Goal: Task Accomplishment & Management: Use online tool/utility

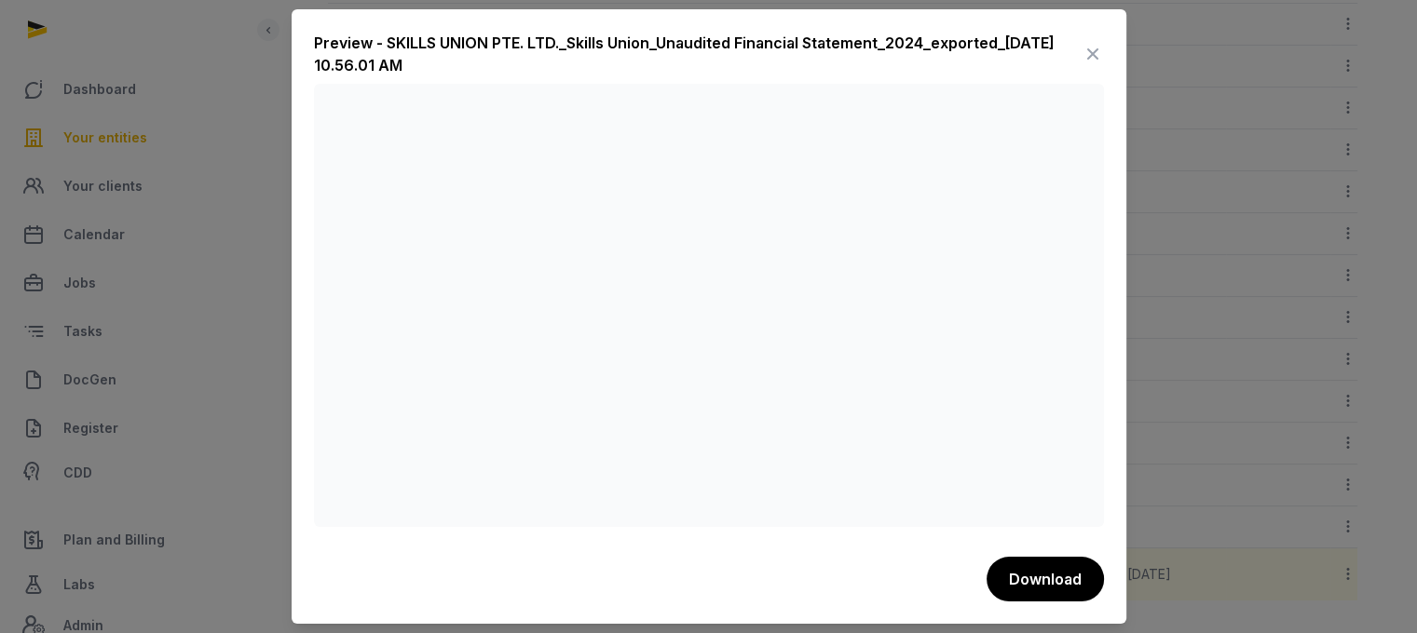
click at [1081, 54] on icon at bounding box center [1092, 54] width 22 height 30
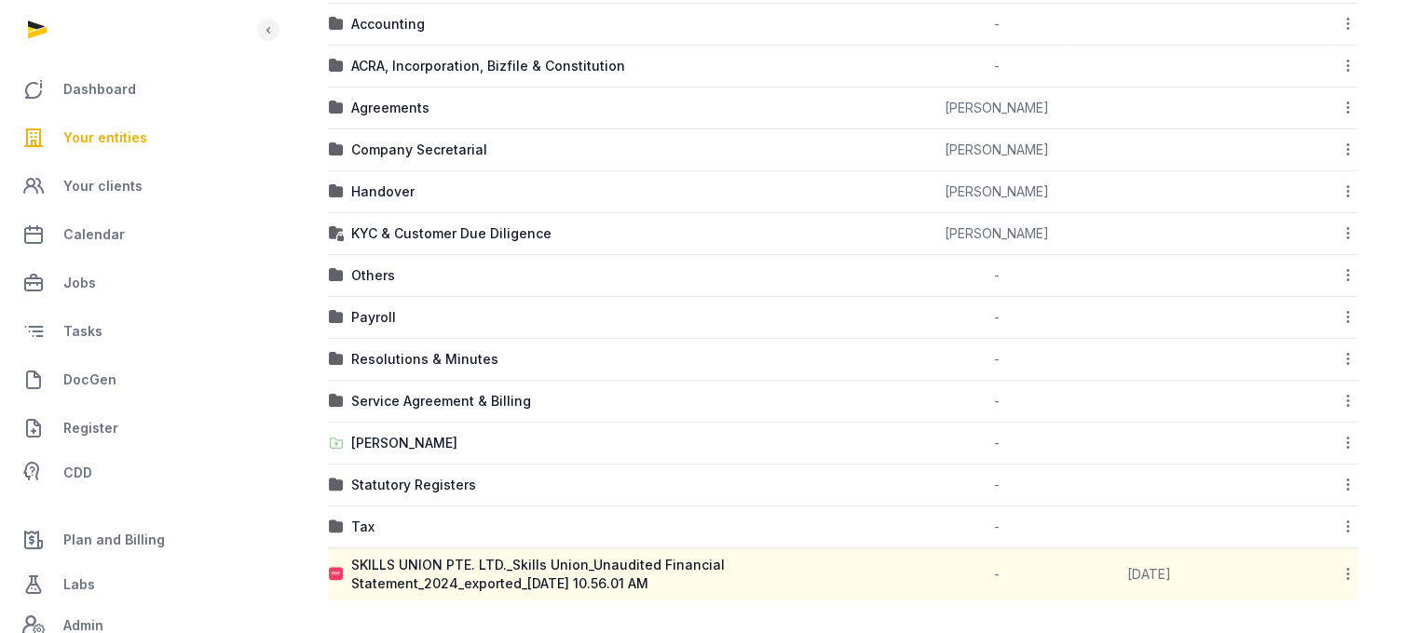
click at [151, 139] on link "Your entities" at bounding box center [133, 137] width 237 height 45
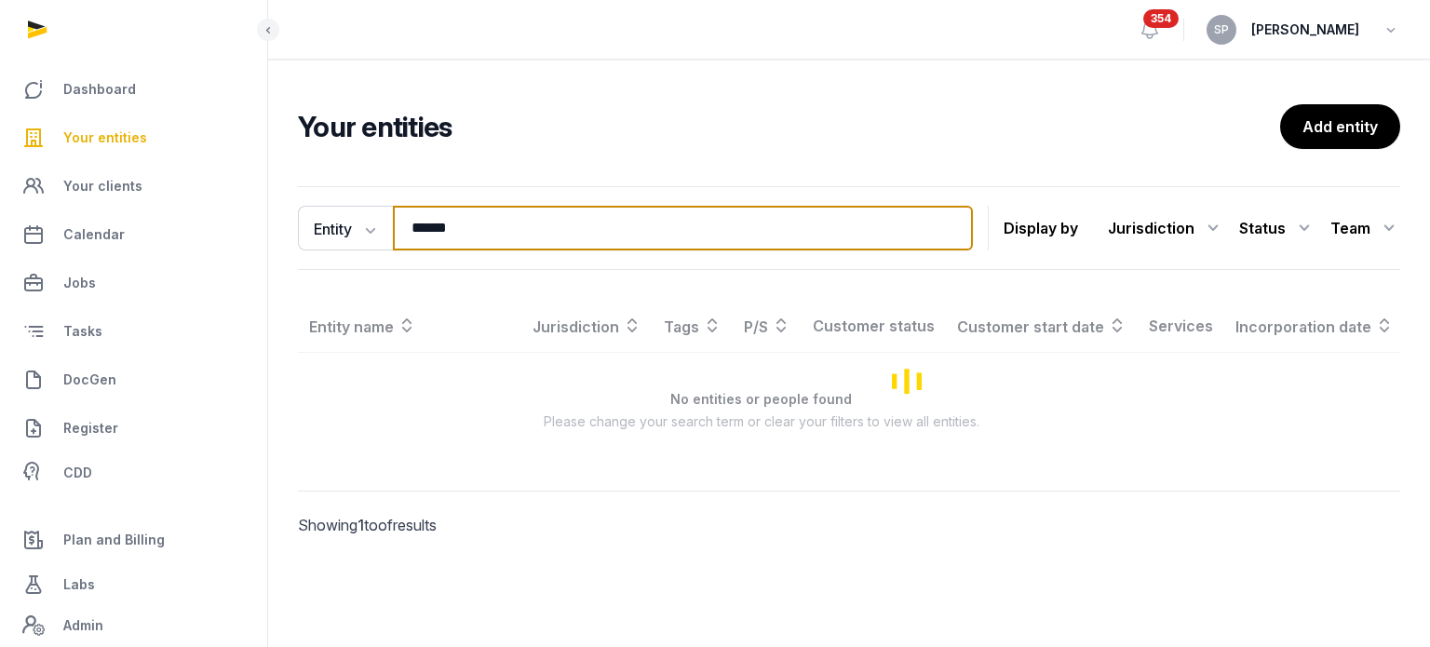
click at [469, 237] on input "******" at bounding box center [683, 228] width 580 height 45
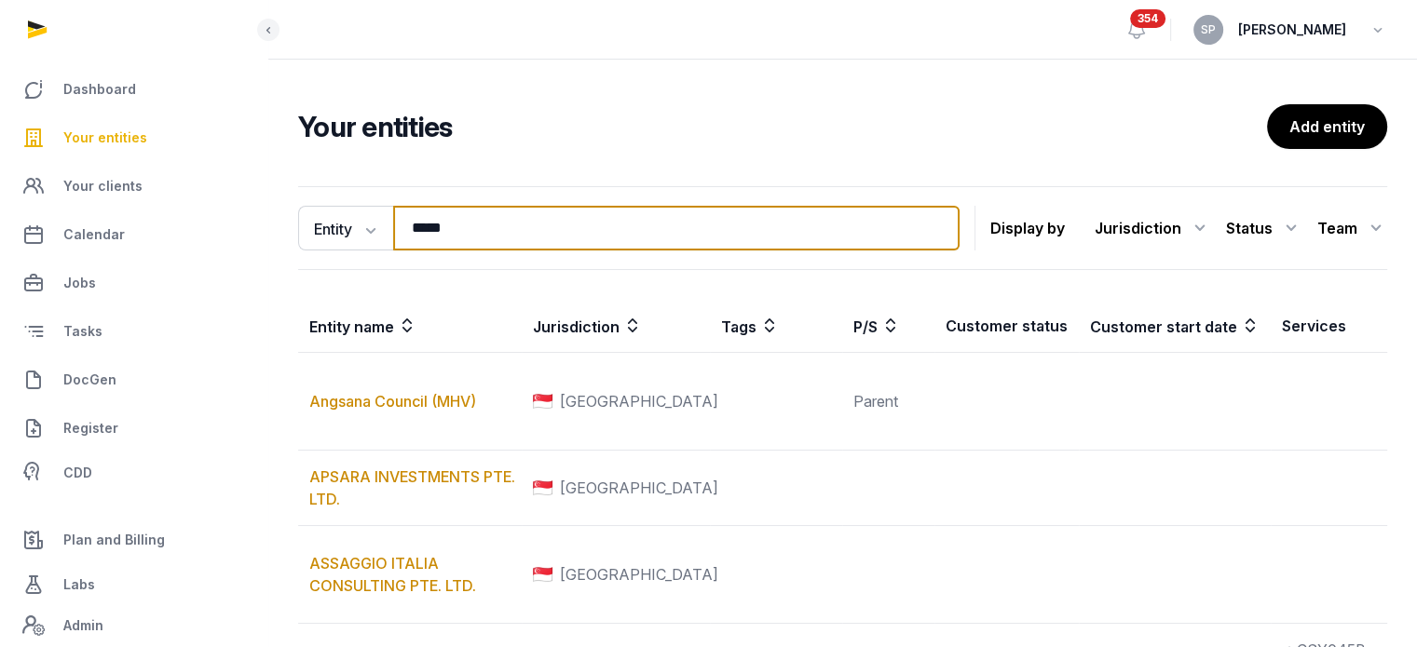
type input "*****"
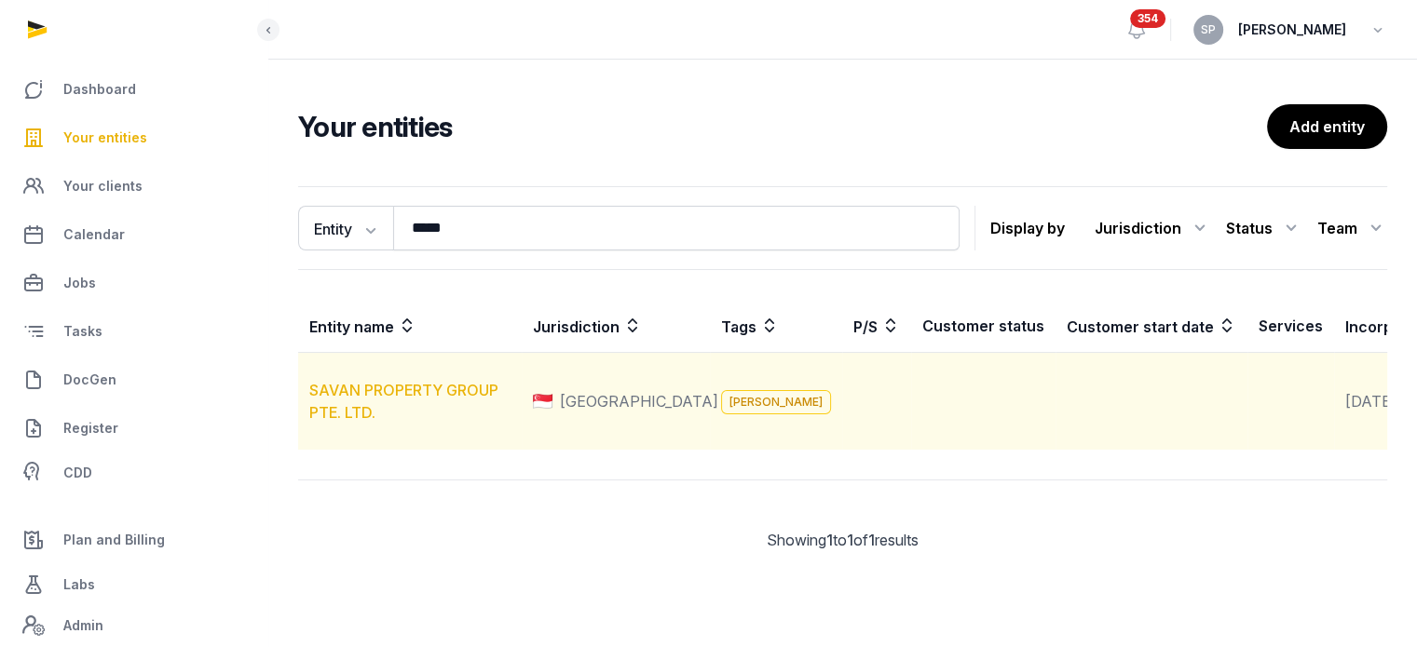
click at [440, 411] on link "SAVAN PROPERTY GROUP PTE. LTD." at bounding box center [403, 401] width 189 height 41
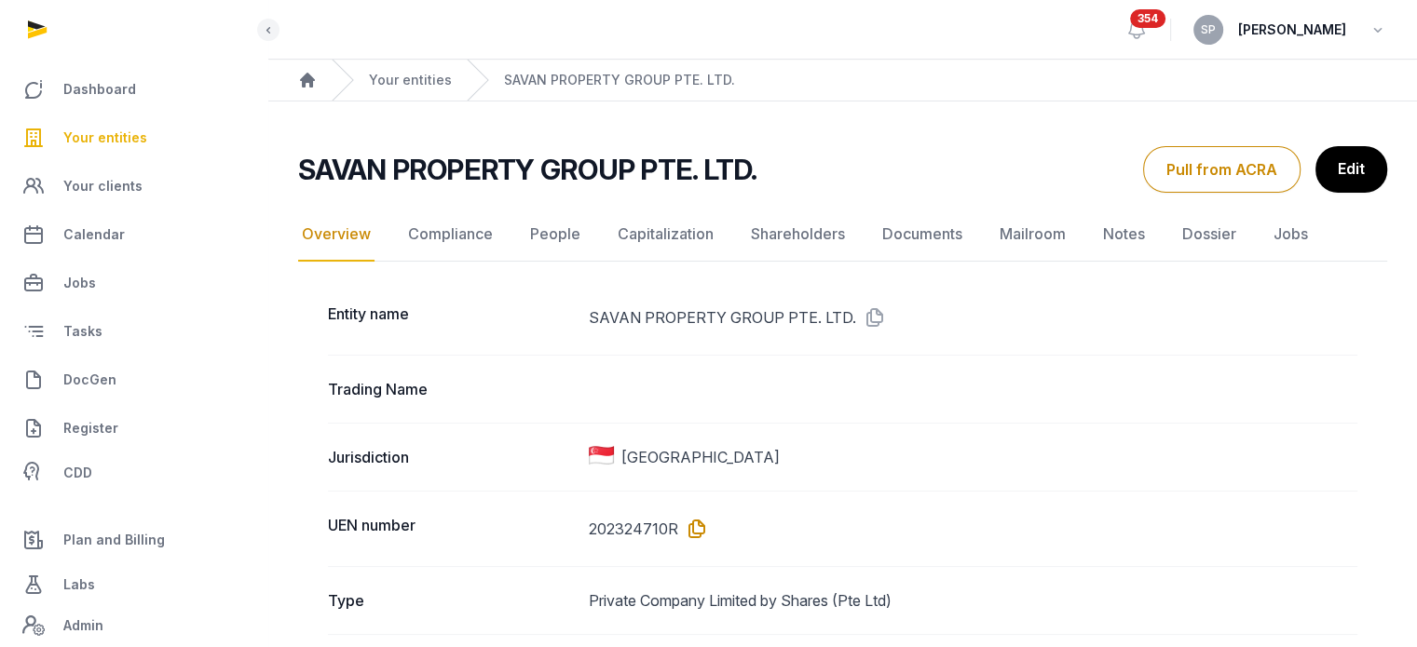
click at [704, 532] on icon at bounding box center [693, 529] width 30 height 30
click at [923, 231] on link "Documents" at bounding box center [922, 235] width 88 height 54
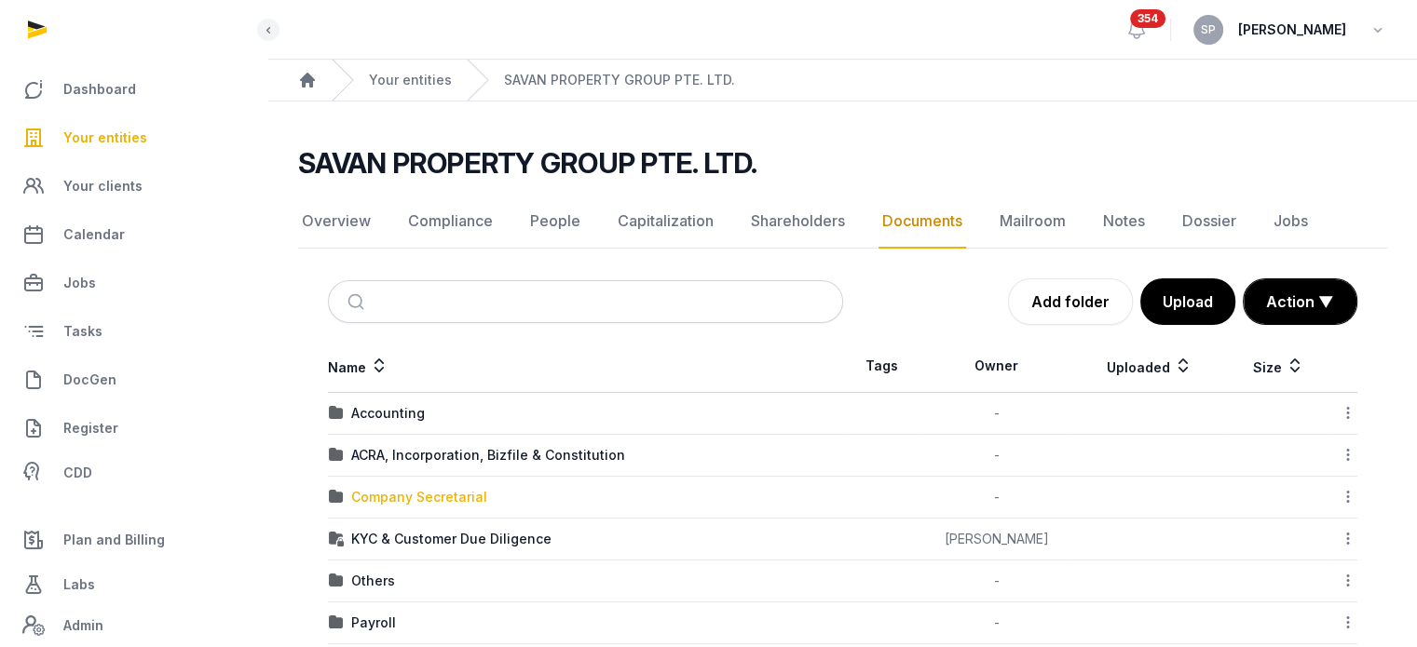
click at [398, 502] on div "Company Secretarial" at bounding box center [419, 497] width 136 height 19
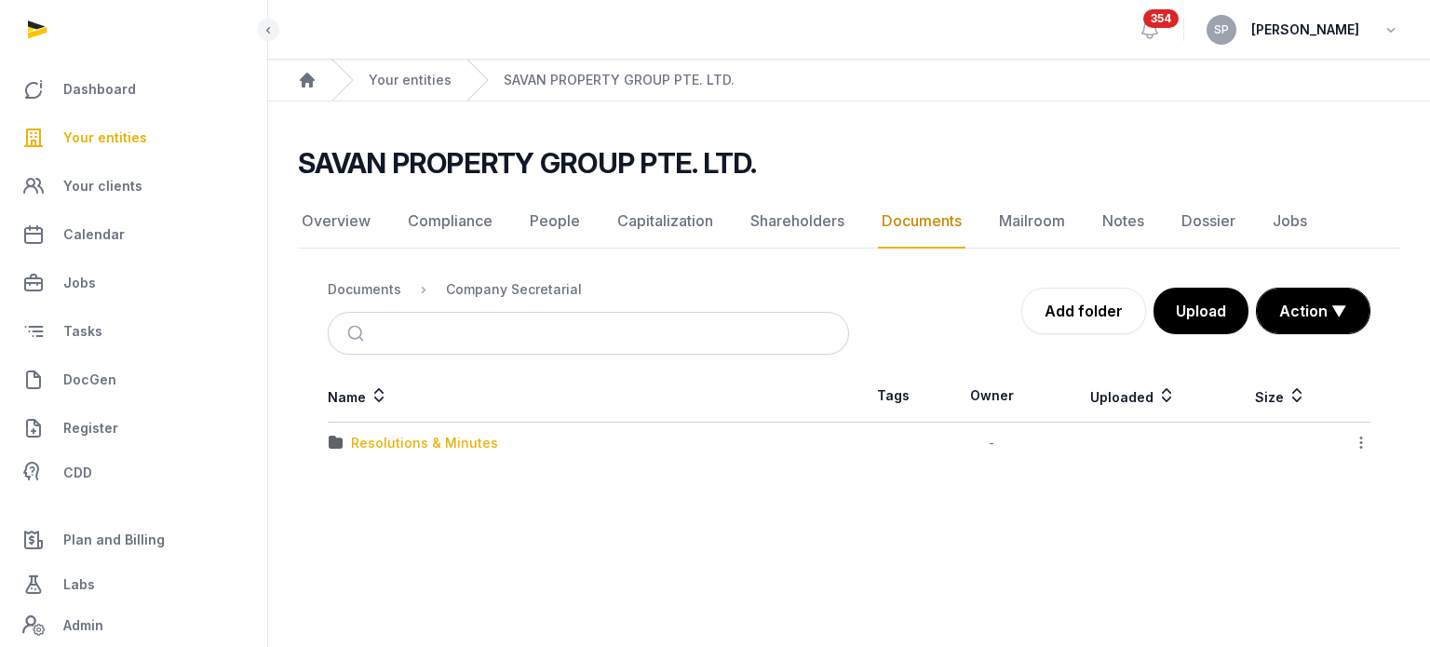
click at [412, 447] on div "Resolutions & Minutes" at bounding box center [424, 443] width 147 height 19
click at [358, 448] on div "2025" at bounding box center [367, 443] width 33 height 19
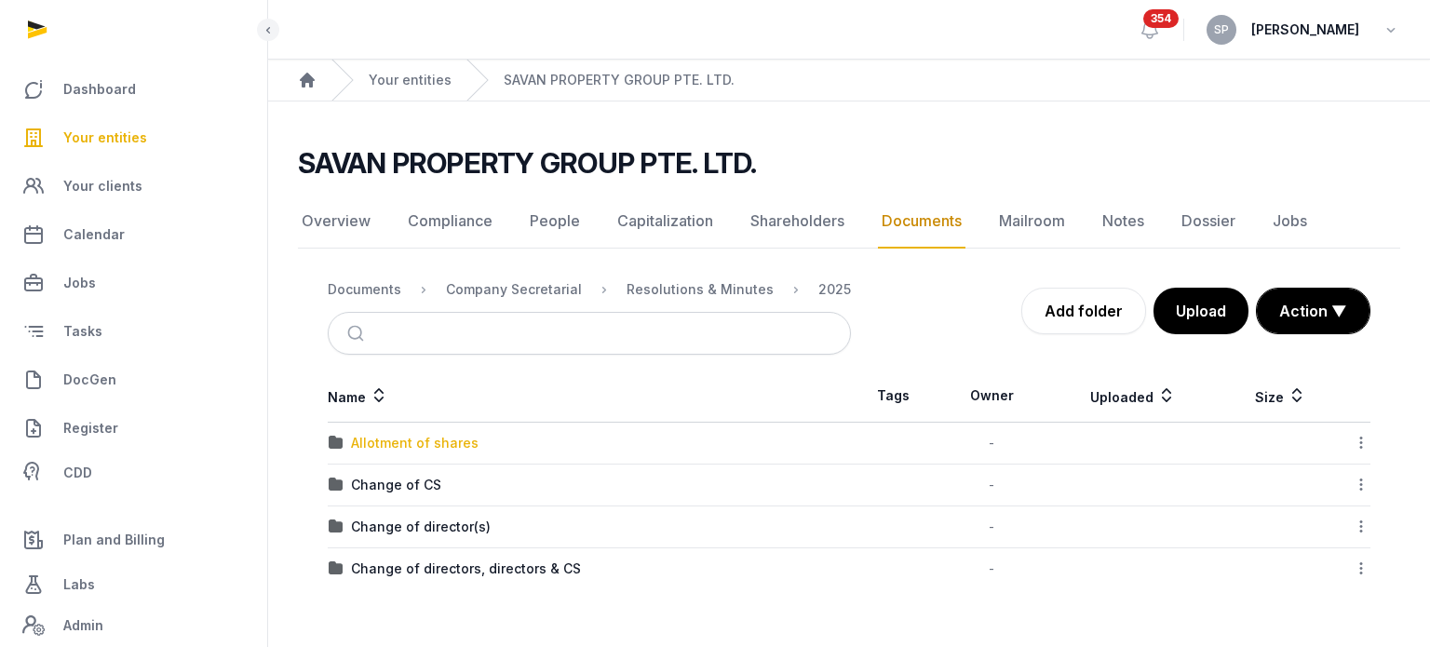
click at [385, 442] on div "Allotment of shares" at bounding box center [415, 443] width 128 height 19
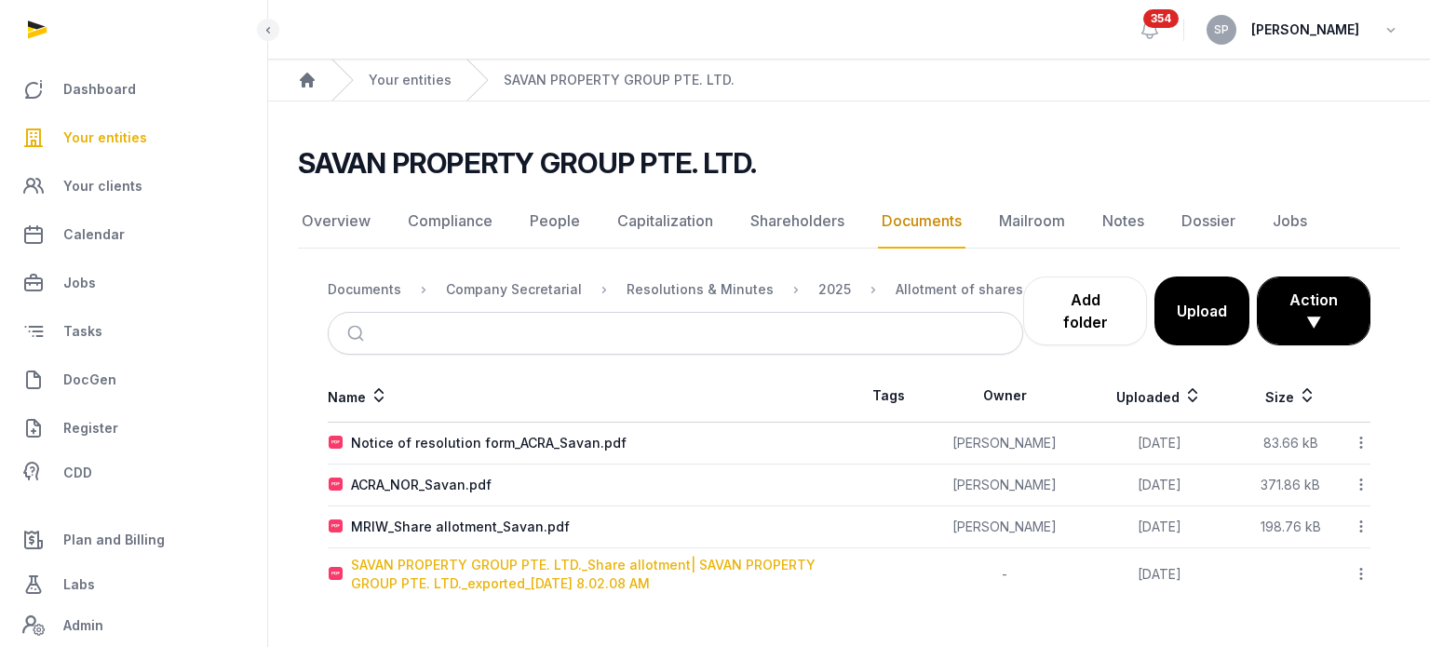
click at [615, 573] on div "SAVAN PROPERTY GROUP PTE. LTD._Share allotment| SAVAN PROPERTY GROUP PTE. LTD._…" at bounding box center [599, 574] width 497 height 37
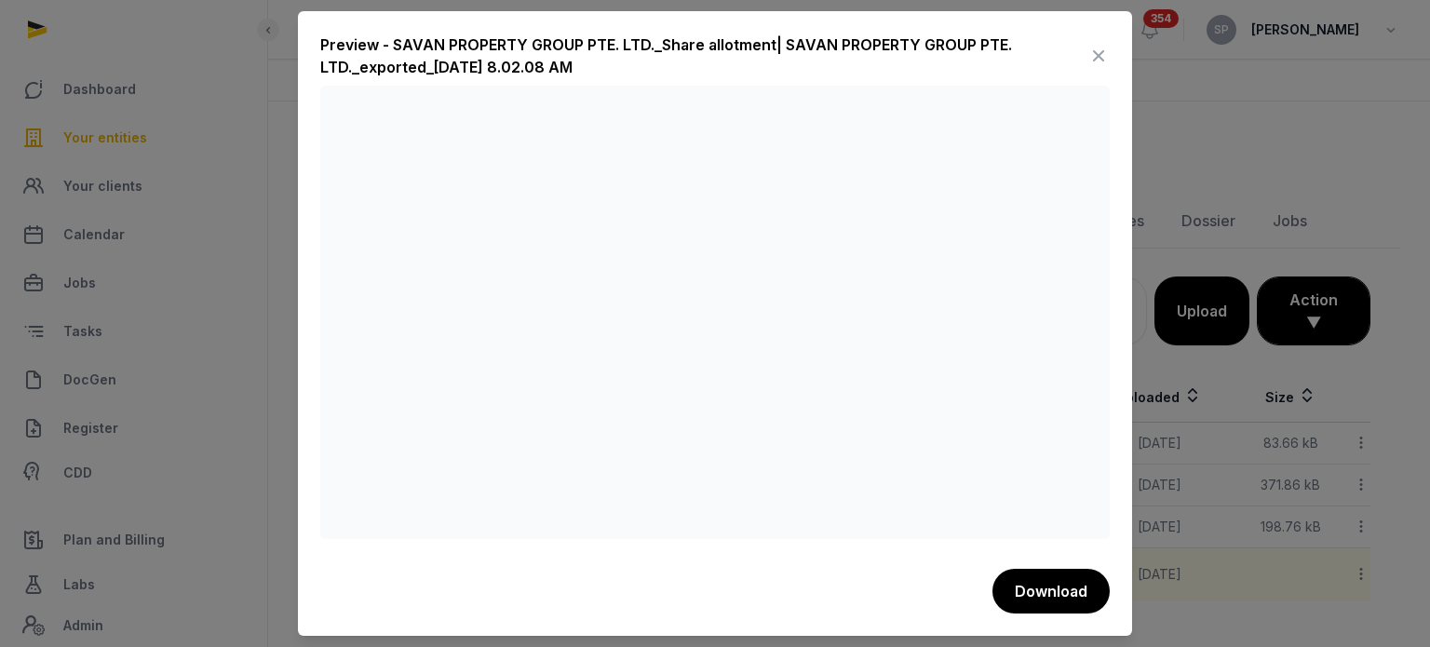
click at [1091, 49] on icon at bounding box center [1099, 56] width 22 height 30
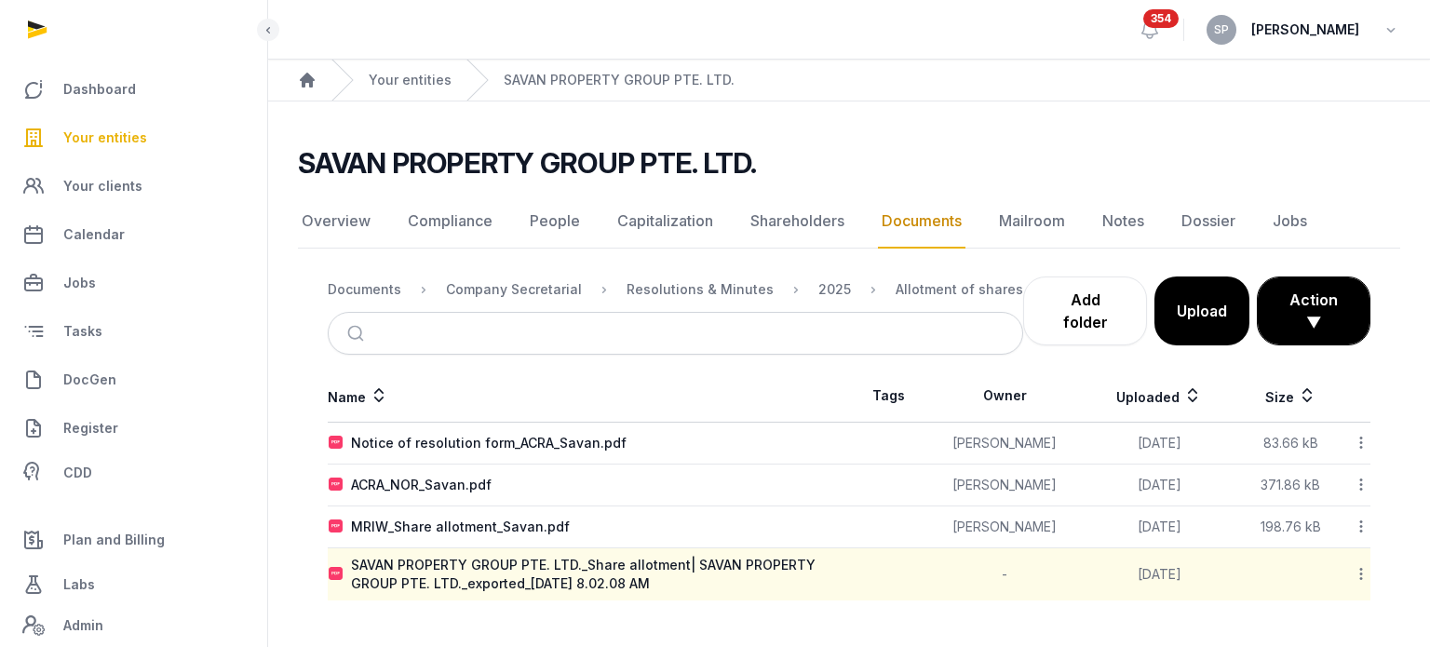
click at [108, 118] on link "Your entities" at bounding box center [133, 137] width 237 height 45
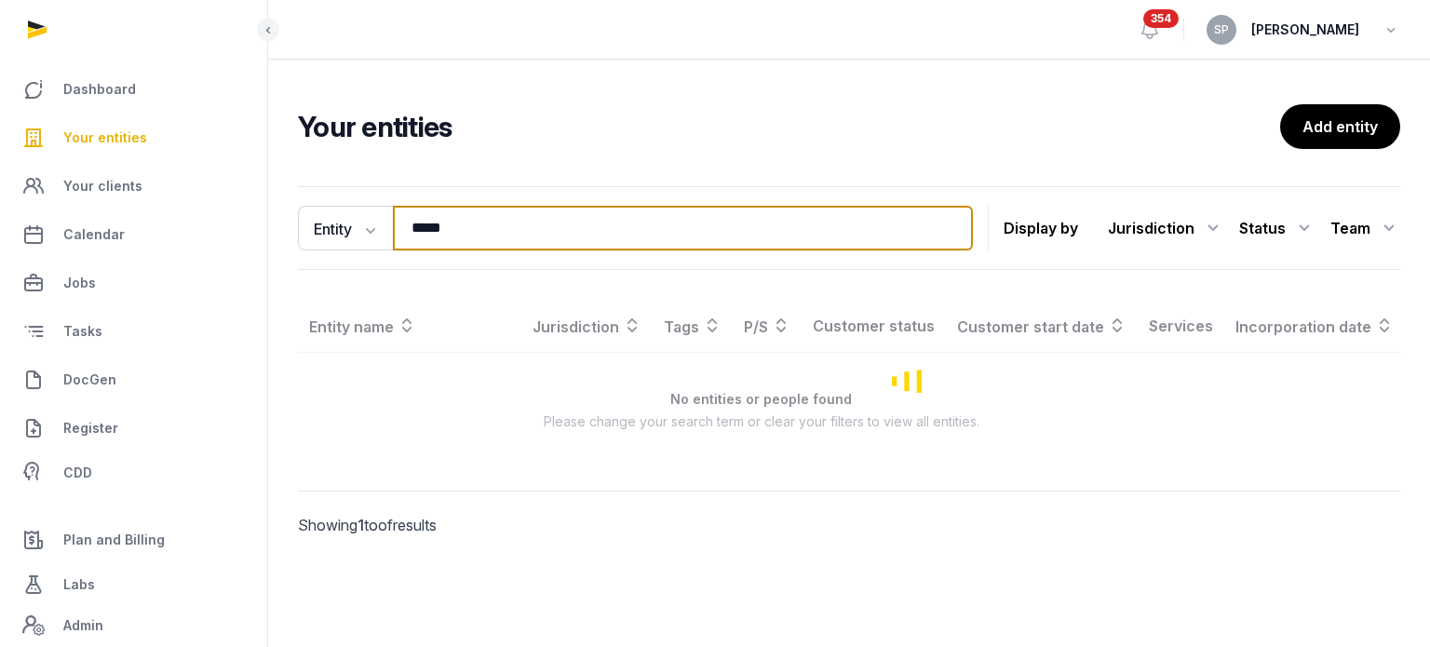
click at [479, 228] on input "*****" at bounding box center [683, 228] width 580 height 45
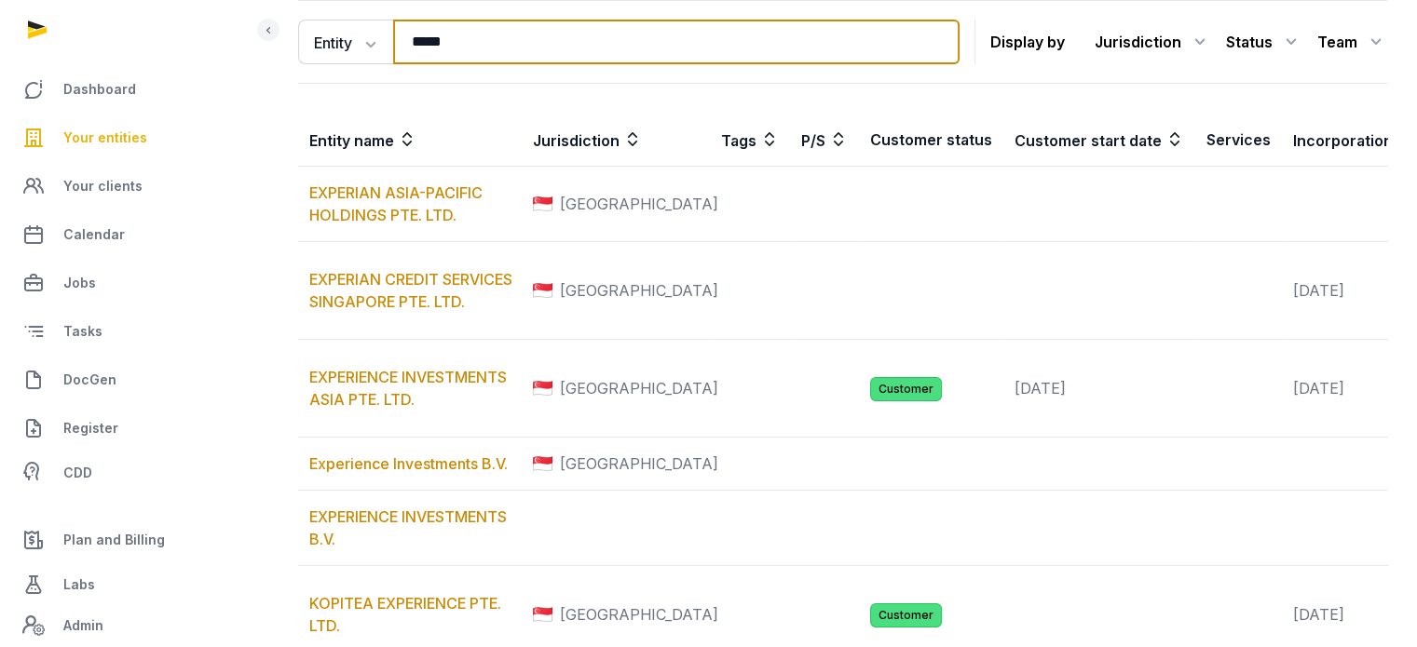
scroll to position [410, 0]
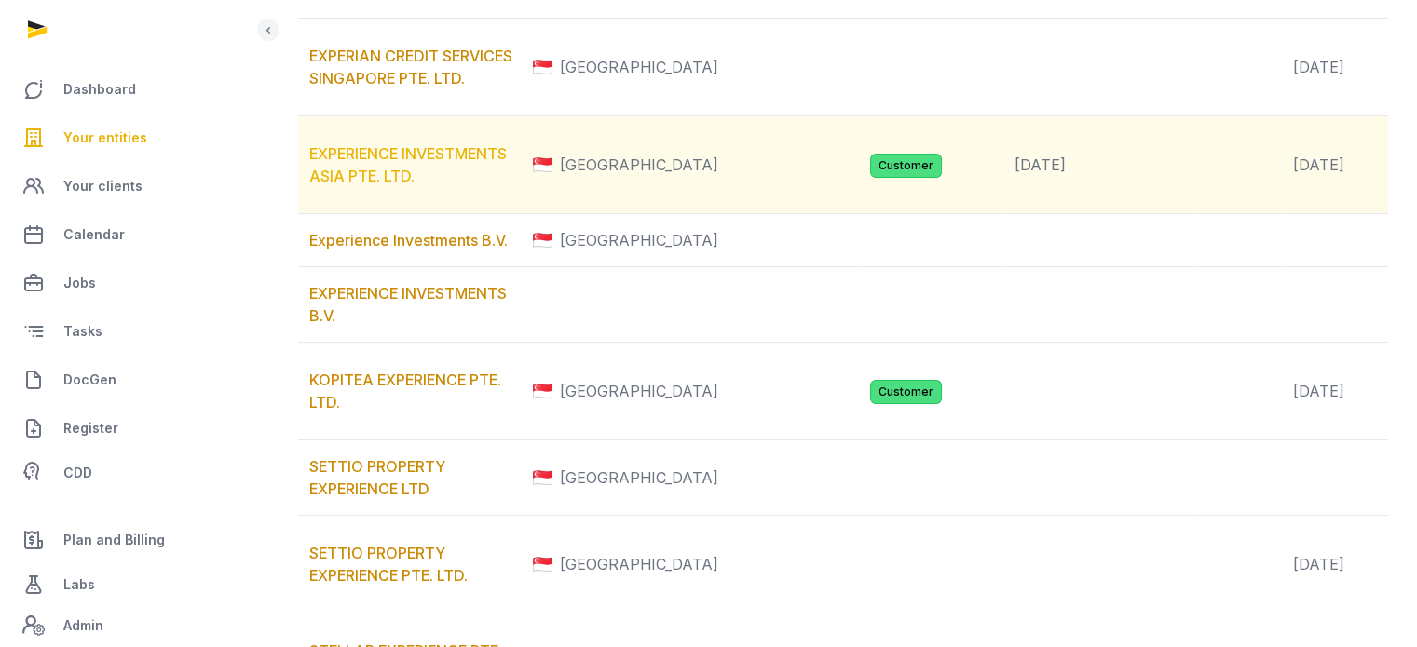
type input "*****"
click at [372, 185] on link "EXPERIENCE INVESTMENTS ASIA PTE. LTD." at bounding box center [407, 164] width 197 height 41
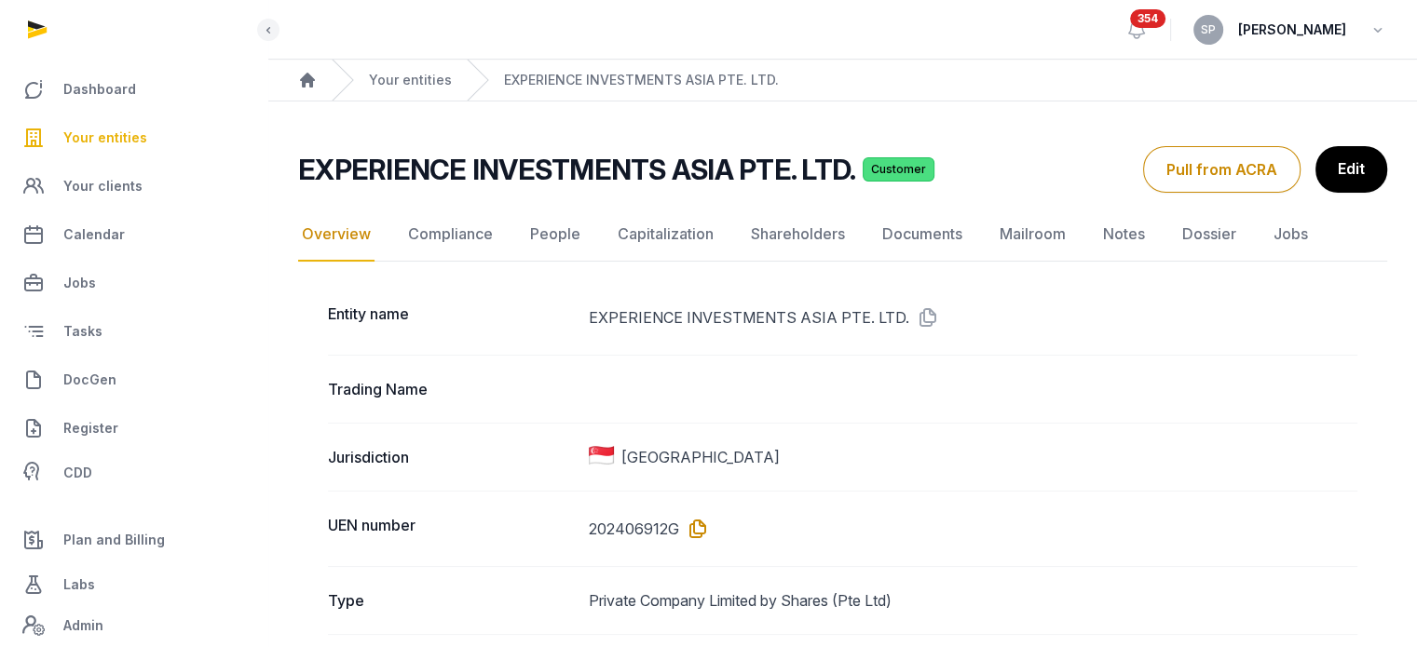
click at [689, 536] on icon at bounding box center [694, 529] width 30 height 30
click at [927, 326] on icon at bounding box center [924, 318] width 30 height 30
click at [912, 244] on link "Documents" at bounding box center [922, 235] width 88 height 54
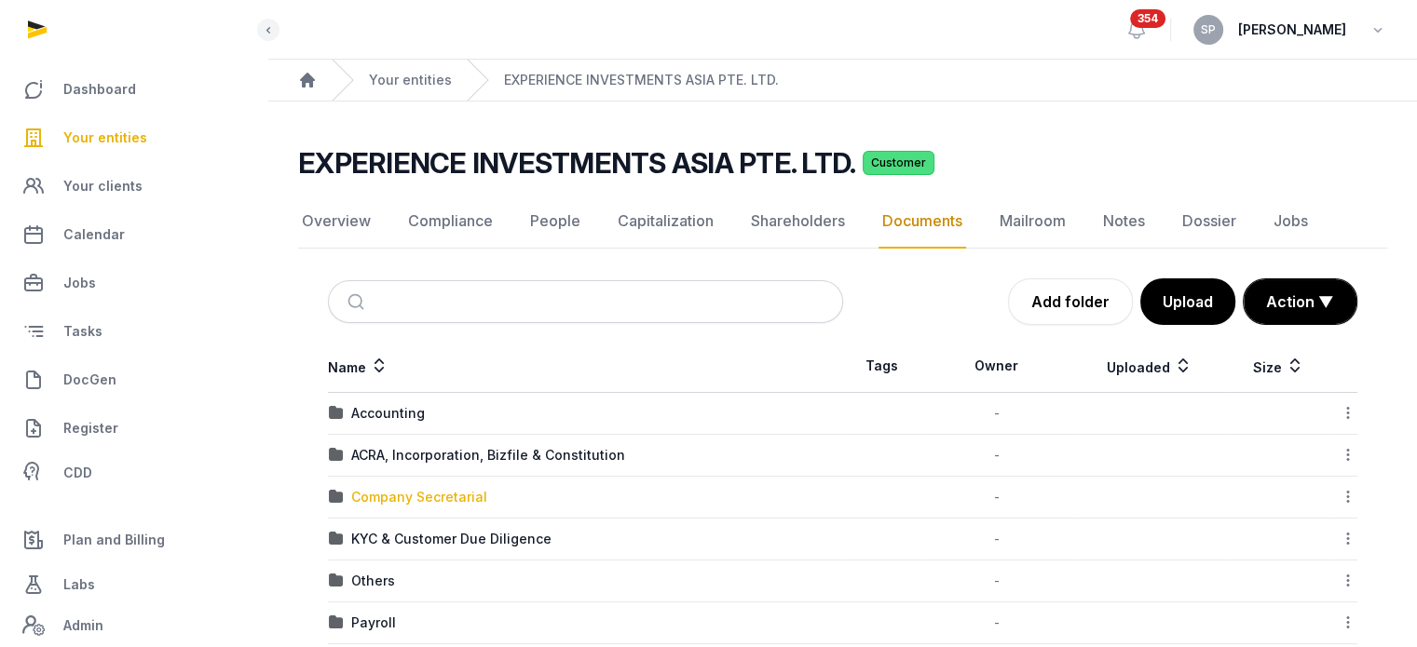
click at [427, 497] on div "Company Secretarial" at bounding box center [419, 497] width 136 height 19
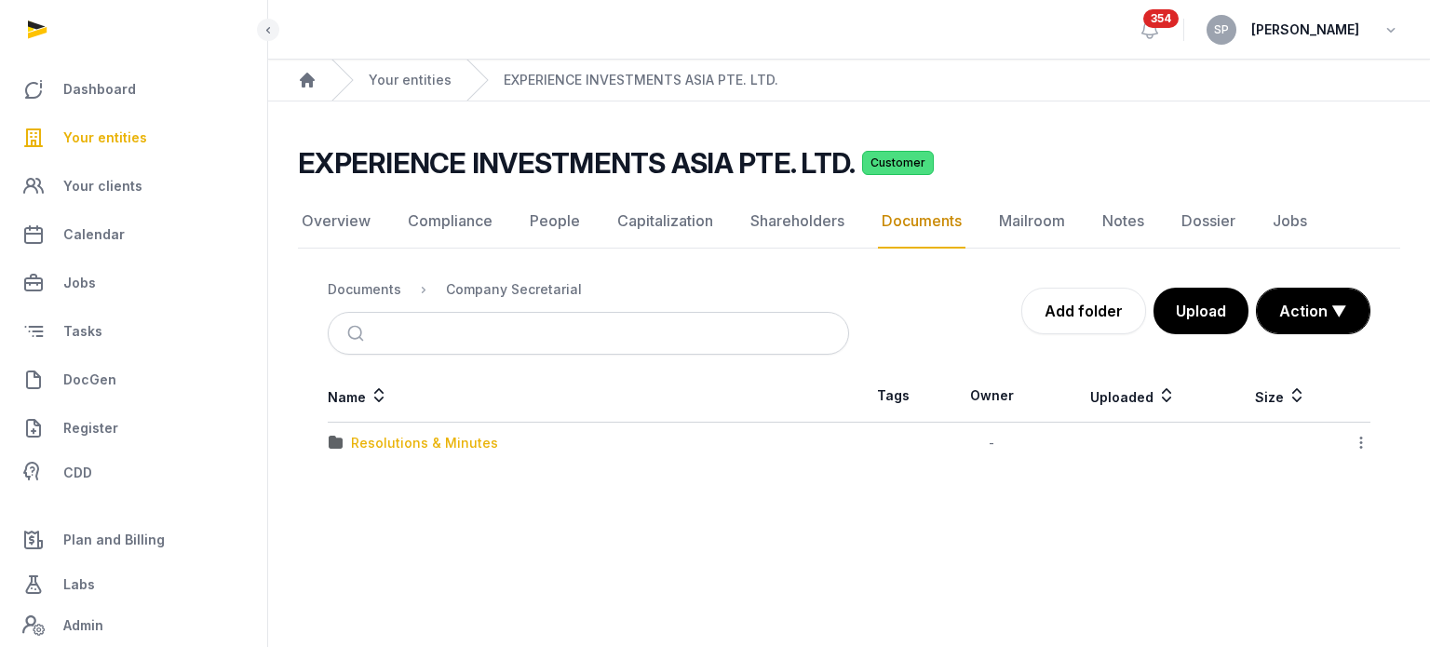
click at [433, 438] on div "Resolutions & Minutes" at bounding box center [424, 443] width 147 height 19
click at [373, 480] on div "2025" at bounding box center [367, 485] width 33 height 19
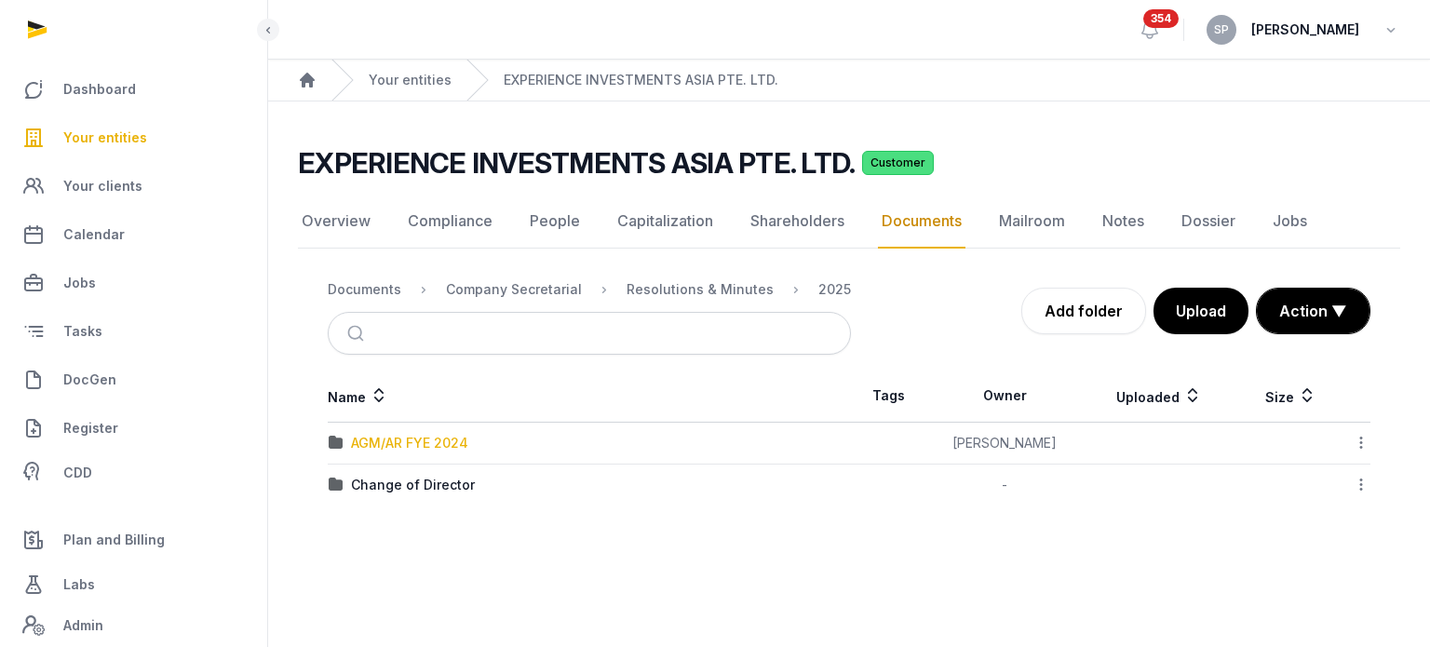
click at [414, 438] on div "AGM/AR FYE 2024" at bounding box center [409, 443] width 117 height 19
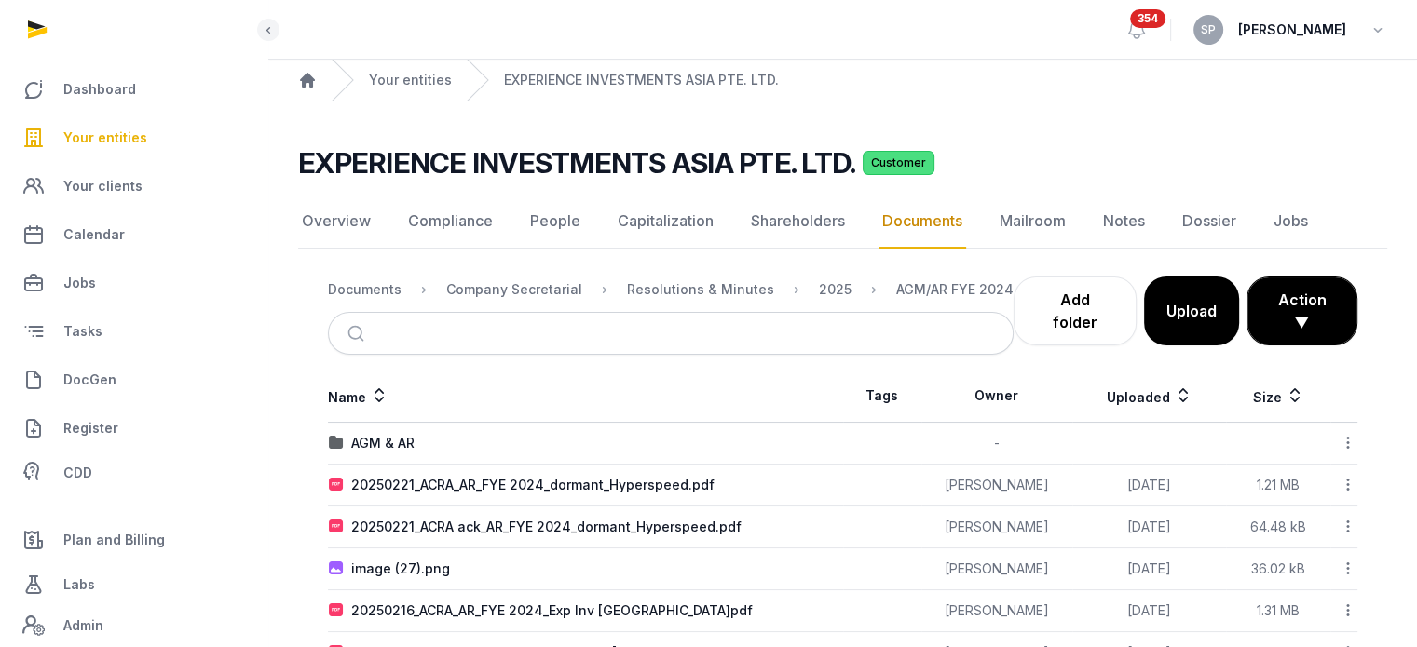
click at [99, 137] on span "Your entities" at bounding box center [105, 138] width 84 height 22
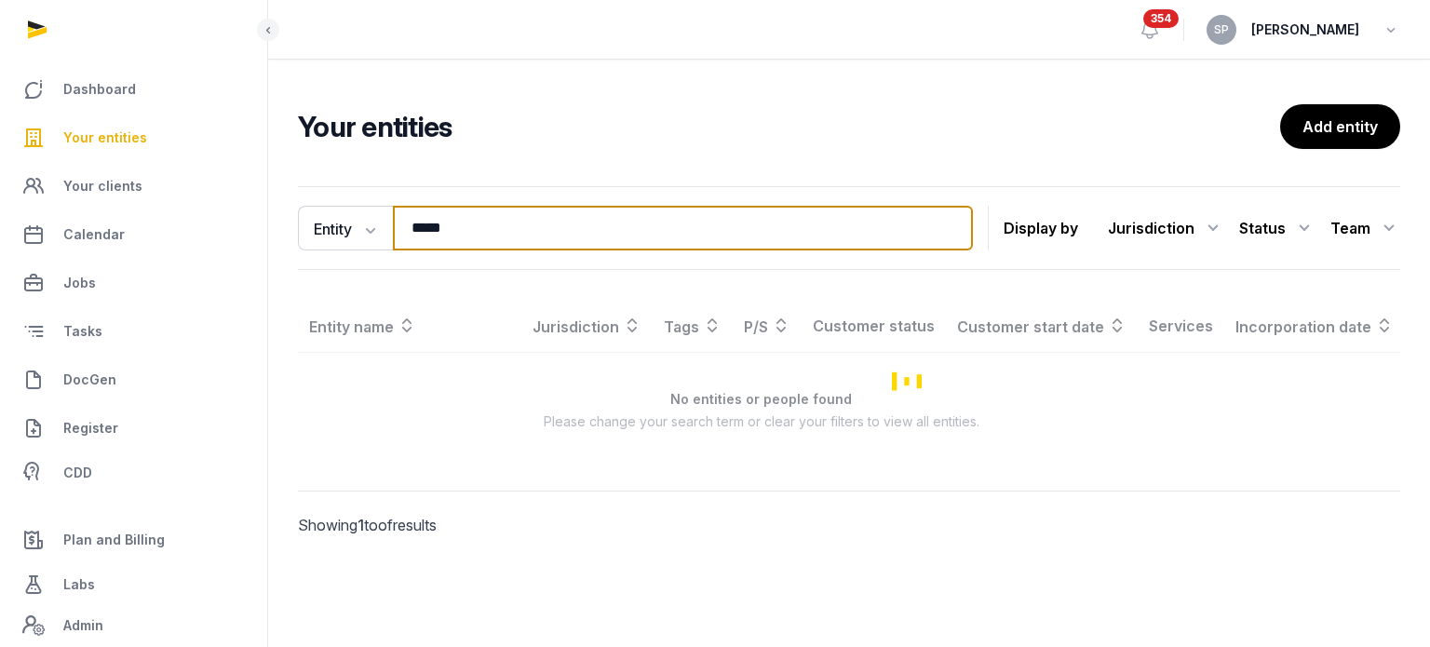
click at [463, 226] on input "*****" at bounding box center [683, 228] width 580 height 45
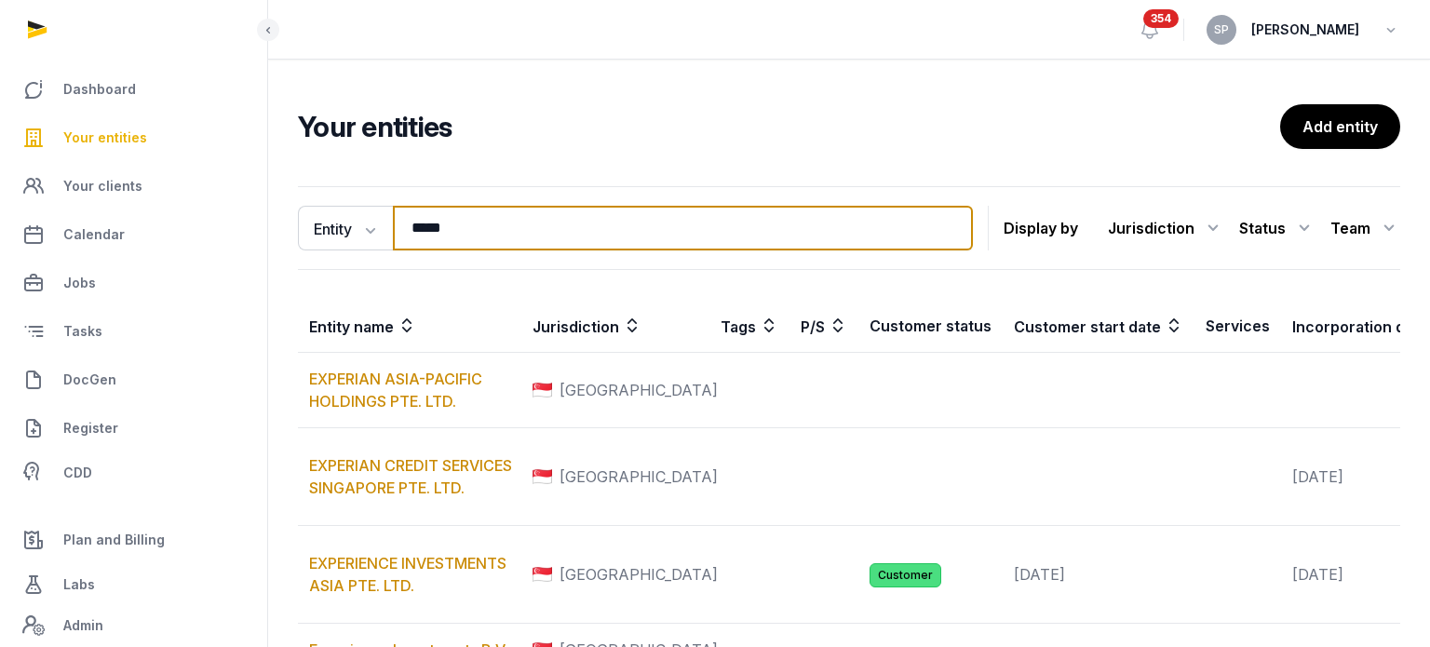
click at [463, 226] on input "*****" at bounding box center [683, 228] width 580 height 45
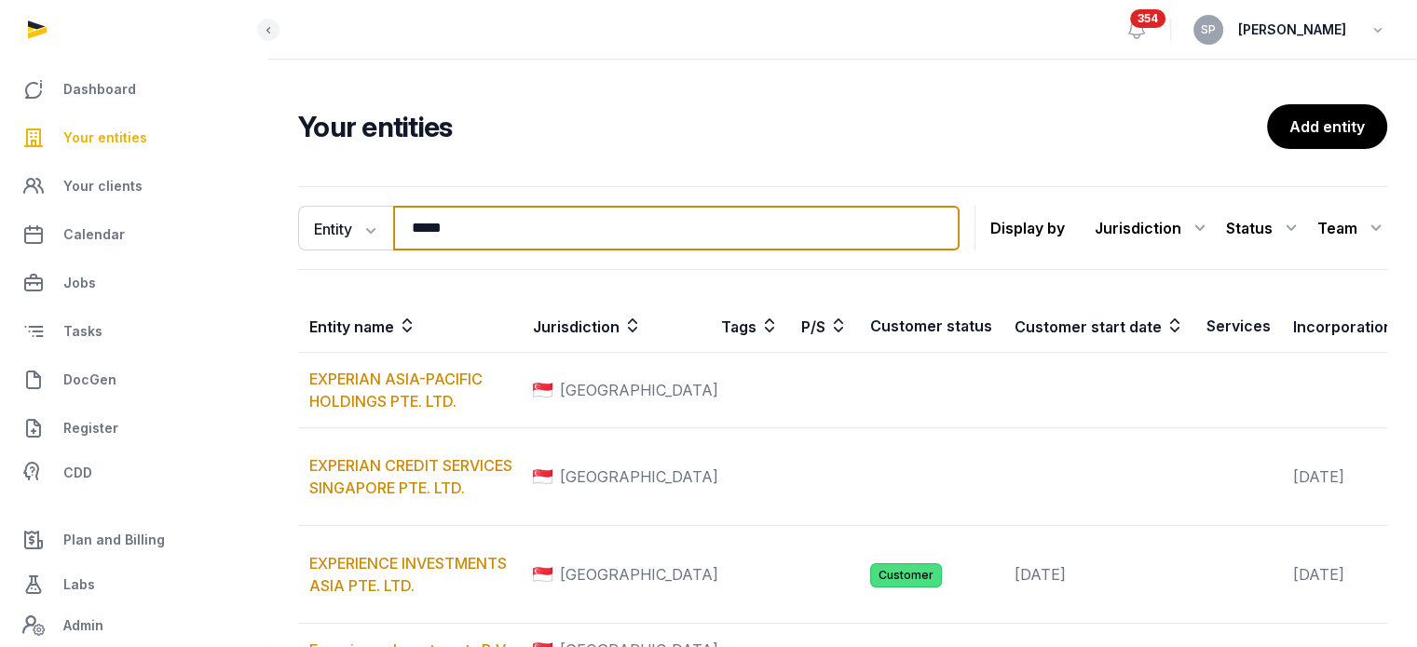
click at [463, 226] on input "*****" at bounding box center [676, 228] width 566 height 45
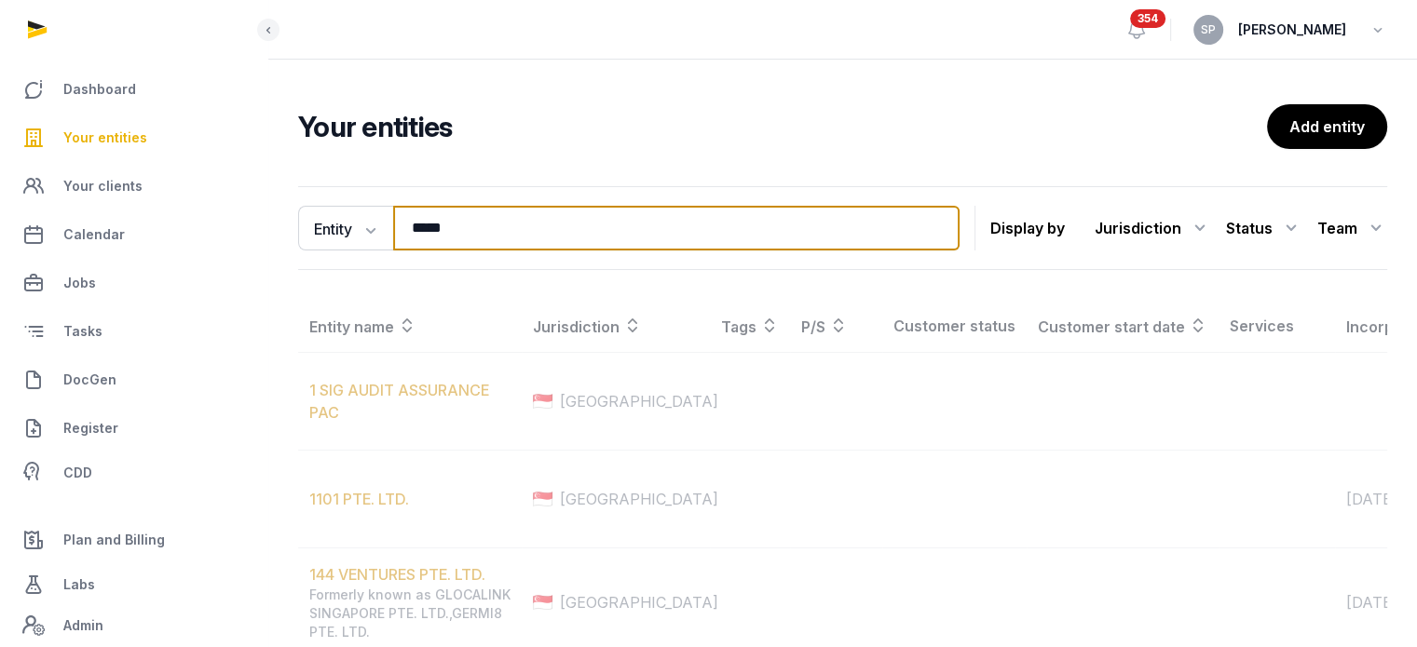
type input "*****"
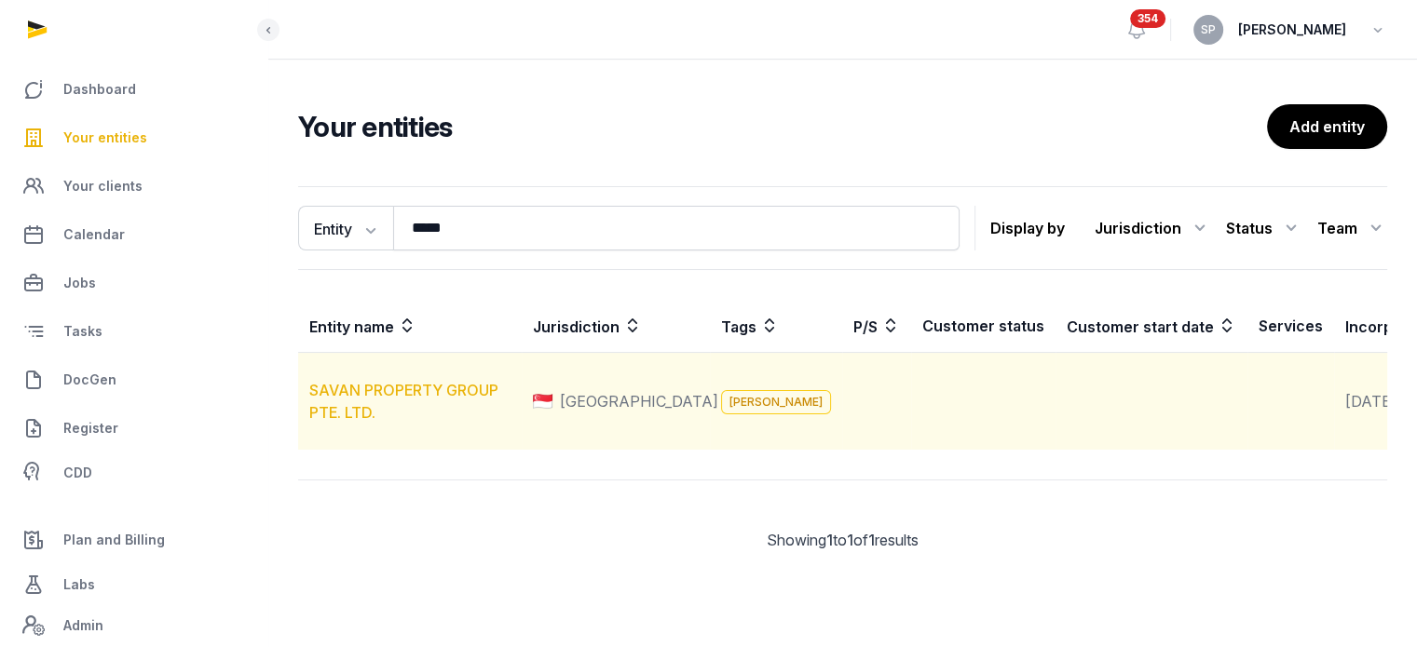
click at [402, 405] on link "SAVAN PROPERTY GROUP PTE. LTD." at bounding box center [403, 401] width 189 height 41
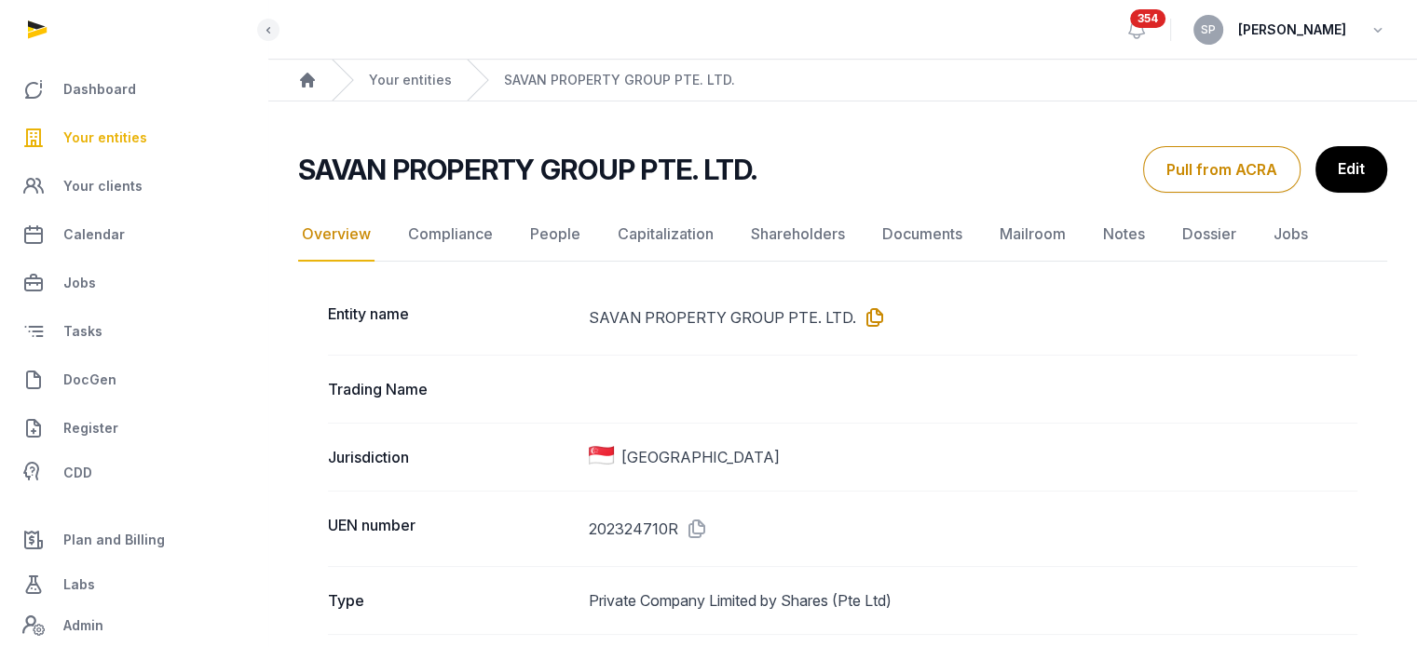
click at [869, 316] on icon at bounding box center [871, 318] width 30 height 30
click at [932, 237] on link "Documents" at bounding box center [922, 235] width 88 height 54
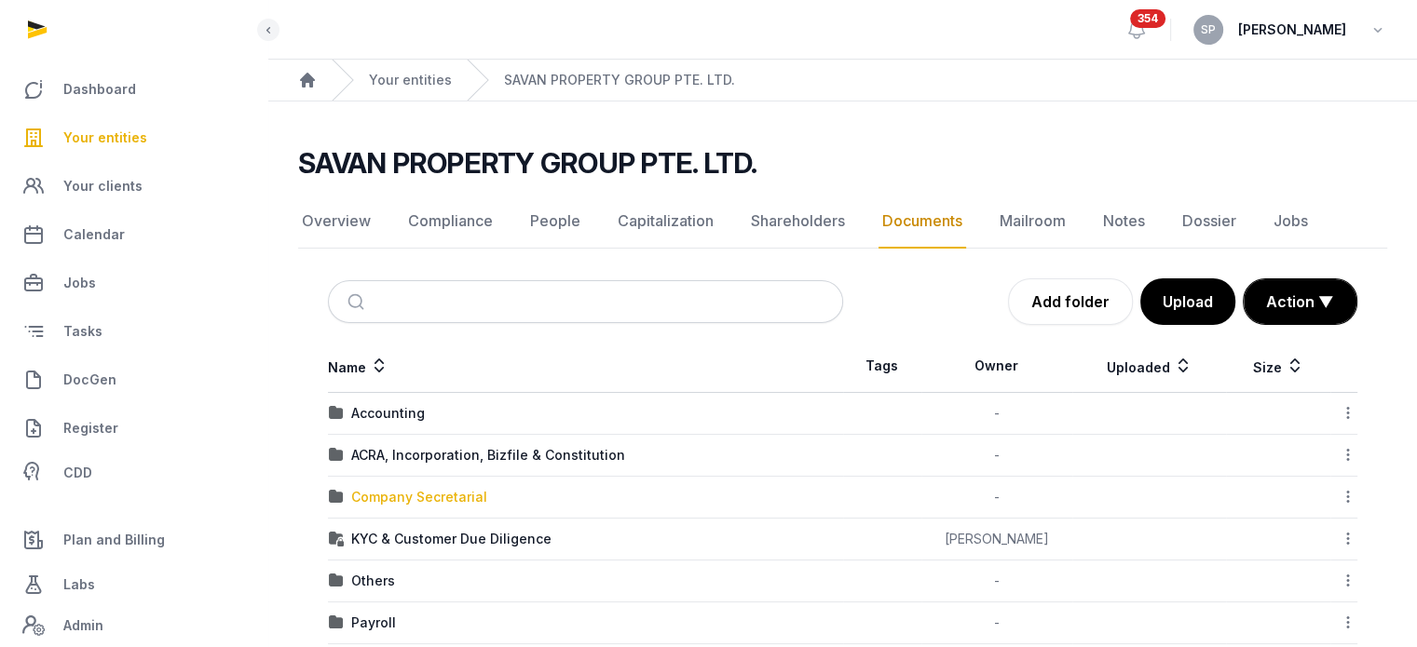
click at [431, 498] on div "Company Secretarial" at bounding box center [419, 497] width 136 height 19
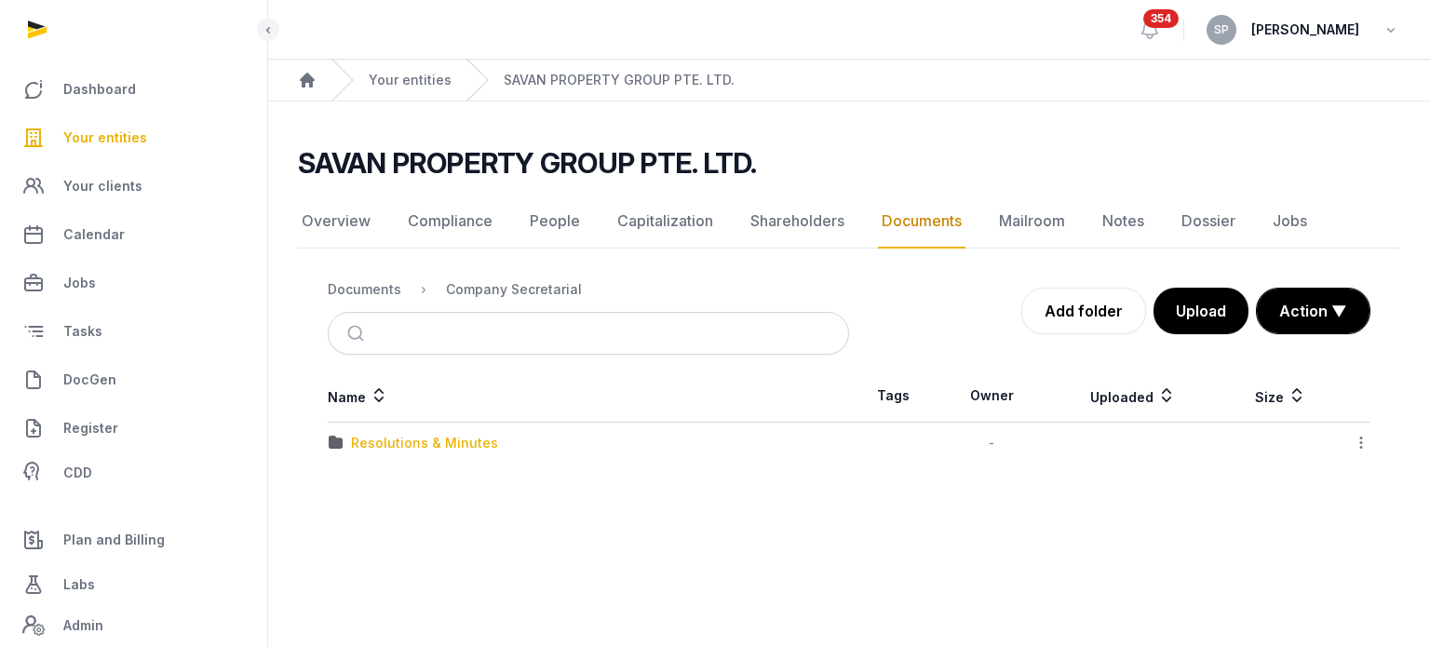
click at [436, 442] on div "Resolutions & Minutes" at bounding box center [424, 443] width 147 height 19
click at [372, 441] on div "2025" at bounding box center [367, 443] width 33 height 19
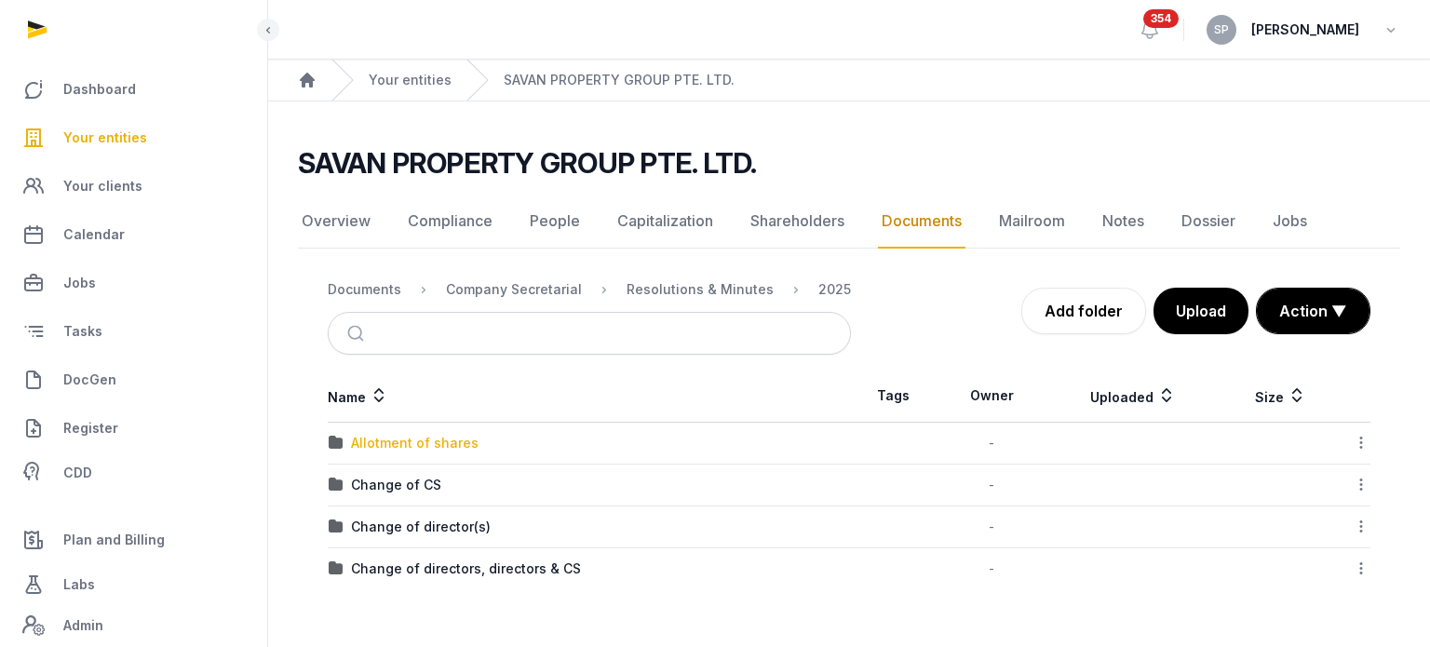
click at [384, 441] on div "Allotment of shares" at bounding box center [415, 443] width 128 height 19
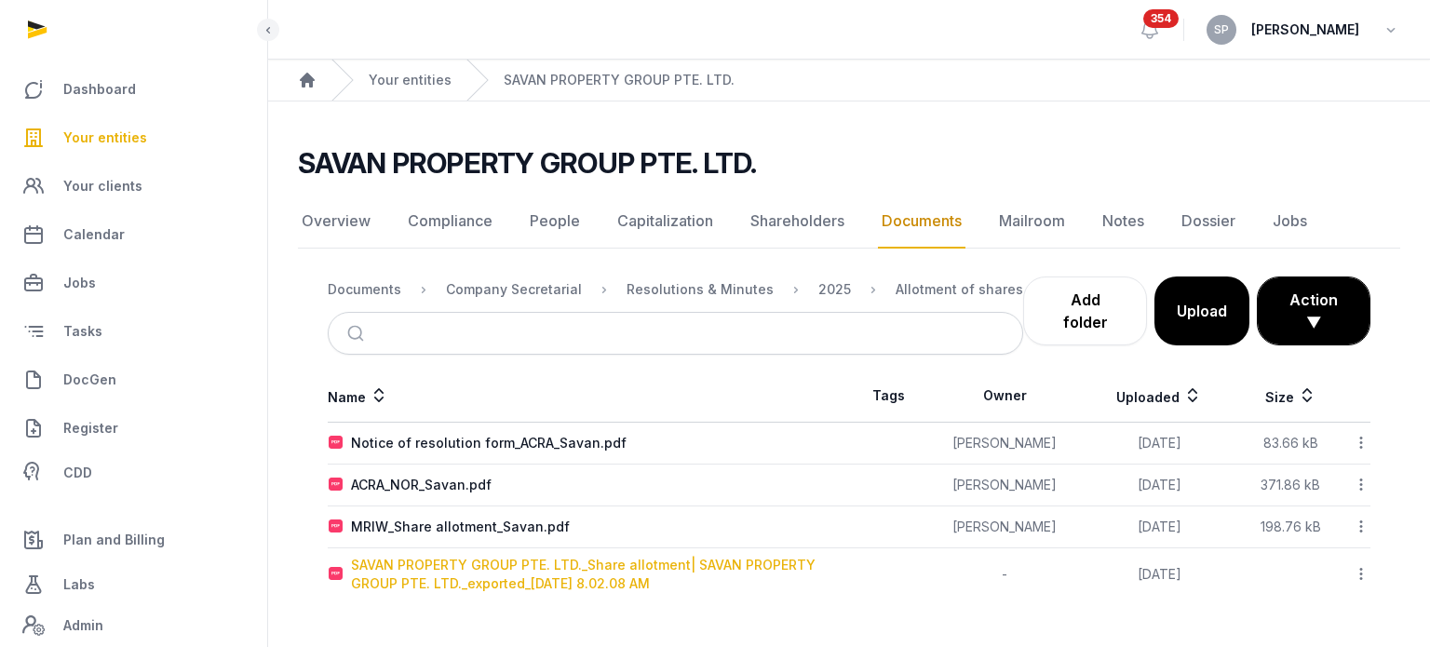
click at [489, 563] on div "SAVAN PROPERTY GROUP PTE. LTD._Share allotment| SAVAN PROPERTY GROUP PTE. LTD._…" at bounding box center [599, 574] width 497 height 37
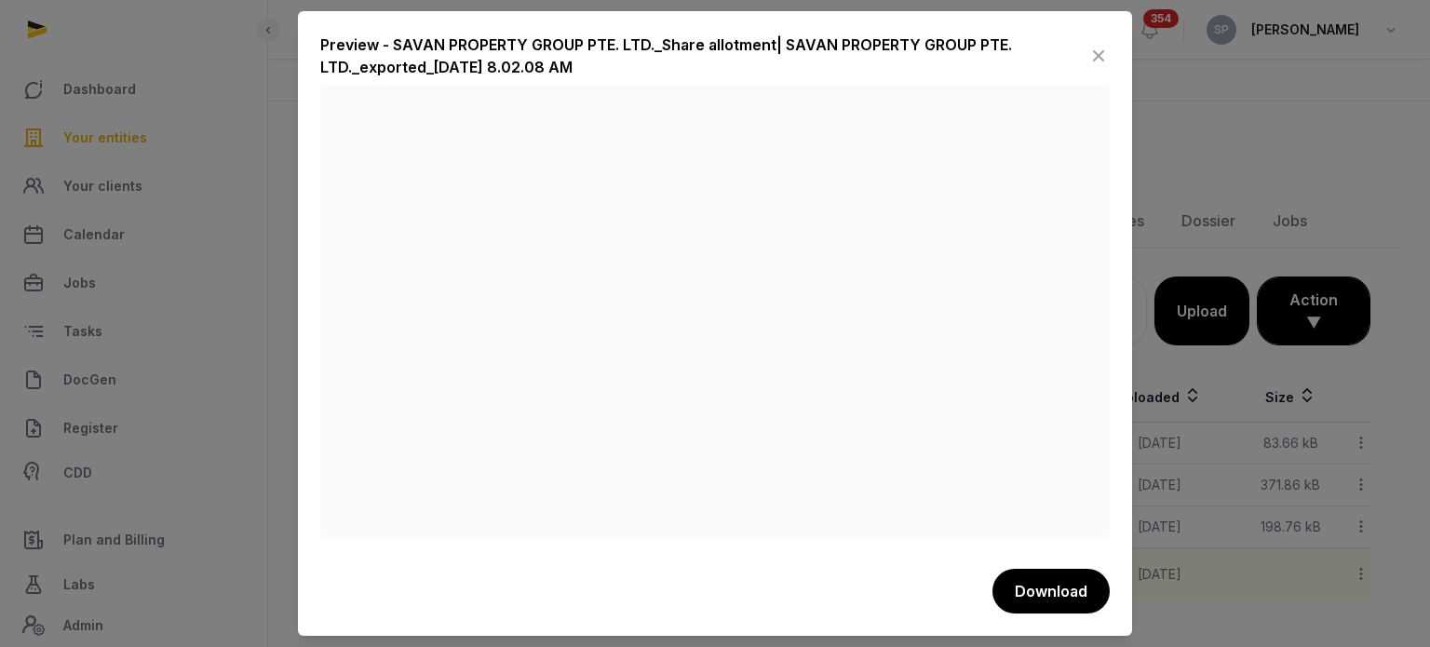
click at [1091, 60] on icon at bounding box center [1099, 56] width 22 height 30
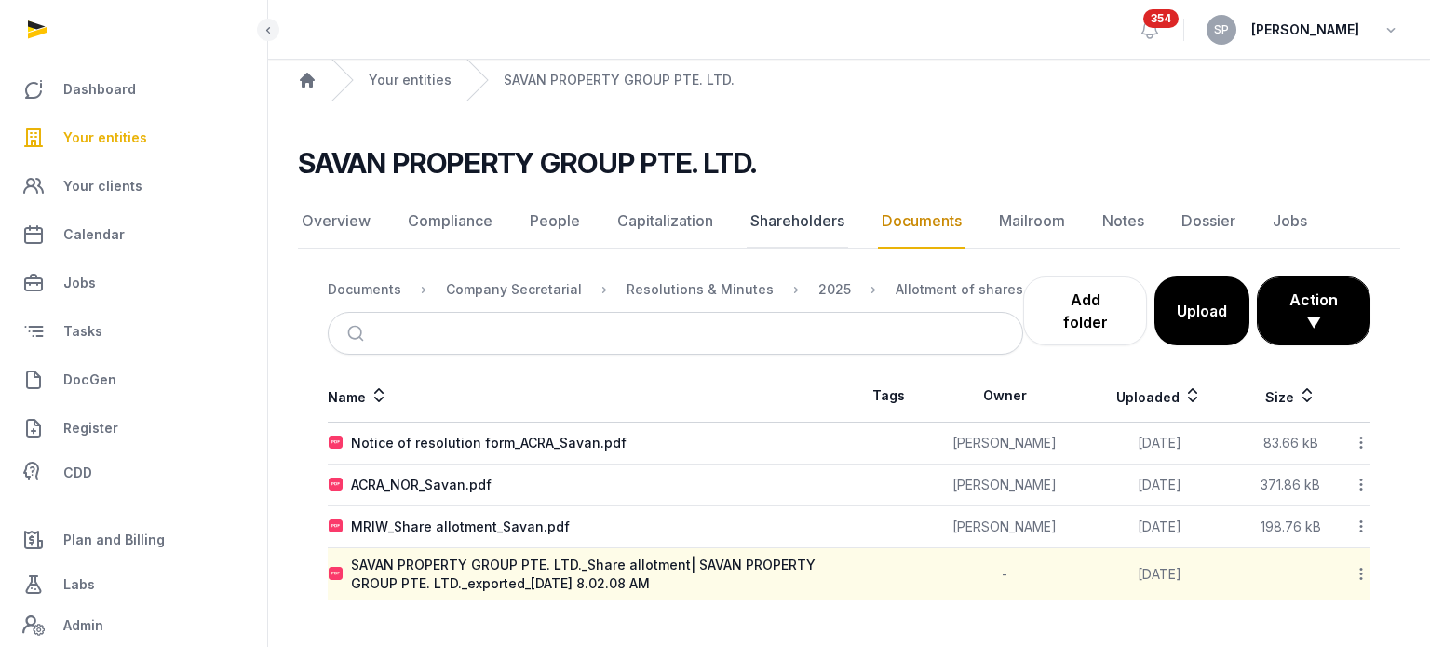
click at [792, 225] on link "Shareholders" at bounding box center [798, 222] width 102 height 54
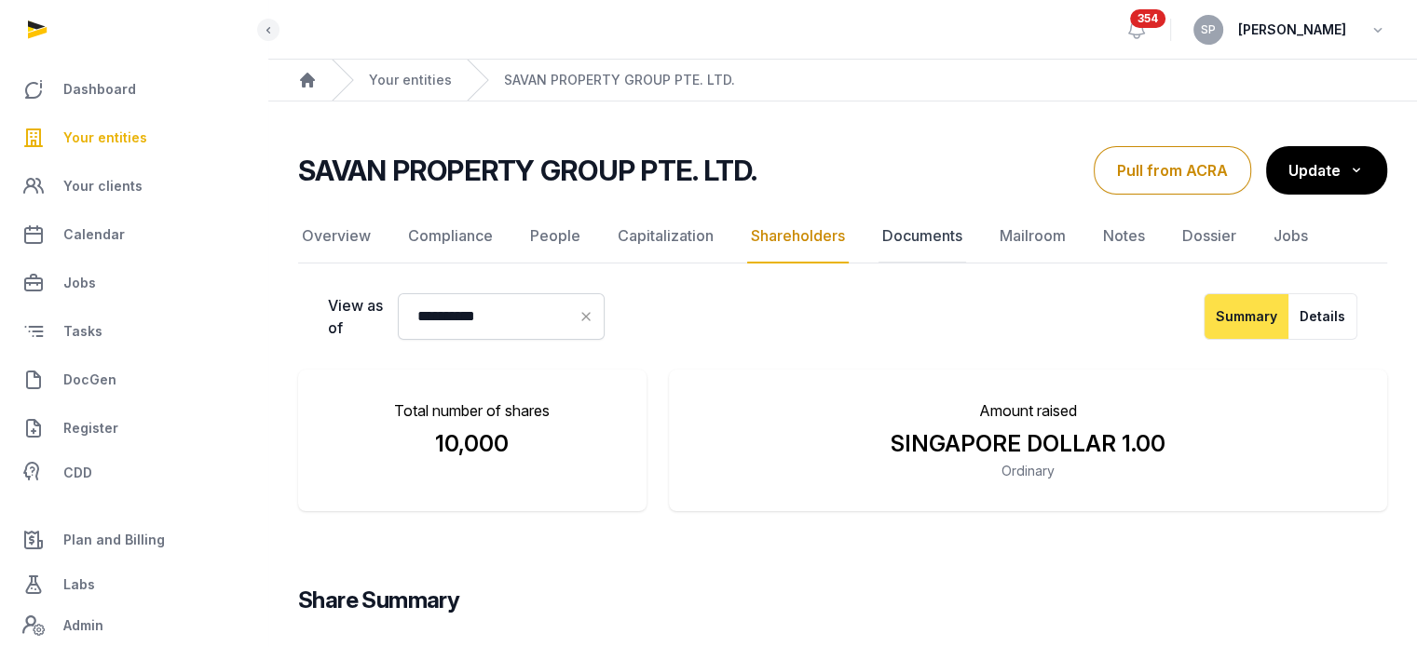
click at [940, 234] on link "Documents" at bounding box center [922, 237] width 88 height 54
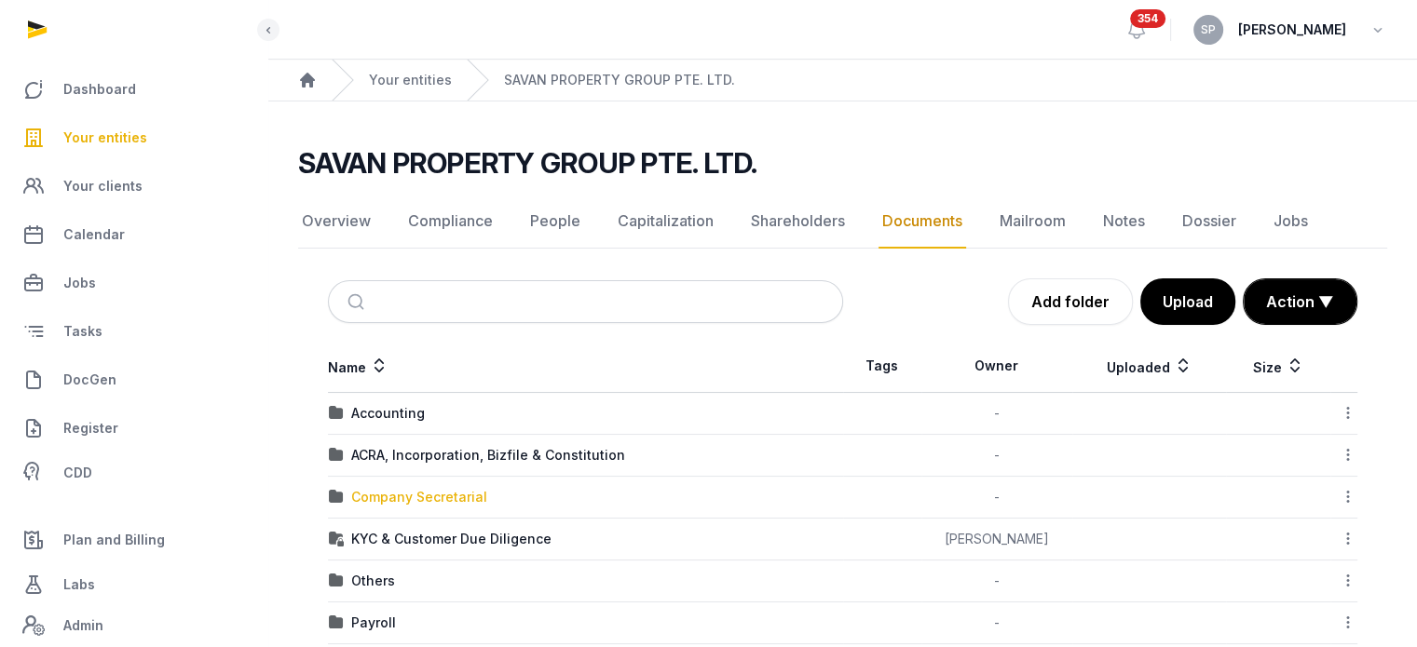
click at [434, 499] on div "Company Secretarial" at bounding box center [419, 497] width 136 height 19
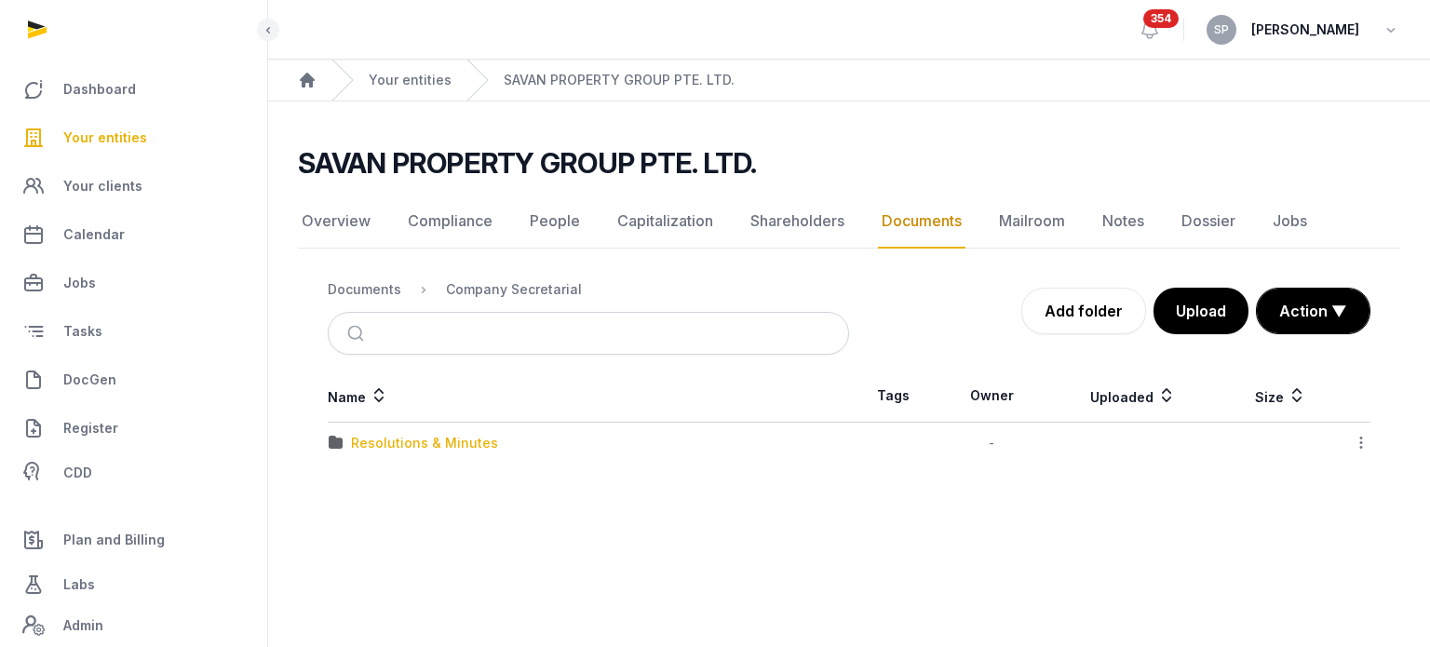
click at [439, 443] on div "Resolutions & Minutes" at bounding box center [424, 443] width 147 height 19
click at [373, 442] on div "2025" at bounding box center [367, 443] width 33 height 19
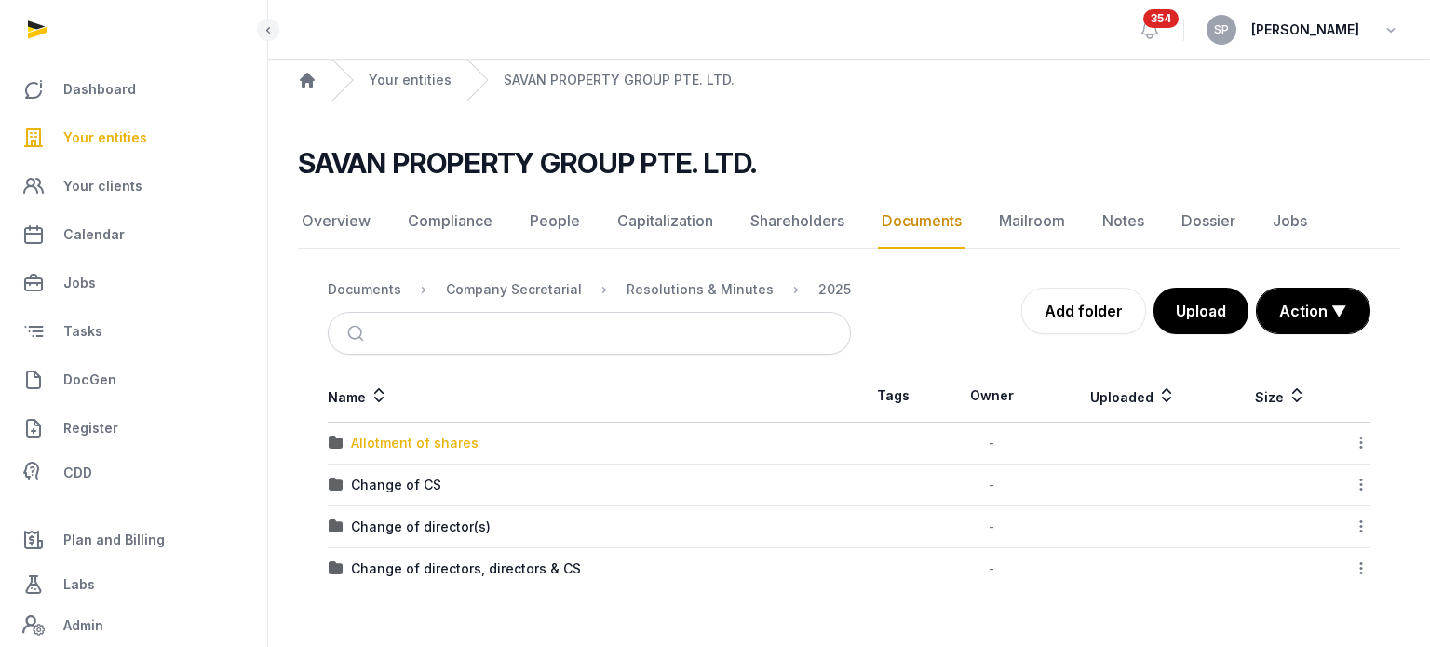
click at [394, 446] on div "Allotment of shares" at bounding box center [415, 443] width 128 height 19
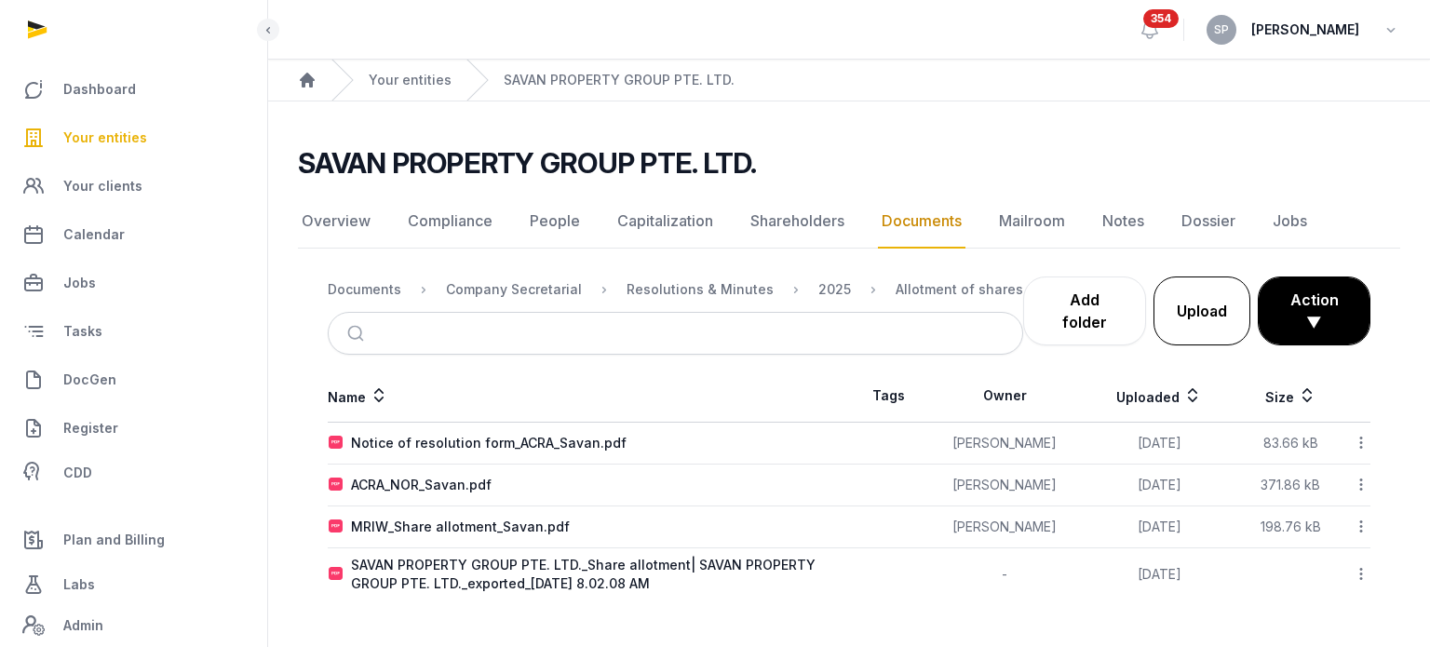
click at [1198, 297] on button "Upload" at bounding box center [1202, 311] width 97 height 69
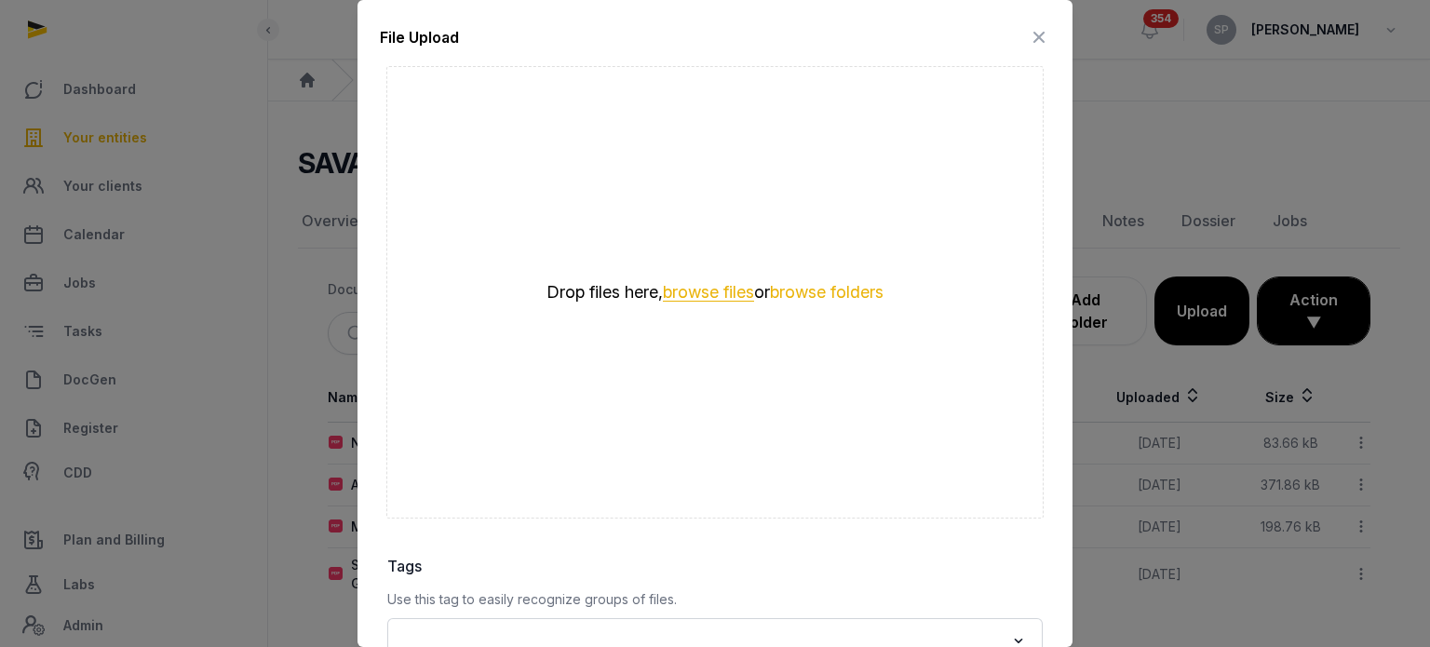
click at [675, 293] on button "browse files" at bounding box center [708, 293] width 91 height 18
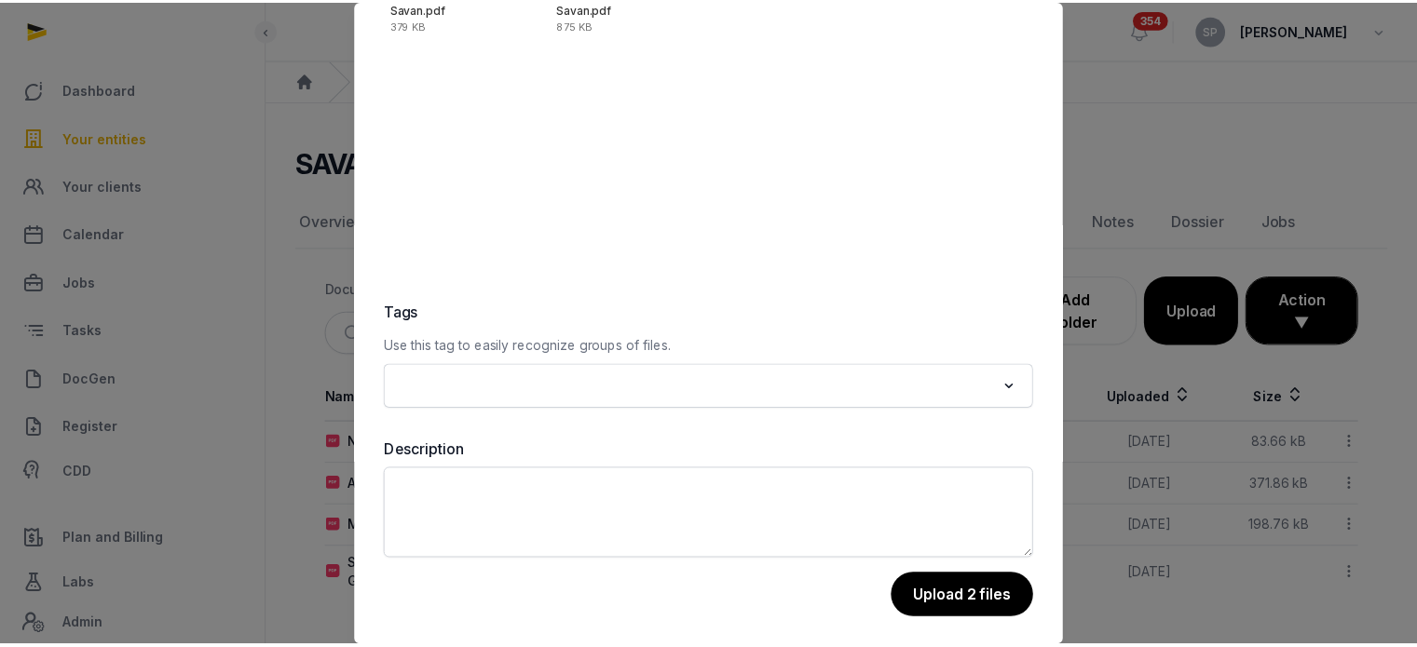
scroll to position [263, 0]
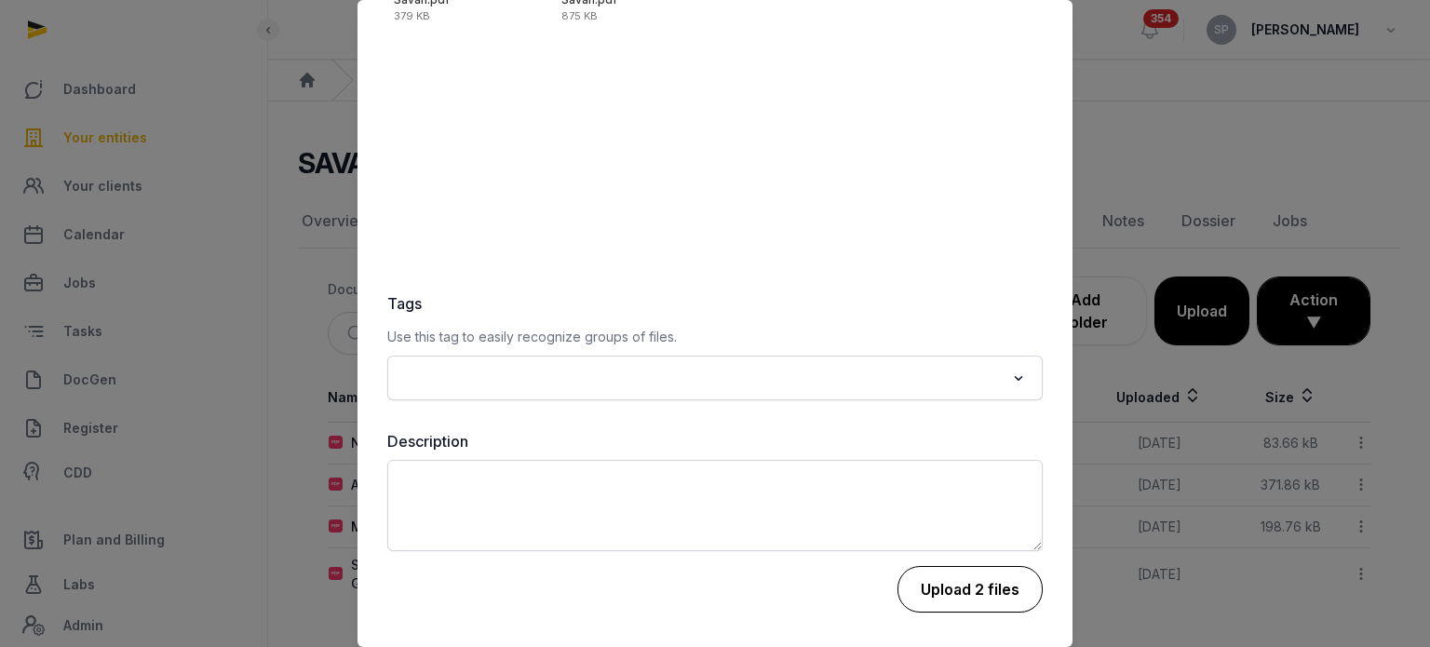
click at [983, 584] on button "Upload 2 files" at bounding box center [970, 589] width 145 height 47
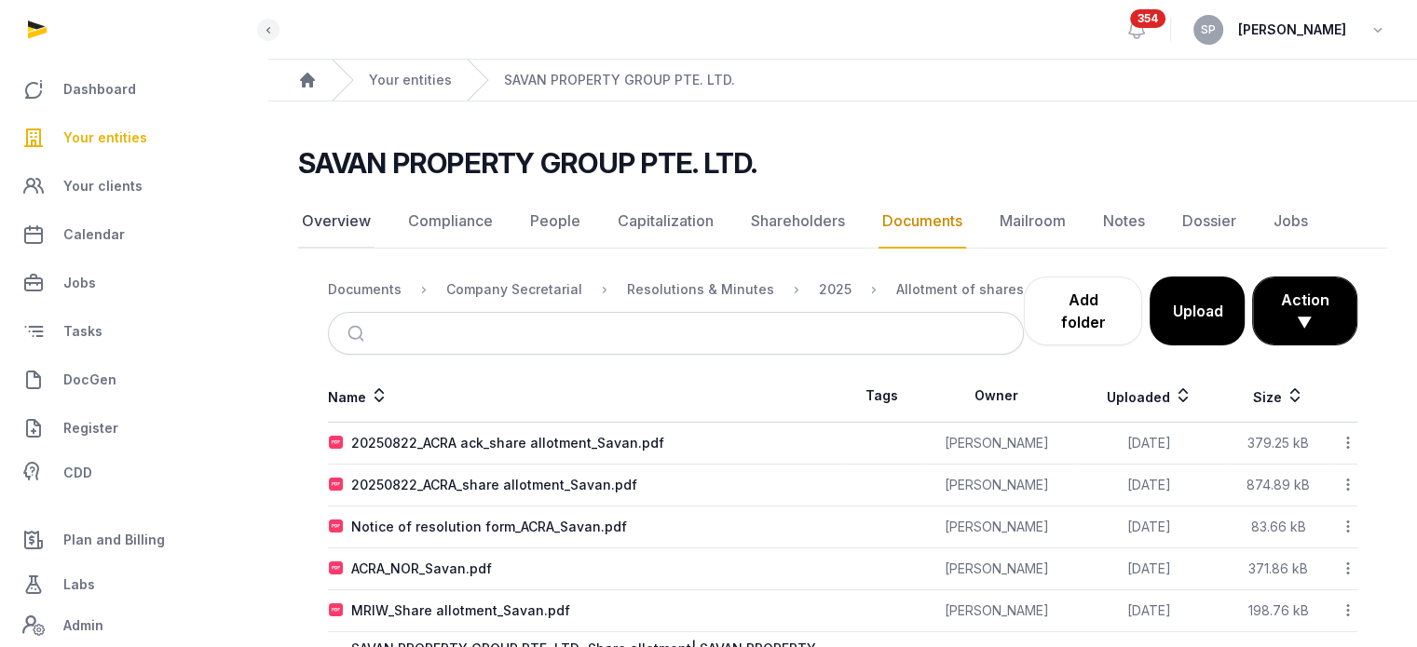
click at [342, 232] on link "Overview" at bounding box center [336, 222] width 76 height 54
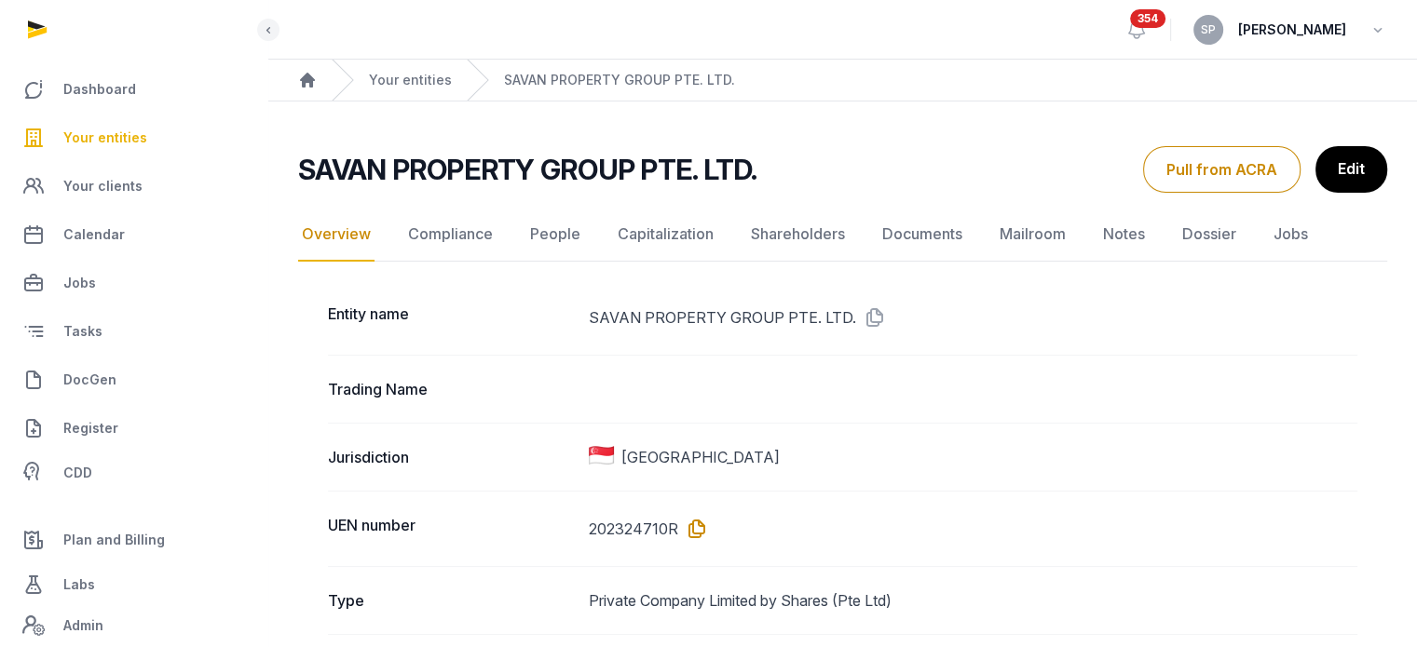
click at [701, 531] on icon at bounding box center [693, 529] width 30 height 30
click at [904, 237] on link "Documents" at bounding box center [922, 235] width 88 height 54
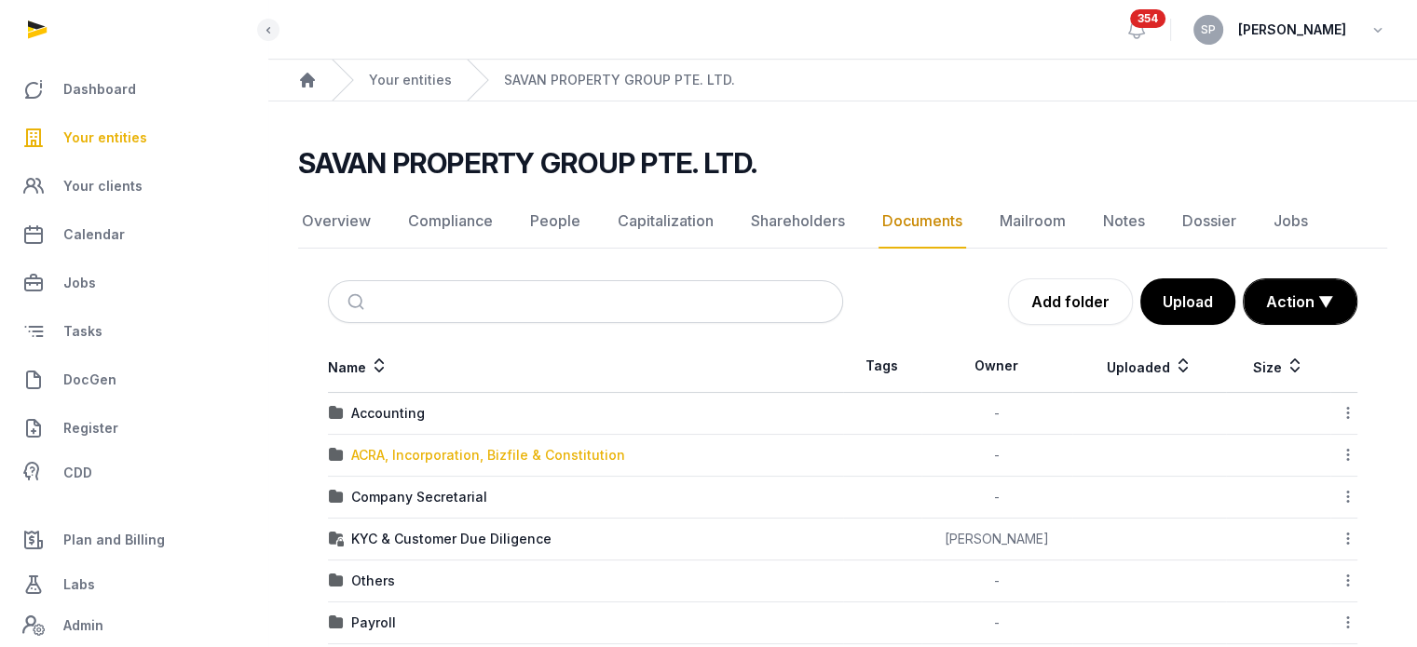
click at [477, 448] on div "ACRA, Incorporation, Bizfile & Constitution" at bounding box center [488, 455] width 274 height 19
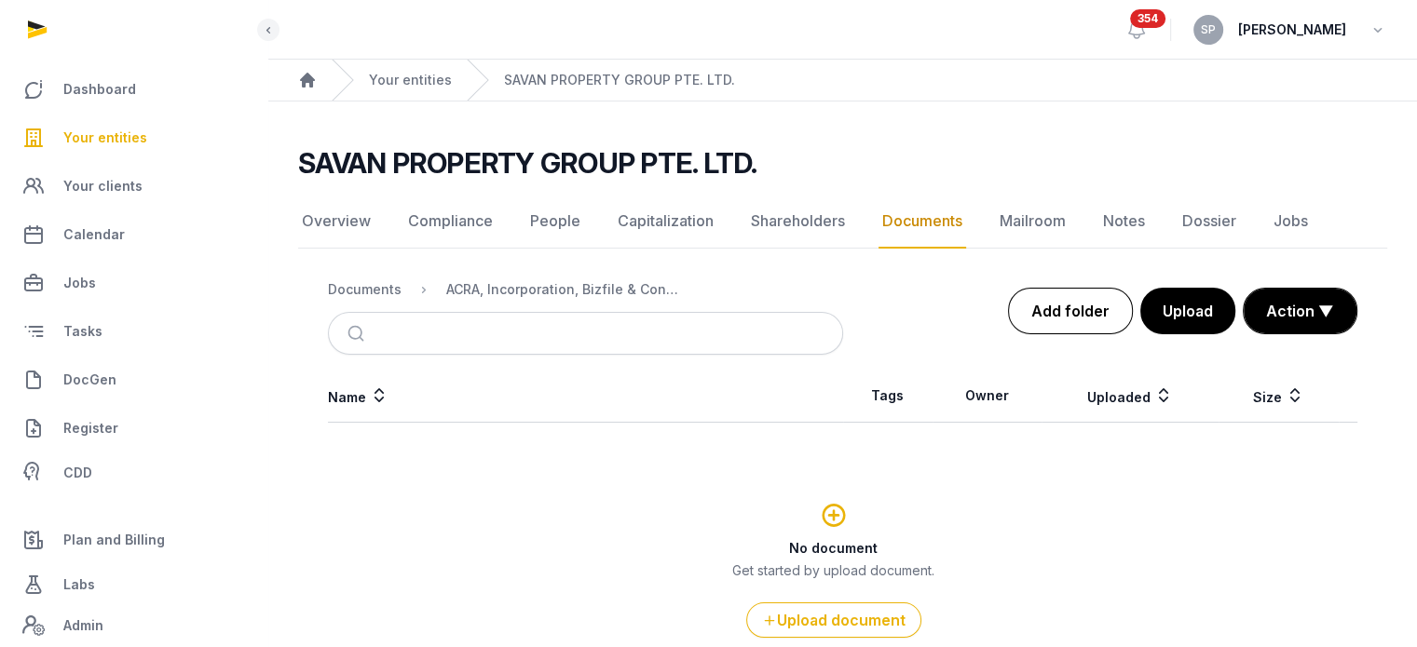
click at [1037, 323] on link "Add folder" at bounding box center [1070, 311] width 125 height 47
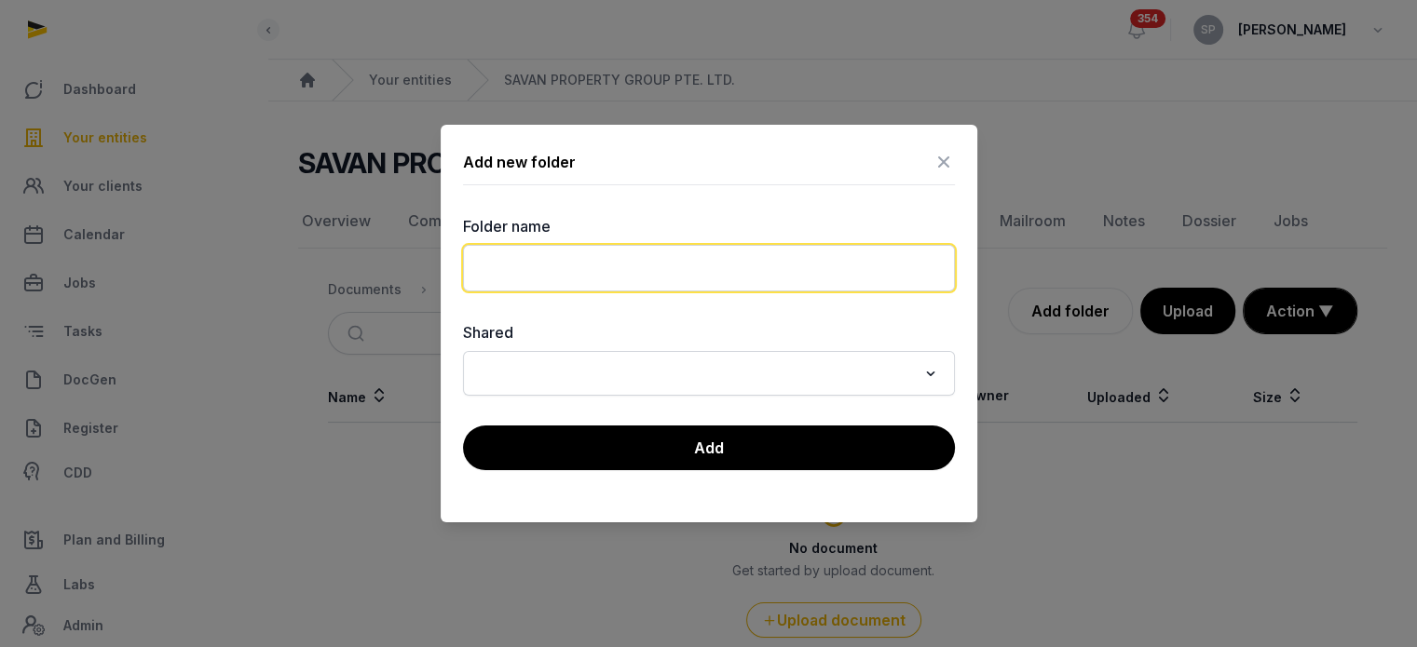
click at [697, 246] on input "text" at bounding box center [709, 268] width 492 height 47
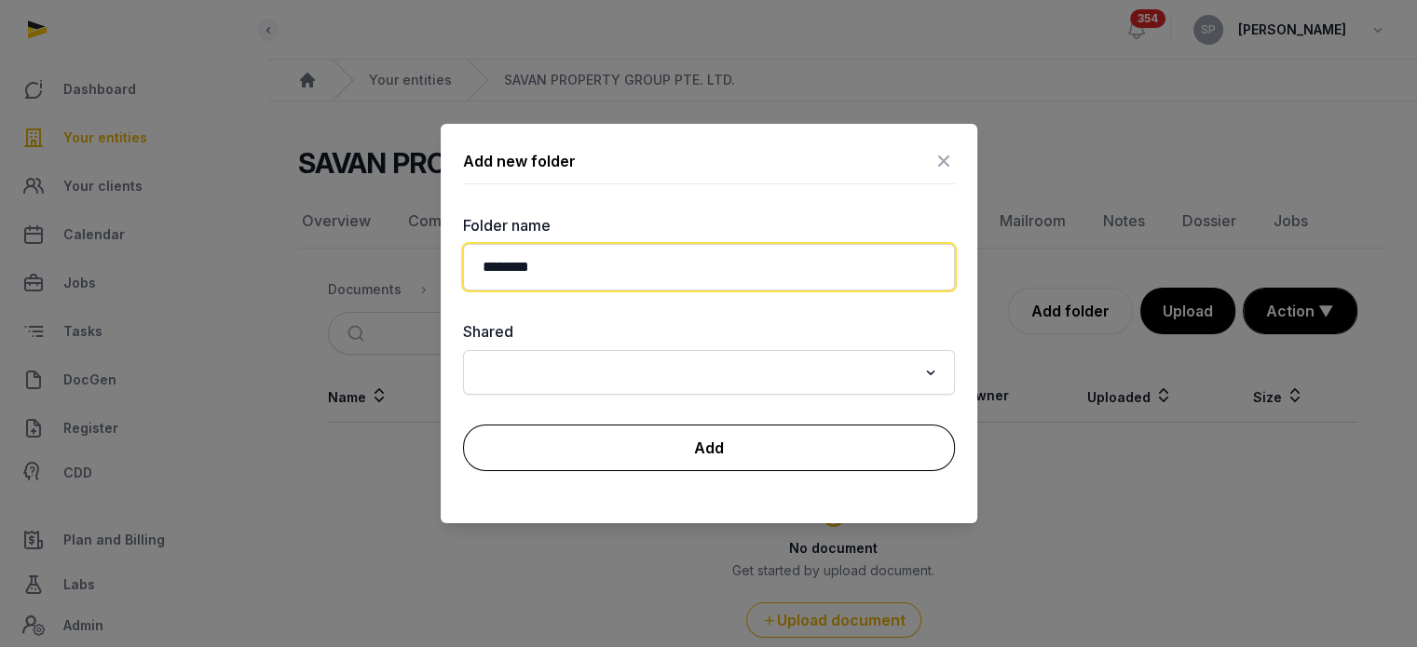
type input "********"
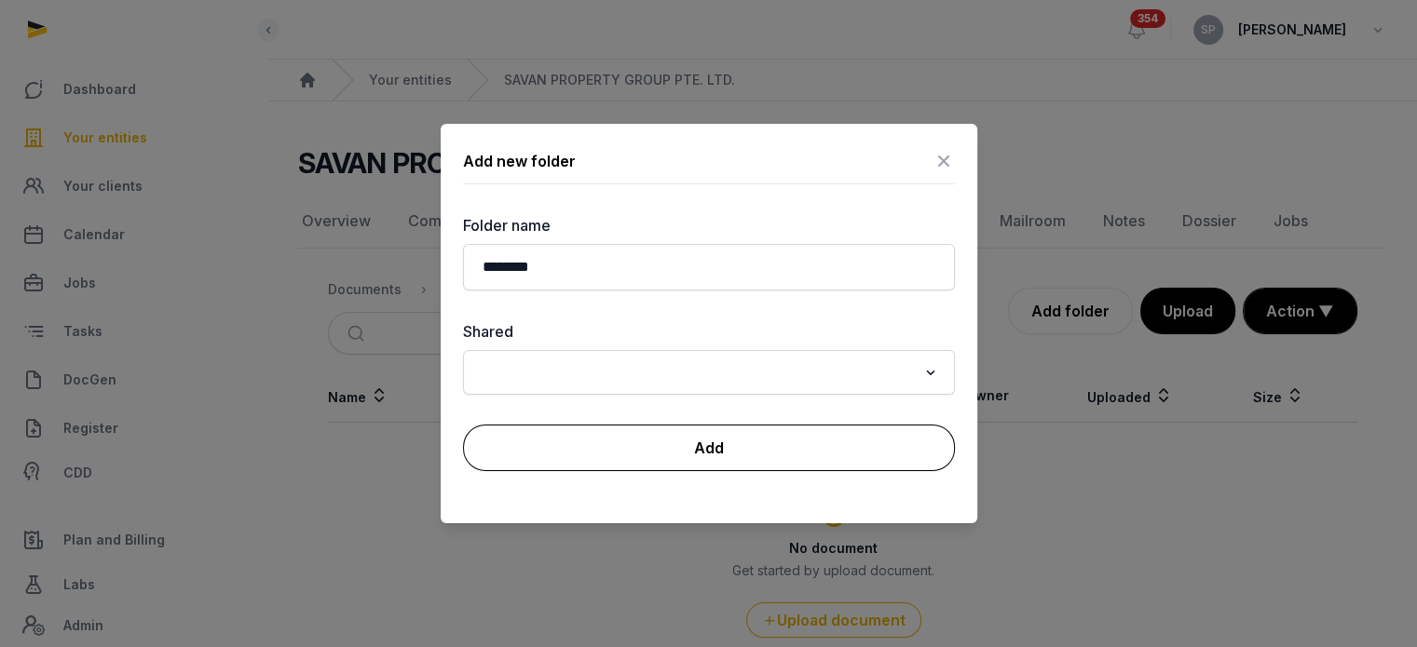
click at [711, 444] on button "Add" at bounding box center [709, 448] width 492 height 47
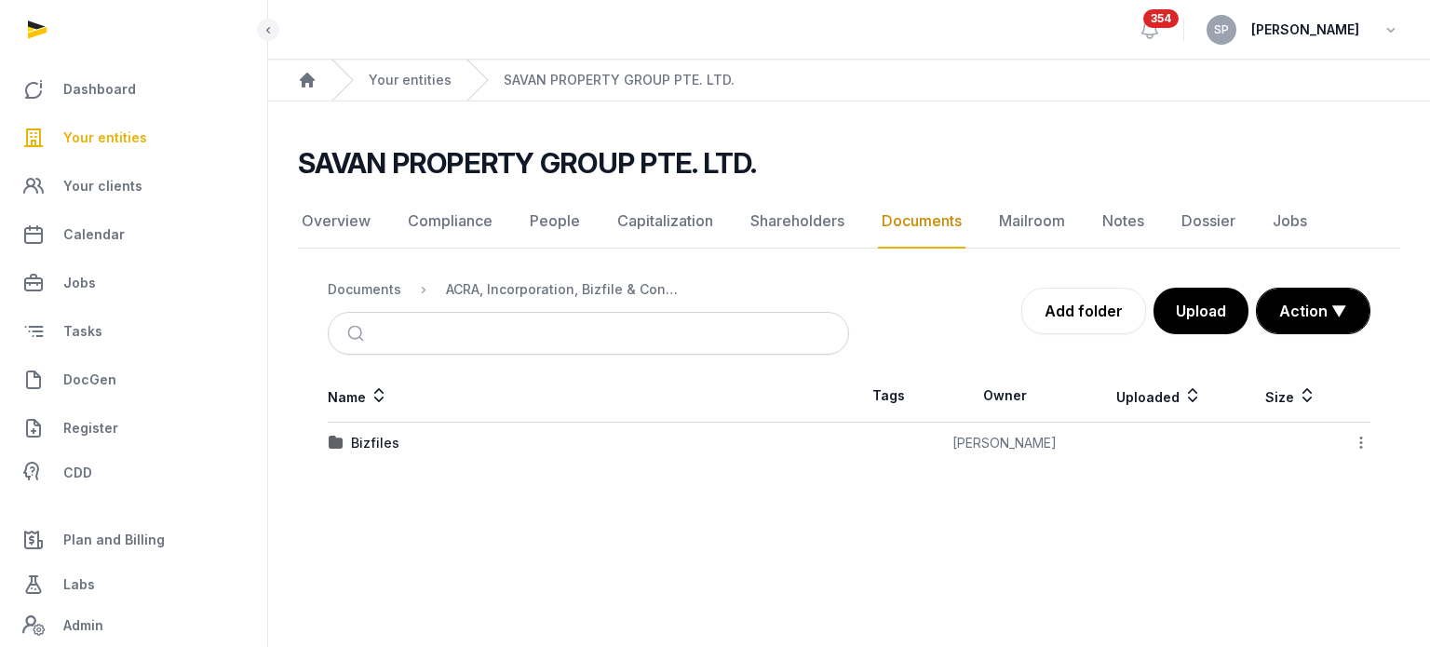
click at [380, 452] on td "Bizfiles" at bounding box center [589, 444] width 522 height 42
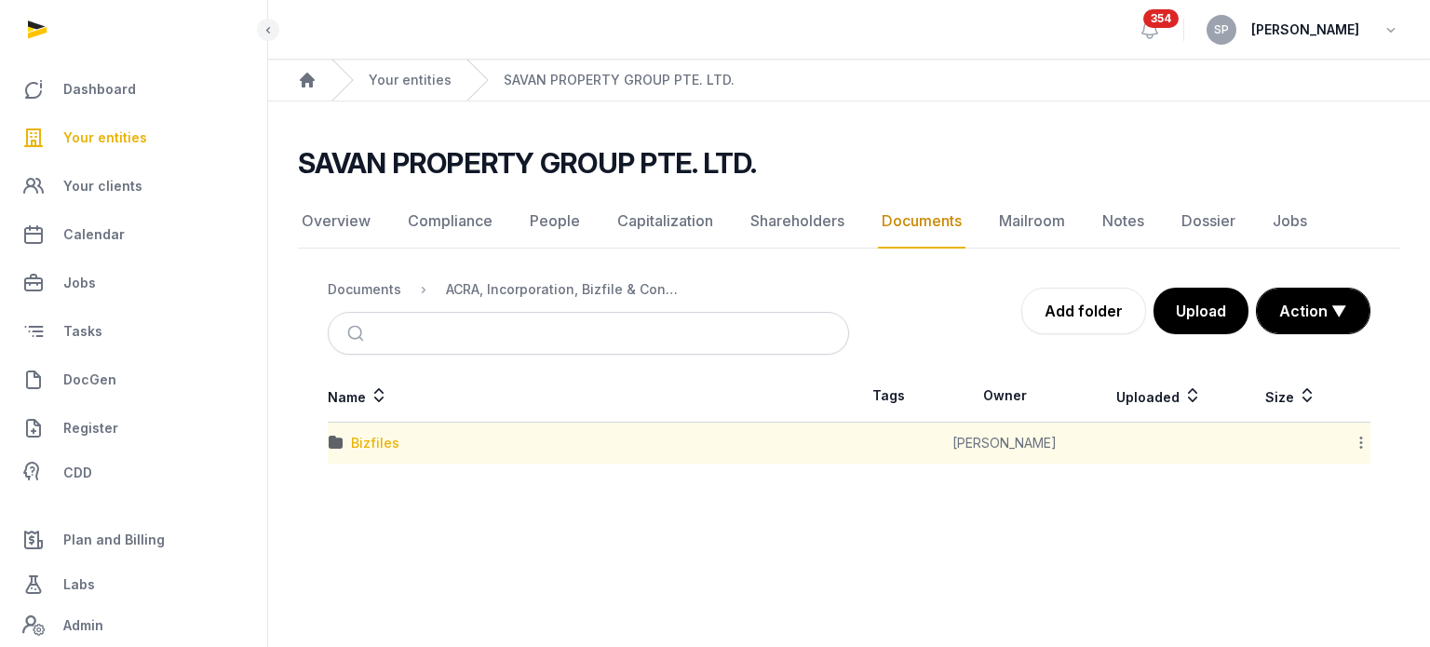
click at [387, 442] on div "Bizfiles" at bounding box center [375, 443] width 48 height 19
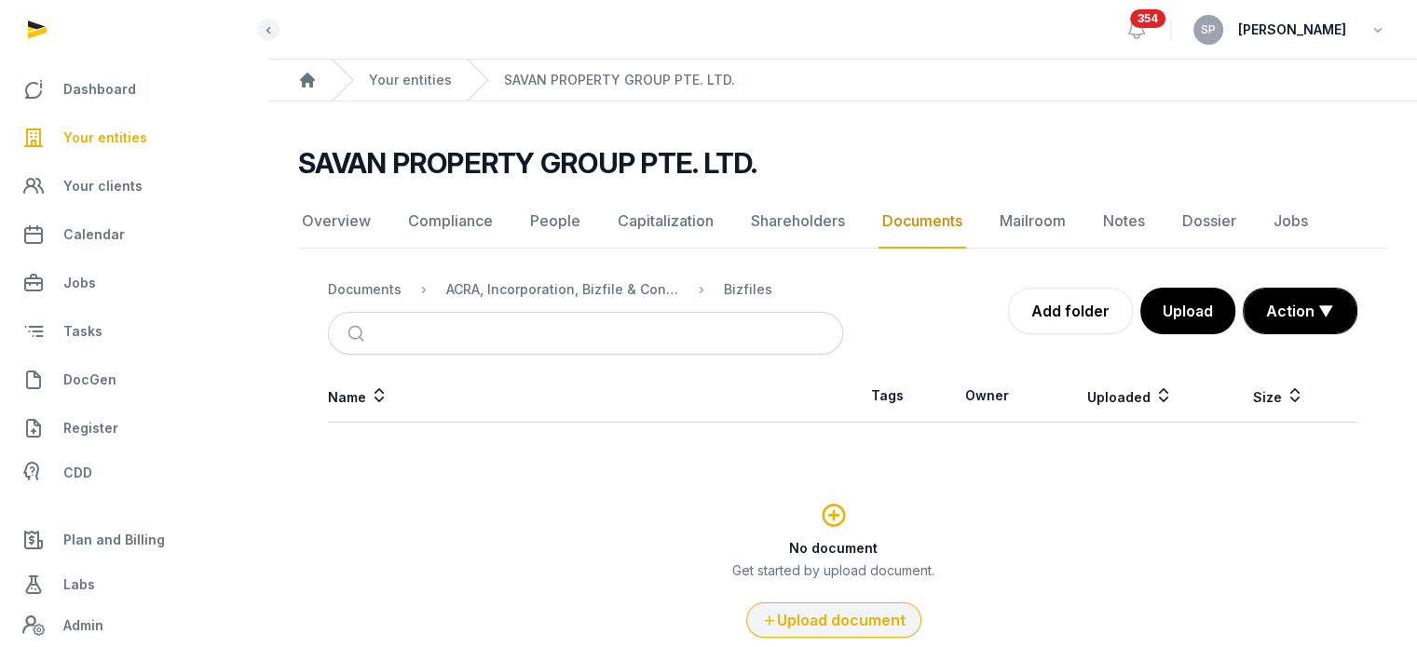
click at [888, 624] on button "Upload document" at bounding box center [833, 620] width 175 height 35
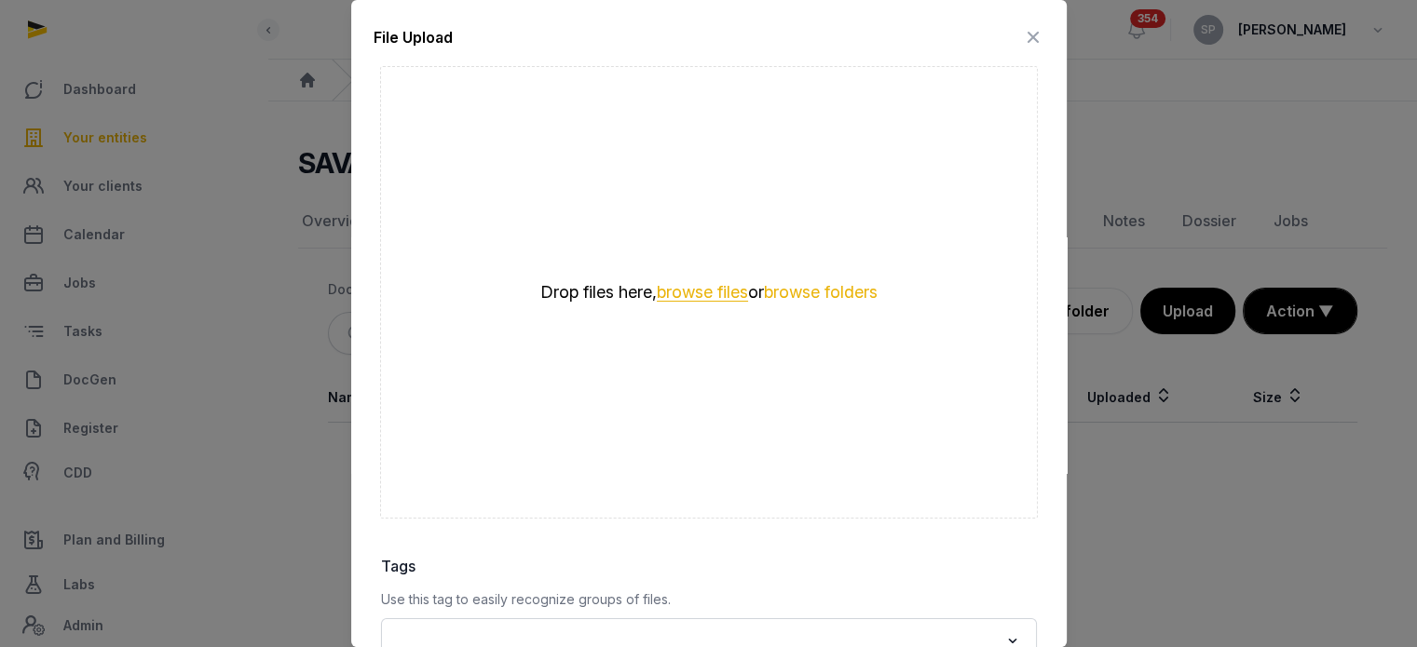
click at [700, 292] on button "browse files" at bounding box center [702, 293] width 91 height 18
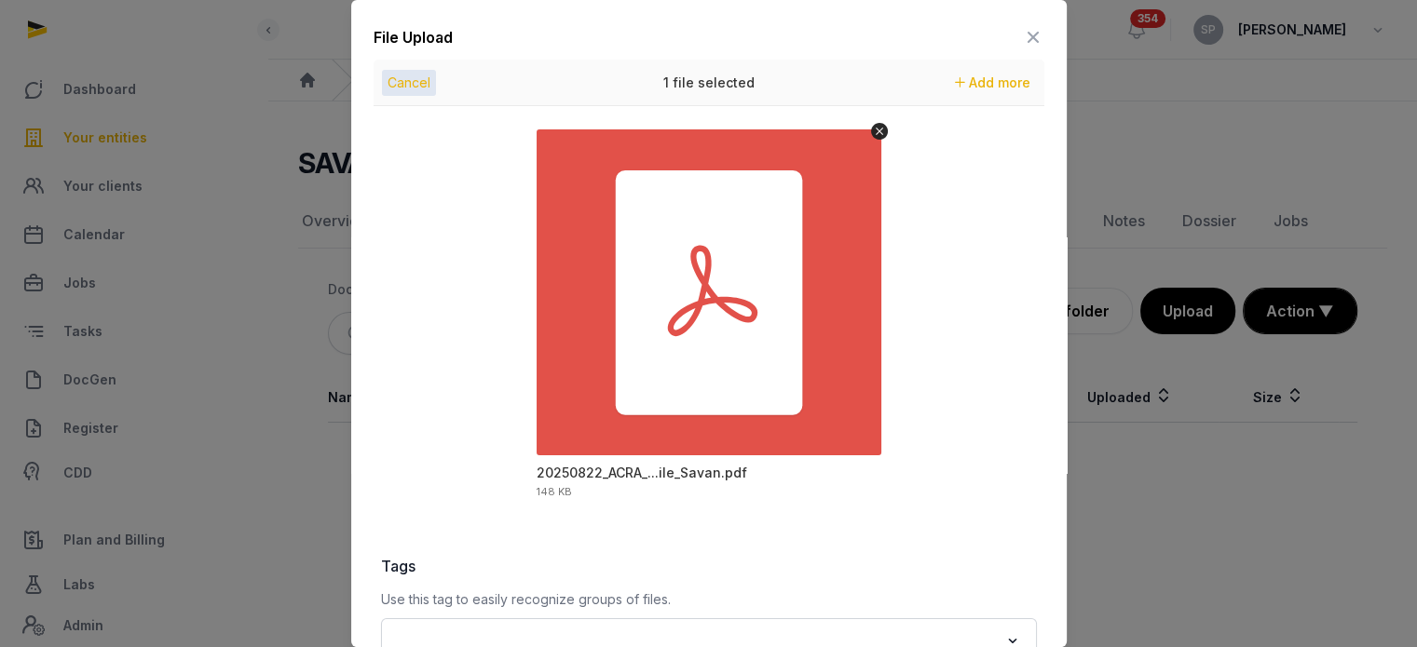
scroll to position [263, 0]
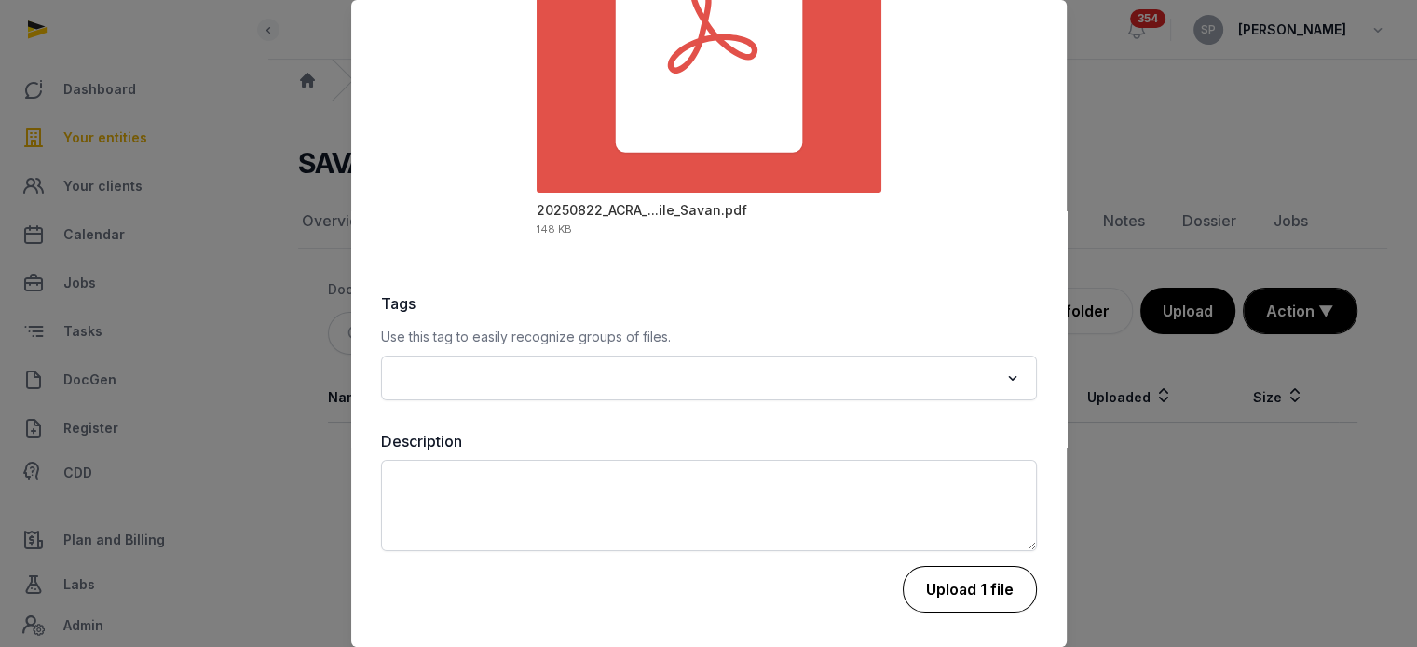
click at [933, 576] on button "Upload 1 file" at bounding box center [969, 589] width 134 height 47
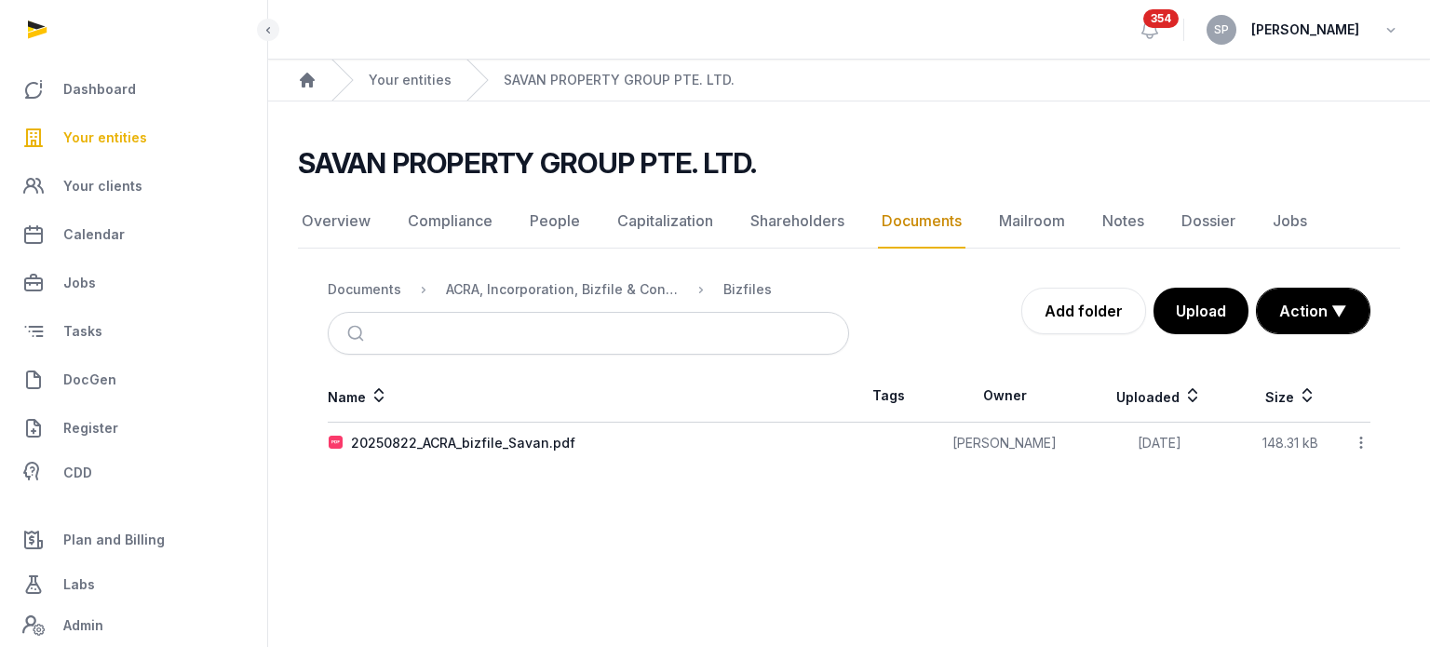
click at [1363, 446] on icon at bounding box center [1361, 443] width 17 height 20
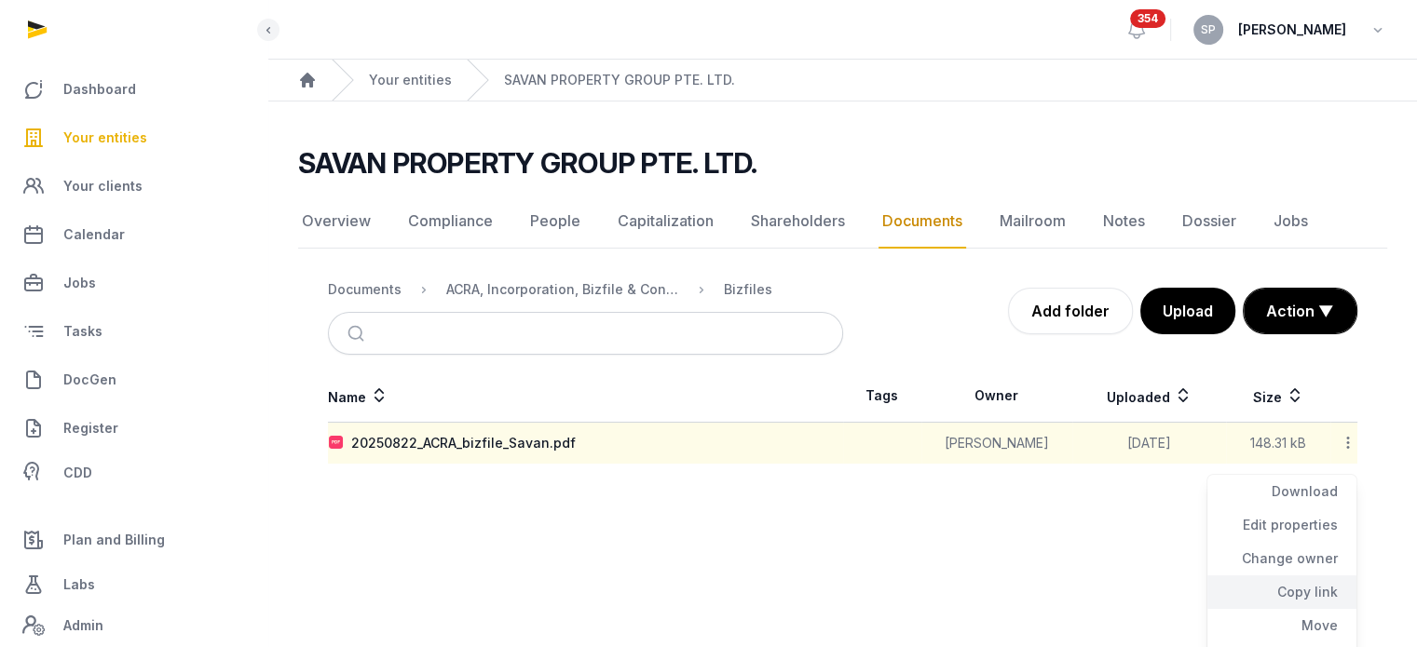
click at [1305, 609] on div "Copy link" at bounding box center [1281, 626] width 149 height 34
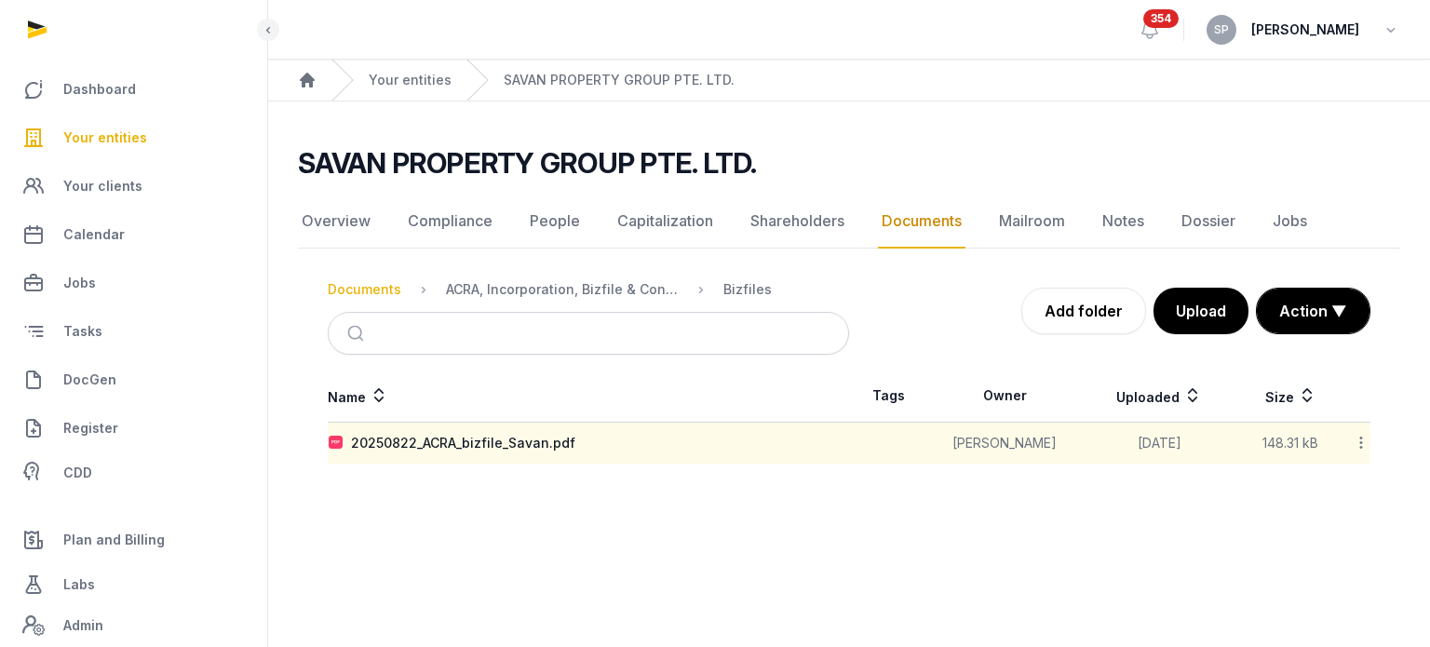
click at [373, 286] on div "Documents" at bounding box center [365, 289] width 74 height 19
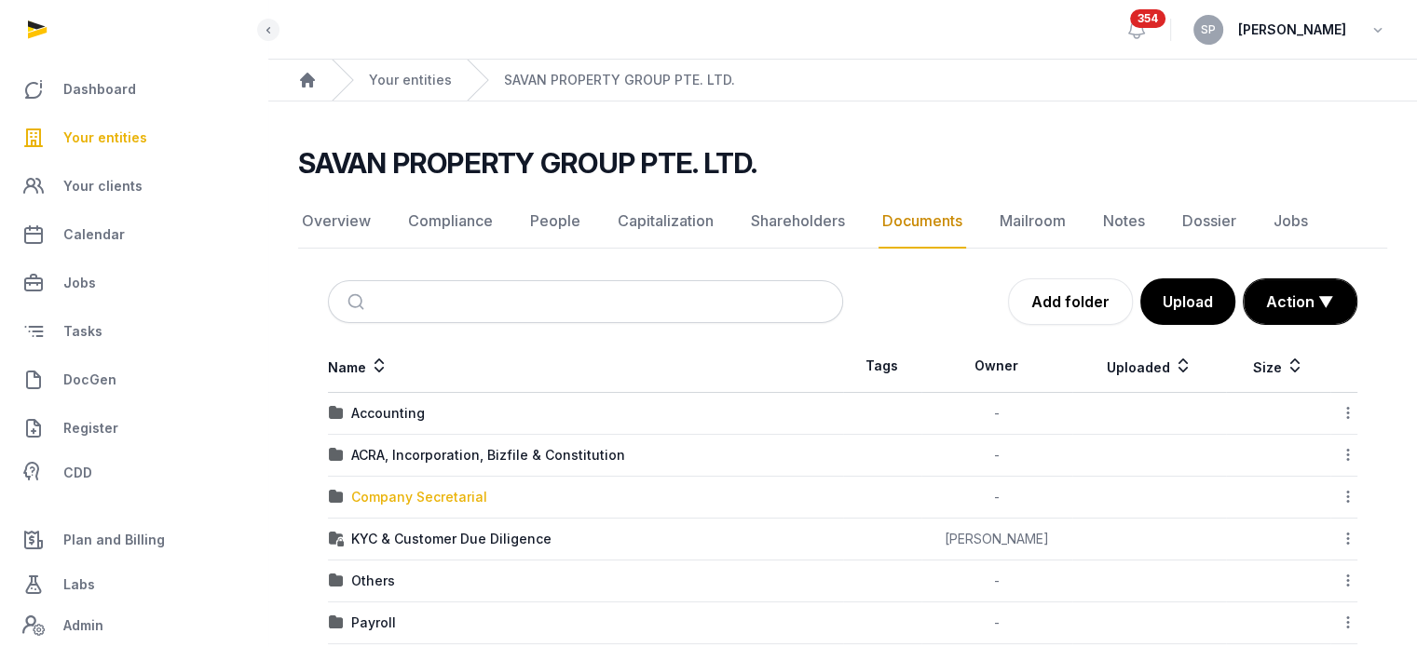
click at [403, 489] on div "Company Secretarial" at bounding box center [419, 497] width 136 height 19
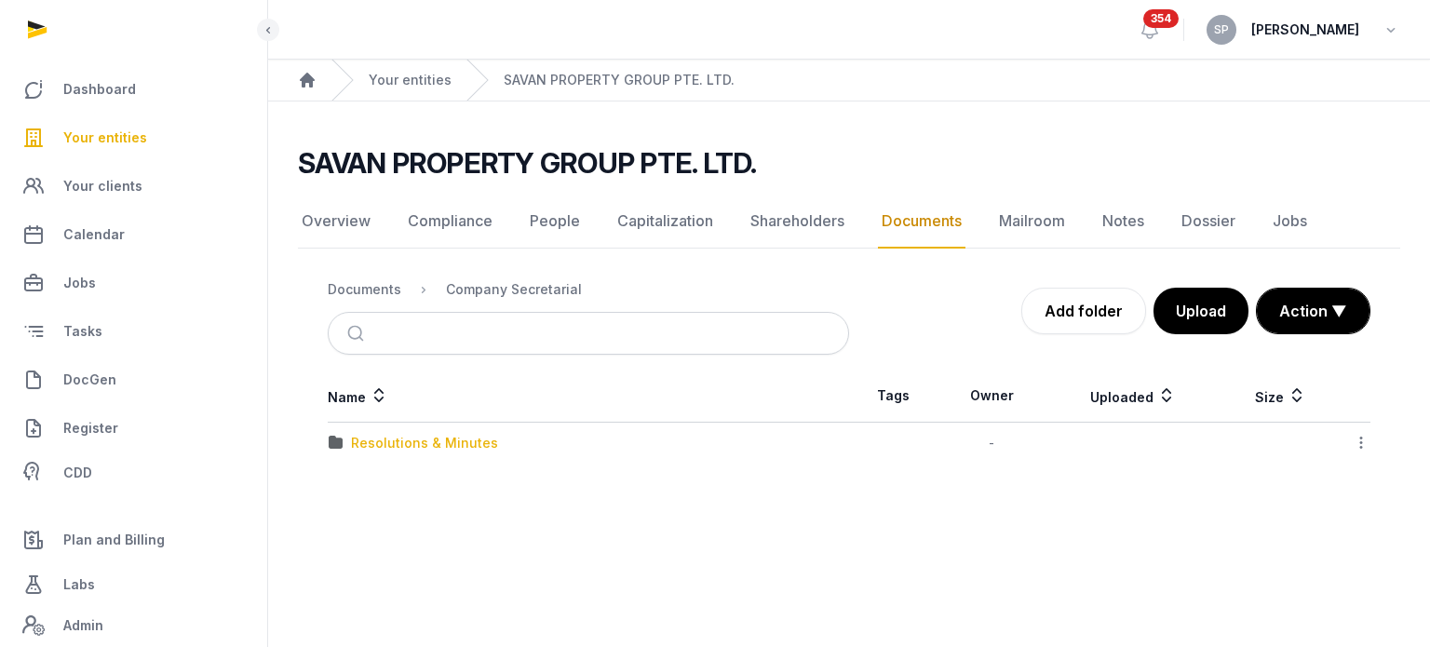
click at [456, 448] on div "Resolutions & Minutes" at bounding box center [424, 443] width 147 height 19
click at [370, 442] on div "2025" at bounding box center [367, 443] width 33 height 19
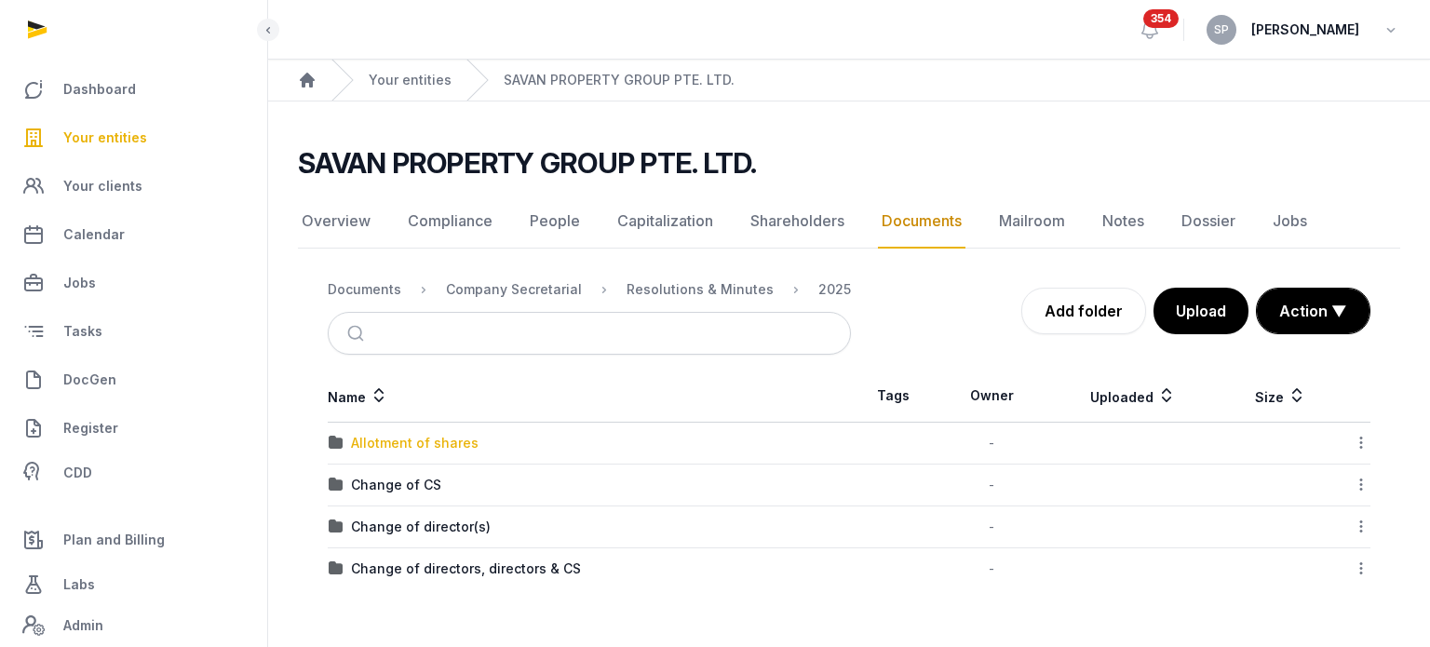
click at [386, 441] on div "Allotment of shares" at bounding box center [415, 443] width 128 height 19
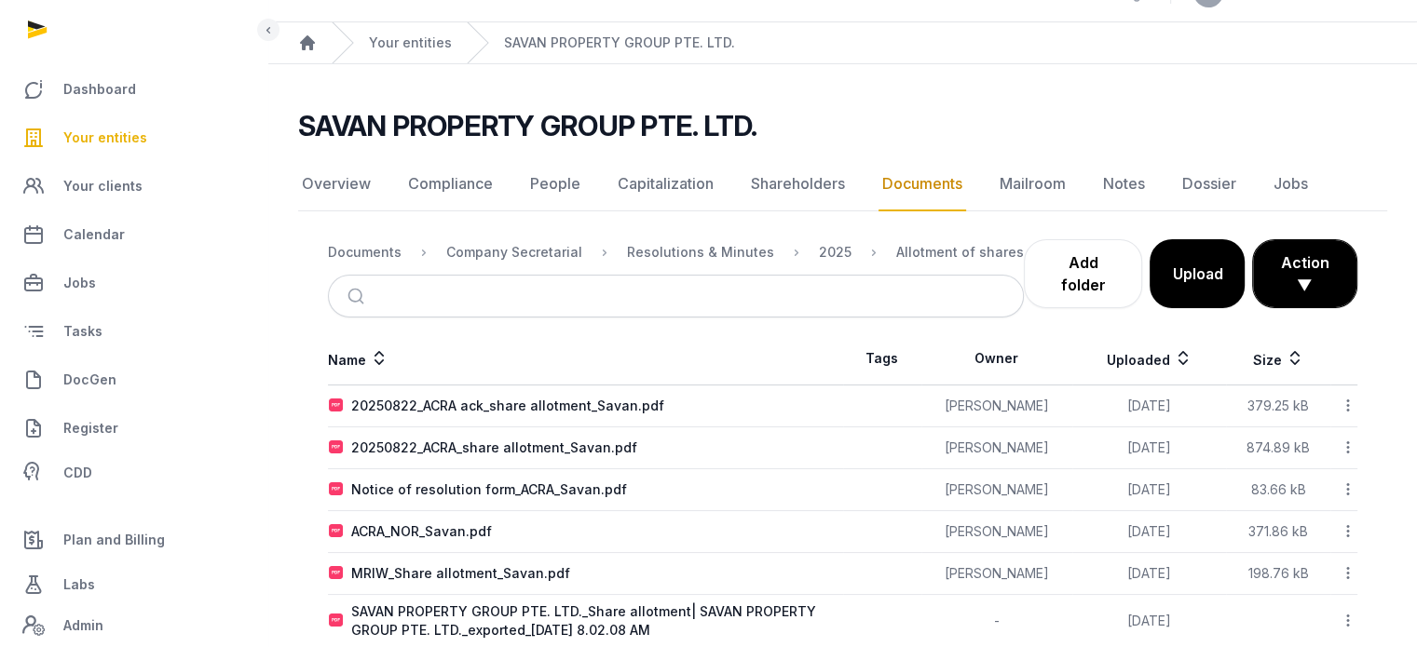
scroll to position [72, 0]
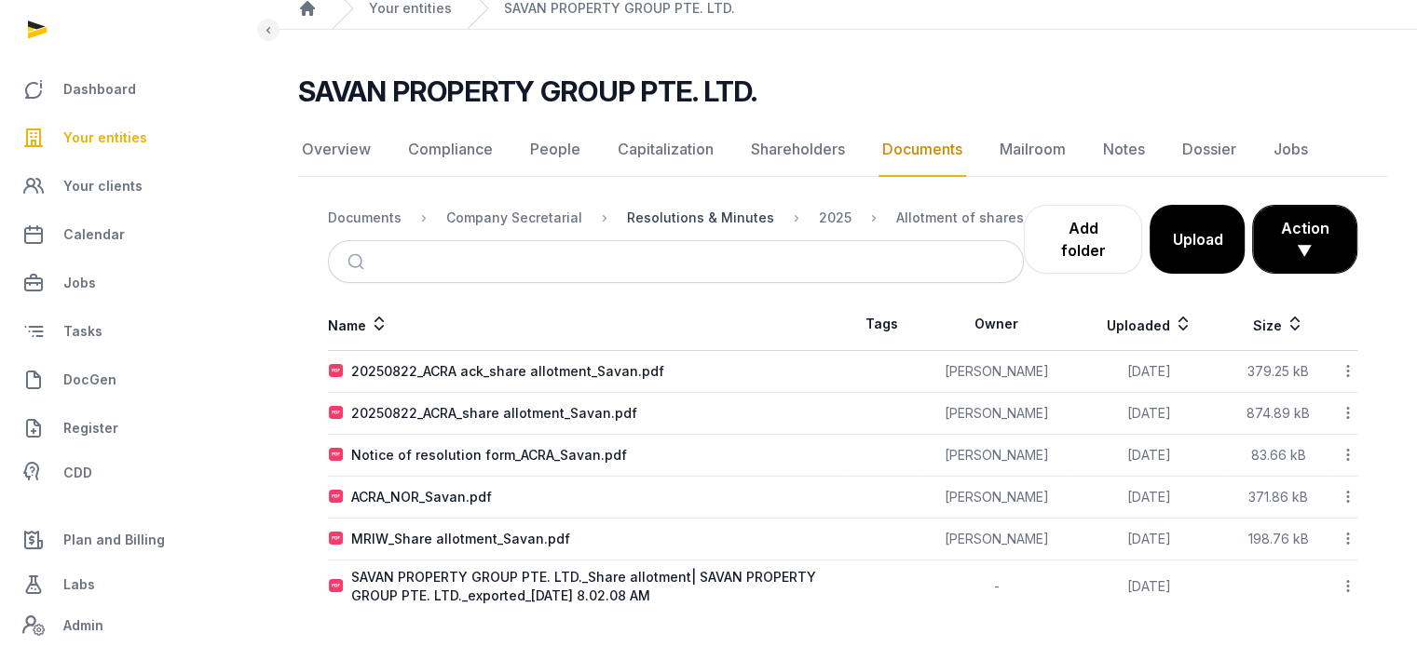
click at [704, 222] on div "Resolutions & Minutes" at bounding box center [700, 218] width 147 height 19
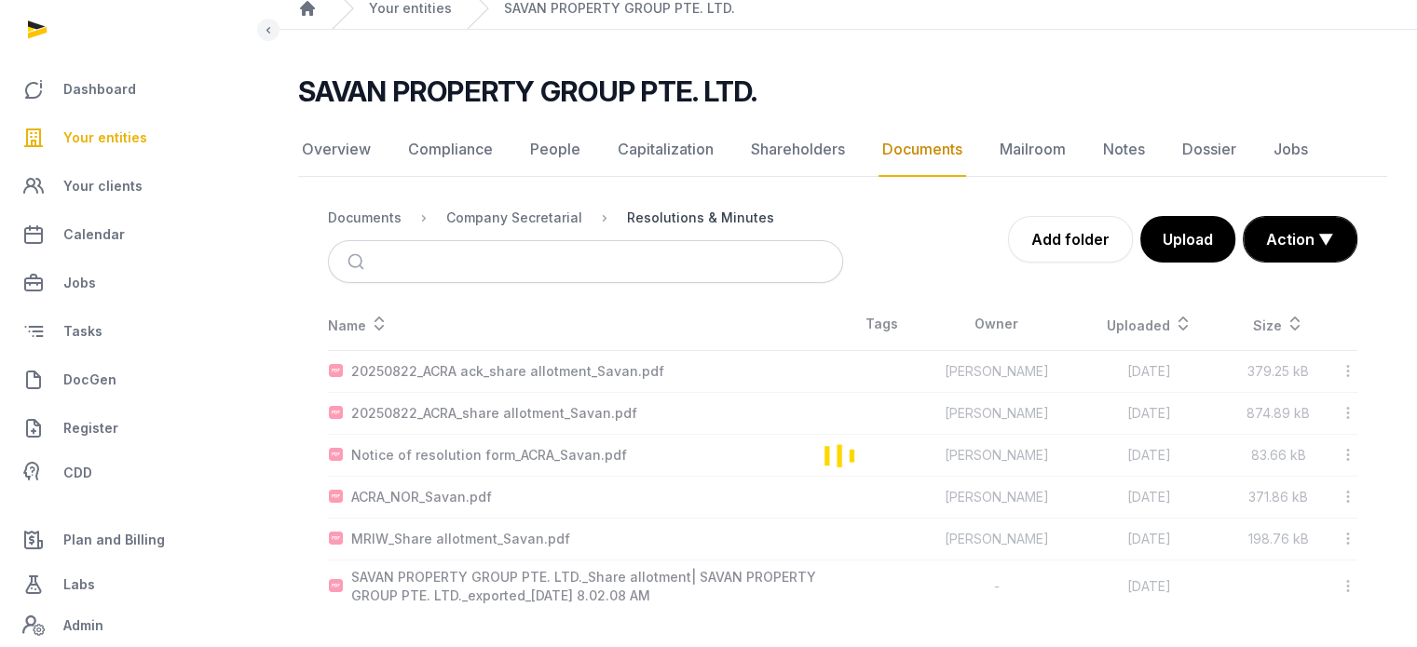
scroll to position [0, 0]
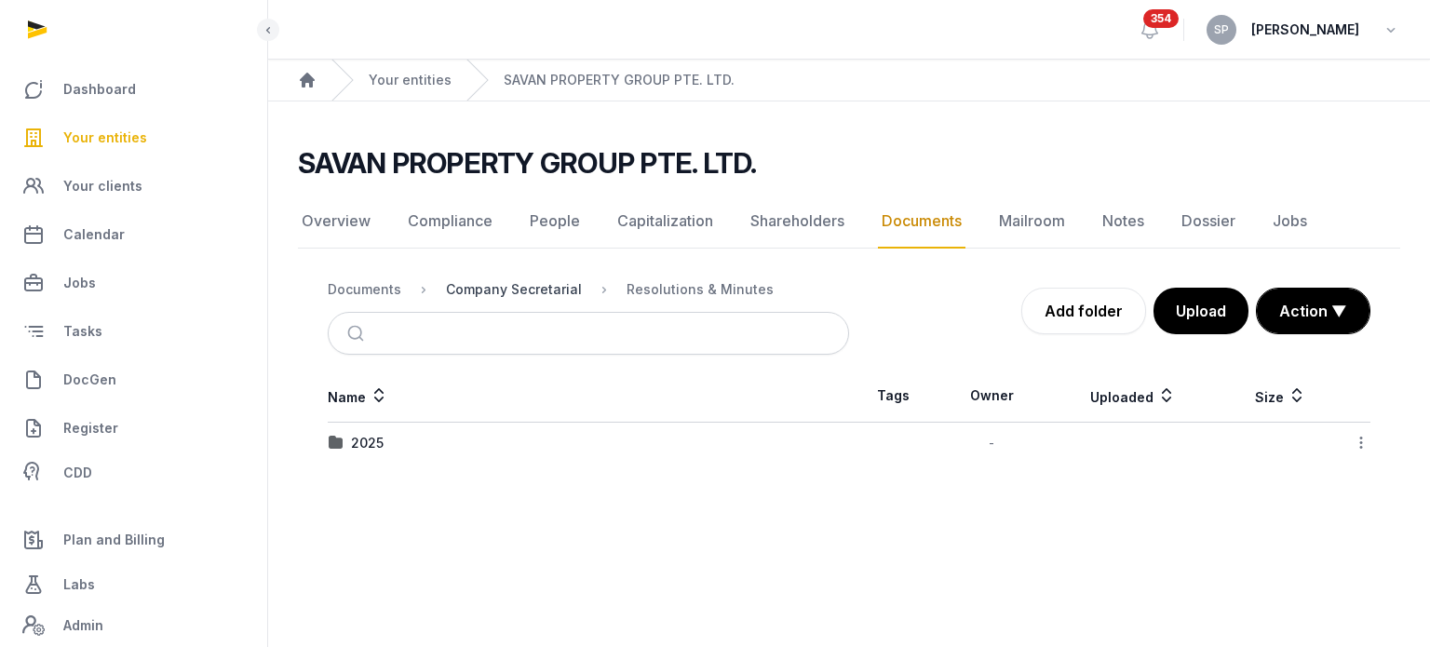
click at [521, 292] on div "Company Secretarial" at bounding box center [514, 289] width 136 height 19
click at [368, 295] on div "Documents" at bounding box center [365, 289] width 74 height 19
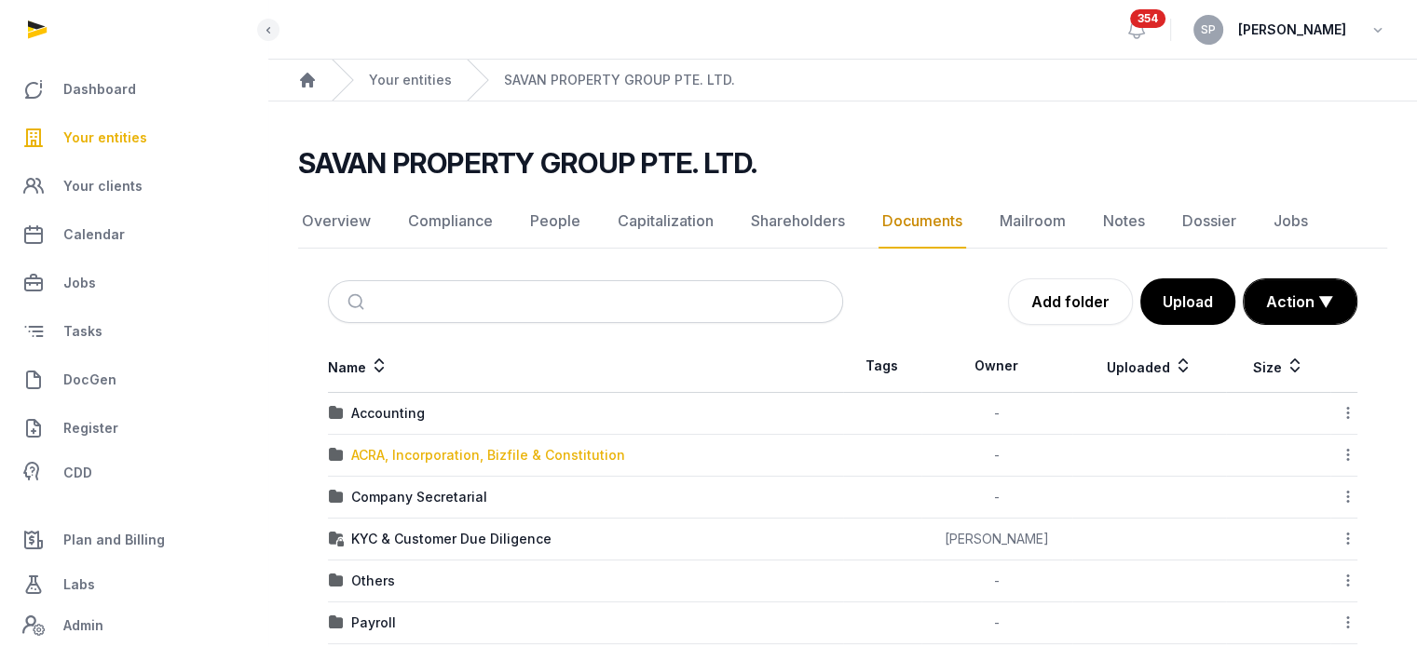
click at [416, 457] on div "ACRA, Incorporation, Bizfile & Constitution" at bounding box center [488, 455] width 274 height 19
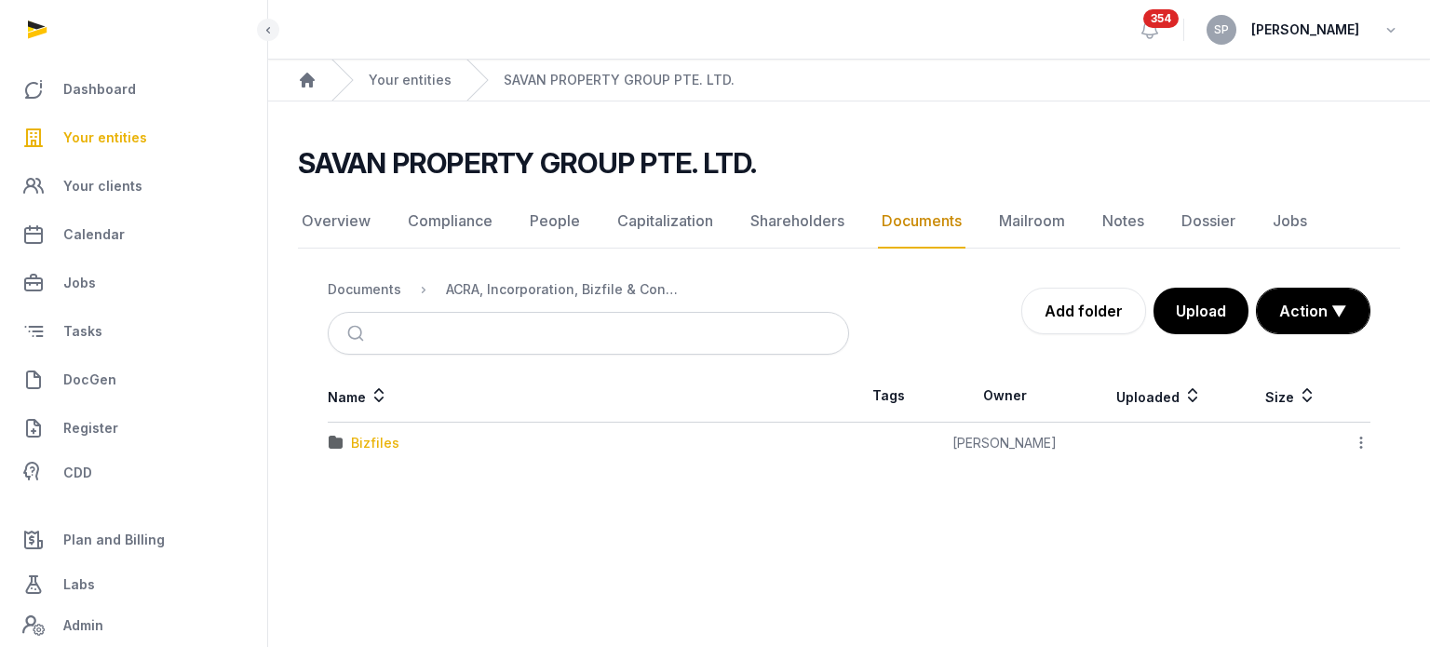
click at [387, 441] on div "Bizfiles" at bounding box center [375, 443] width 48 height 19
click at [387, 441] on div "20250822_ACRA_bizfile_Savan.pdf" at bounding box center [463, 443] width 224 height 19
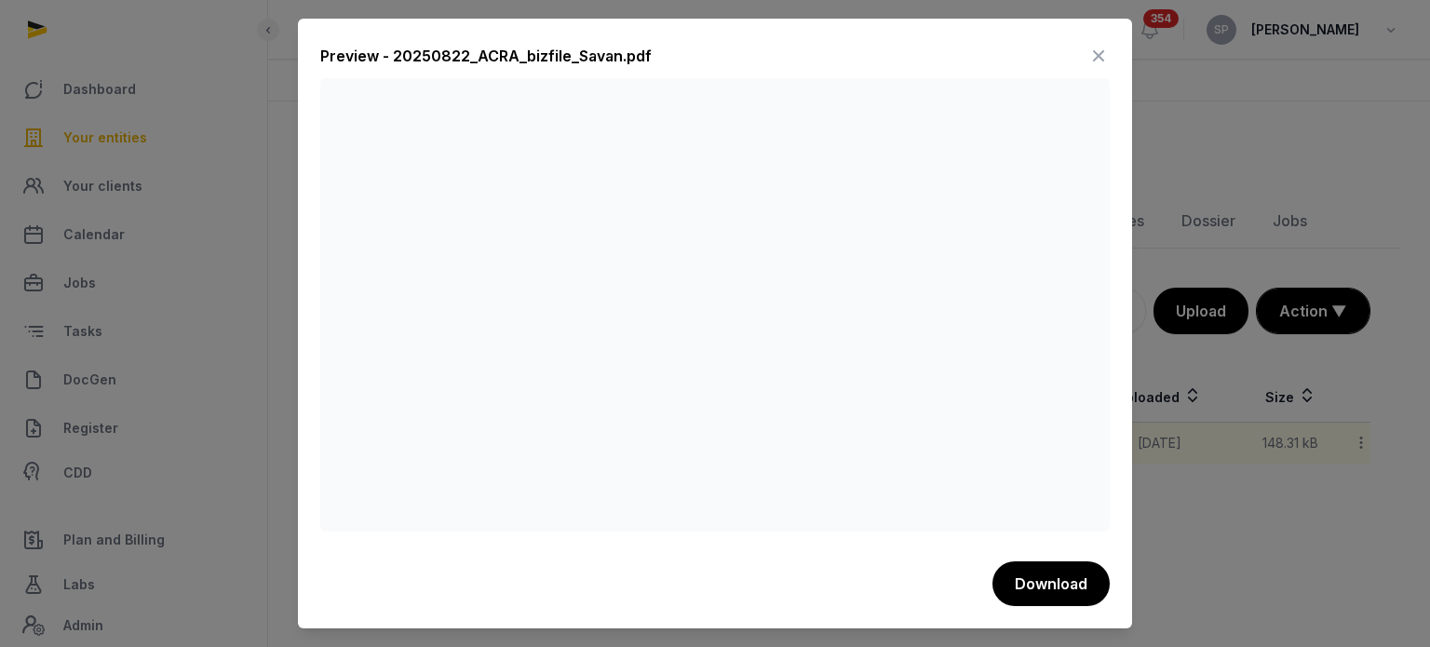
click at [1097, 47] on icon at bounding box center [1099, 56] width 22 height 30
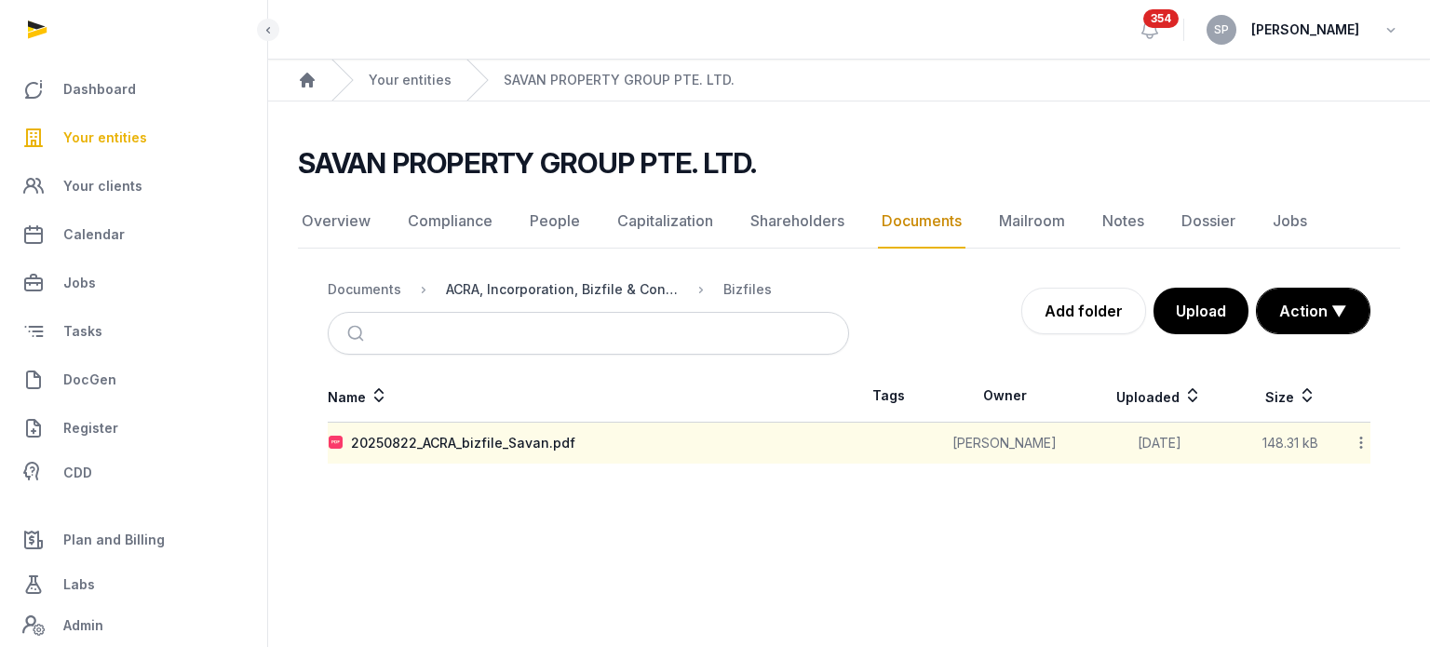
click at [503, 292] on div "ACRA, Incorporation, Bizfile & Constitution" at bounding box center [562, 289] width 233 height 19
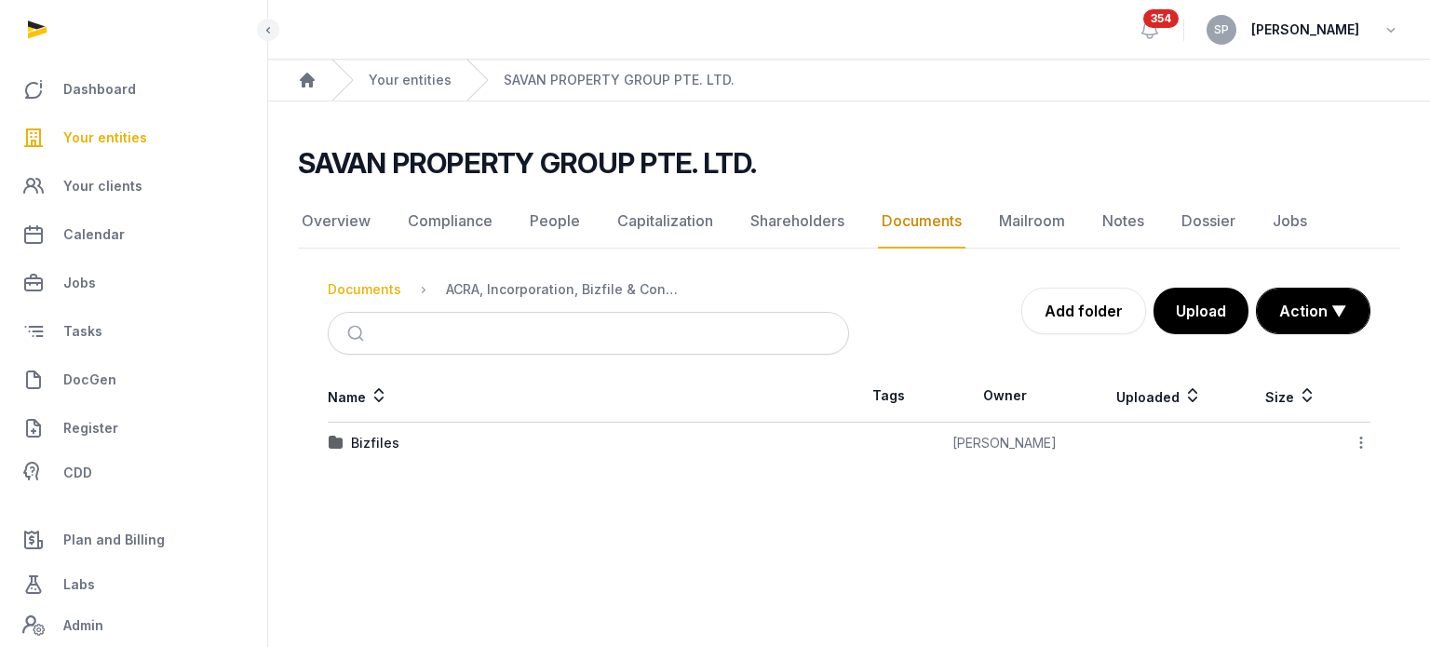
click at [370, 280] on div "Documents" at bounding box center [365, 289] width 74 height 19
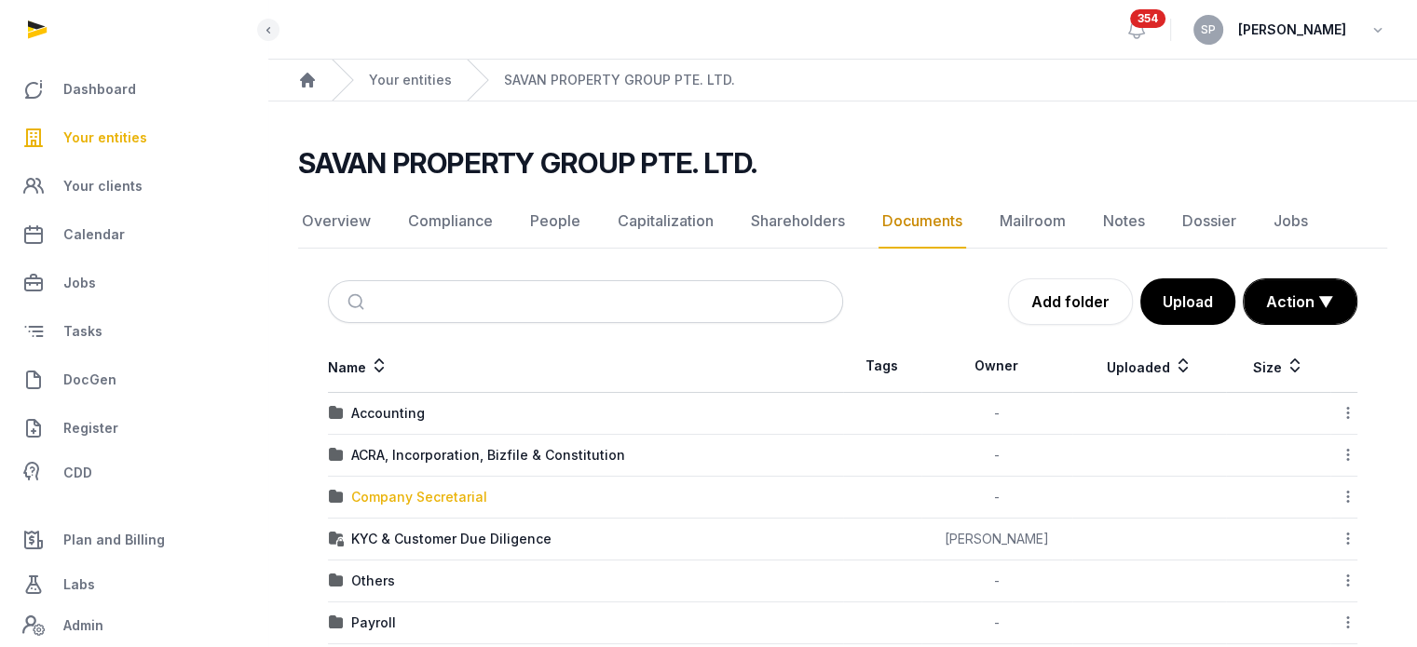
click at [447, 501] on div "Company Secretarial" at bounding box center [419, 497] width 136 height 19
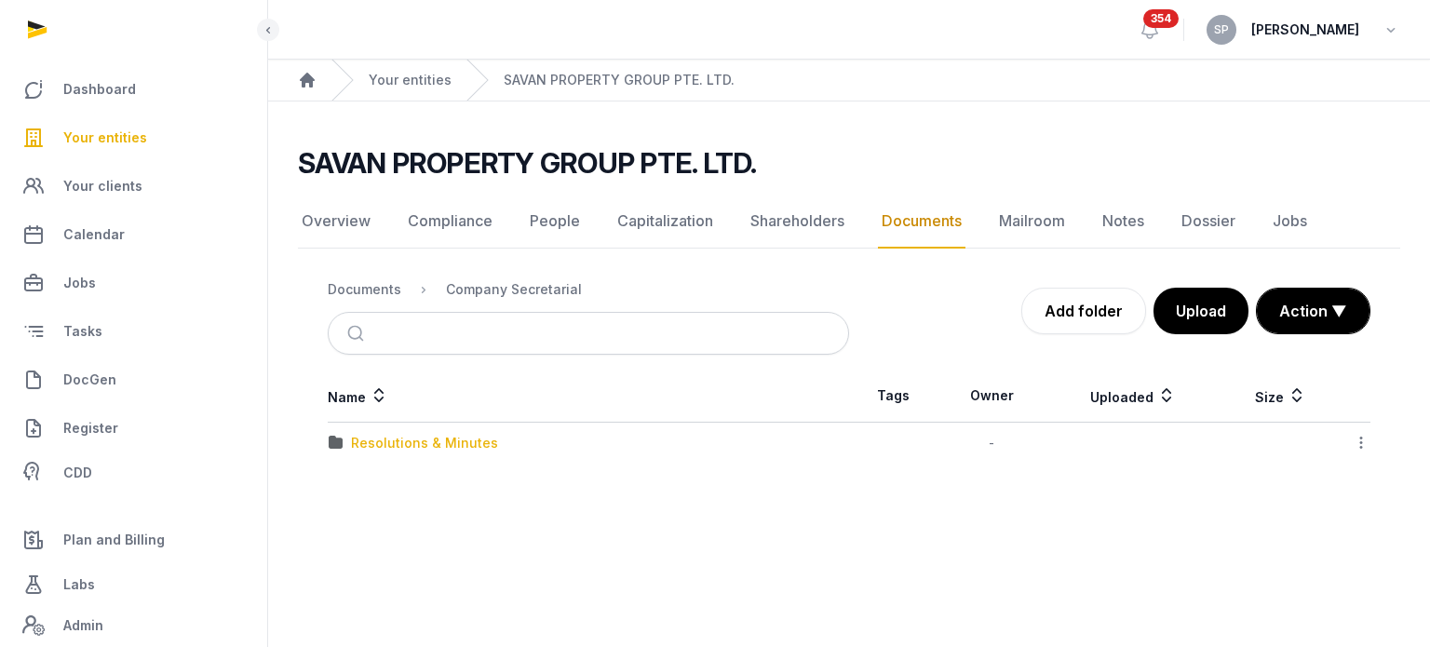
click at [456, 445] on div "Resolutions & Minutes" at bounding box center [424, 443] width 147 height 19
click at [366, 448] on div "2025" at bounding box center [367, 443] width 33 height 19
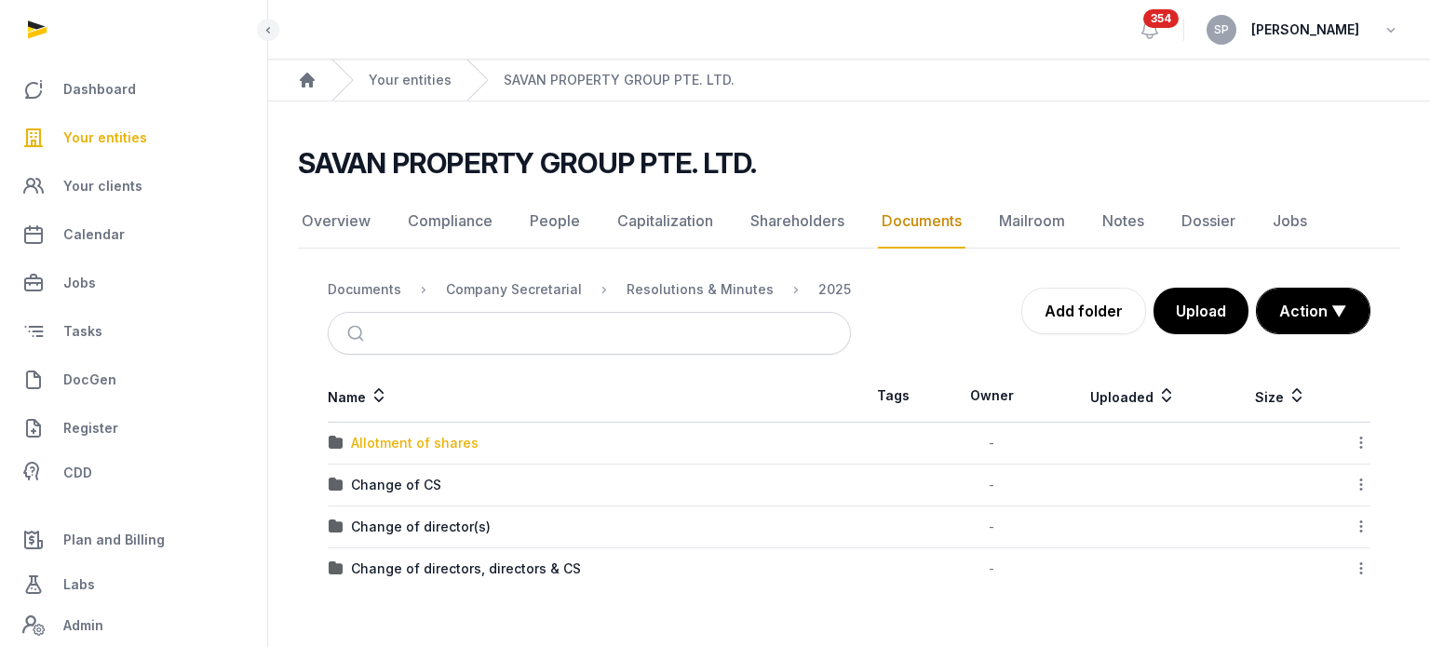
click at [433, 441] on div "Allotment of shares" at bounding box center [415, 443] width 128 height 19
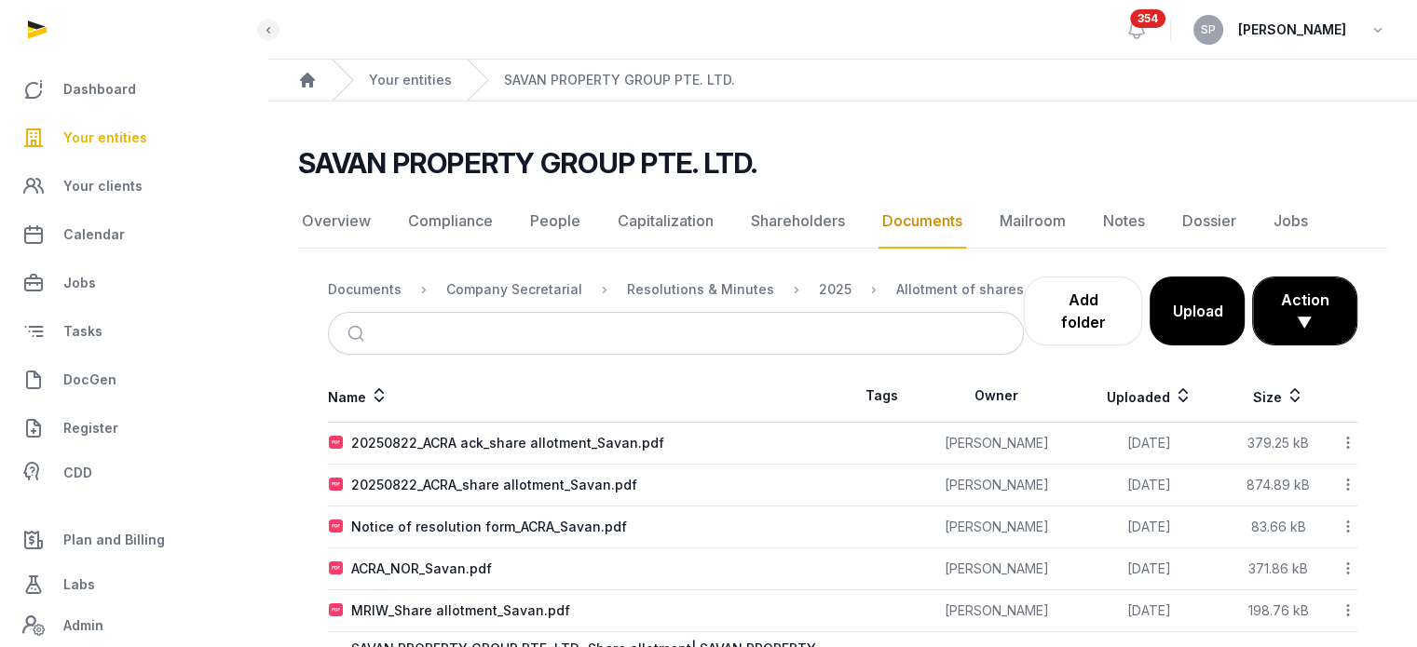
scroll to position [72, 0]
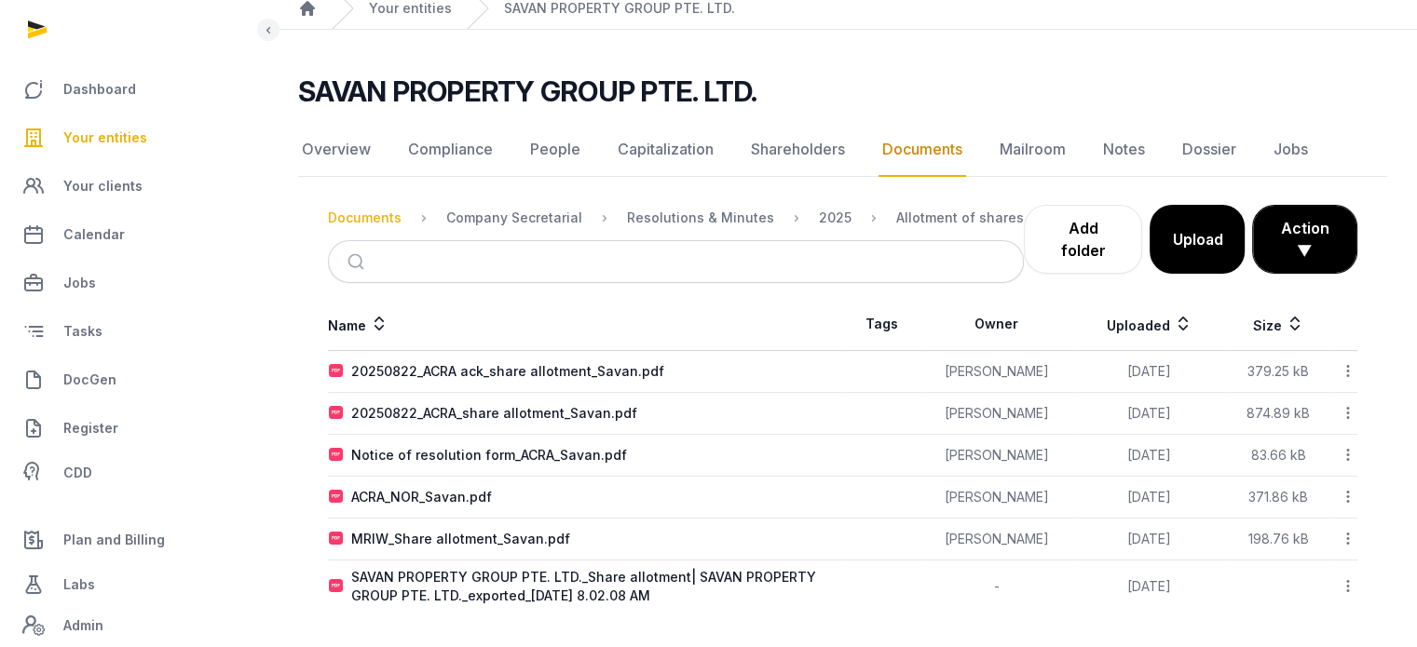
click at [357, 225] on div "Documents" at bounding box center [365, 218] width 74 height 19
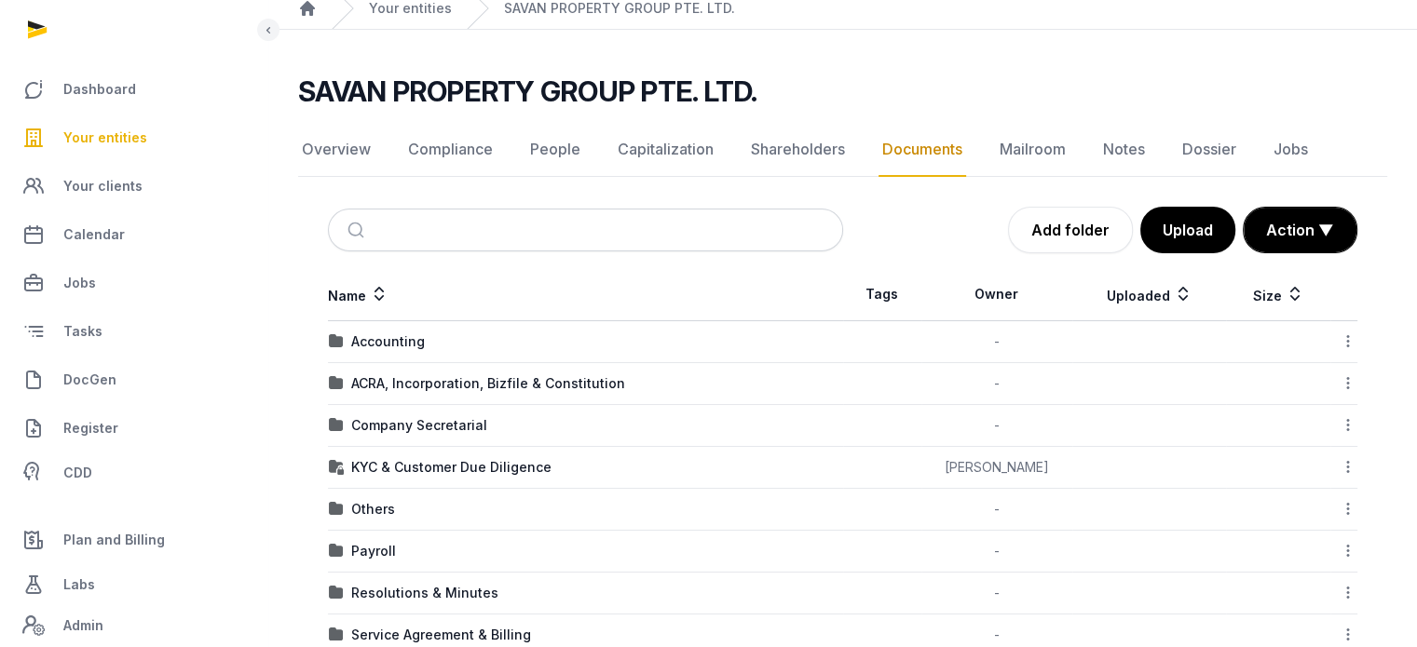
scroll to position [281, 0]
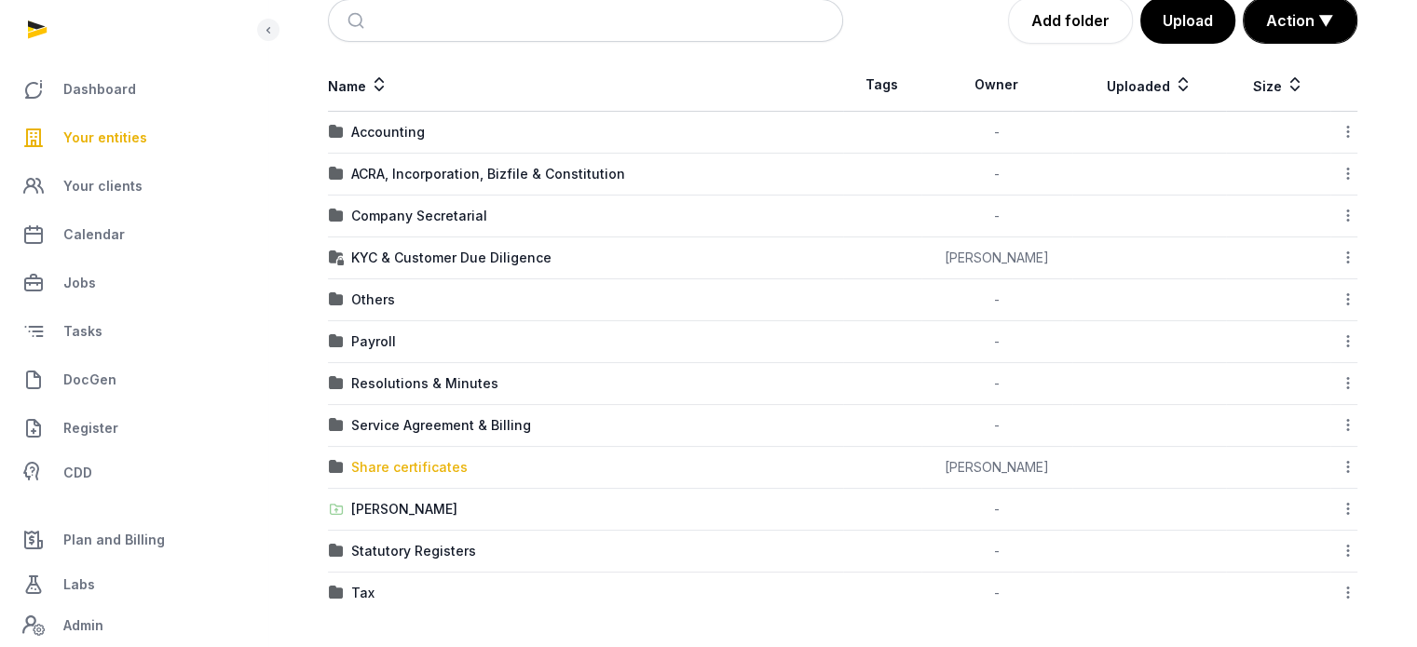
click at [440, 471] on div "Share certificates" at bounding box center [409, 467] width 116 height 19
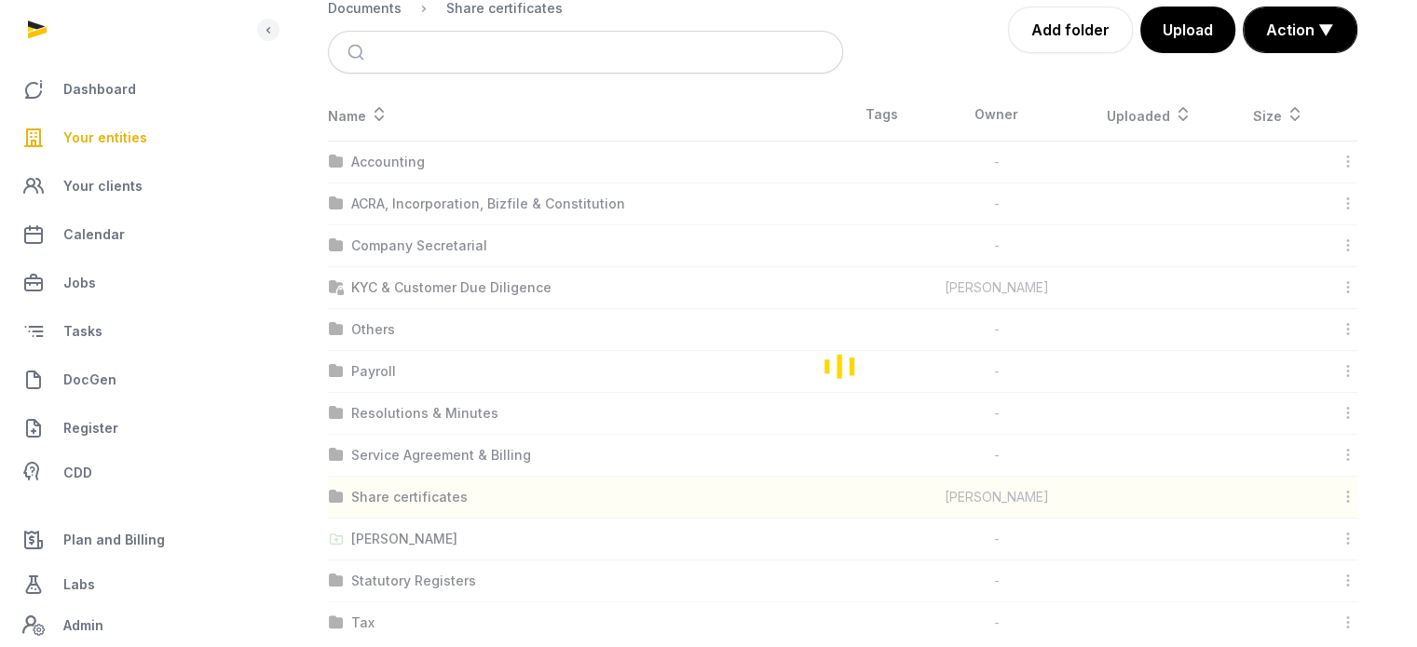
scroll to position [0, 0]
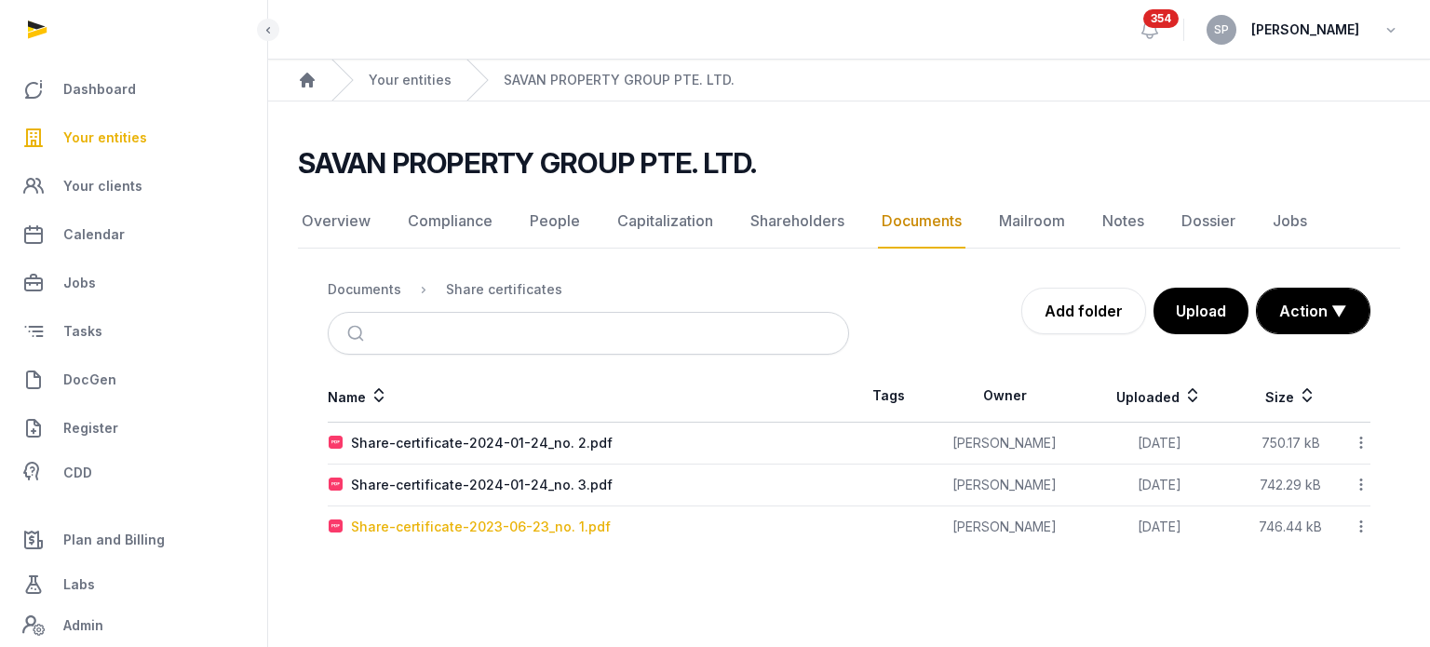
click at [490, 519] on div "Share-certificate-2023-06-23_no. 1.pdf" at bounding box center [481, 527] width 260 height 19
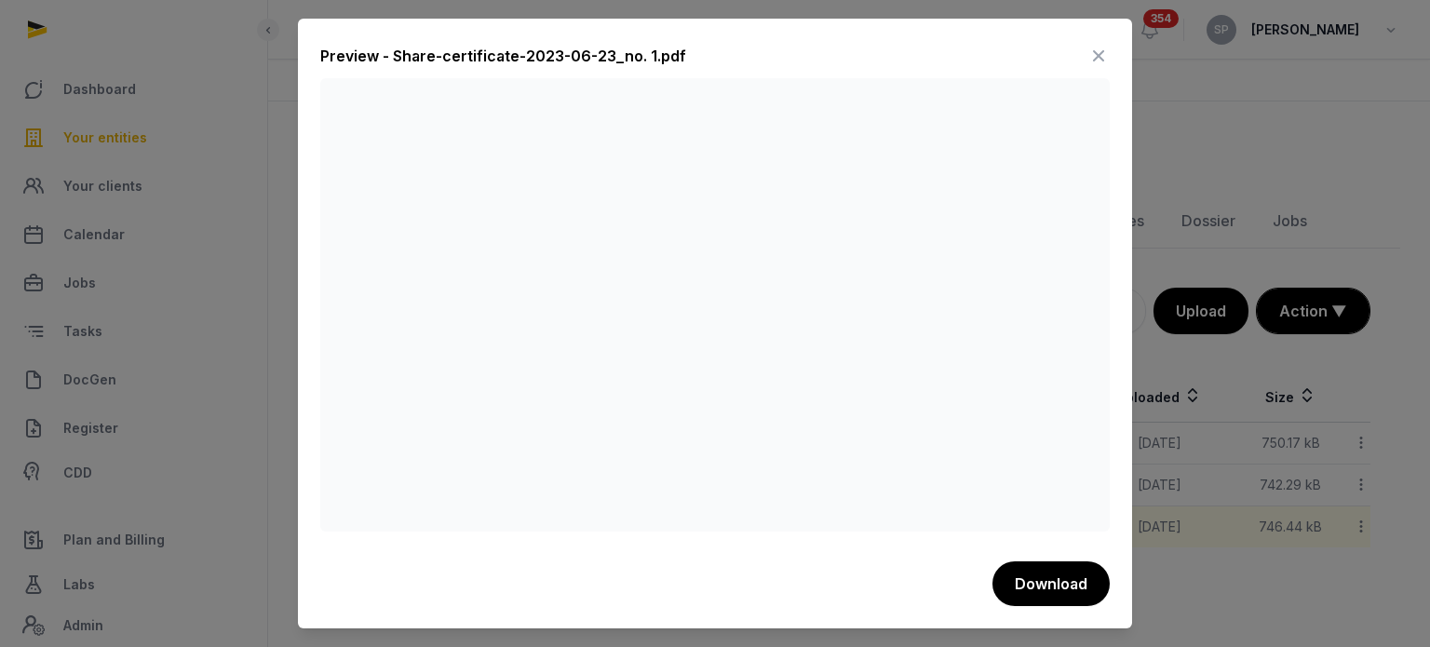
click at [1097, 50] on icon at bounding box center [1099, 56] width 22 height 30
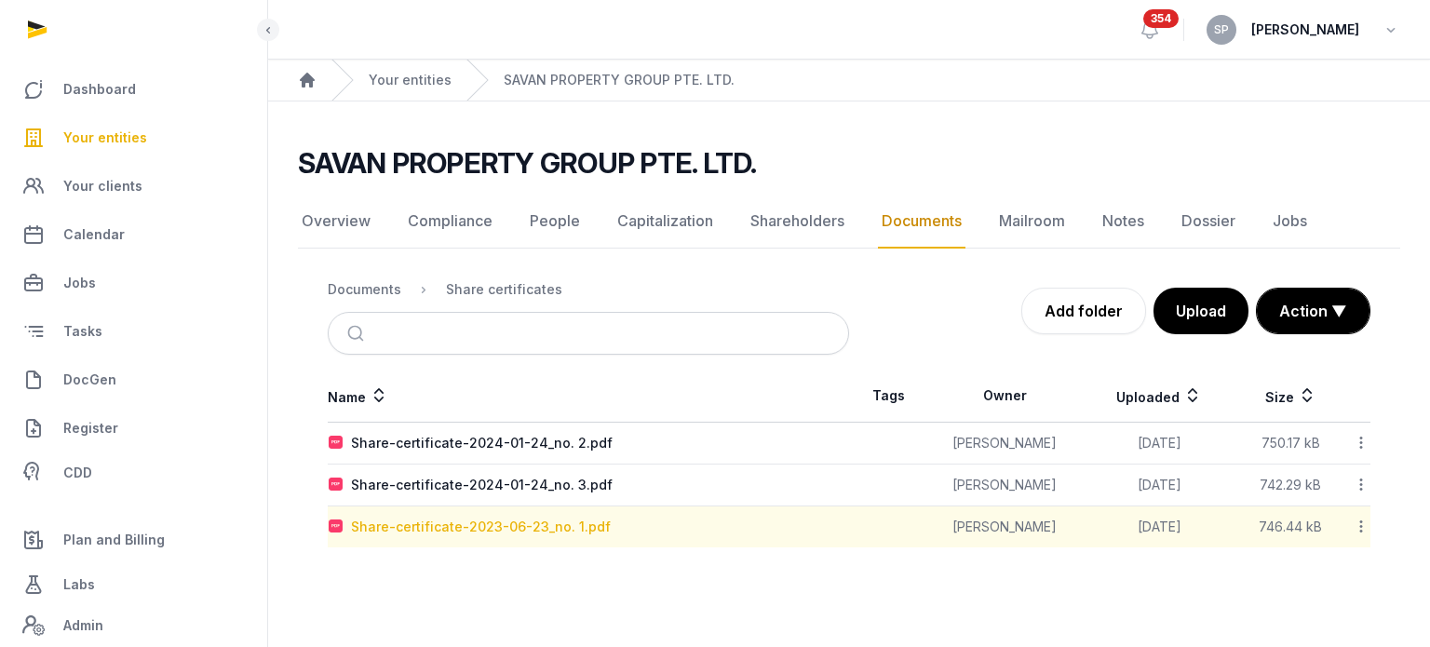
click at [548, 529] on div "Share-certificate-2023-06-23_no. 1.pdf" at bounding box center [481, 527] width 260 height 19
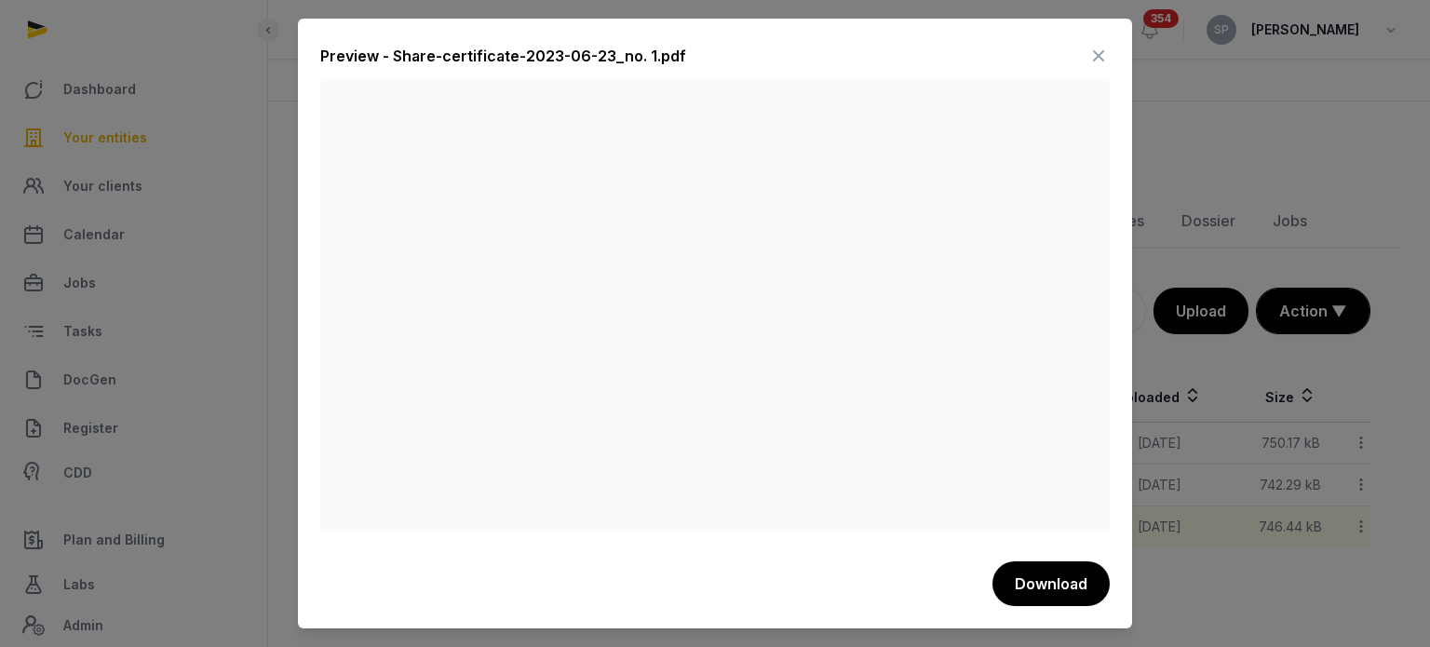
click at [1094, 47] on icon at bounding box center [1099, 56] width 22 height 30
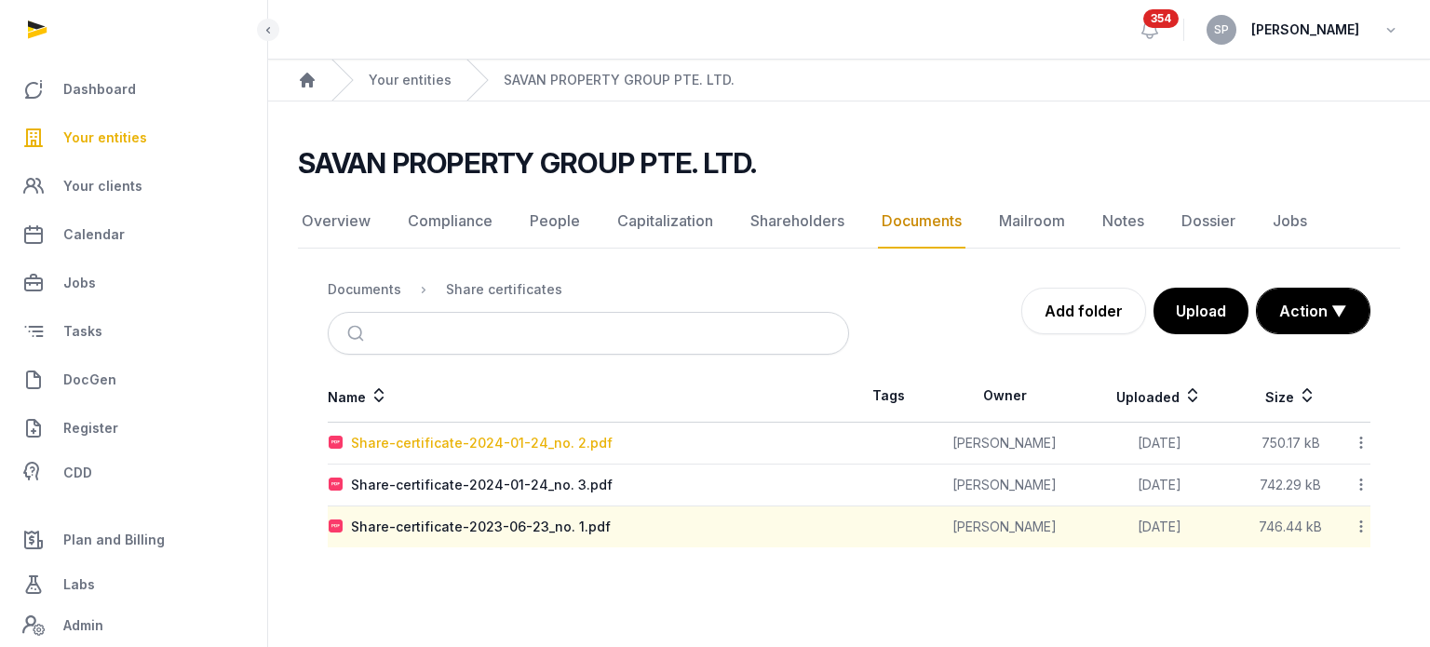
click at [589, 441] on div "Share-certificate-2024-01-24_no. 2.pdf" at bounding box center [482, 443] width 262 height 19
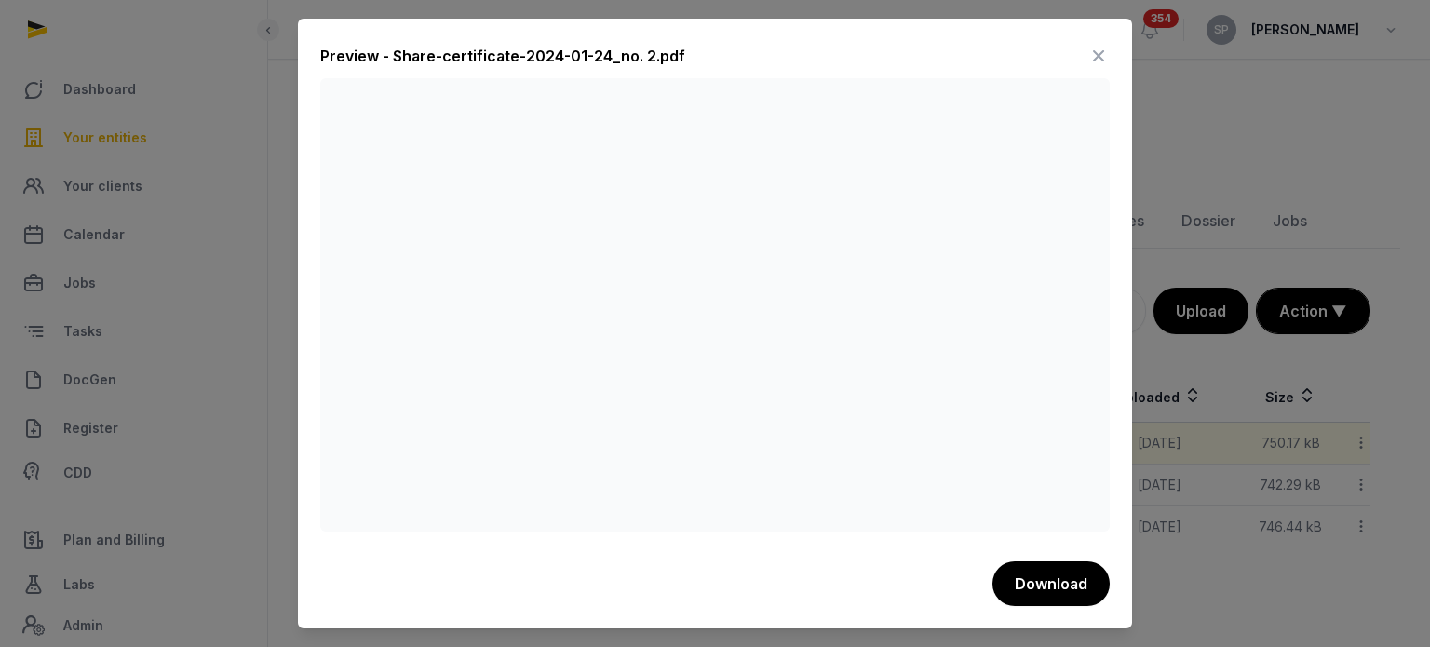
click at [1094, 50] on icon at bounding box center [1099, 56] width 22 height 30
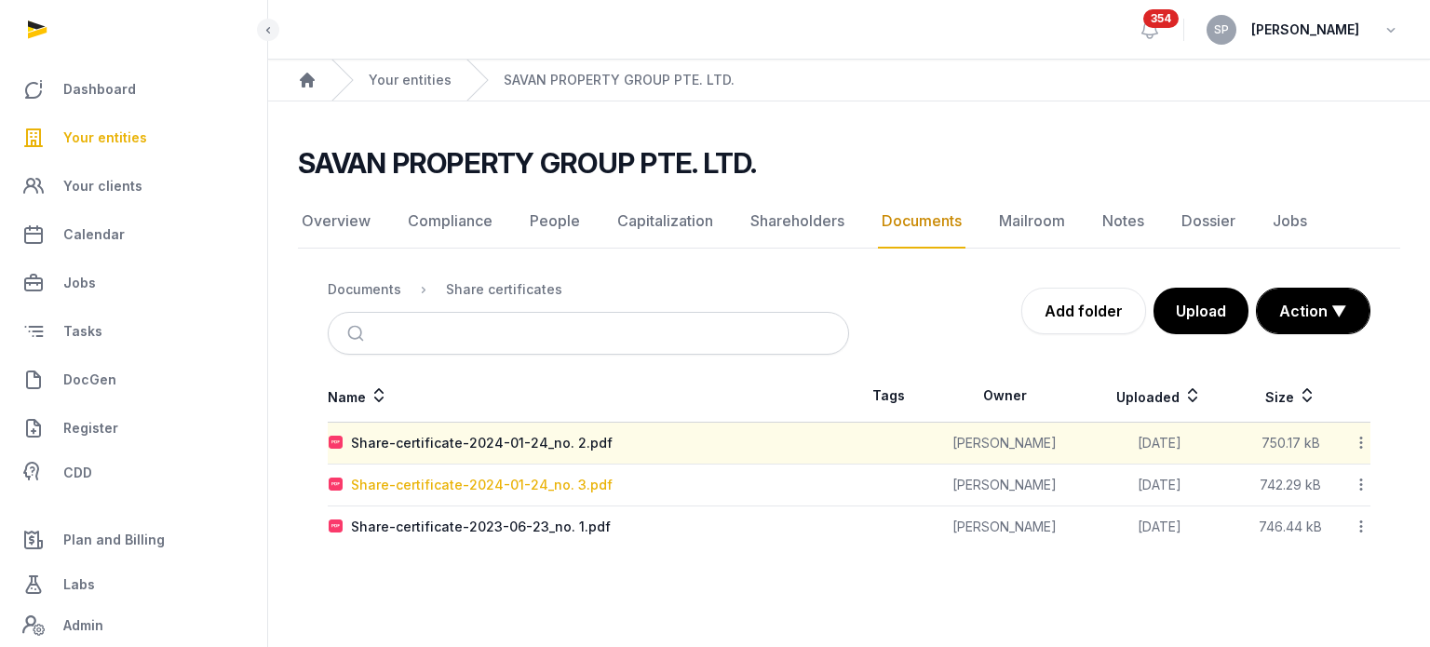
click at [559, 478] on div "Share-certificate-2024-01-24_no. 3.pdf" at bounding box center [482, 485] width 262 height 19
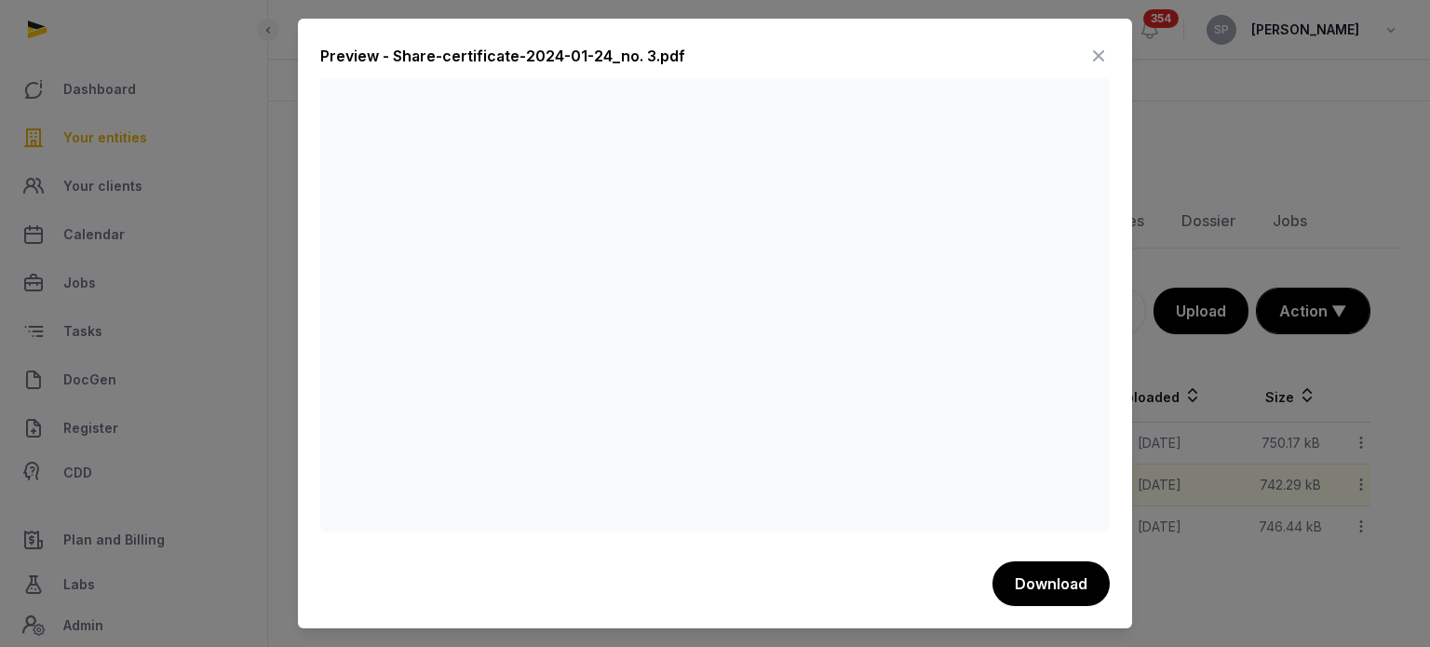
click at [1098, 65] on icon at bounding box center [1099, 56] width 22 height 30
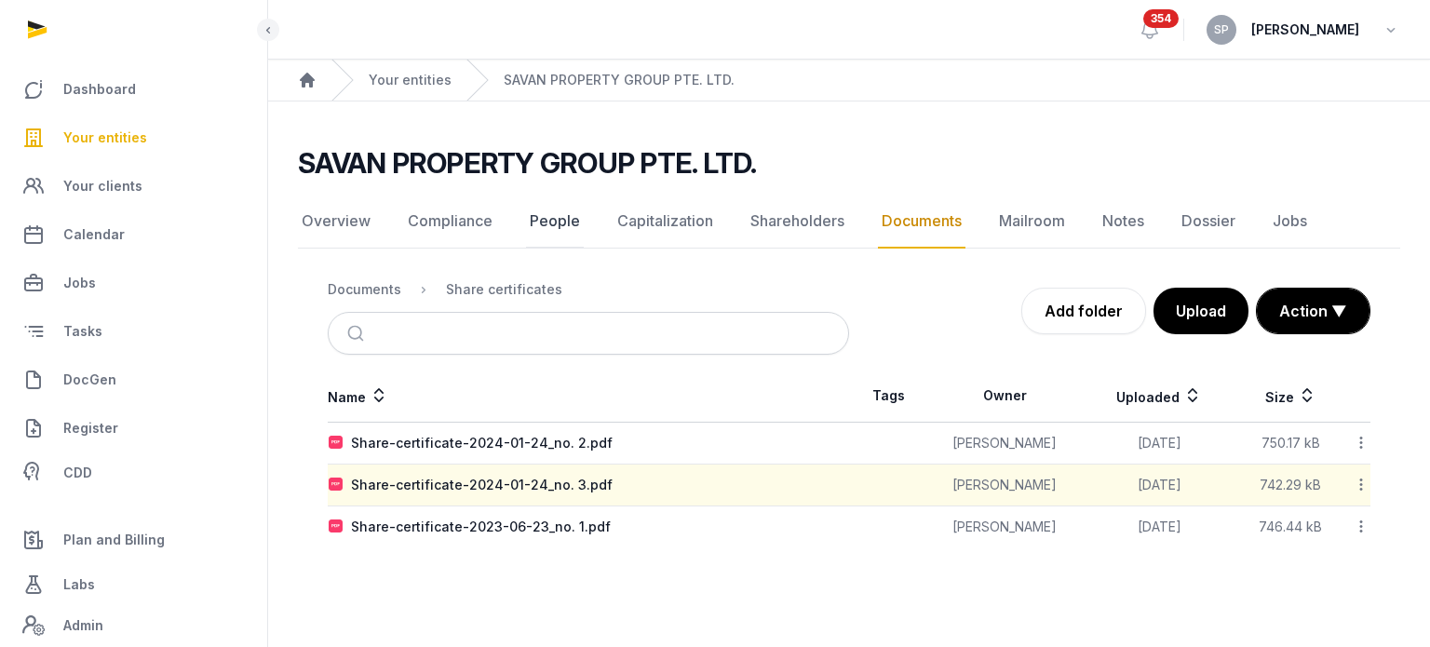
click at [574, 217] on link "People" at bounding box center [555, 222] width 58 height 54
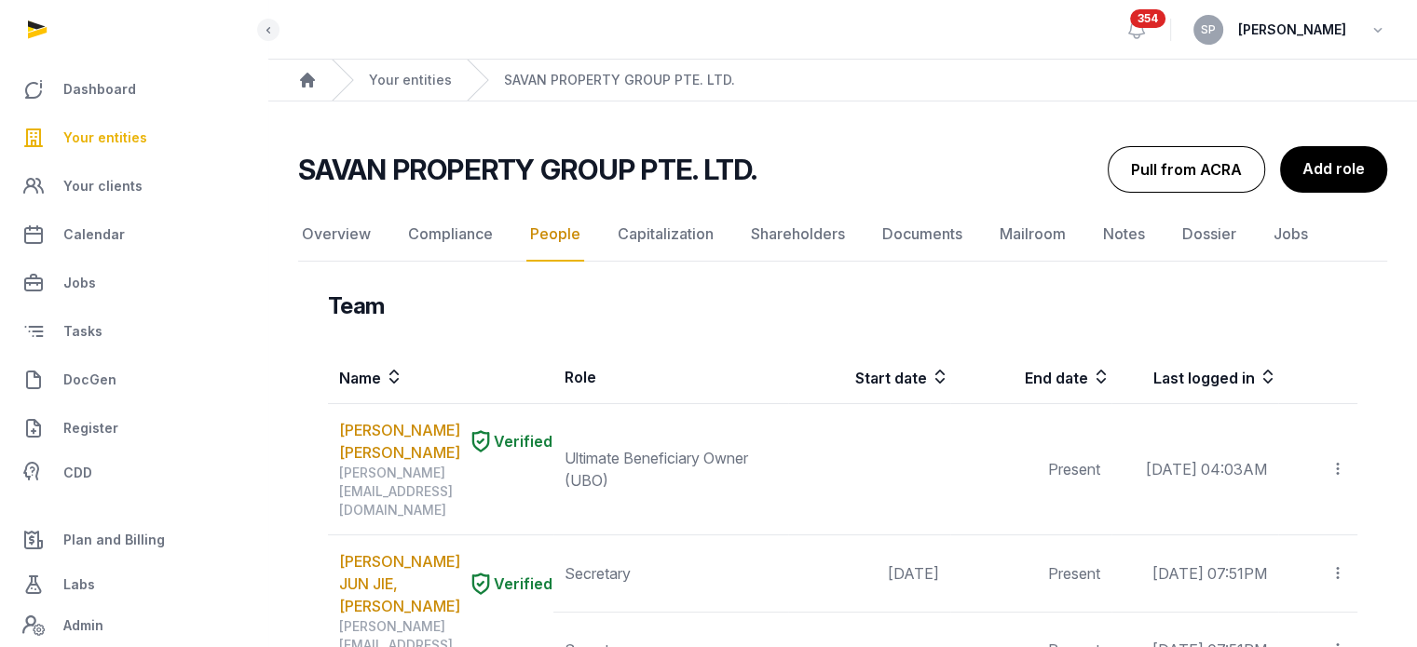
click at [1183, 185] on button "Pull from ACRA" at bounding box center [1185, 169] width 157 height 47
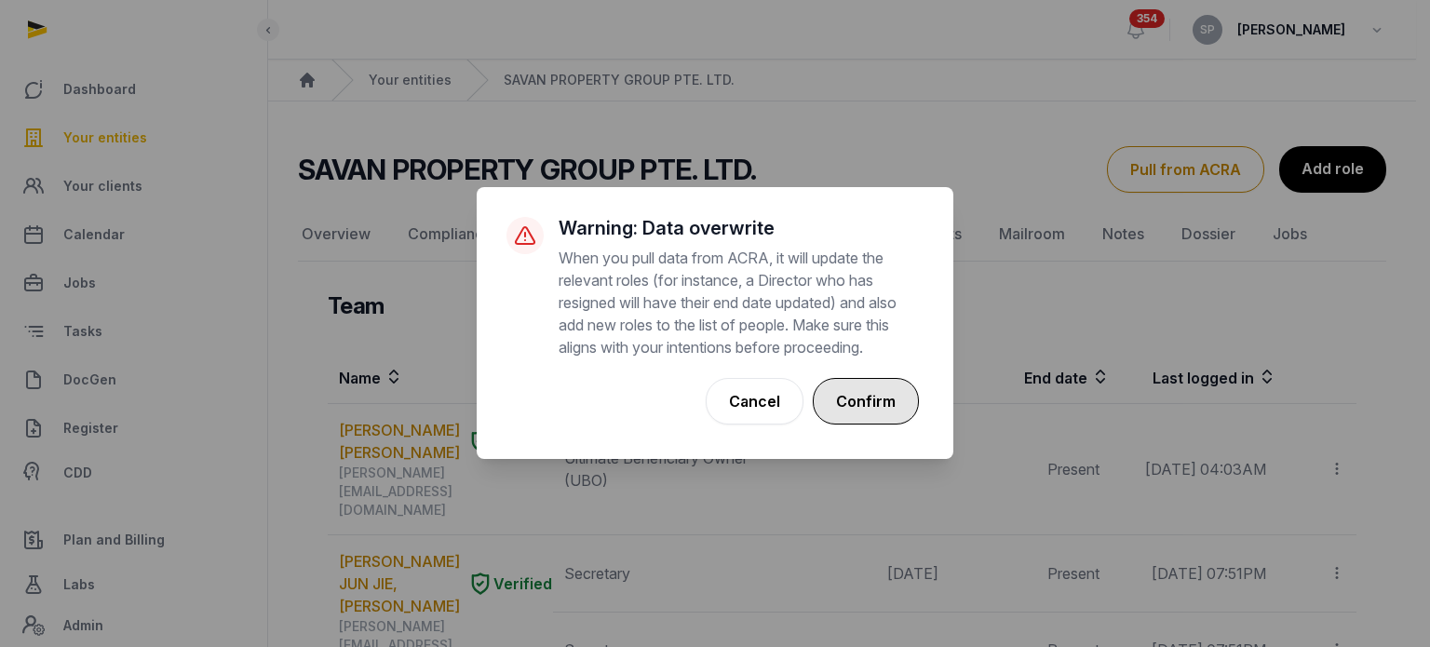
click at [890, 386] on button "Confirm" at bounding box center [866, 401] width 106 height 47
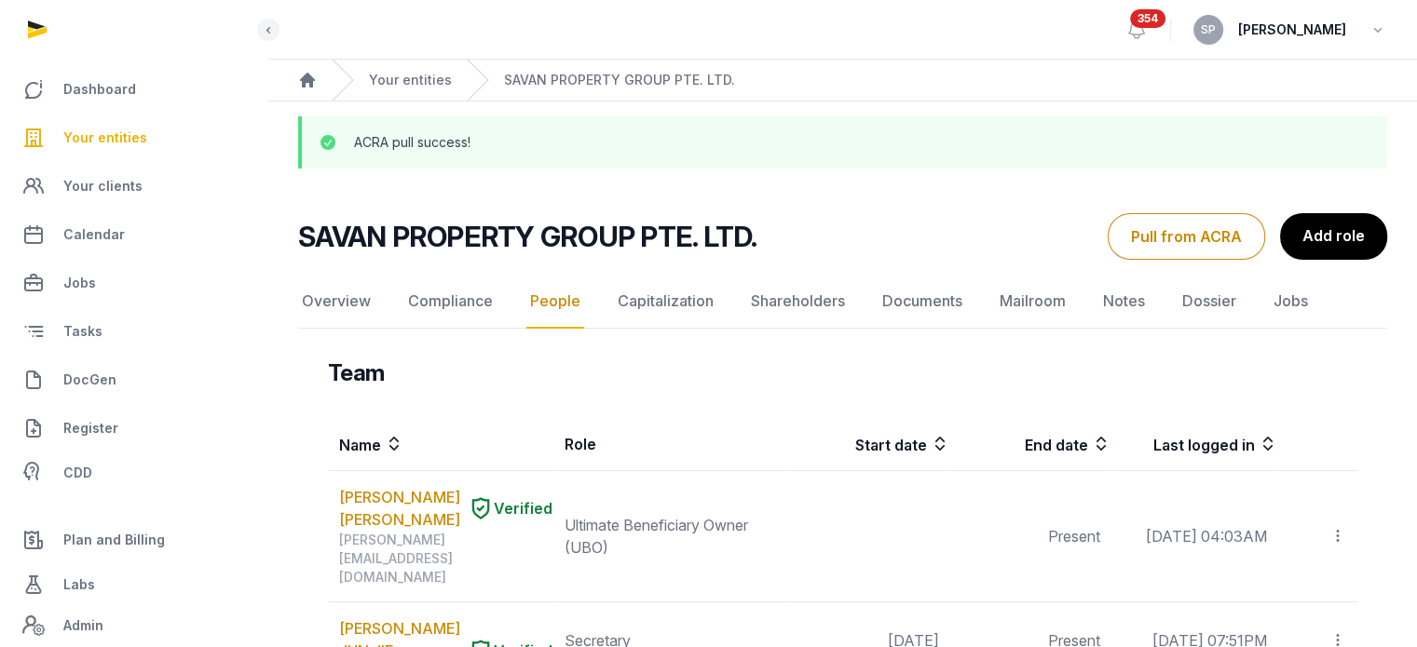
click at [102, 127] on span "Your entities" at bounding box center [105, 138] width 84 height 22
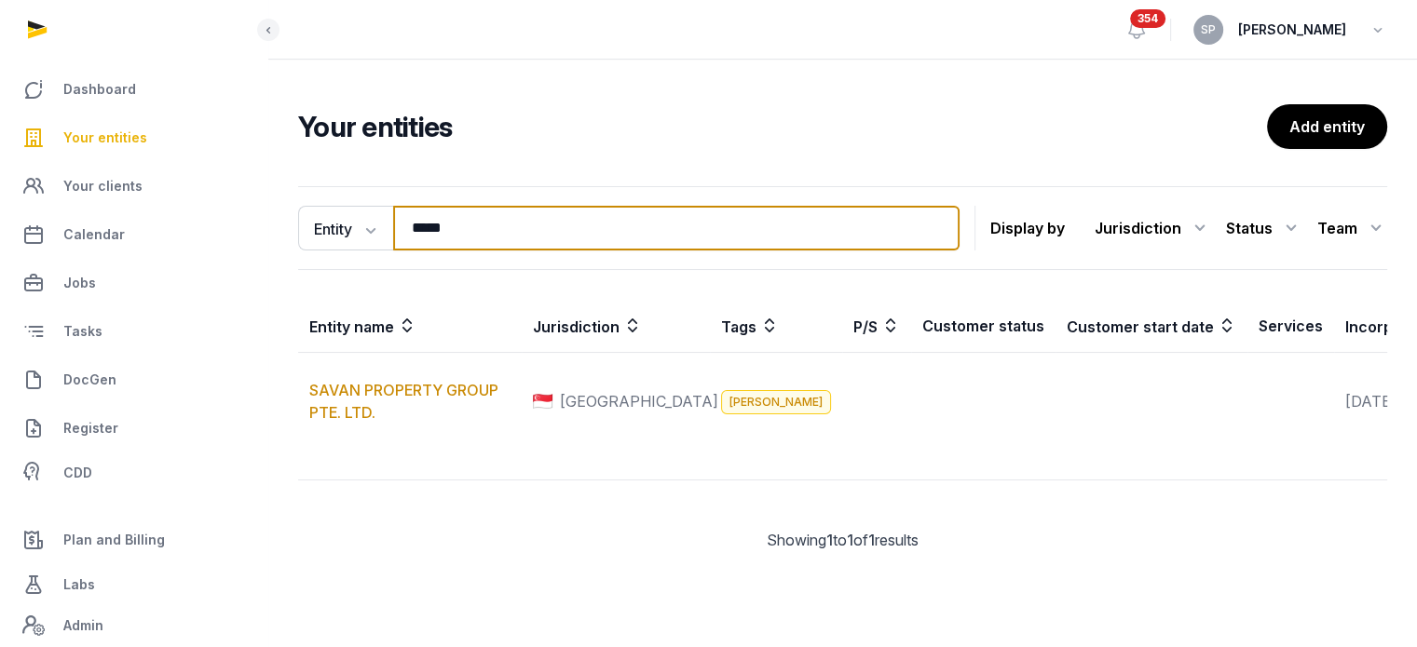
click at [479, 221] on input "*****" at bounding box center [676, 228] width 566 height 45
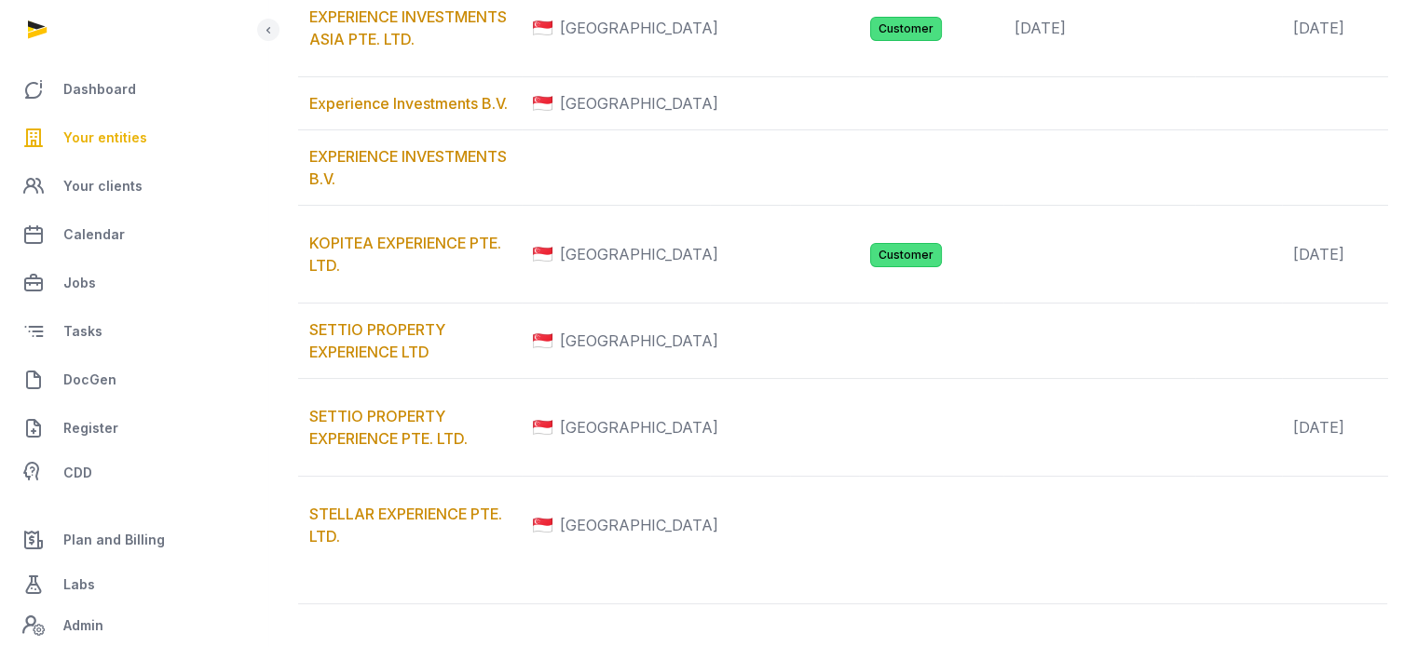
scroll to position [541, 0]
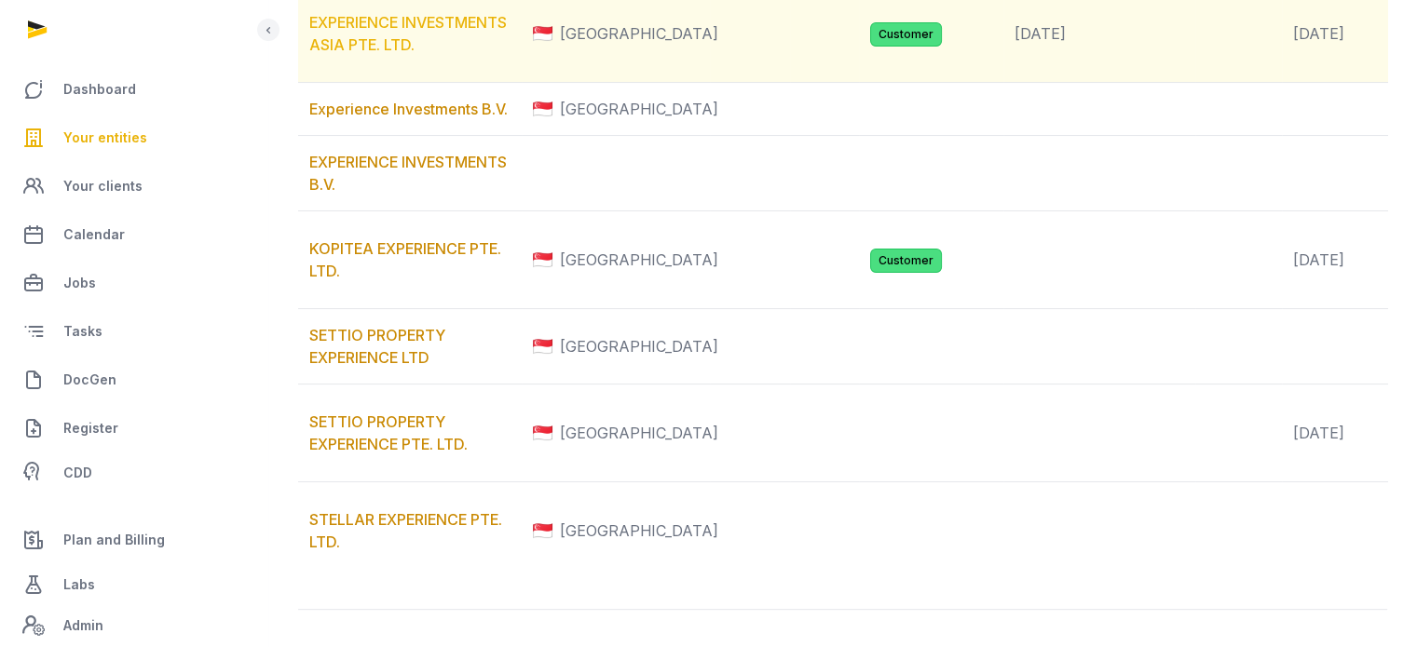
type input "*****"
click at [401, 54] on link "EXPERIENCE INVESTMENTS ASIA PTE. LTD." at bounding box center [407, 33] width 197 height 41
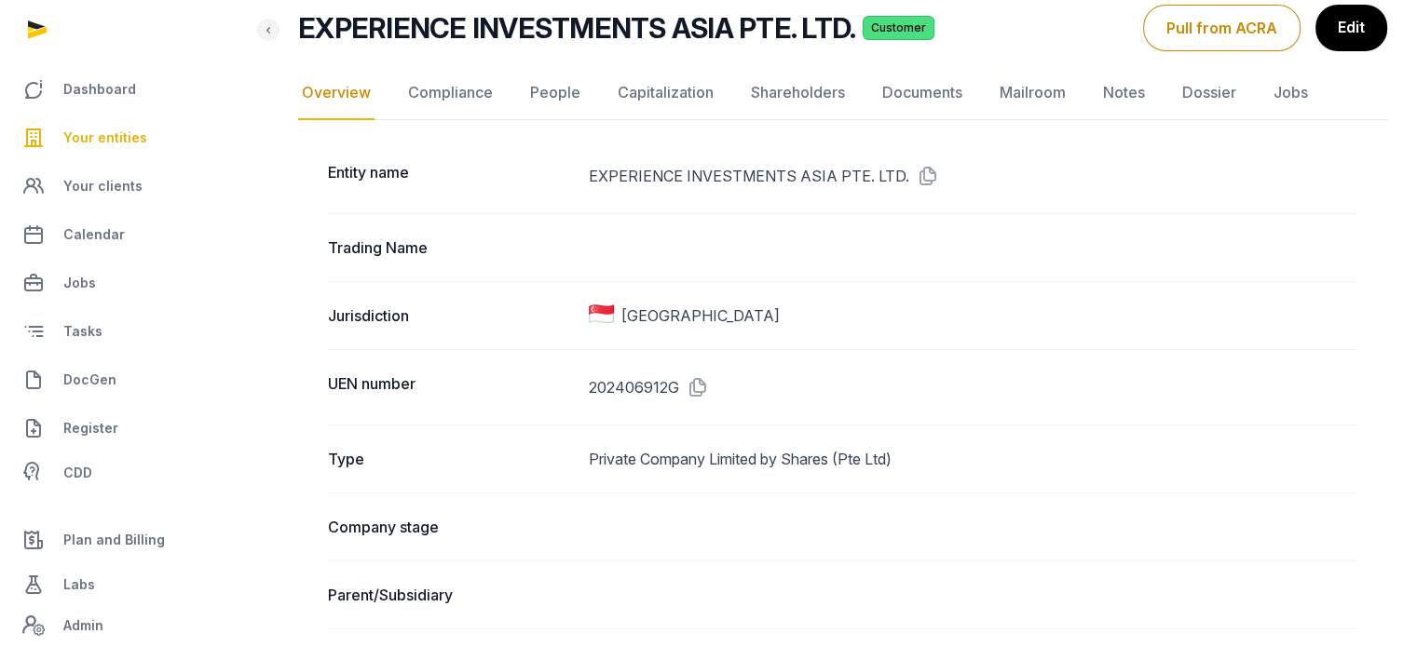
scroll to position [150, 0]
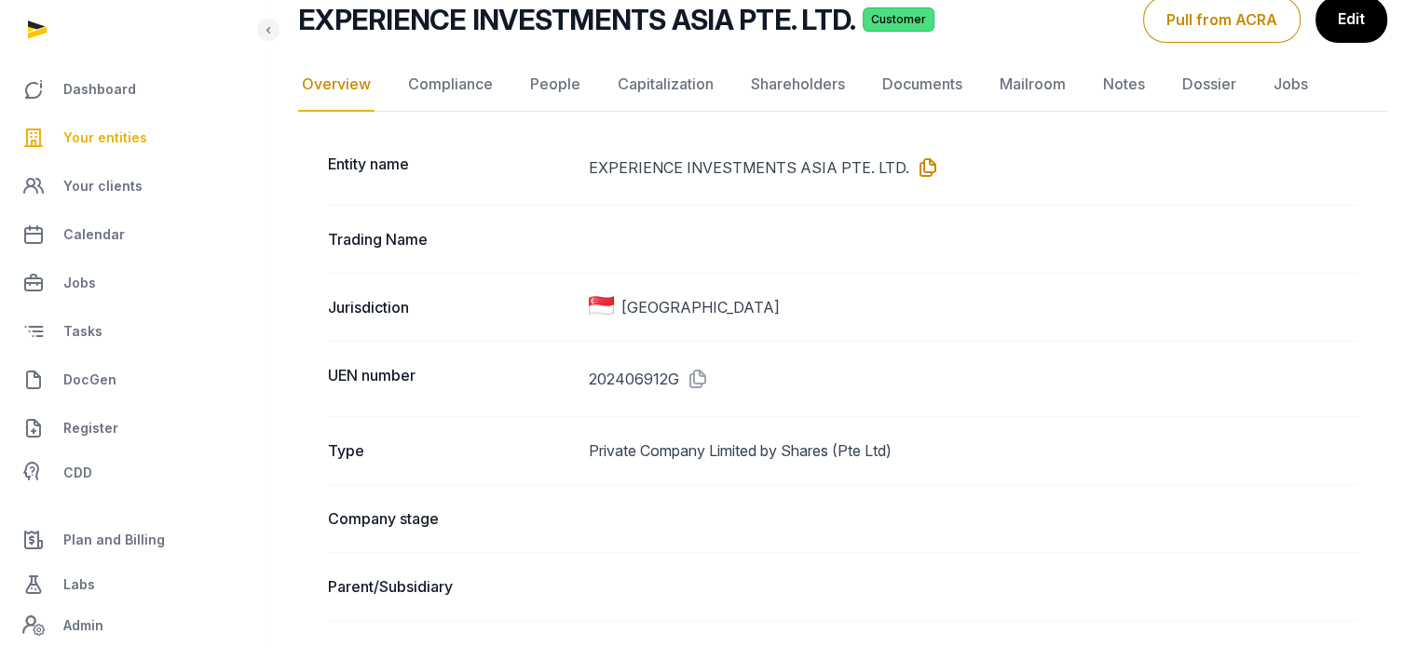
click at [915, 170] on icon at bounding box center [924, 168] width 30 height 30
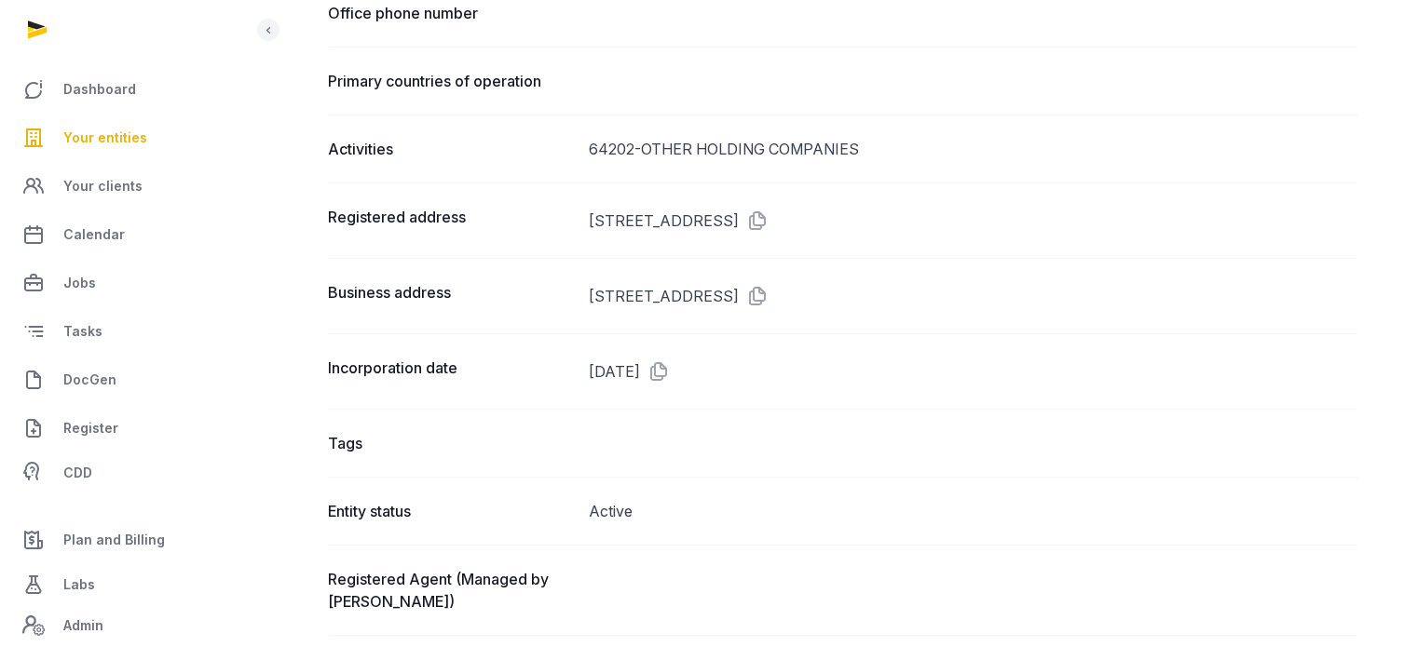
scroll to position [1252, 0]
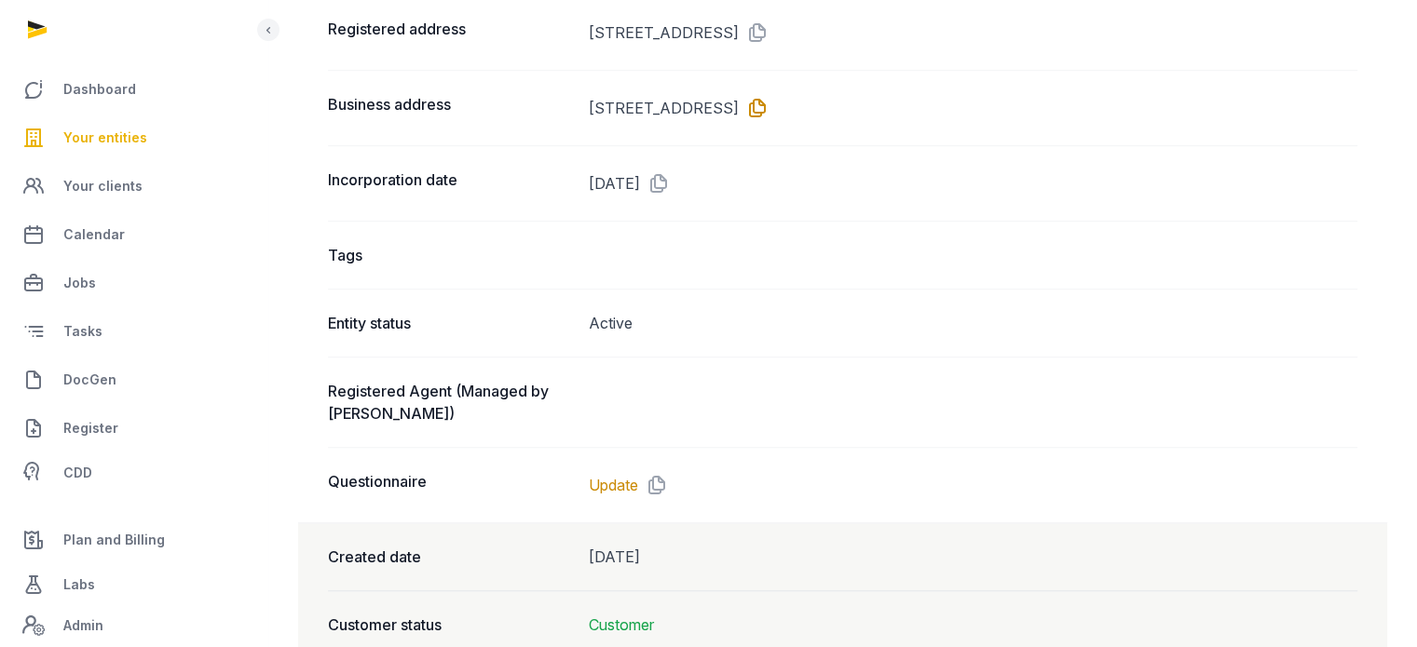
click at [768, 94] on icon at bounding box center [754, 108] width 30 height 30
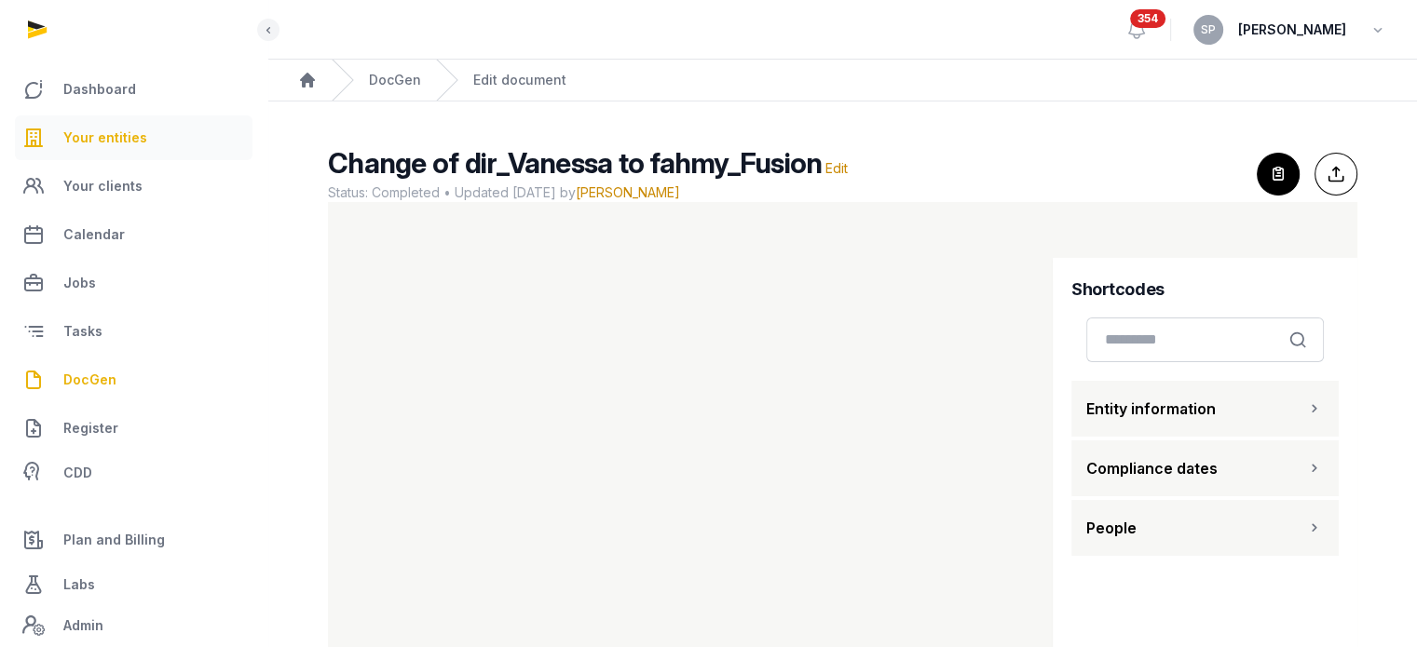
click at [126, 149] on link "Your entities" at bounding box center [133, 137] width 237 height 45
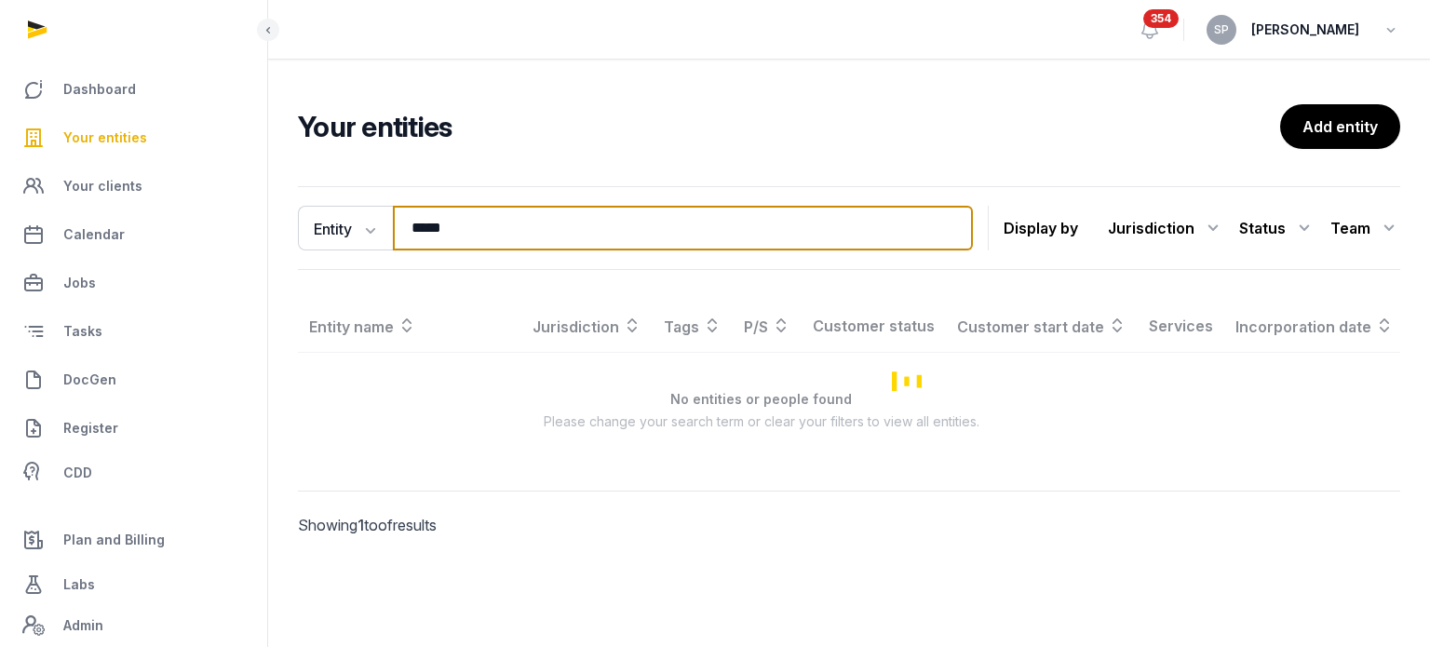
click at [475, 224] on input "*****" at bounding box center [683, 228] width 580 height 45
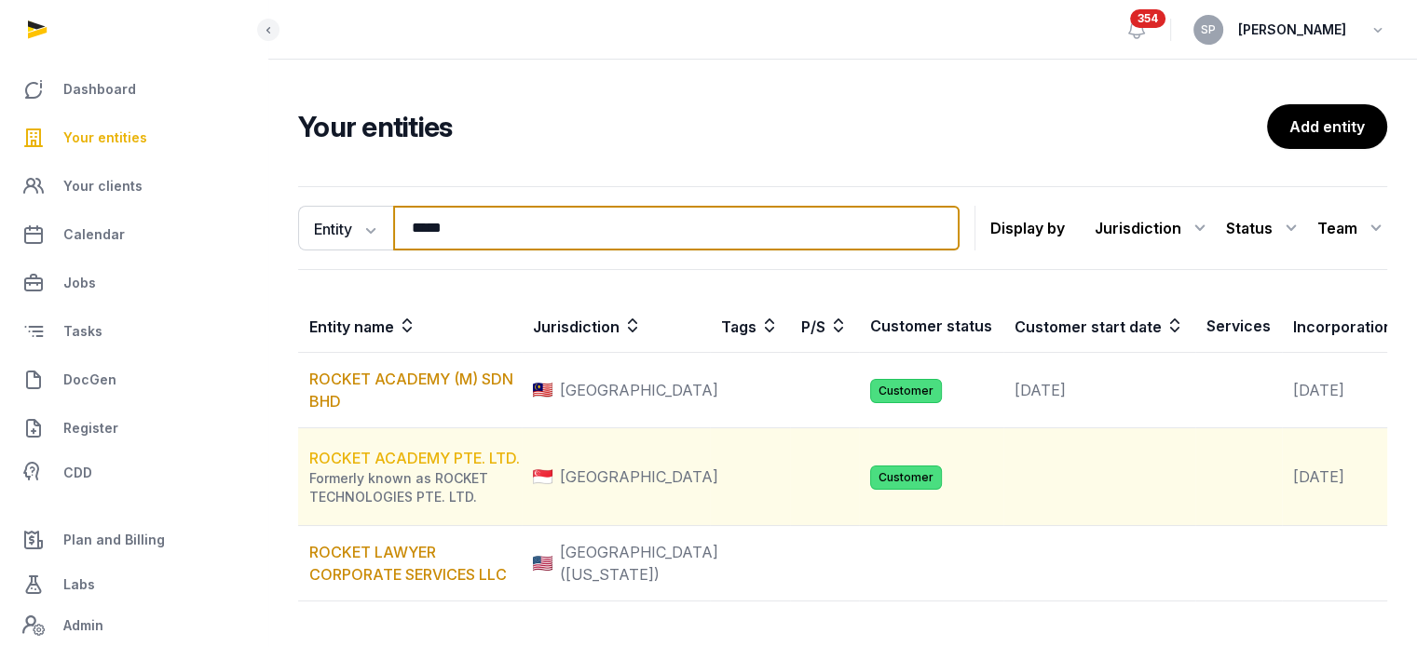
type input "*****"
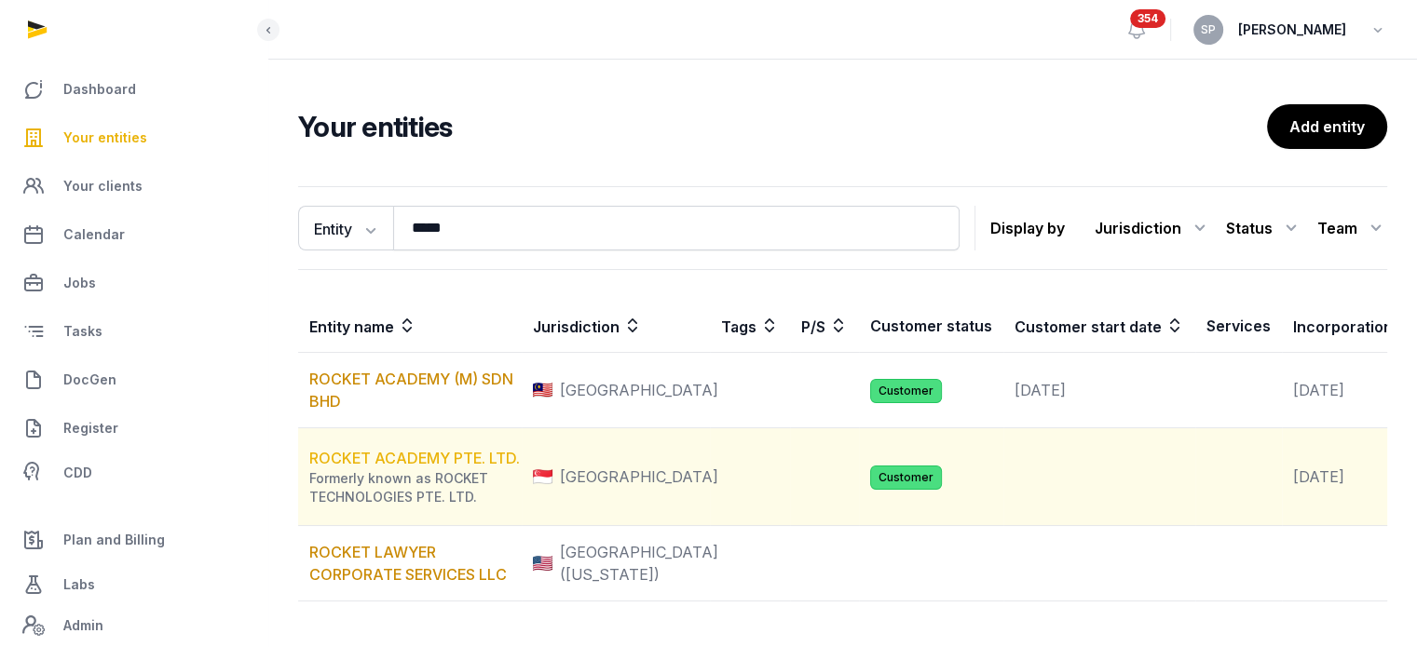
click at [412, 468] on link "ROCKET ACADEMY PTE. LTD." at bounding box center [414, 458] width 210 height 19
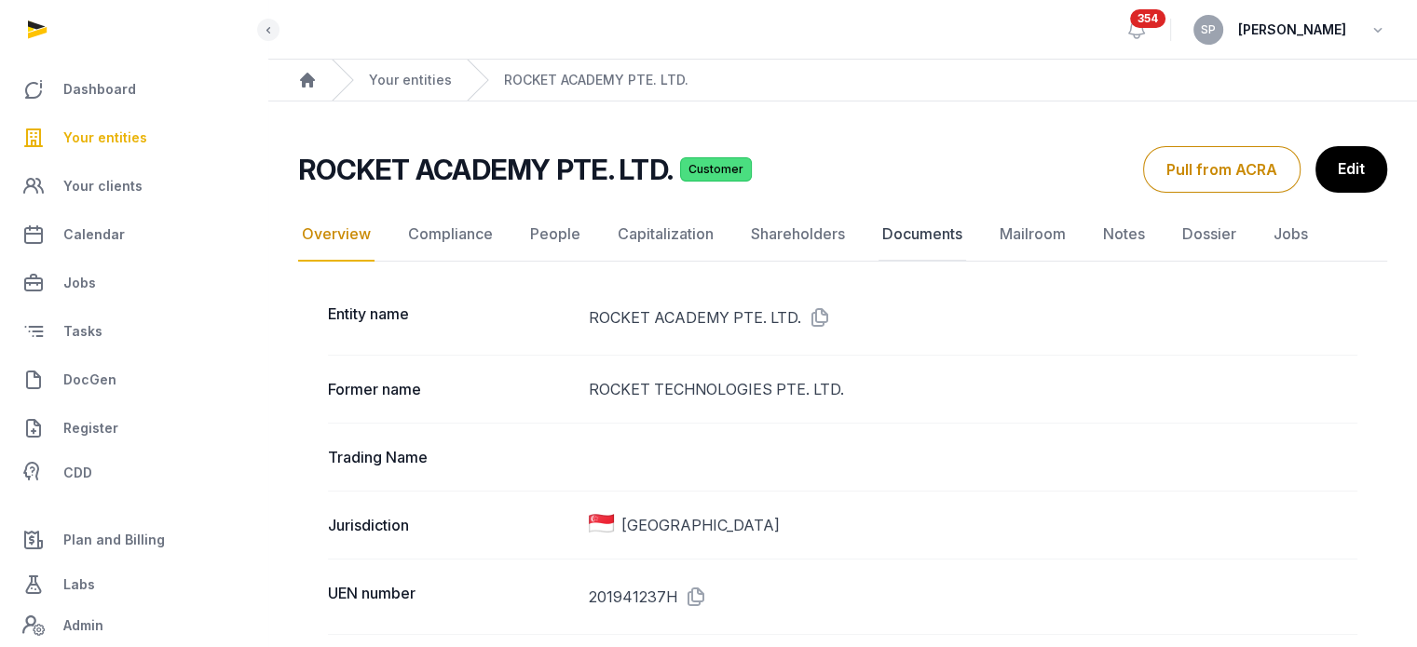
click at [903, 240] on link "Documents" at bounding box center [922, 235] width 88 height 54
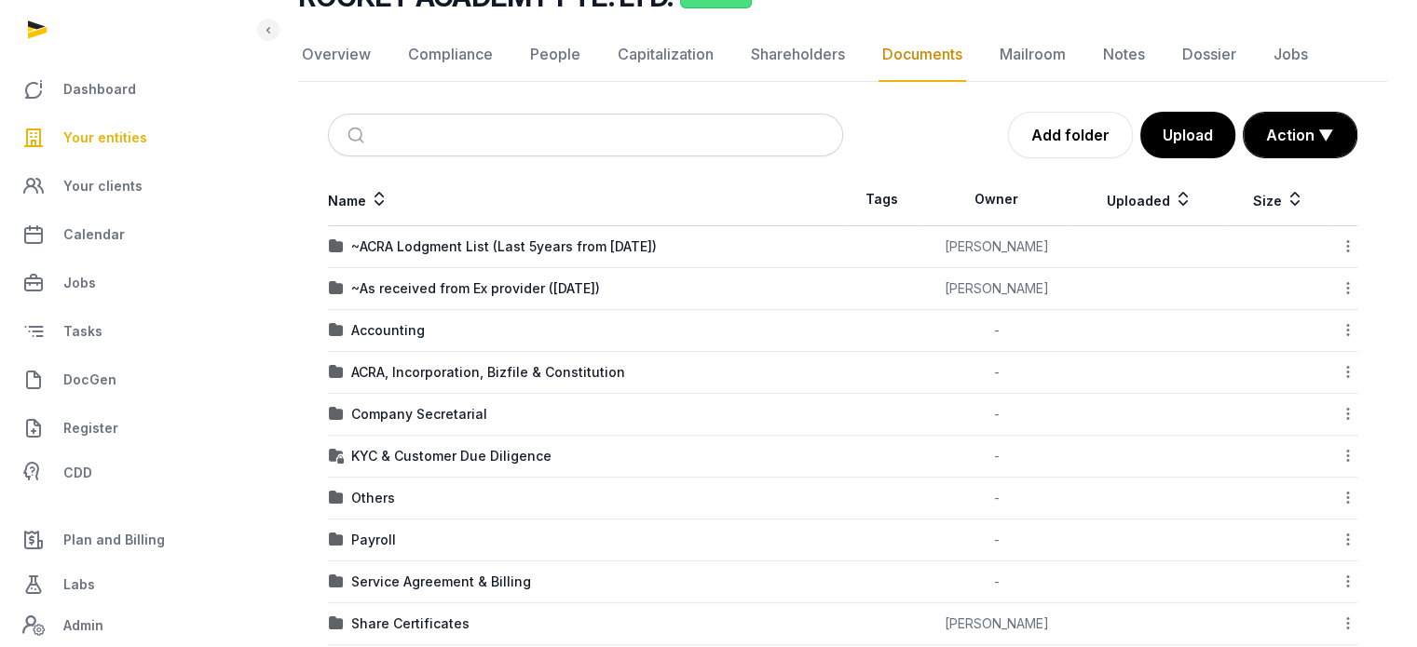
scroll to position [168, 0]
click at [395, 420] on td "Company Secretarial" at bounding box center [585, 414] width 515 height 42
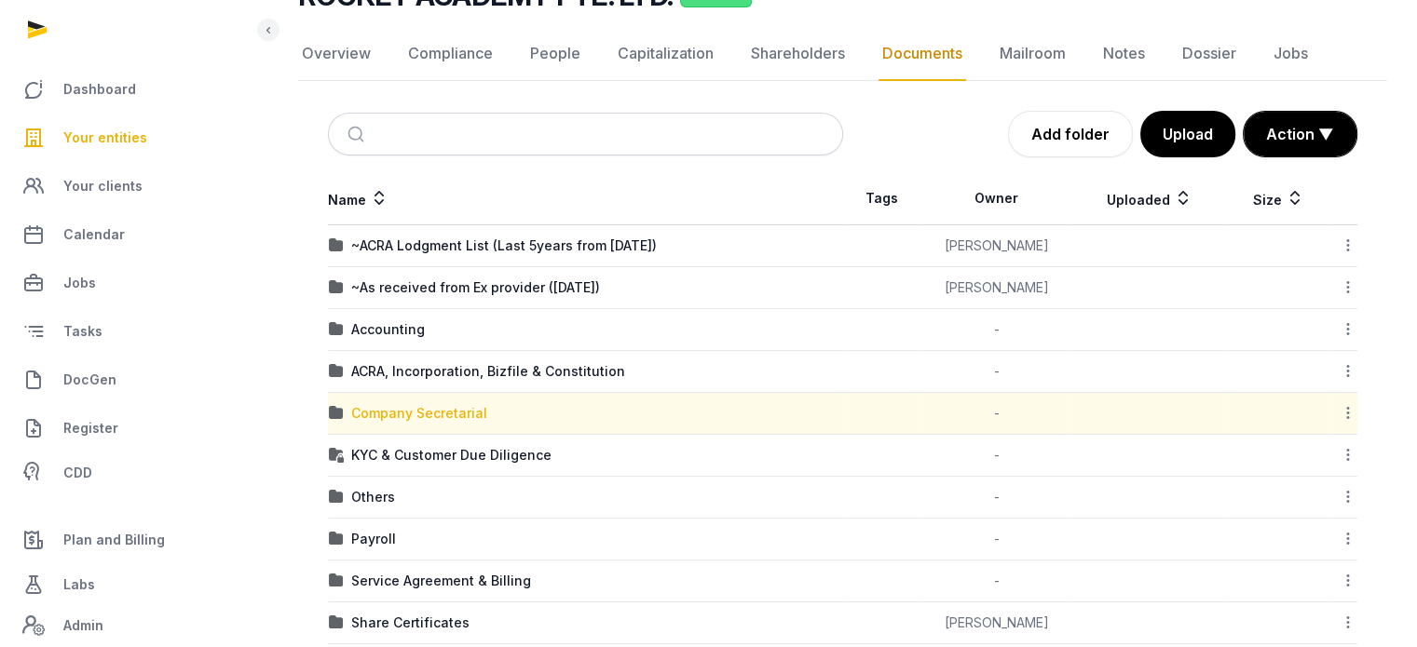
click at [408, 409] on div "Company Secretarial" at bounding box center [419, 413] width 136 height 19
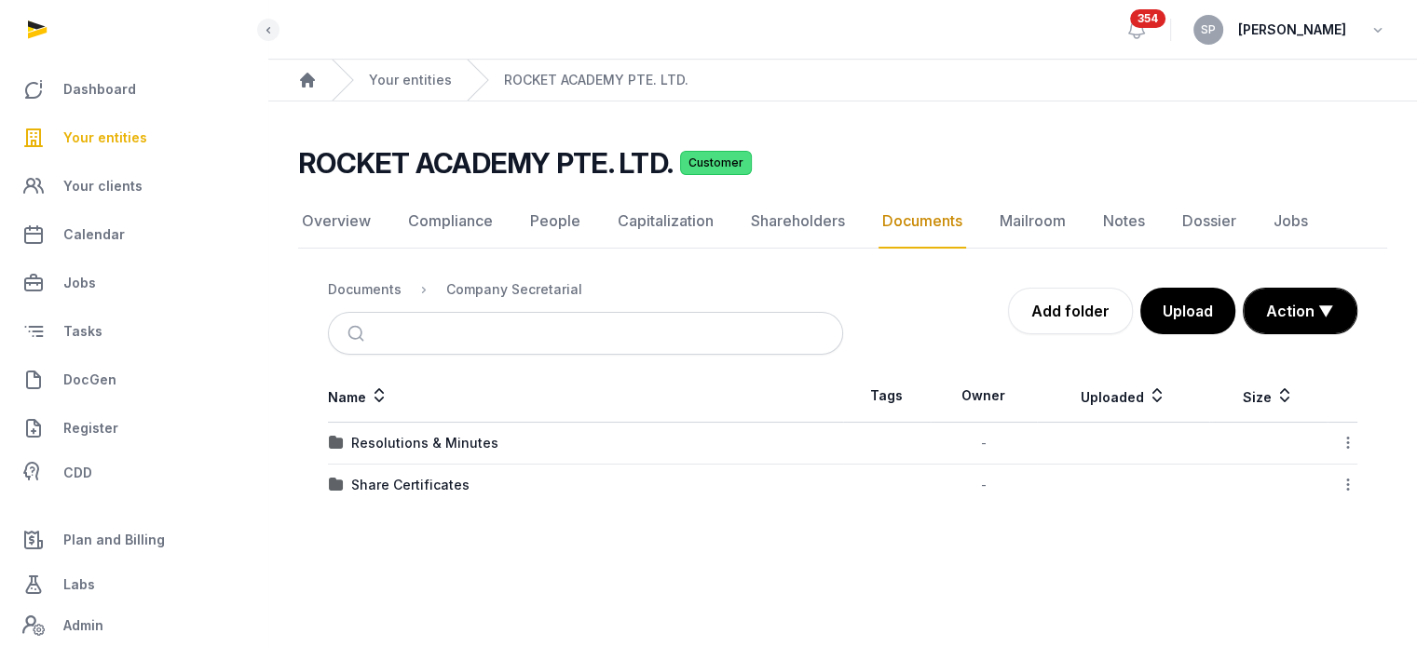
scroll to position [0, 0]
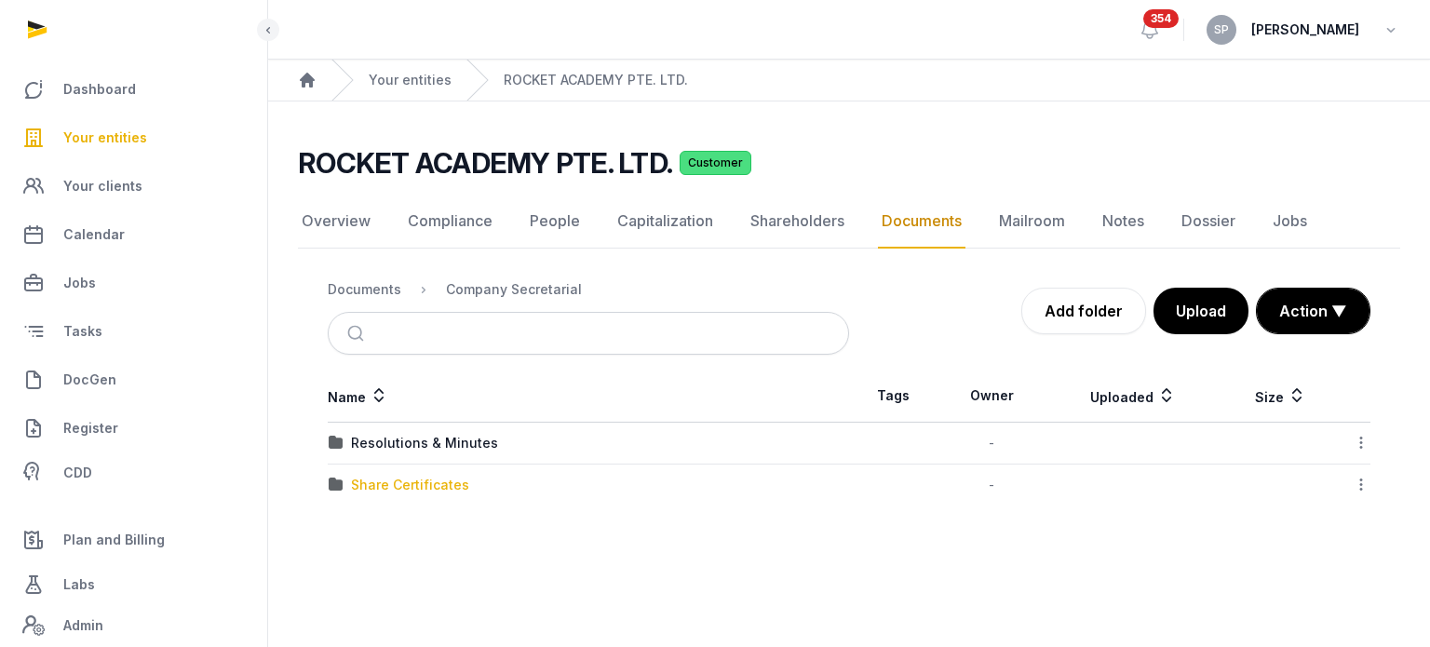
click at [432, 483] on div "Share Certificates" at bounding box center [410, 485] width 118 height 19
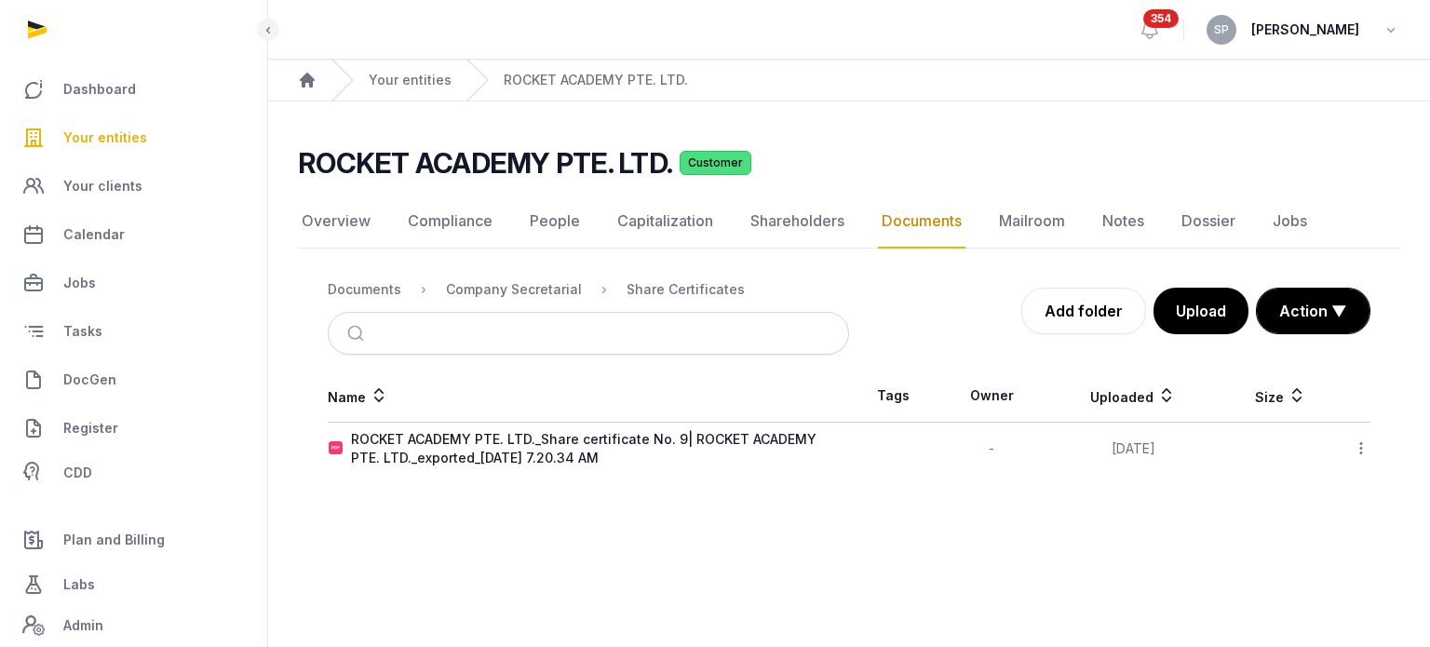
click at [1367, 442] on icon at bounding box center [1361, 449] width 17 height 20
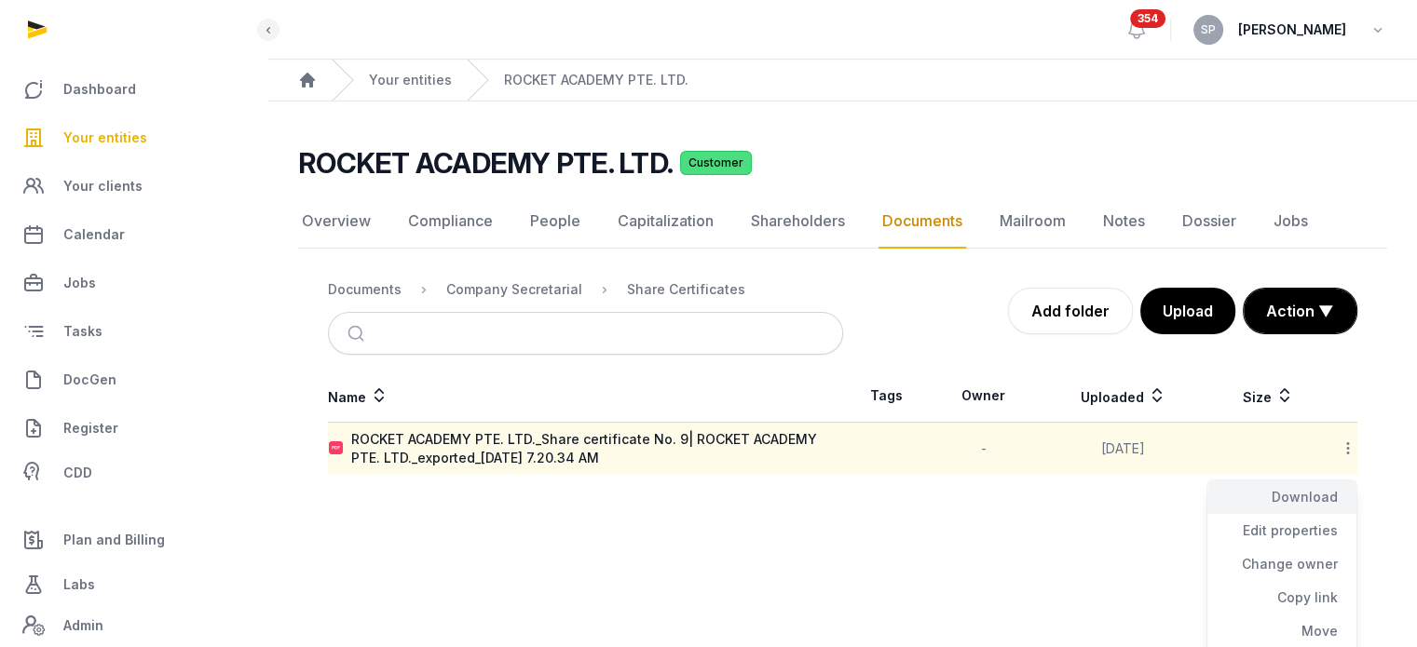
click at [1335, 514] on div "Download" at bounding box center [1281, 531] width 149 height 34
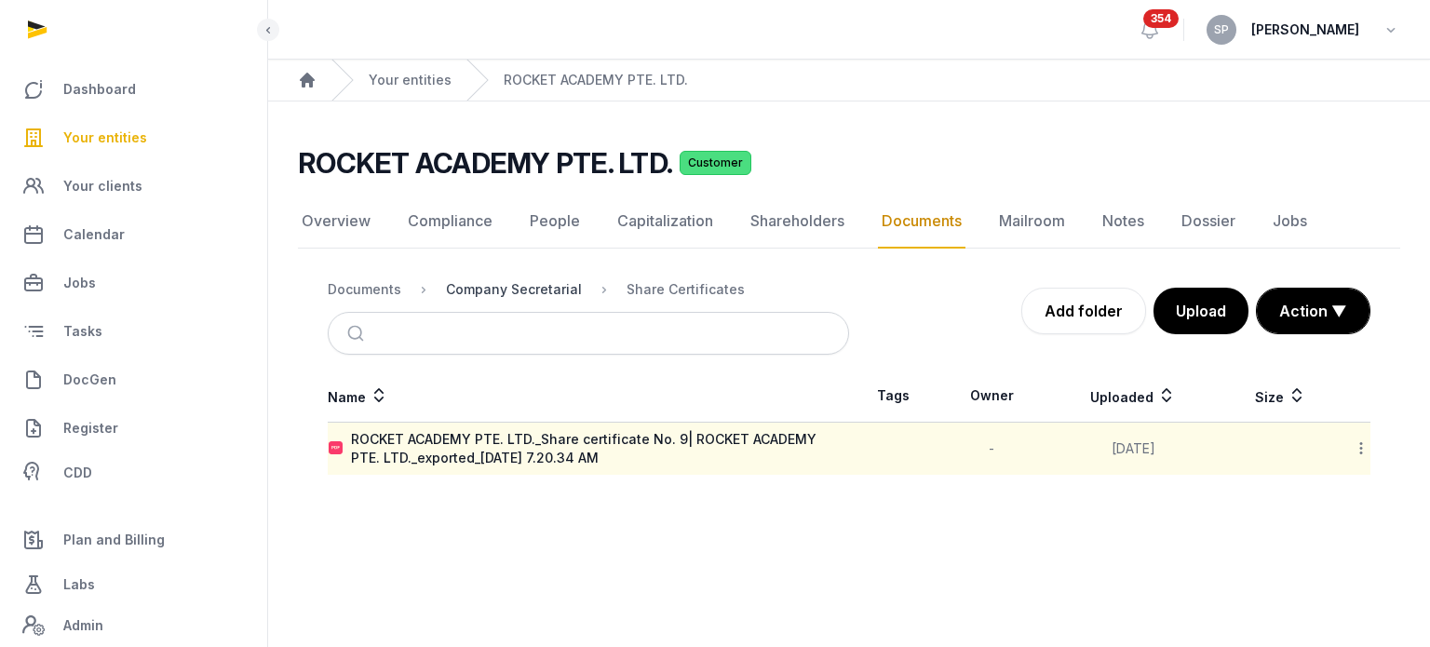
click at [530, 286] on div "Company Secretarial" at bounding box center [514, 289] width 136 height 19
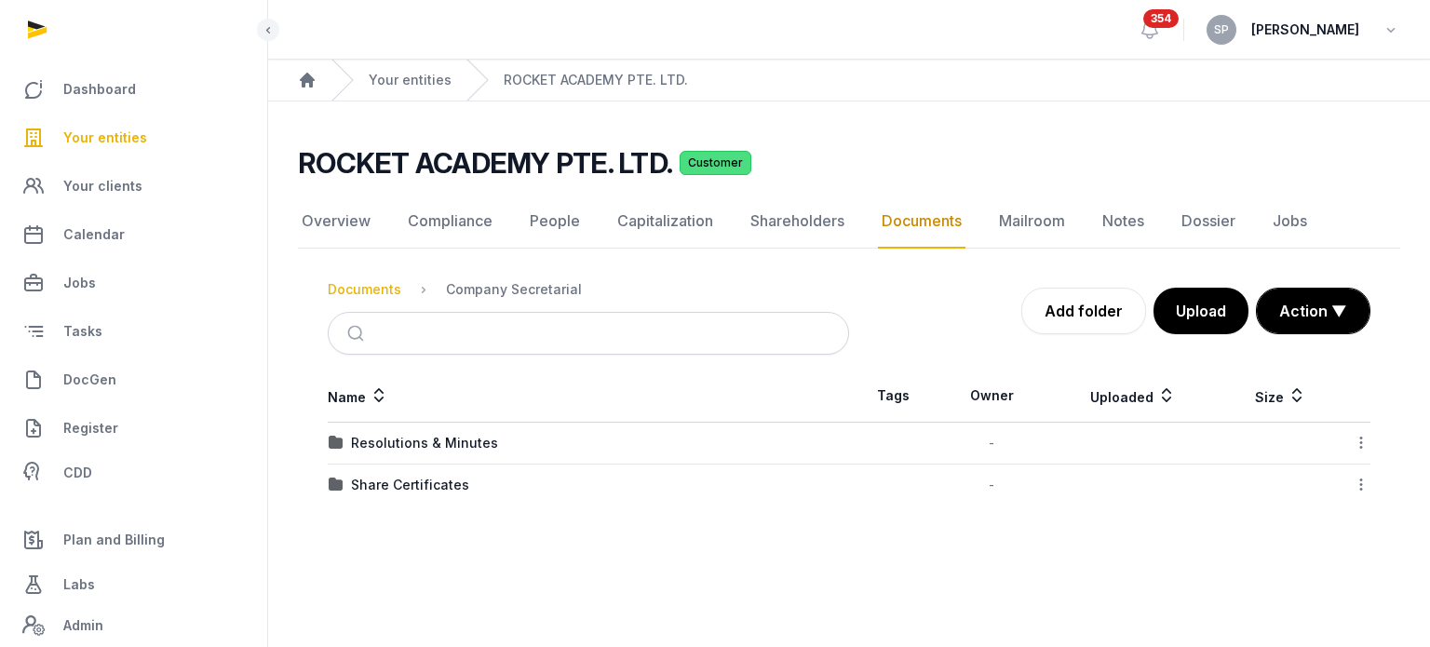
click at [376, 291] on div "Documents" at bounding box center [365, 289] width 74 height 19
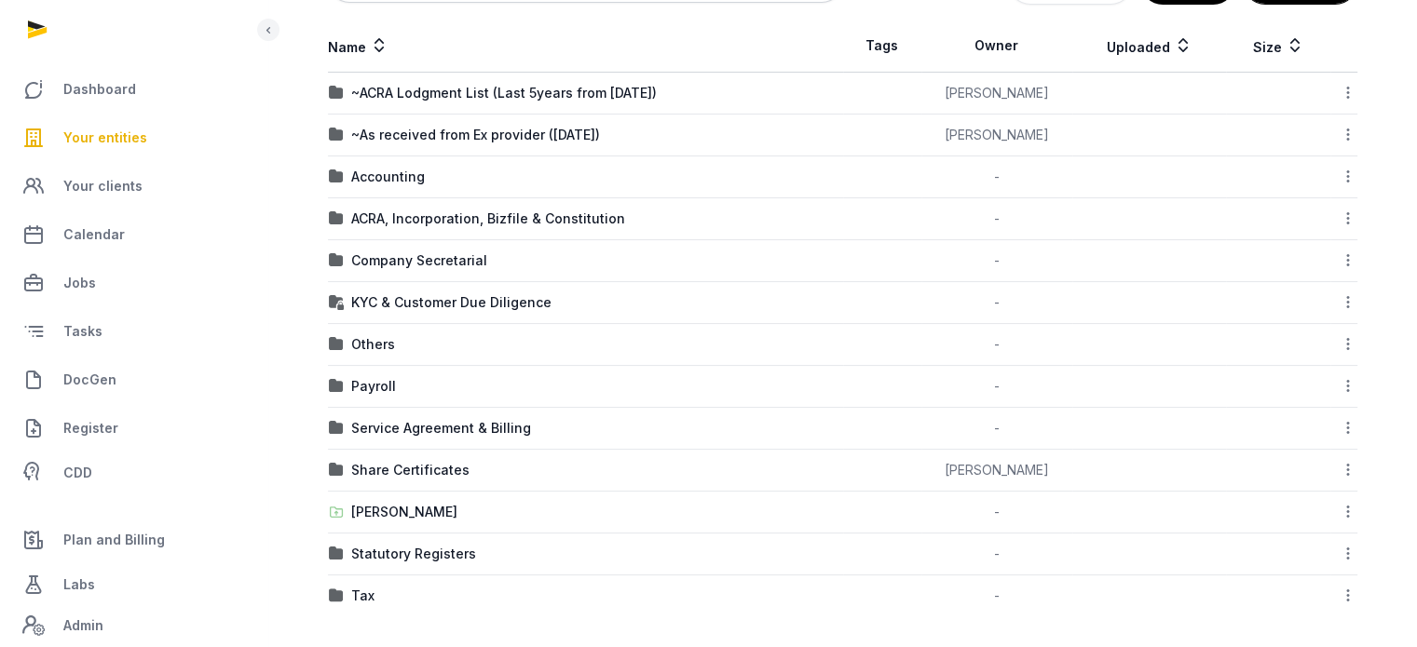
scroll to position [323, 0]
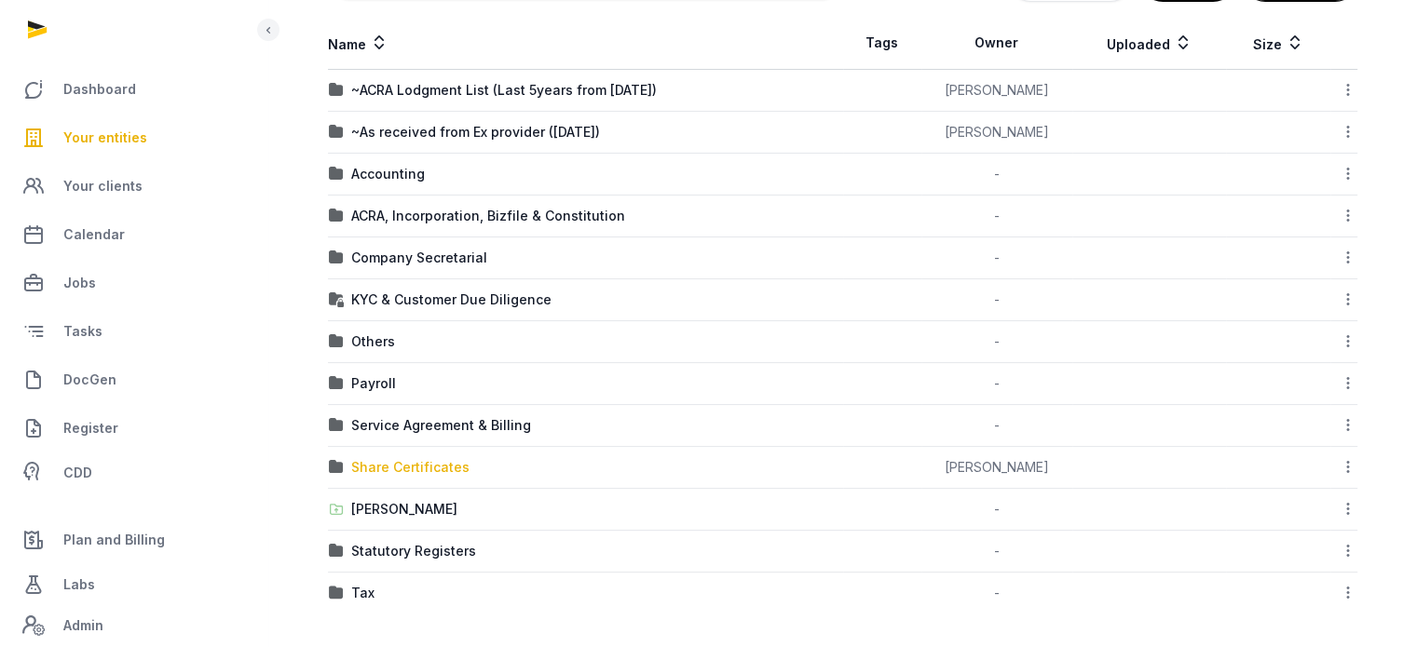
click at [405, 464] on div "Share Certificates" at bounding box center [410, 467] width 118 height 19
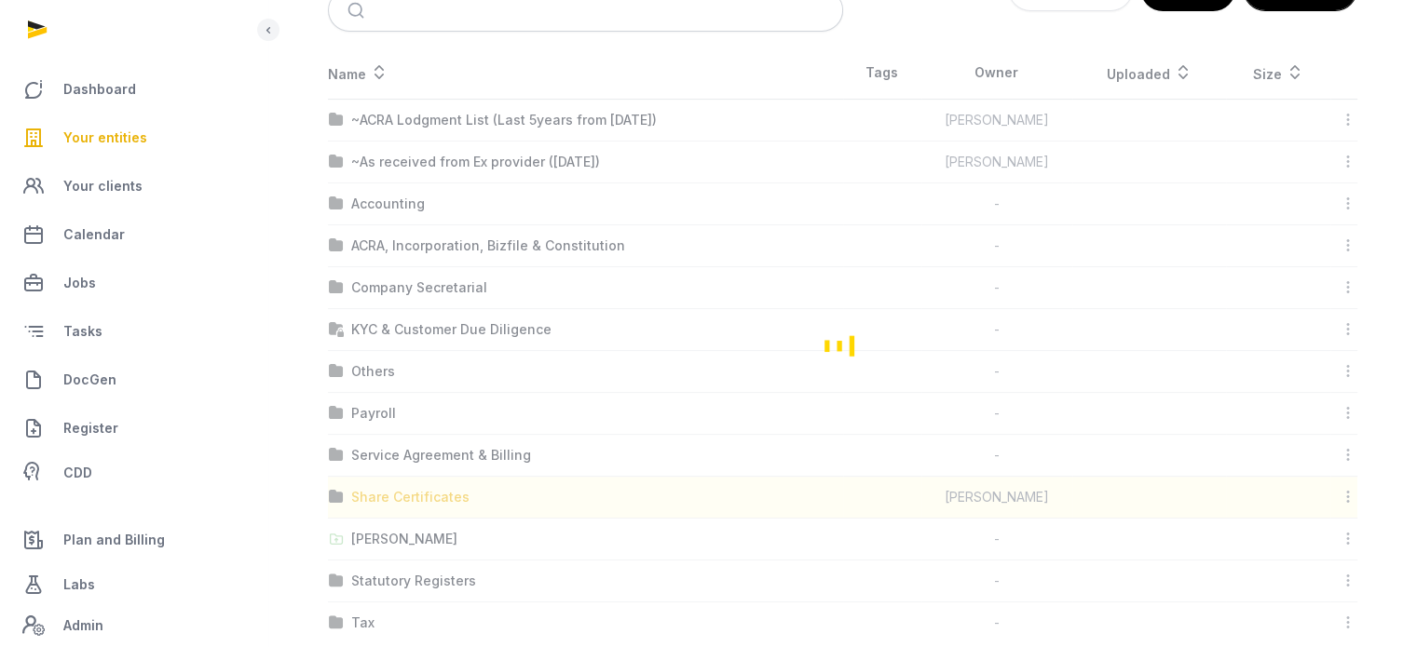
scroll to position [19, 0]
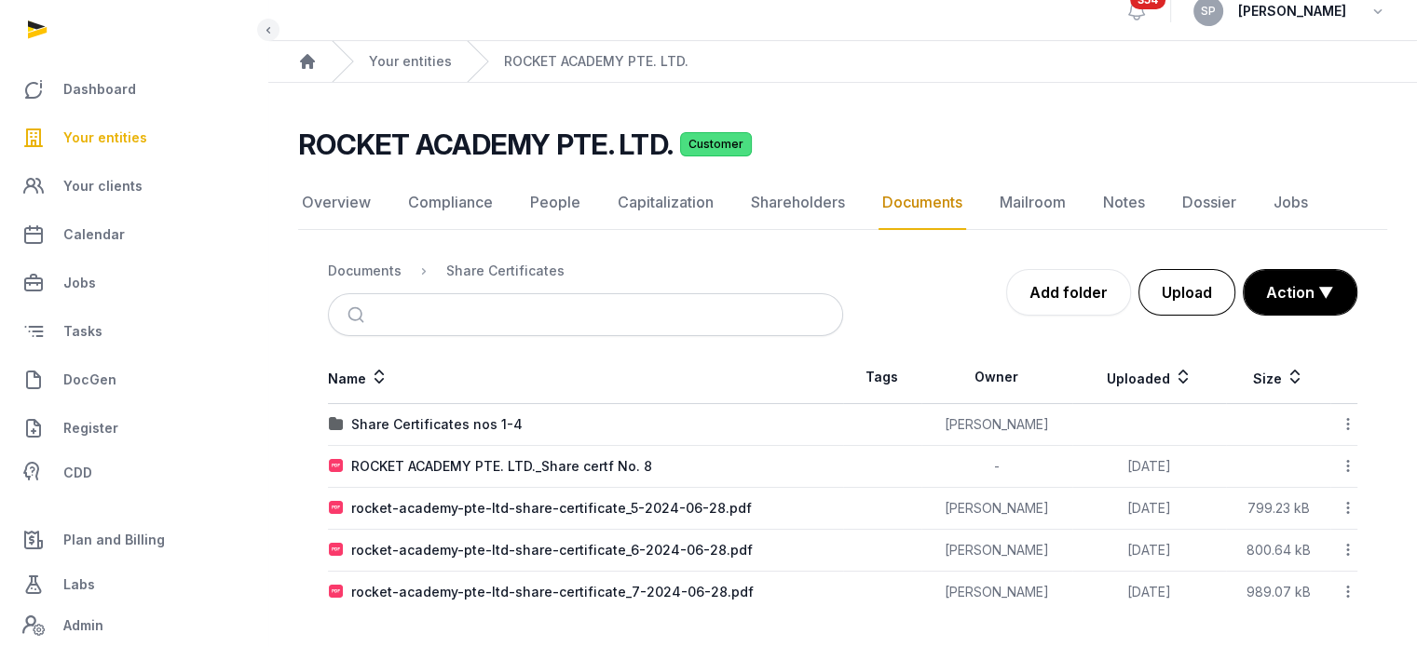
click at [1188, 290] on button "Upload" at bounding box center [1186, 292] width 97 height 47
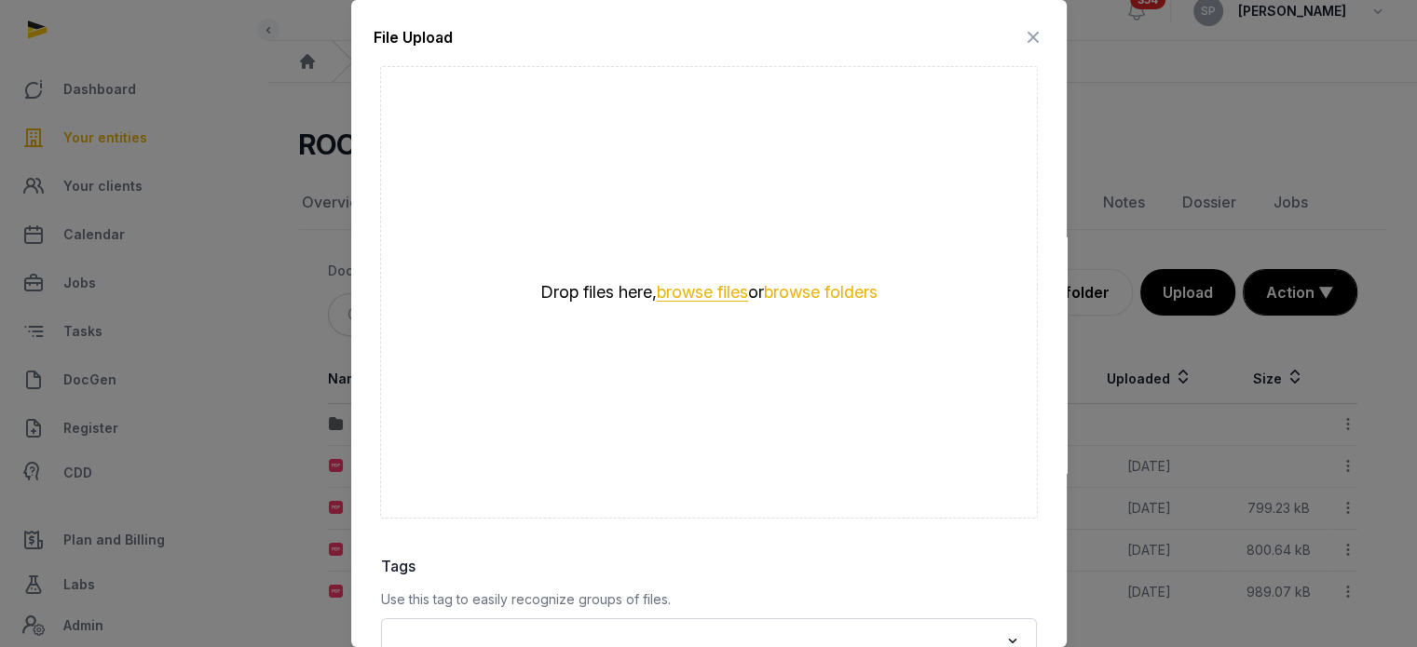
click at [674, 286] on button "browse files" at bounding box center [702, 293] width 91 height 18
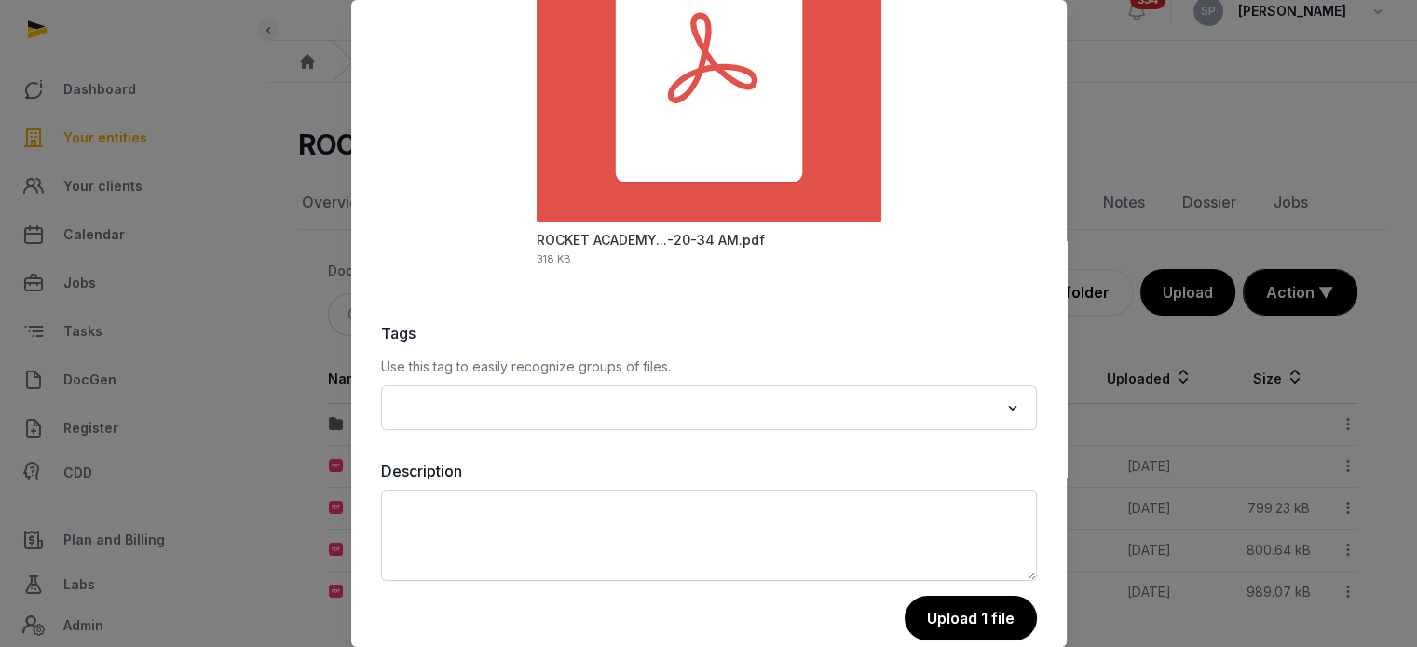
scroll to position [263, 0]
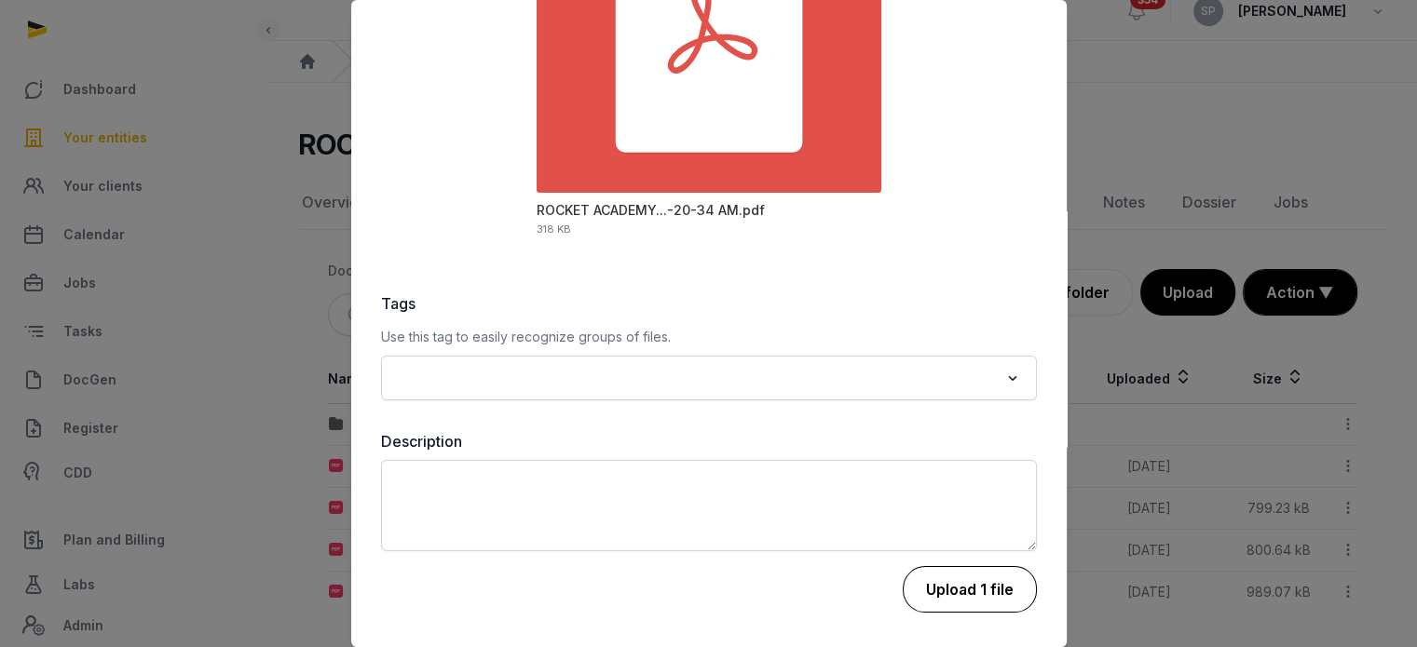
click at [972, 608] on button "Upload 1 file" at bounding box center [969, 589] width 134 height 47
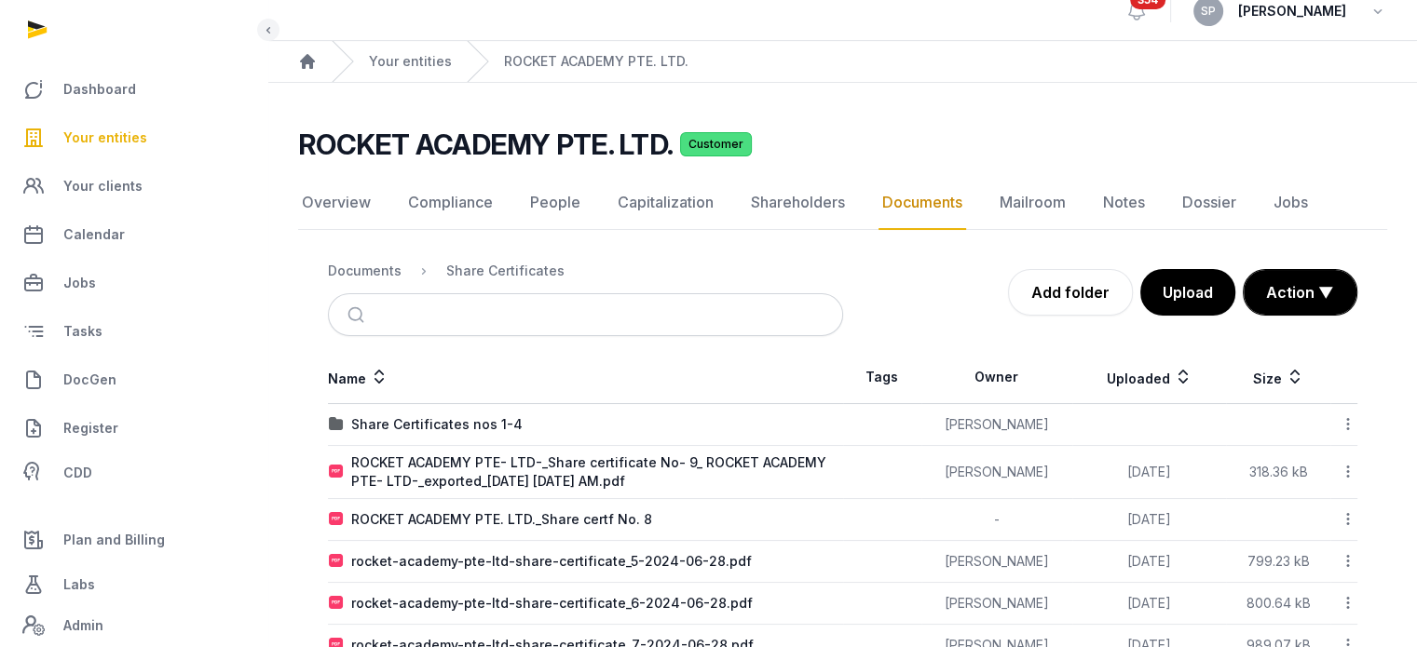
scroll to position [72, 0]
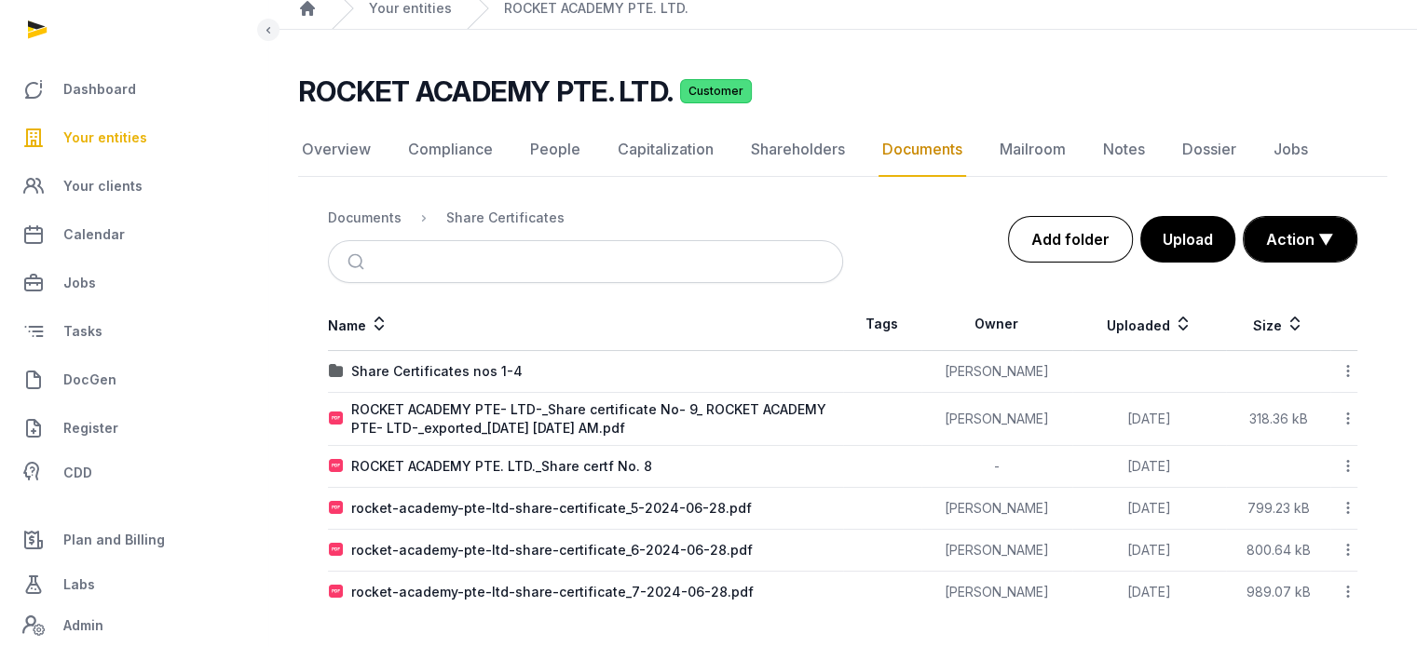
click at [1089, 230] on link "Add folder" at bounding box center [1070, 239] width 125 height 47
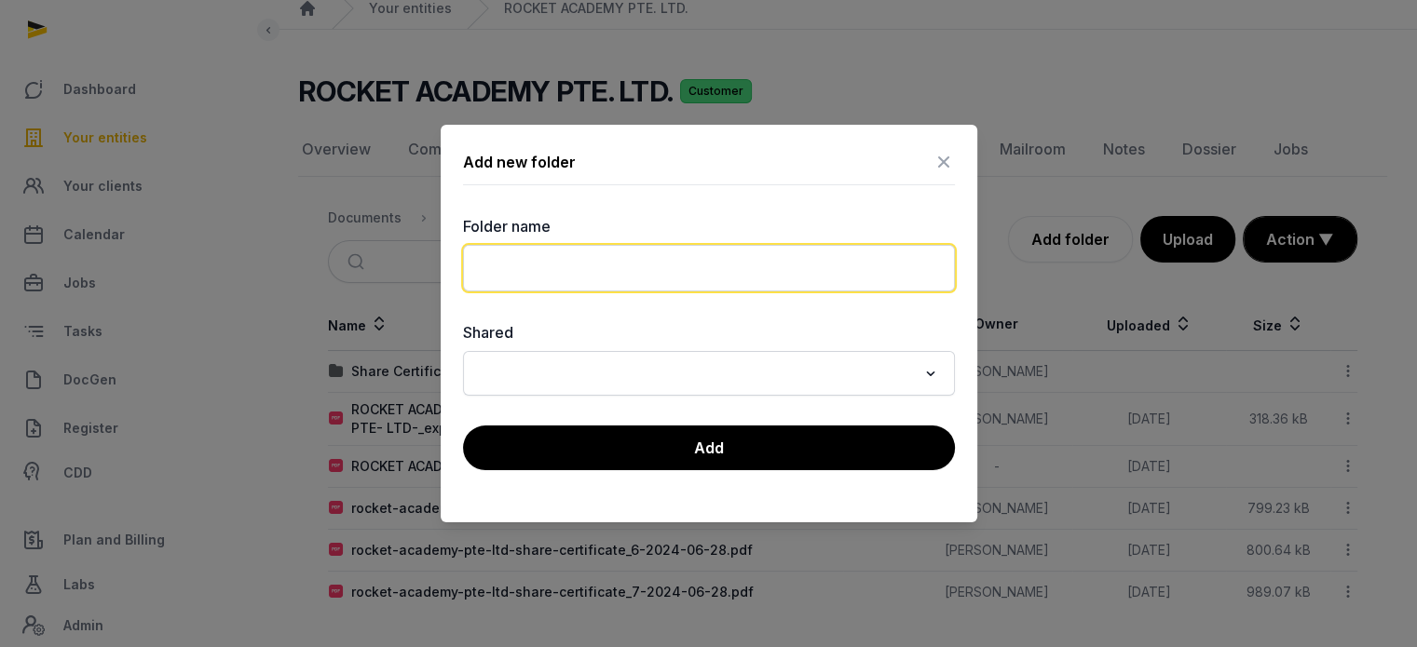
click at [655, 283] on input "text" at bounding box center [709, 268] width 492 height 47
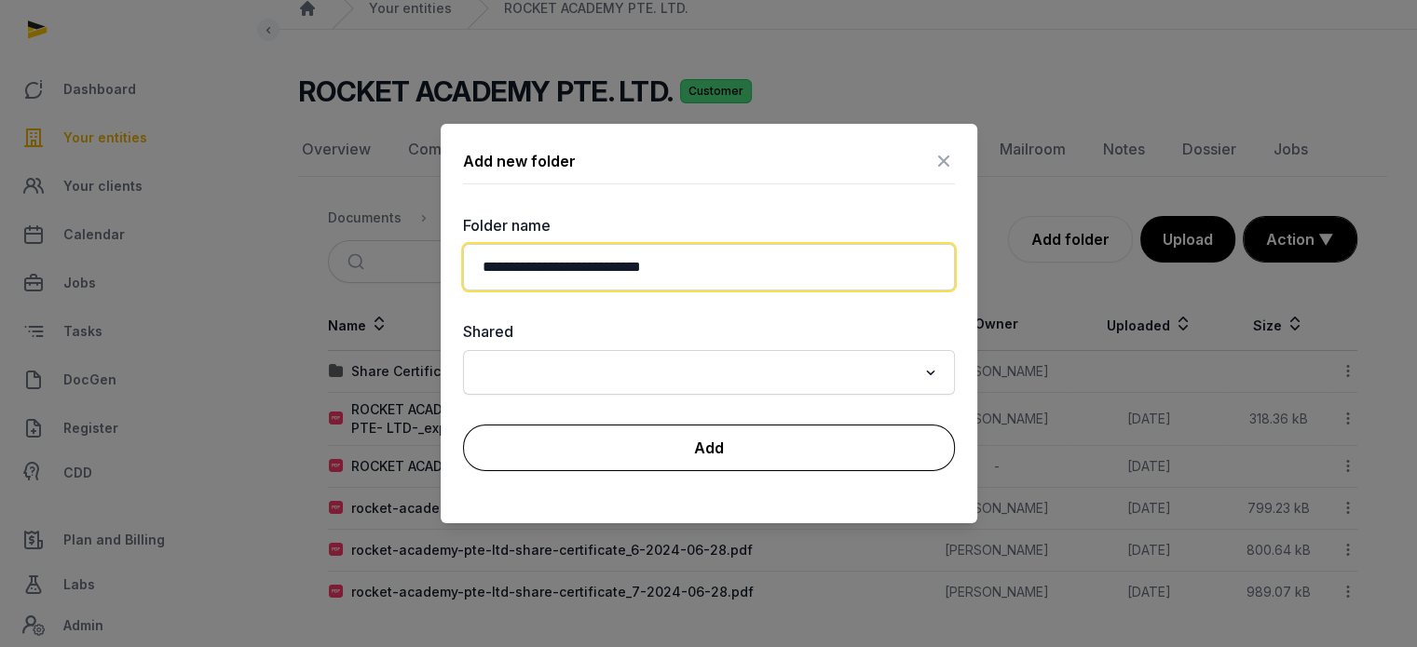
type input "**********"
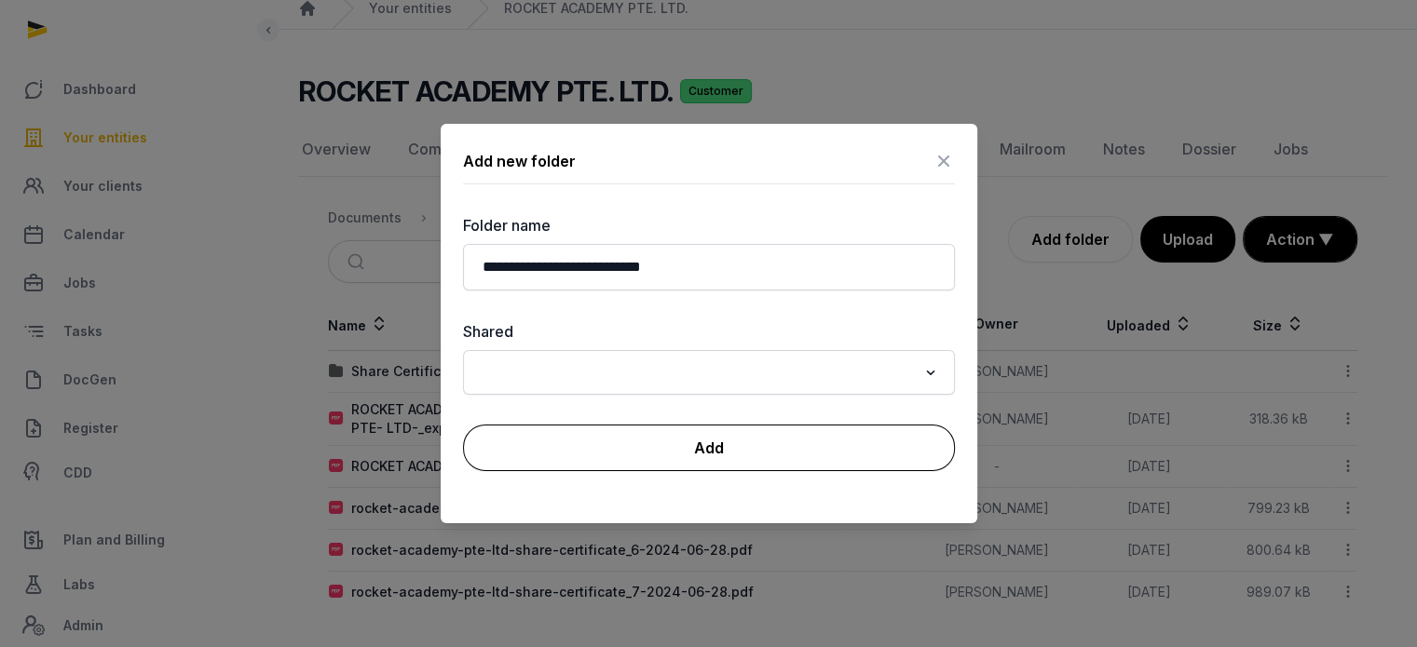
click at [697, 437] on button "Add" at bounding box center [709, 448] width 492 height 47
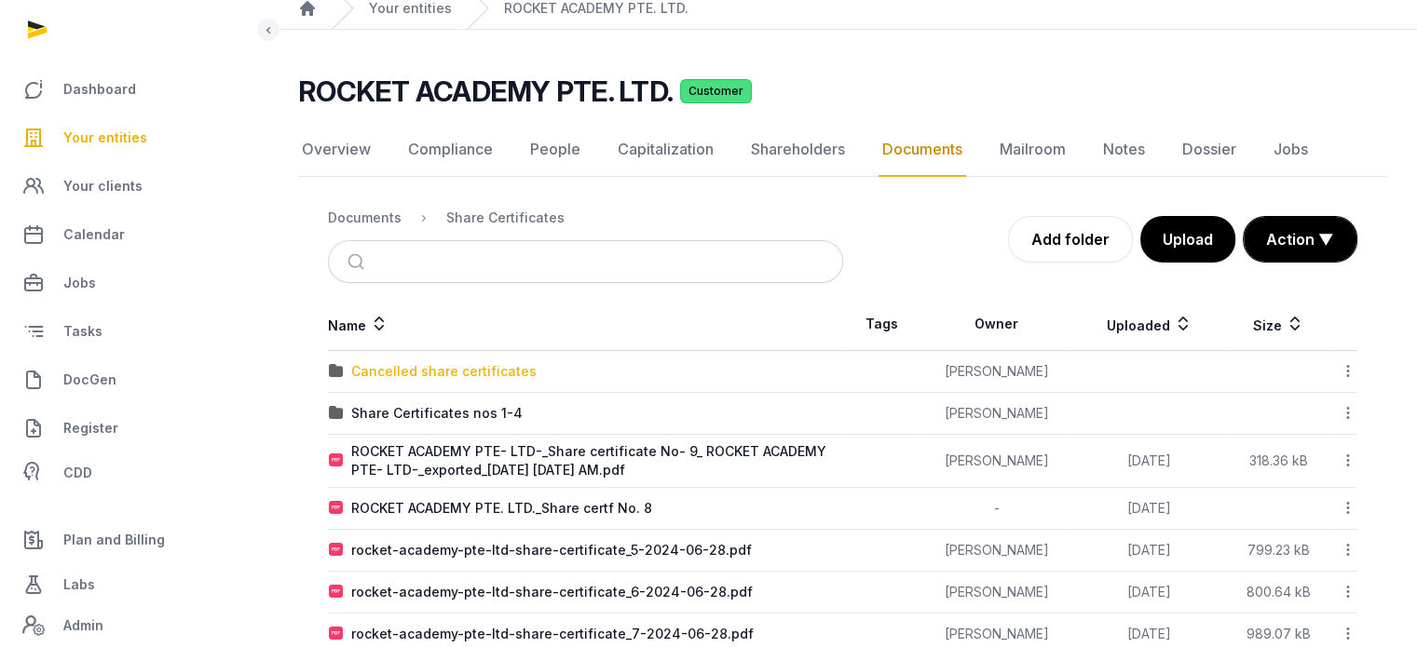
click at [443, 366] on div "Cancelled share certificates" at bounding box center [443, 371] width 185 height 19
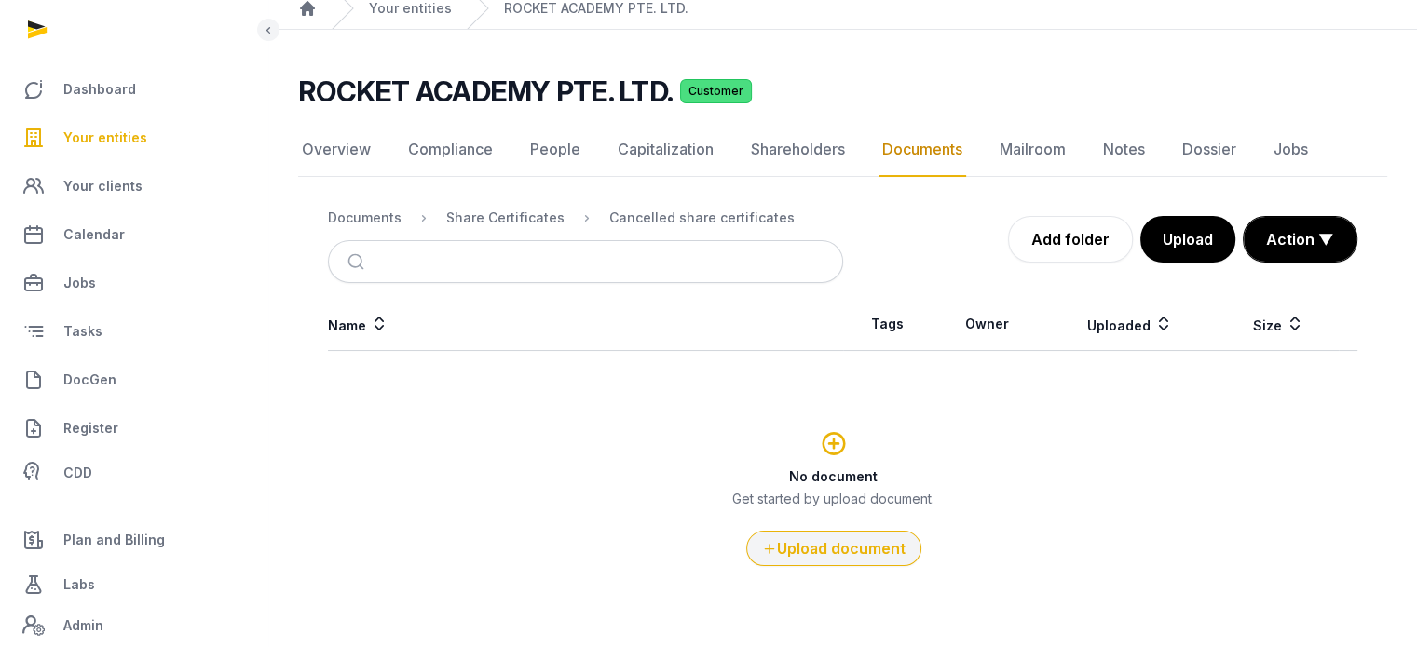
click at [833, 554] on button "Upload document" at bounding box center [833, 548] width 175 height 35
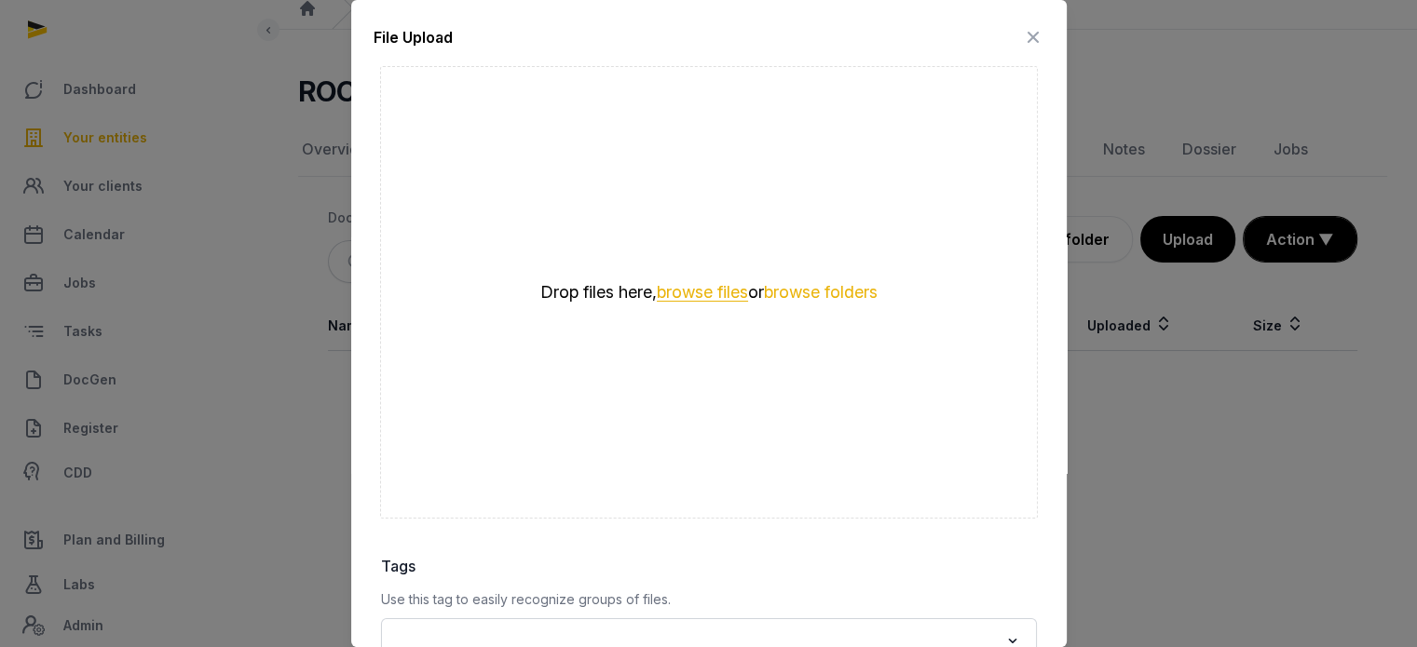
click at [715, 289] on button "browse files" at bounding box center [702, 293] width 91 height 18
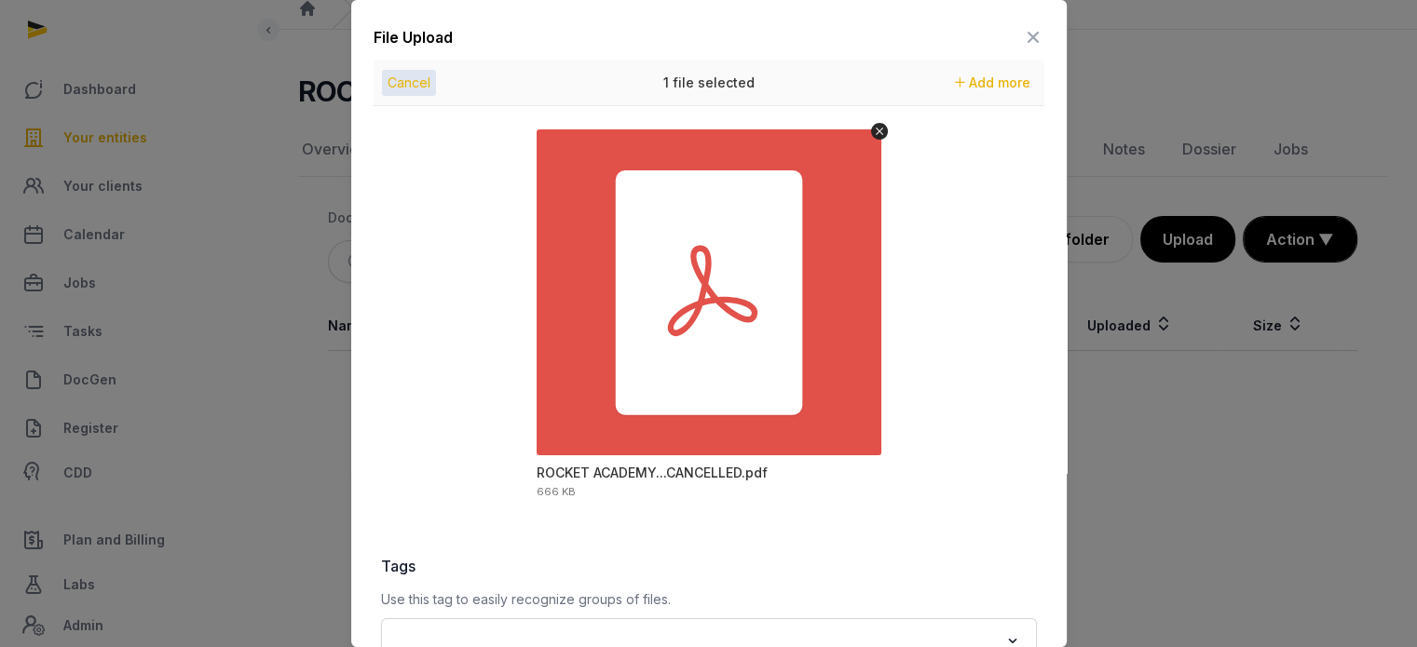
scroll to position [263, 0]
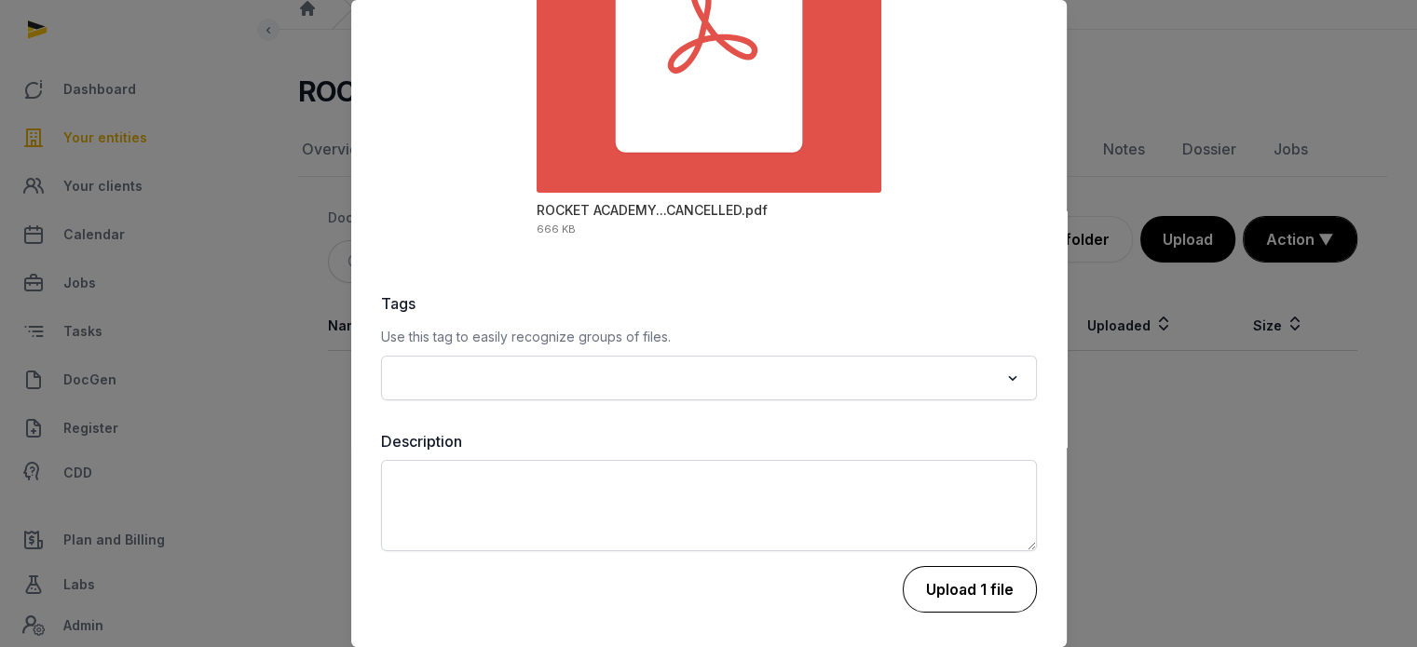
click at [976, 584] on button "Upload 1 file" at bounding box center [969, 589] width 134 height 47
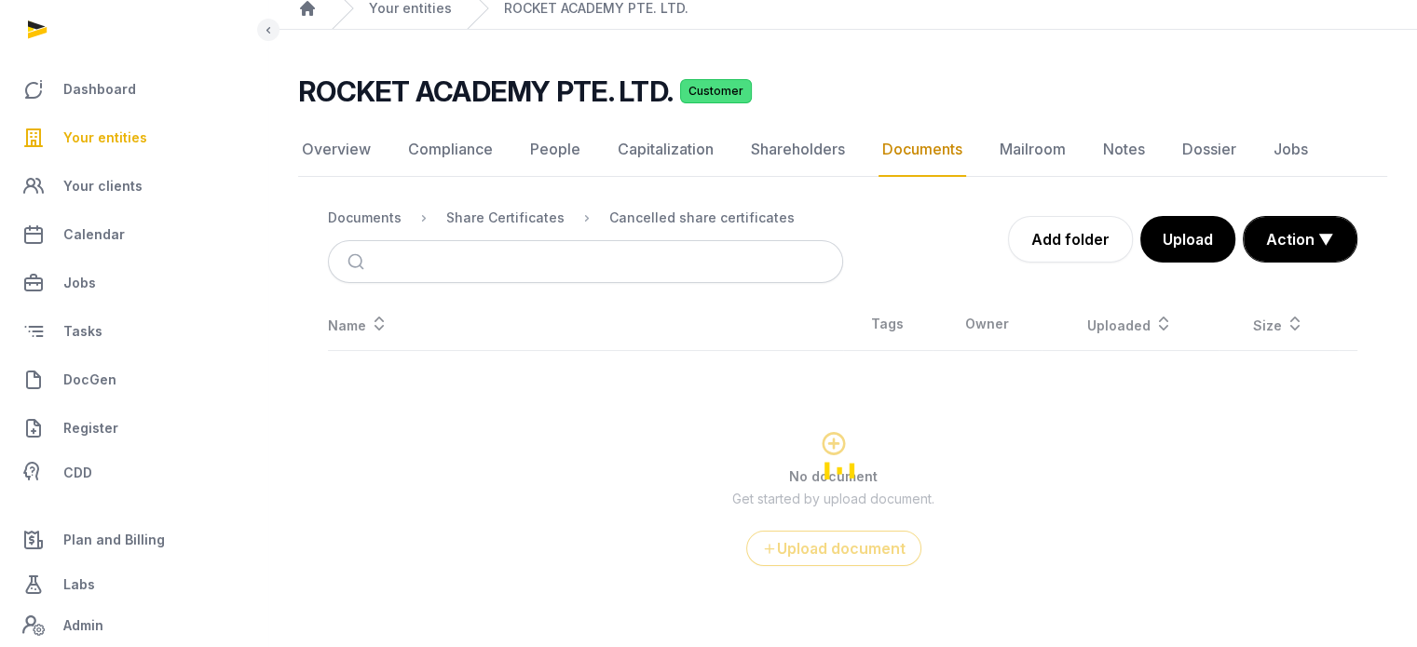
scroll to position [0, 0]
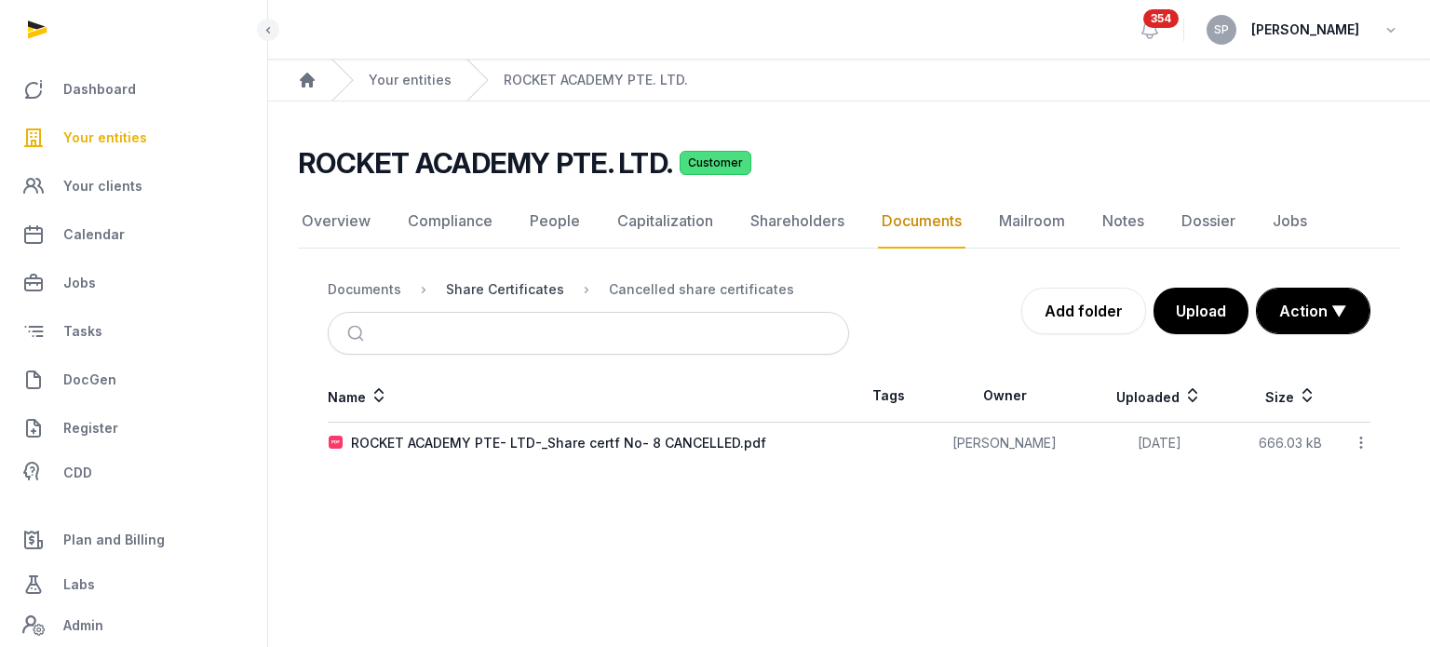
click at [507, 286] on div "Share Certificates" at bounding box center [505, 289] width 118 height 19
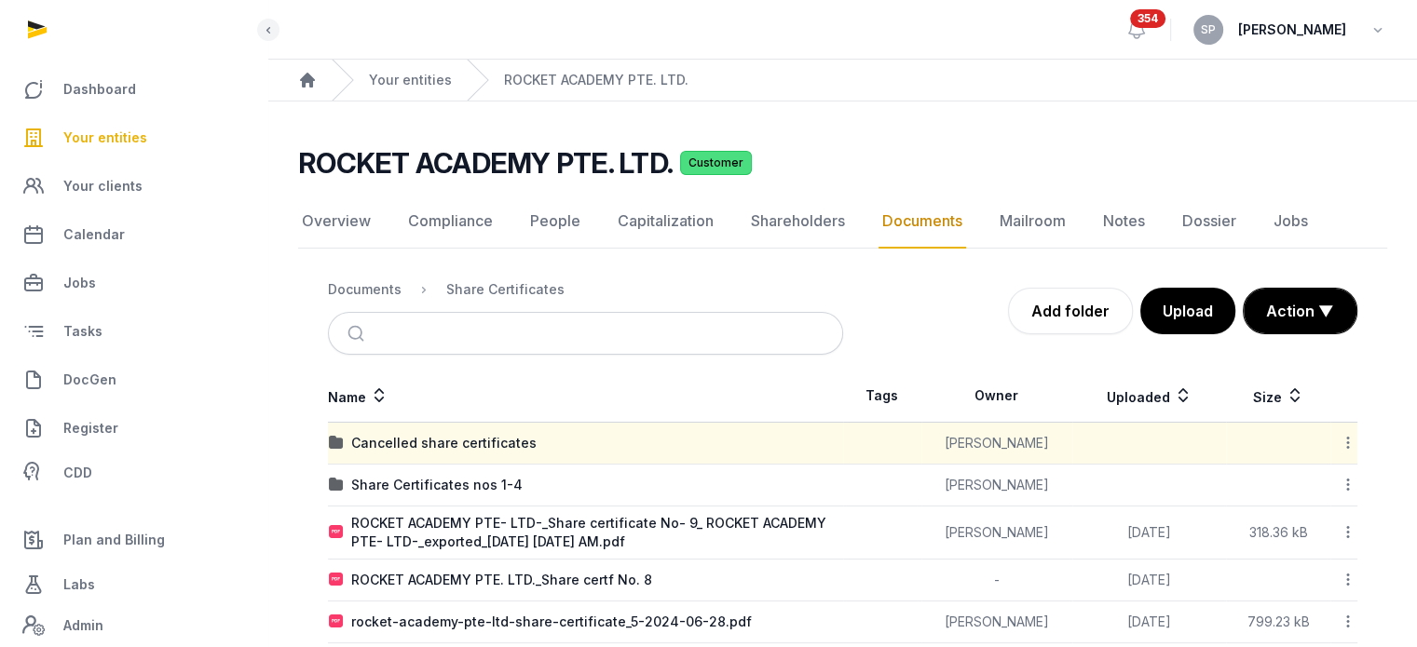
scroll to position [114, 0]
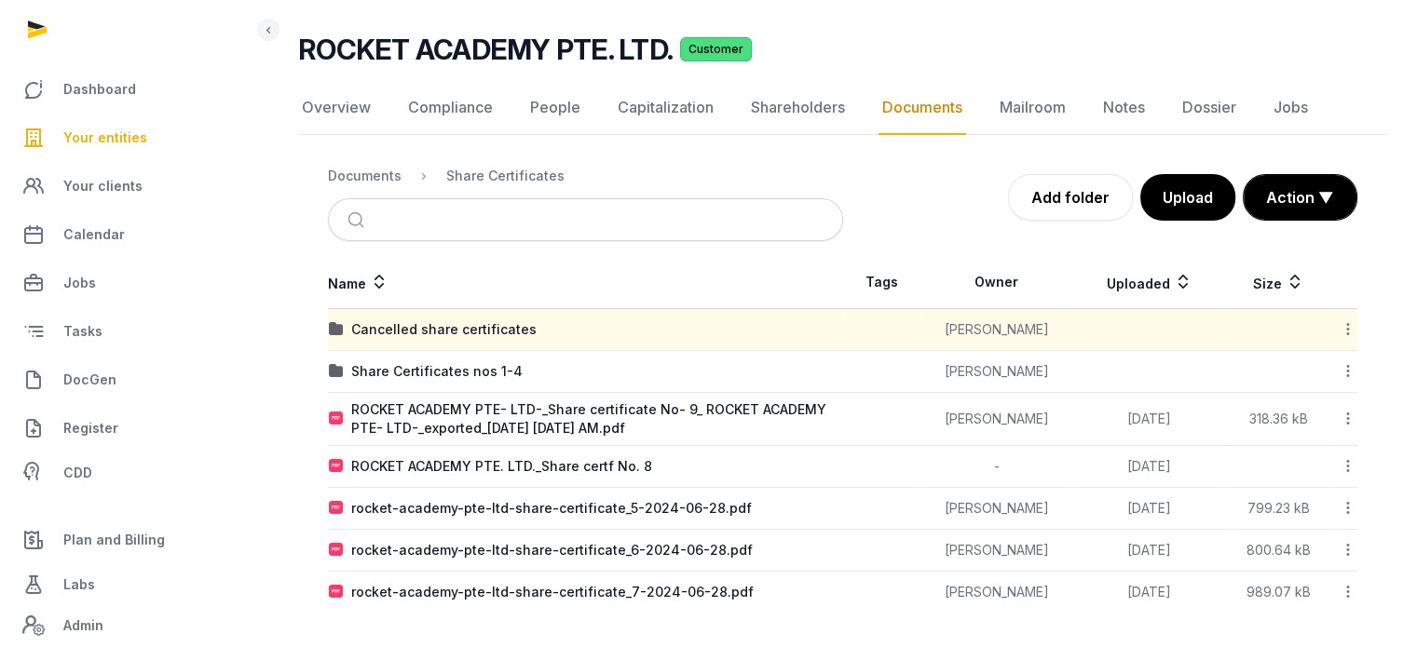
click at [1343, 465] on icon at bounding box center [1347, 466] width 17 height 20
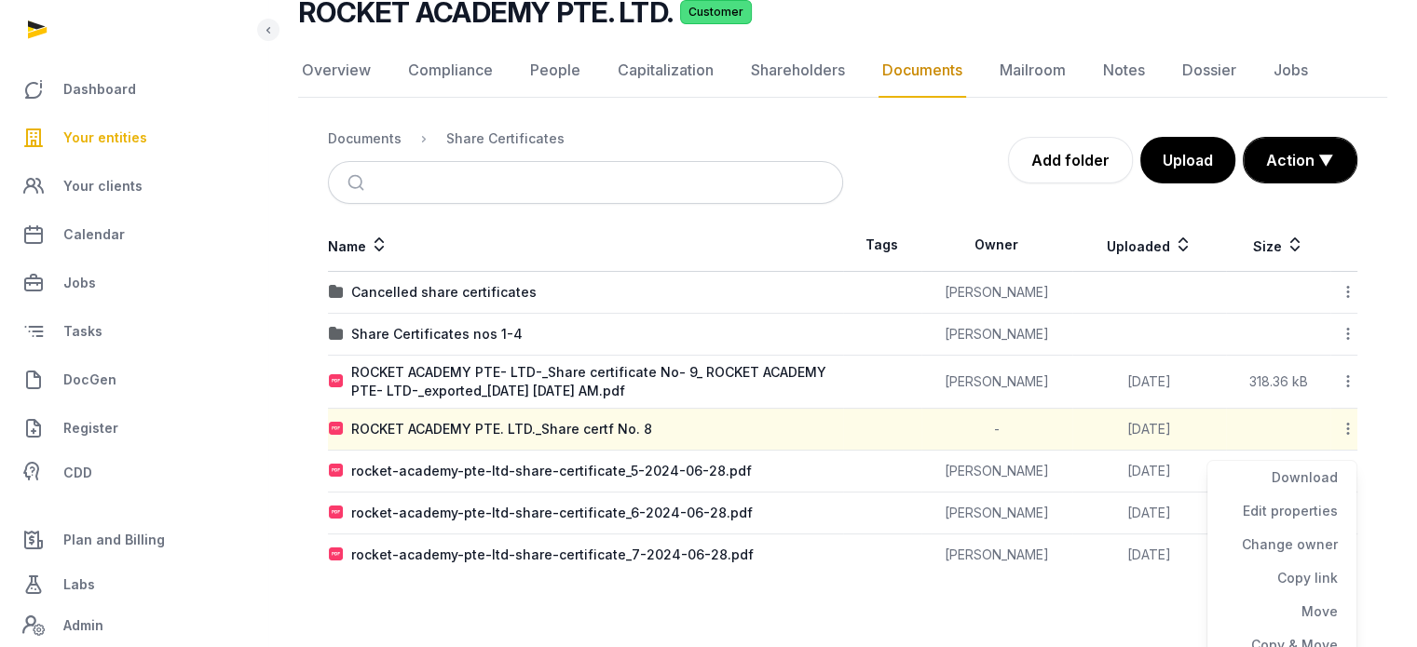
scroll to position [197, 0]
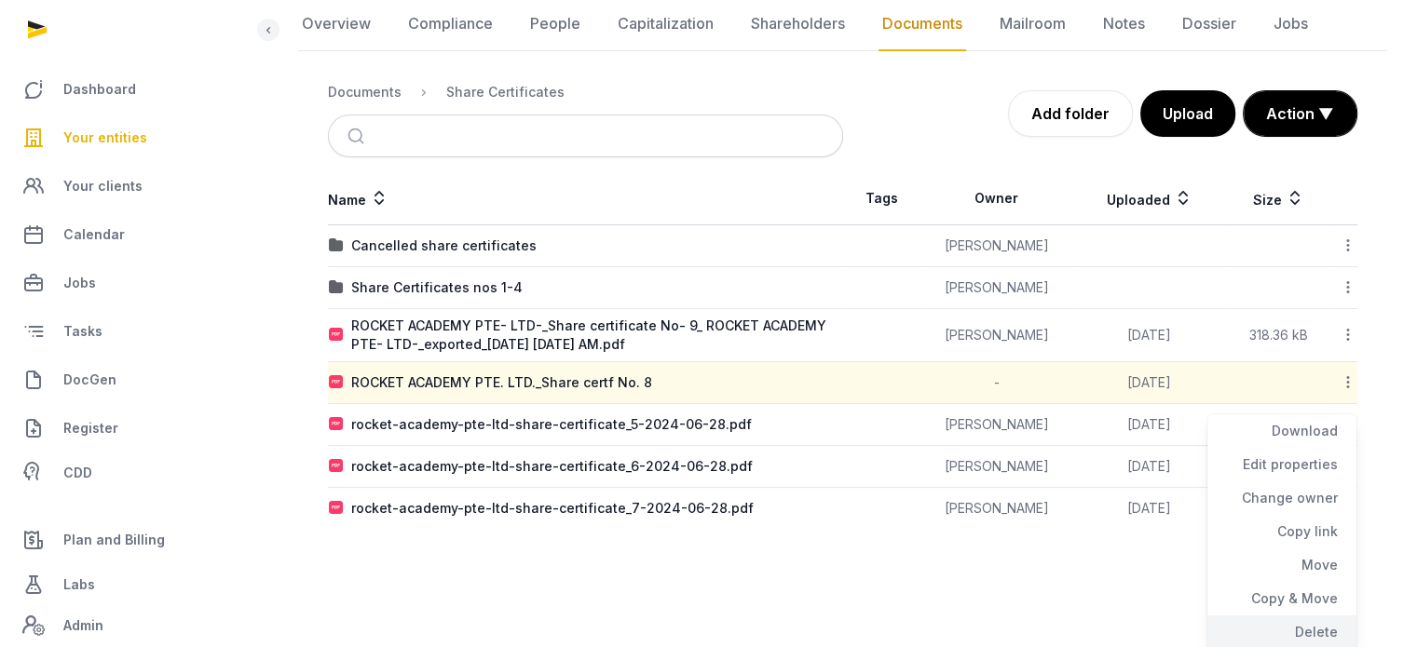
click at [1315, 624] on div "Delete" at bounding box center [1281, 633] width 149 height 34
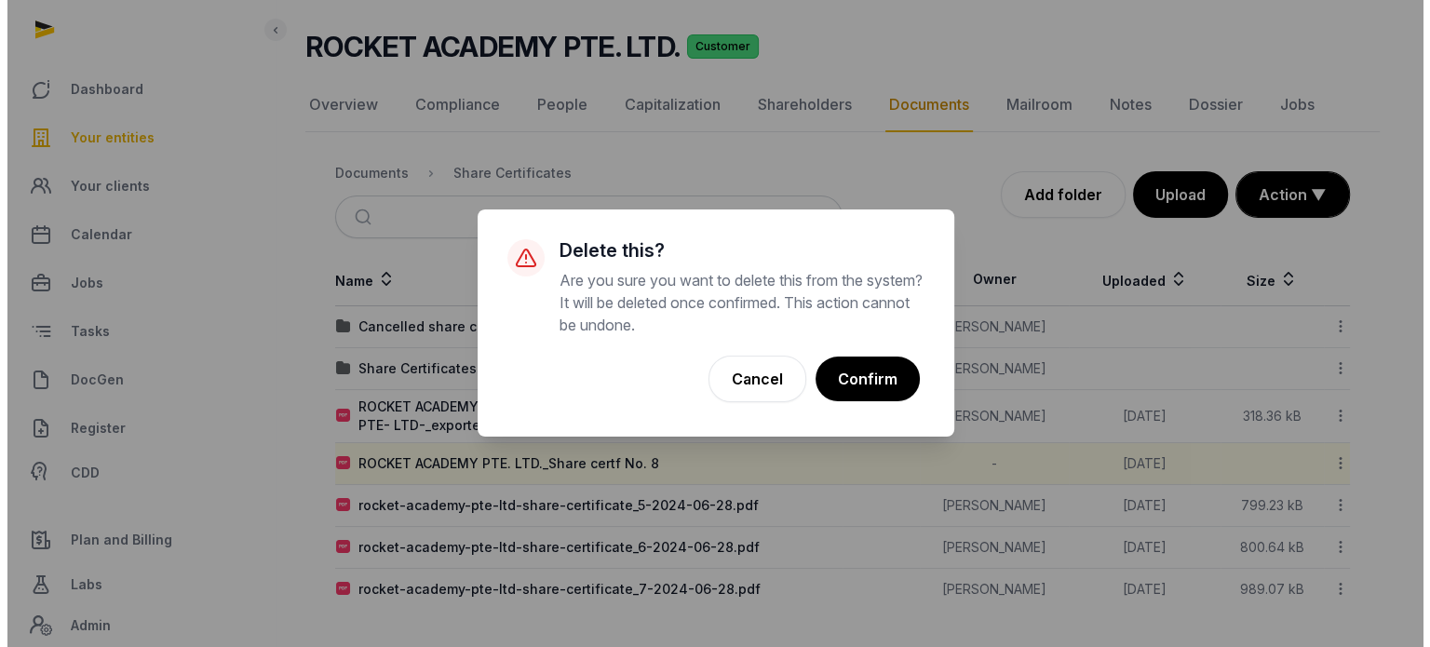
scroll to position [114, 0]
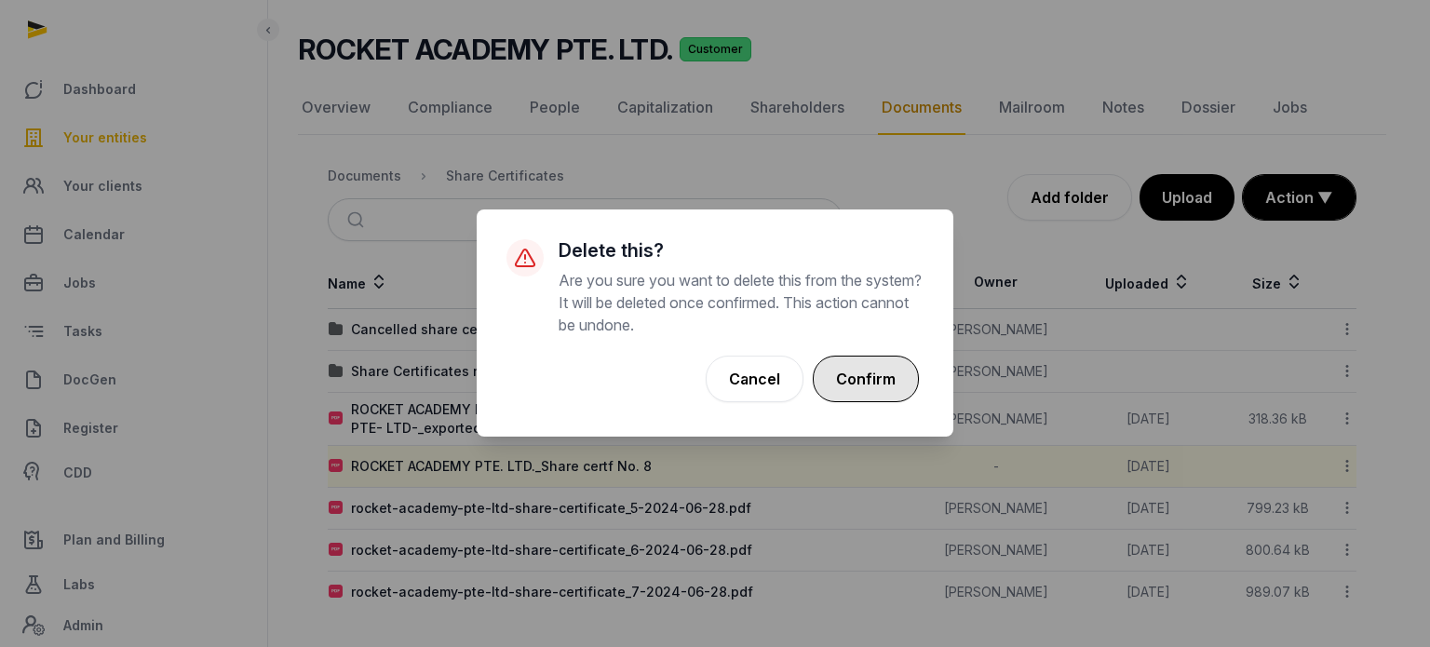
click at [884, 380] on button "Confirm" at bounding box center [866, 379] width 106 height 47
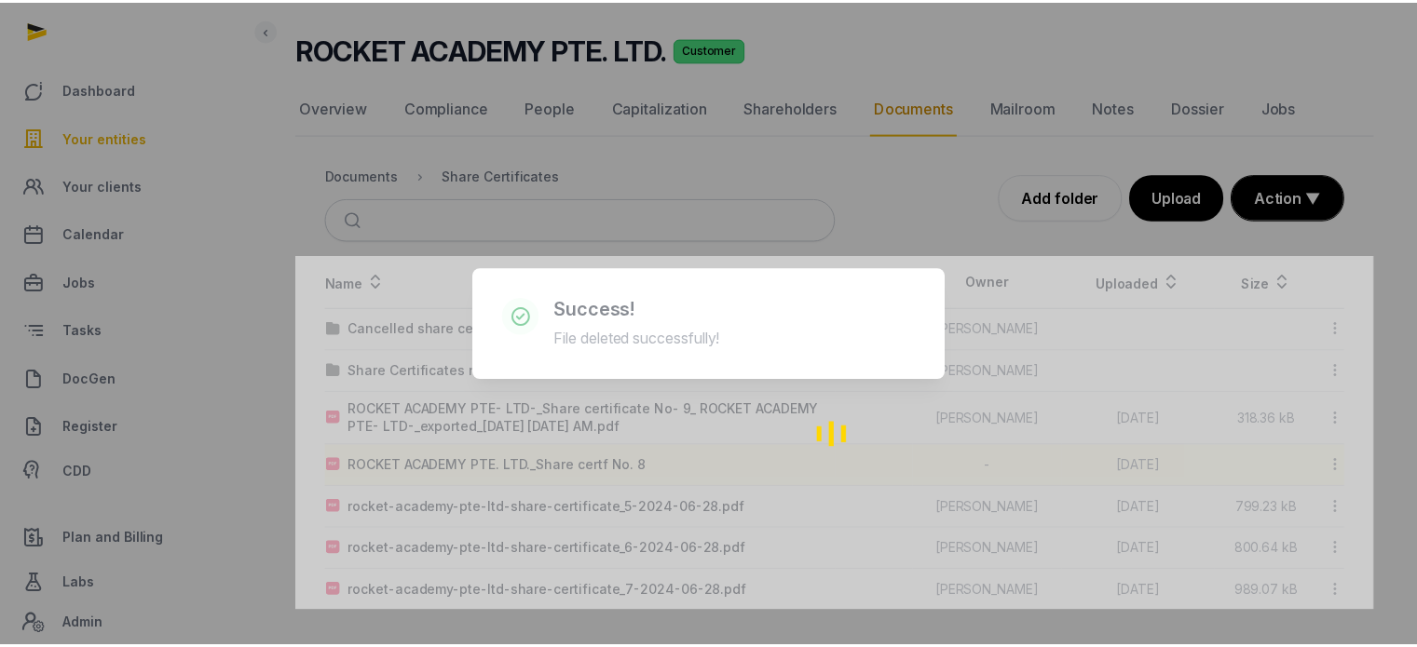
scroll to position [72, 0]
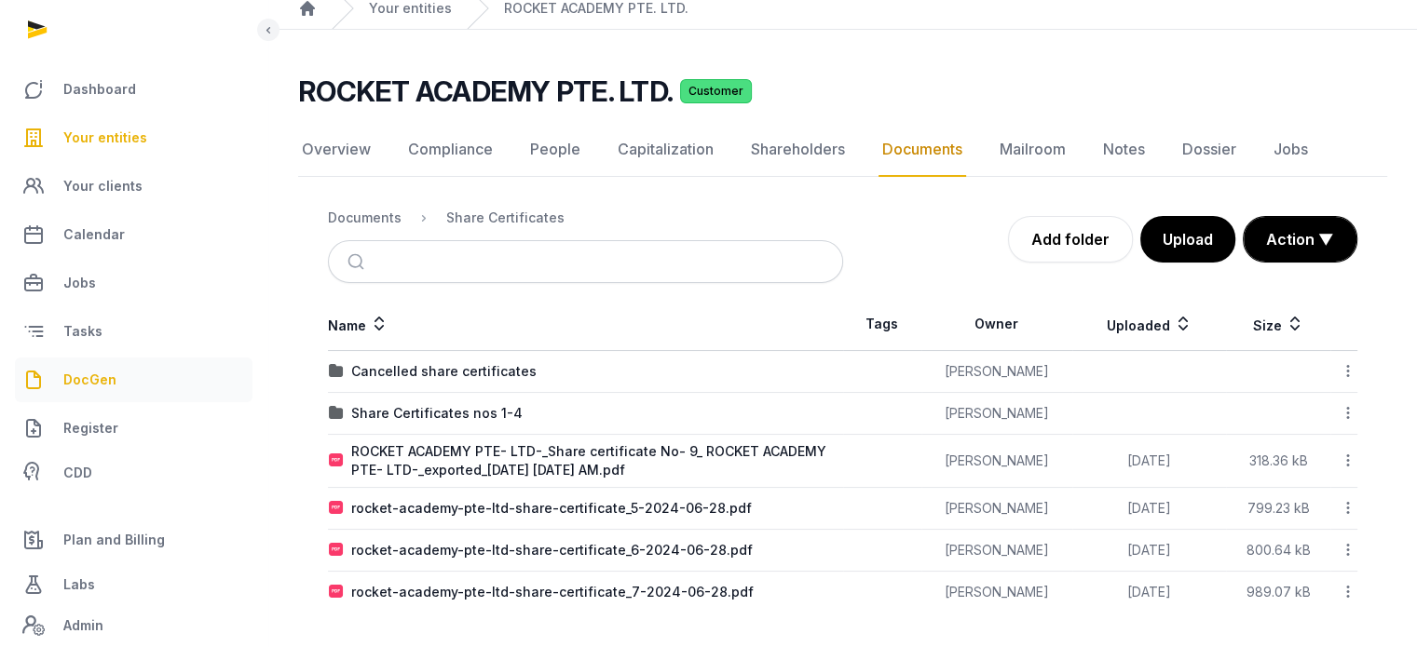
click at [113, 389] on span "DocGen" at bounding box center [89, 380] width 53 height 22
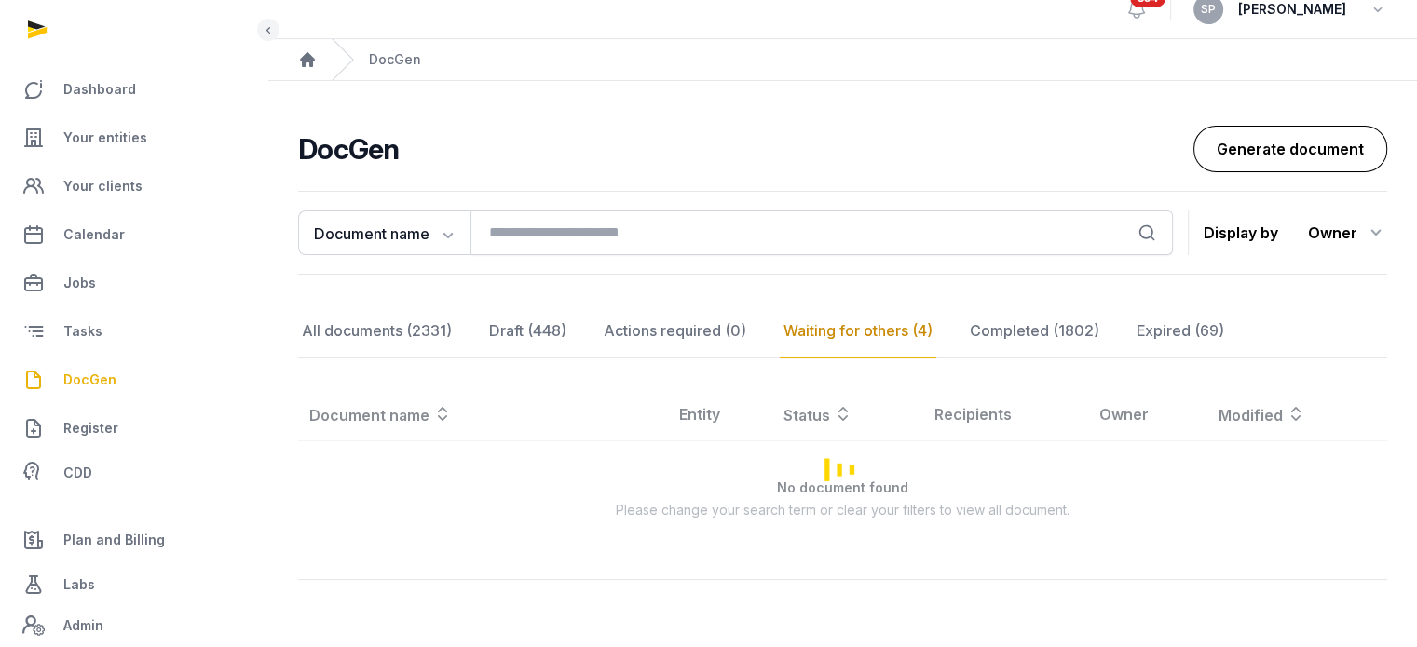
click at [1326, 126] on link "Generate document" at bounding box center [1290, 149] width 194 height 47
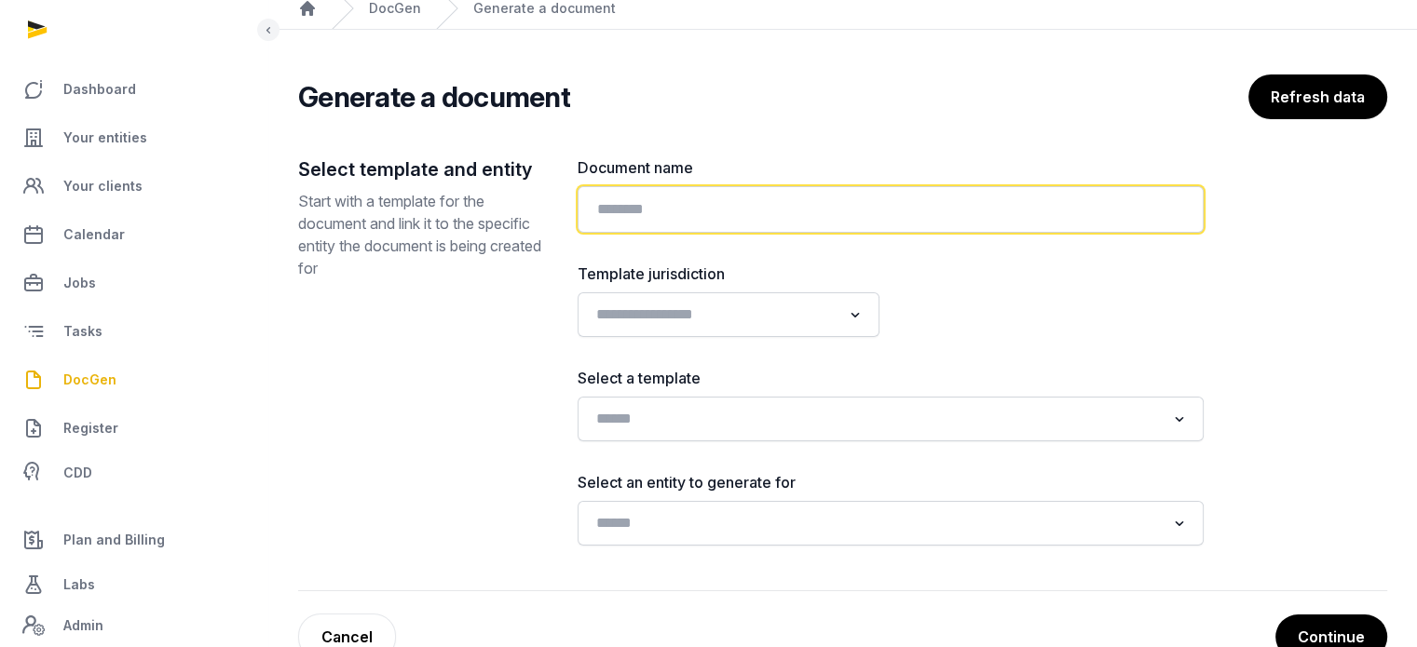
click at [701, 200] on input "text" at bounding box center [890, 209] width 626 height 47
type input "**********"
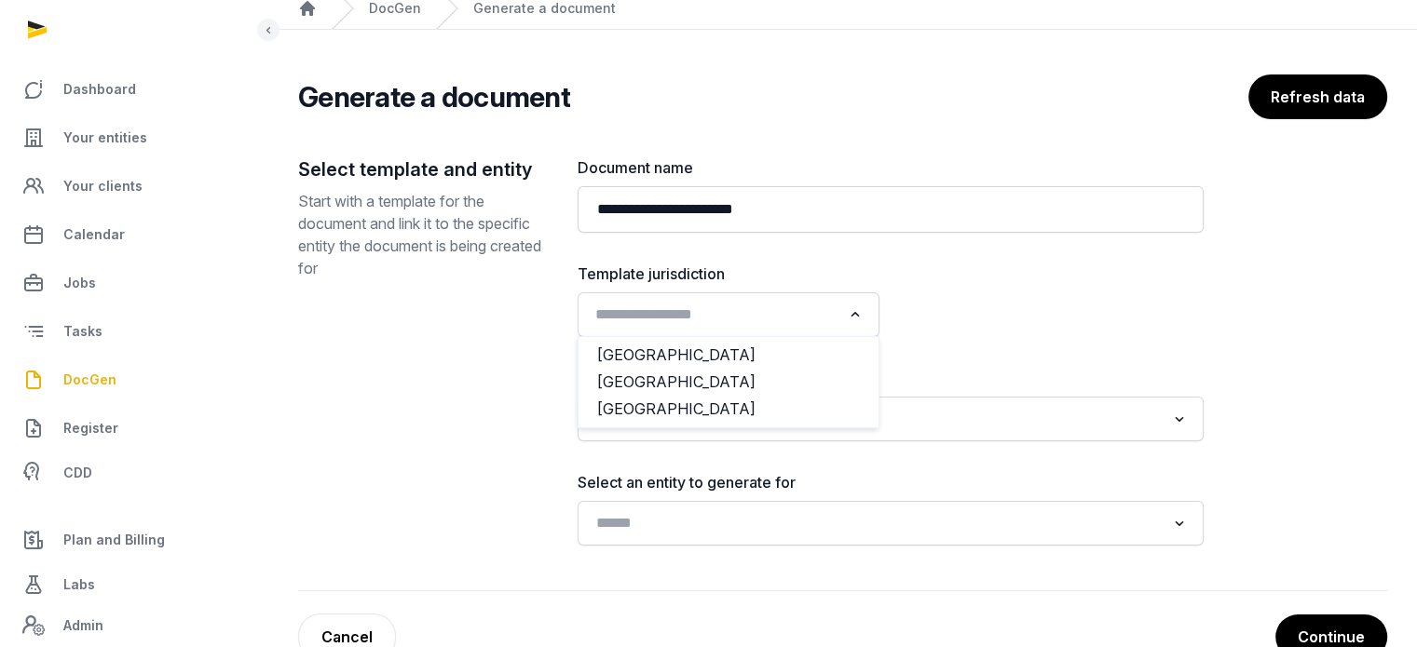
click at [738, 321] on input "Search for option" at bounding box center [715, 315] width 252 height 26
click at [678, 393] on li "Singapore" at bounding box center [728, 382] width 300 height 27
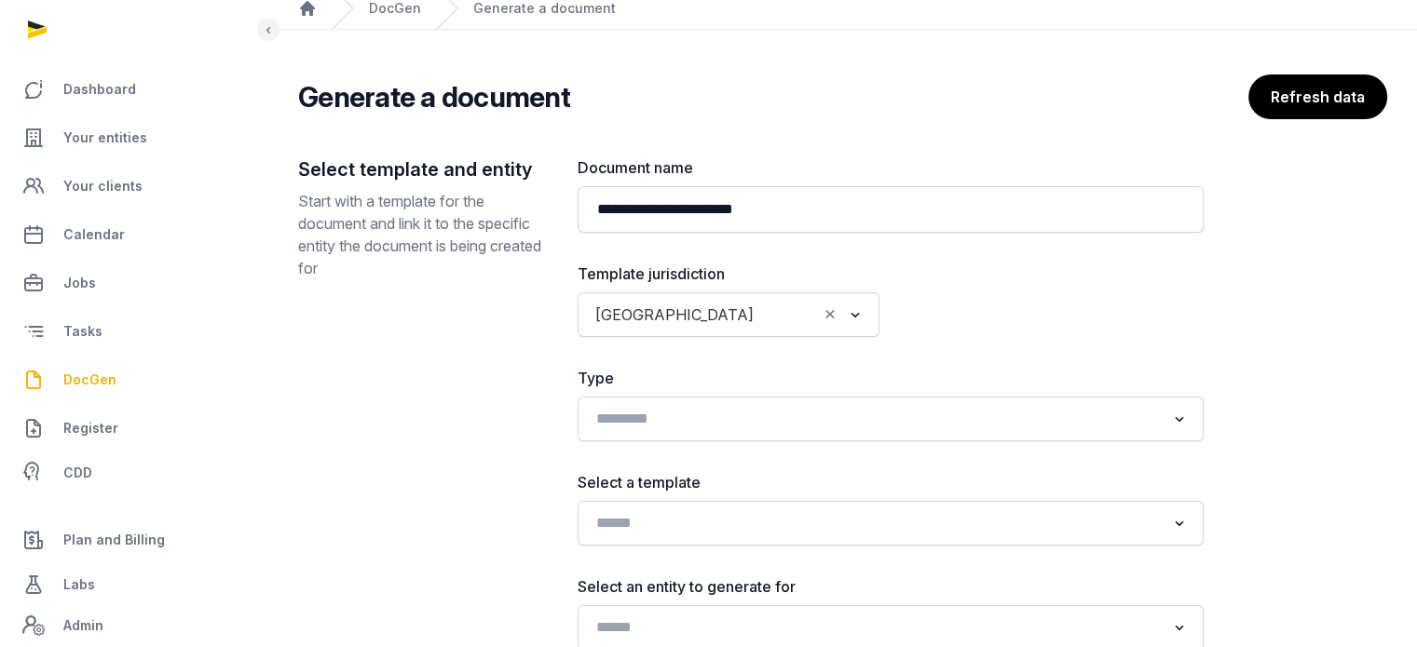
scroll to position [224, 0]
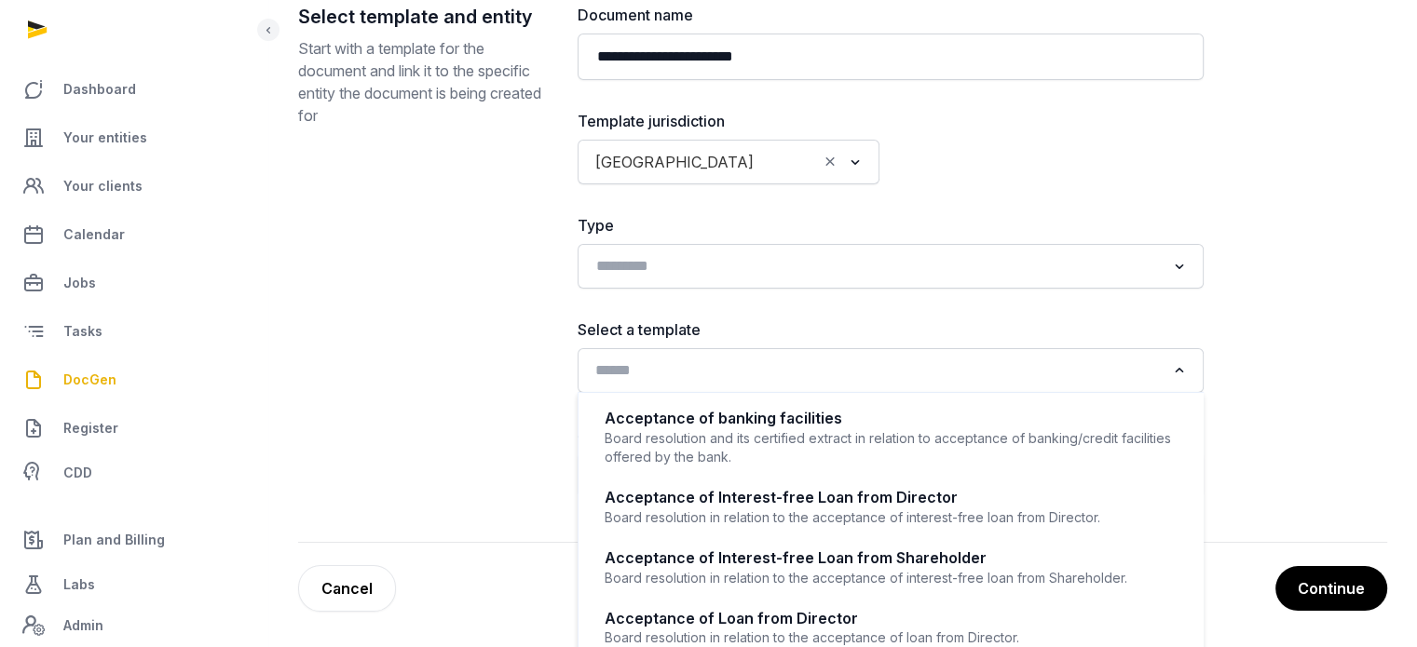
click at [838, 372] on input "Search for option" at bounding box center [877, 371] width 576 height 26
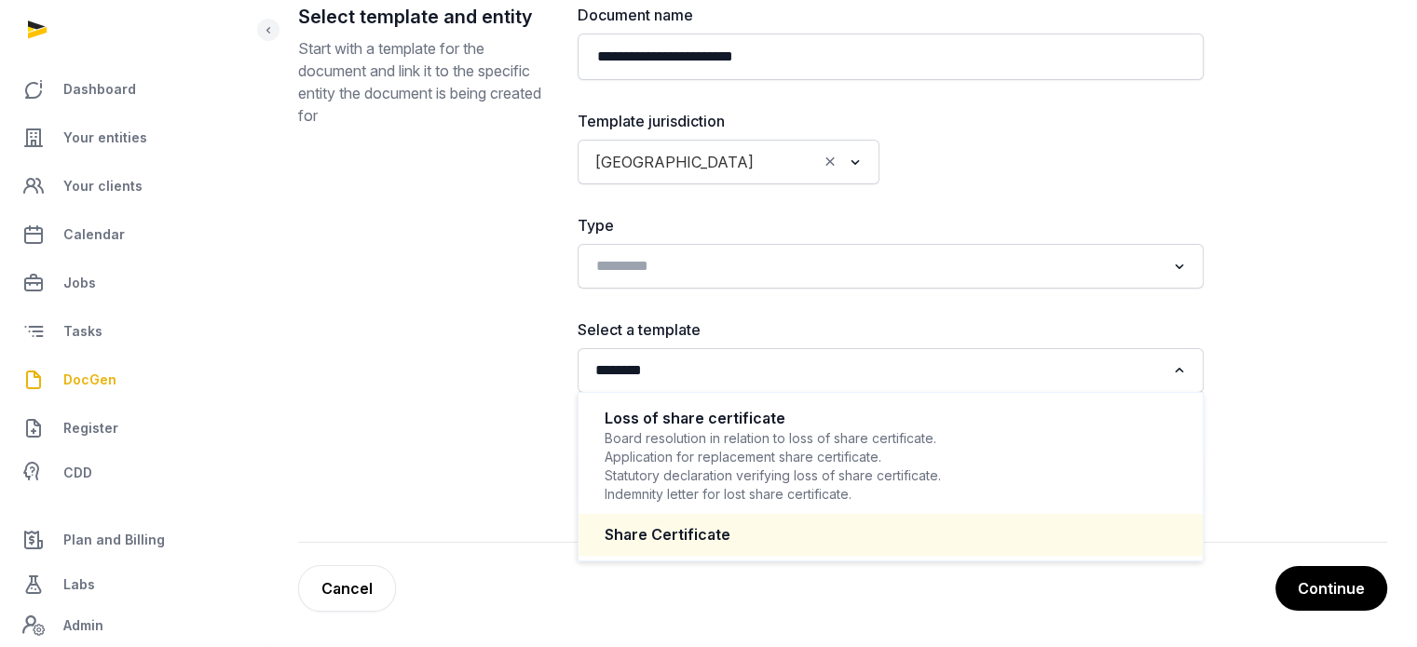
click at [696, 547] on div "Share Certificate" at bounding box center [890, 535] width 587 height 36
type input "********"
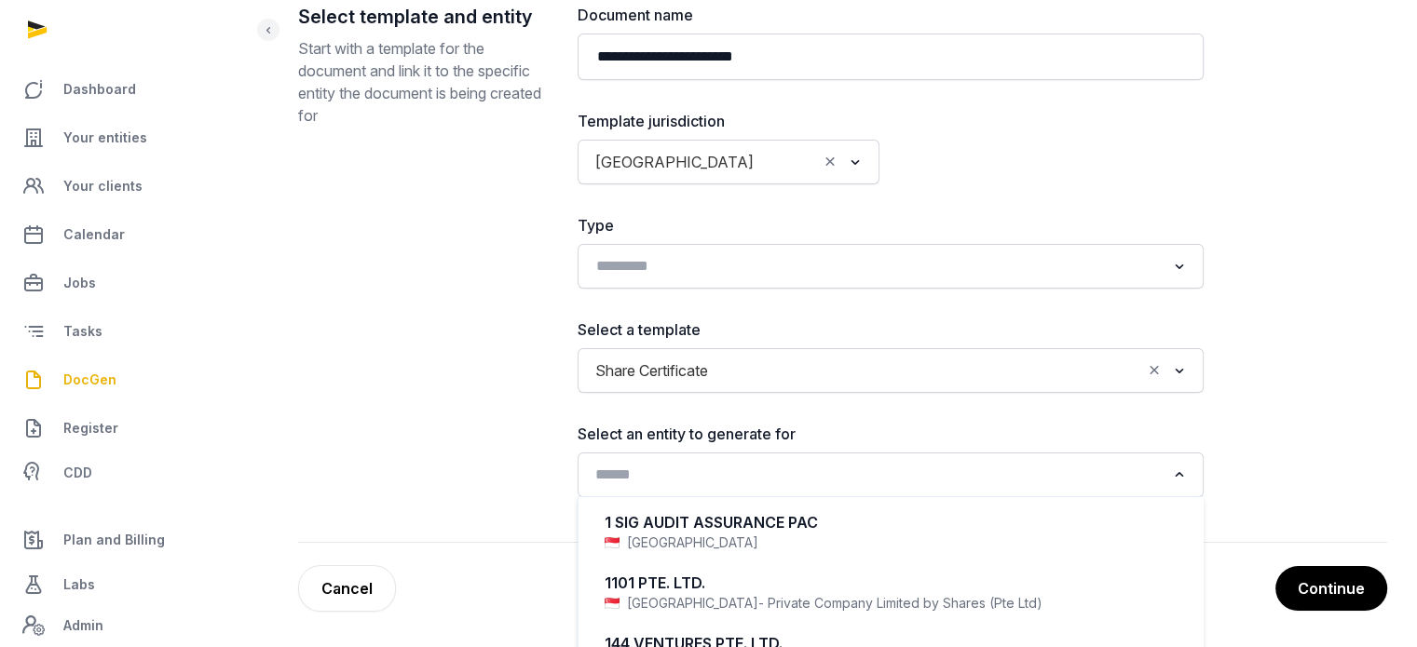
click at [706, 471] on input "Search for option" at bounding box center [877, 475] width 576 height 26
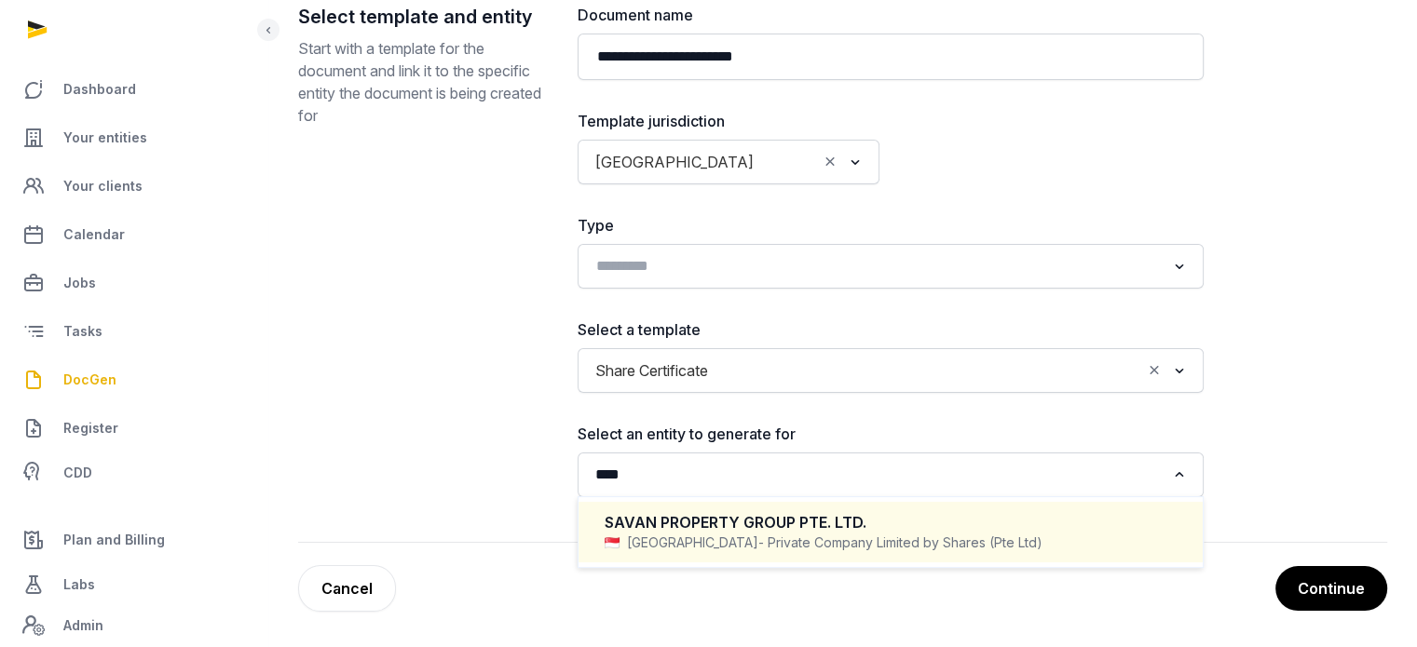
click at [758, 543] on span "- Private Company Limited by Shares (Pte Ltd)" at bounding box center [900, 543] width 284 height 19
type input "****"
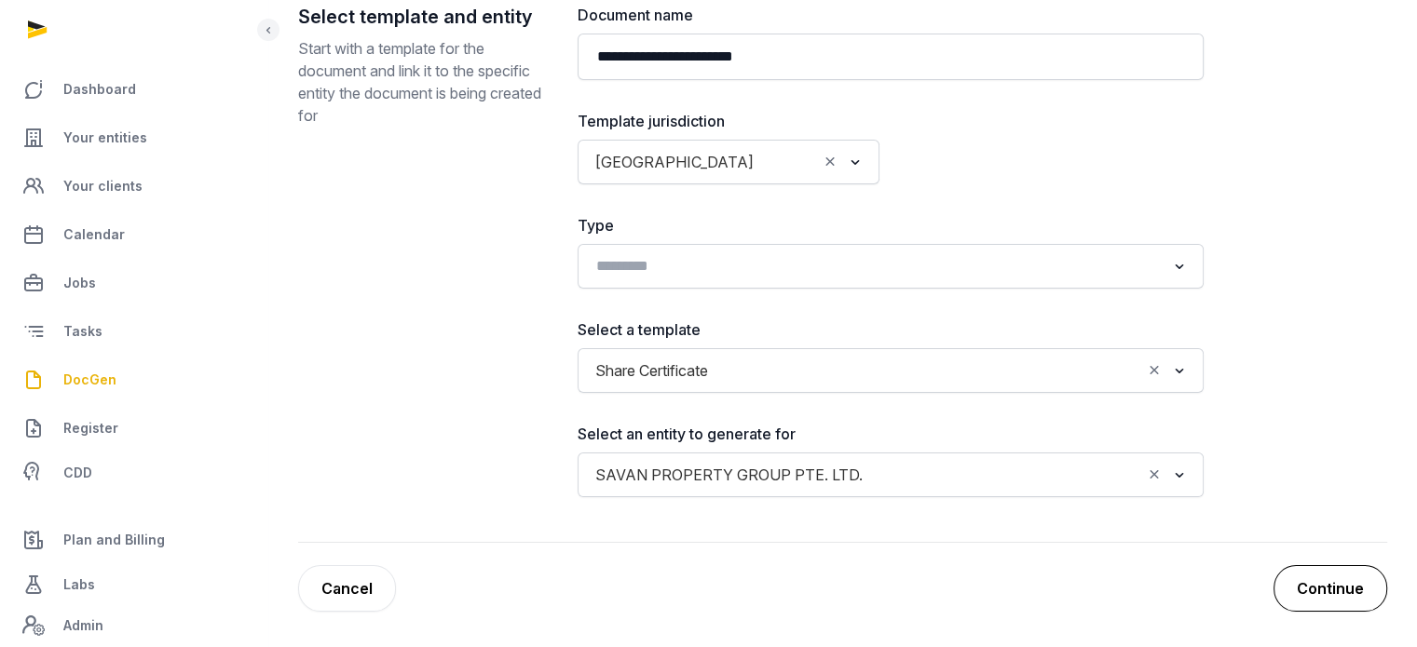
click at [1301, 580] on button "Continue" at bounding box center [1330, 588] width 114 height 47
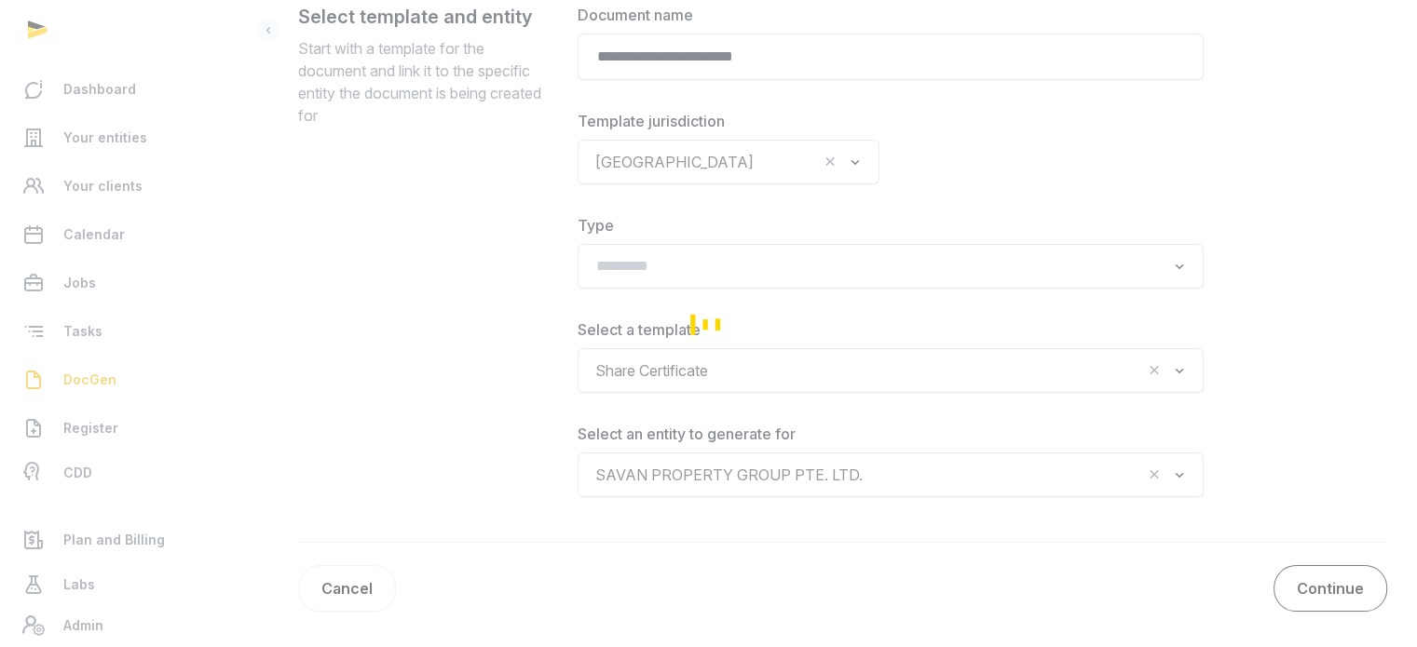
scroll to position [216, 0]
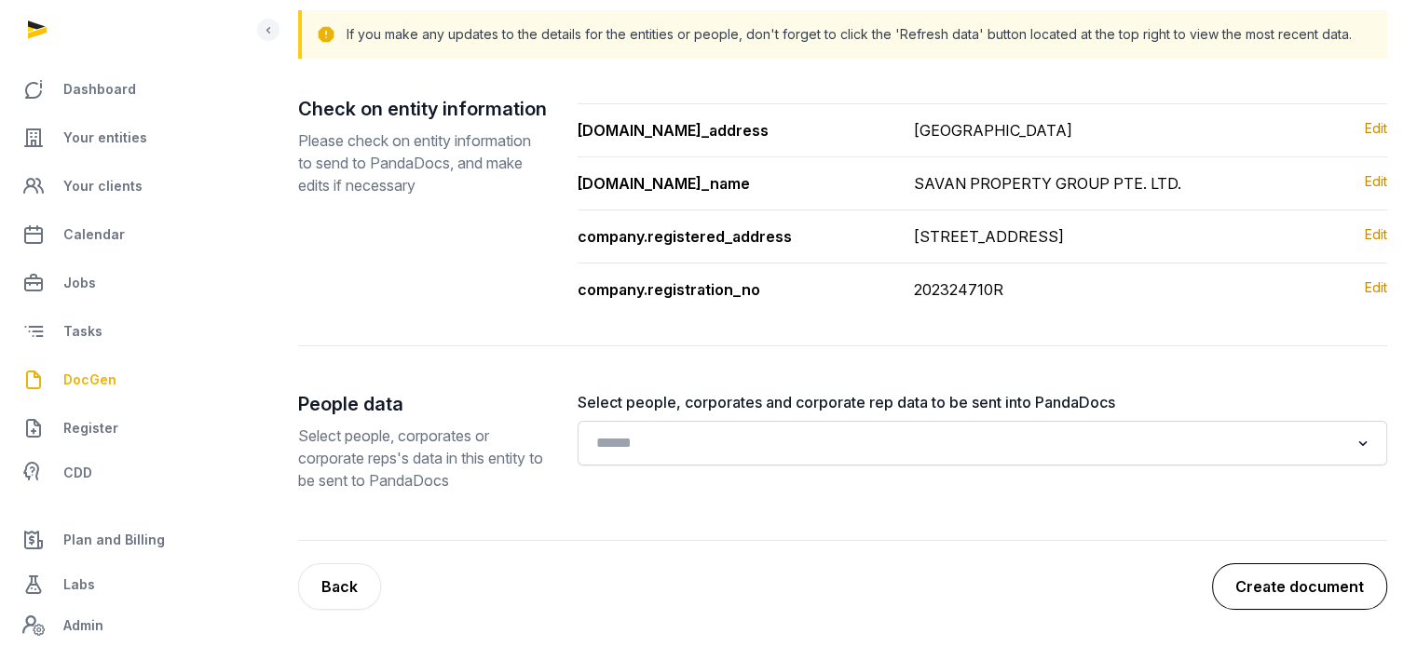
click at [1298, 574] on button "Create document" at bounding box center [1299, 586] width 175 height 47
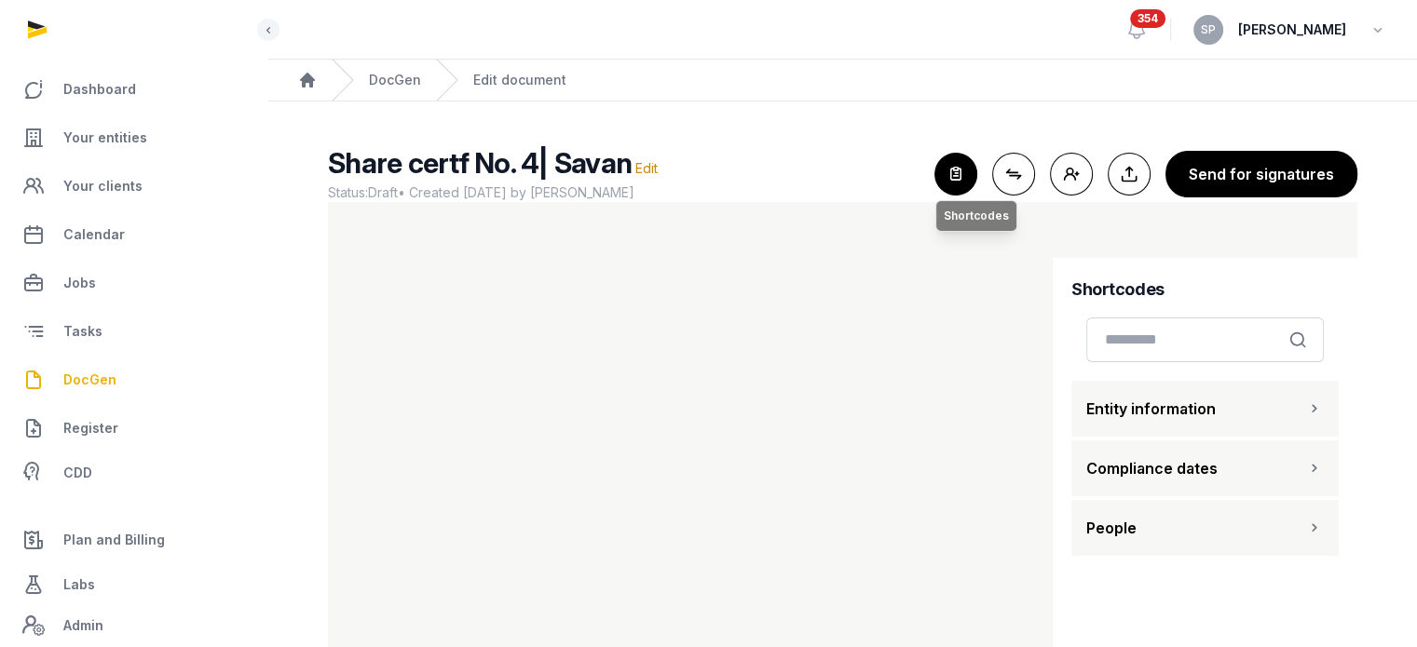
click at [948, 172] on icon "button" at bounding box center [955, 174] width 41 height 41
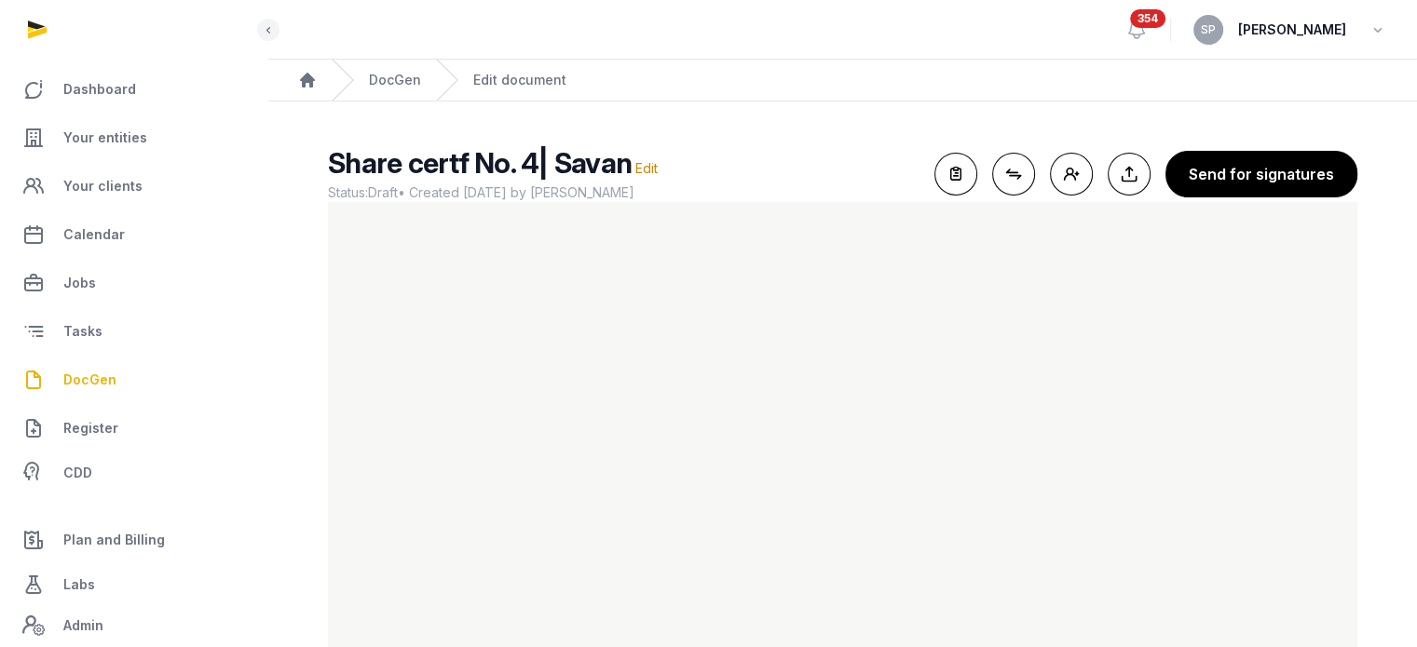
scroll to position [77, 0]
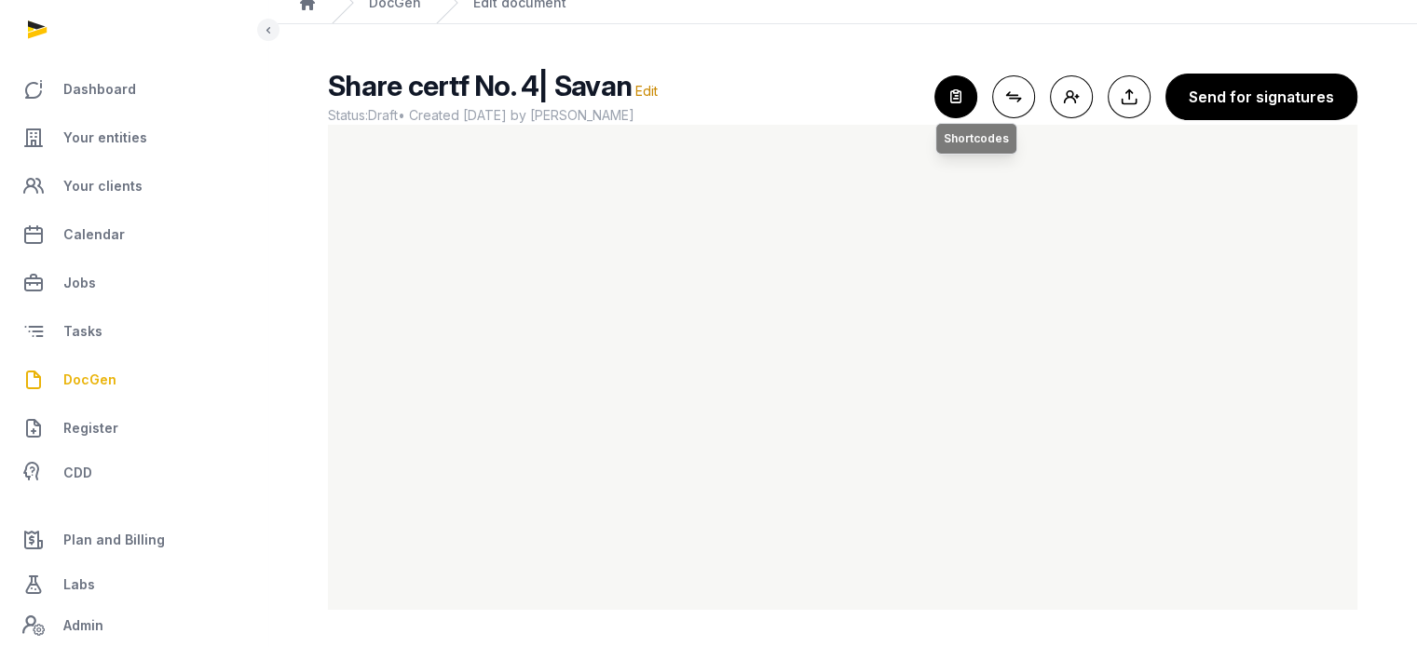
click at [950, 80] on icon "button" at bounding box center [955, 96] width 41 height 41
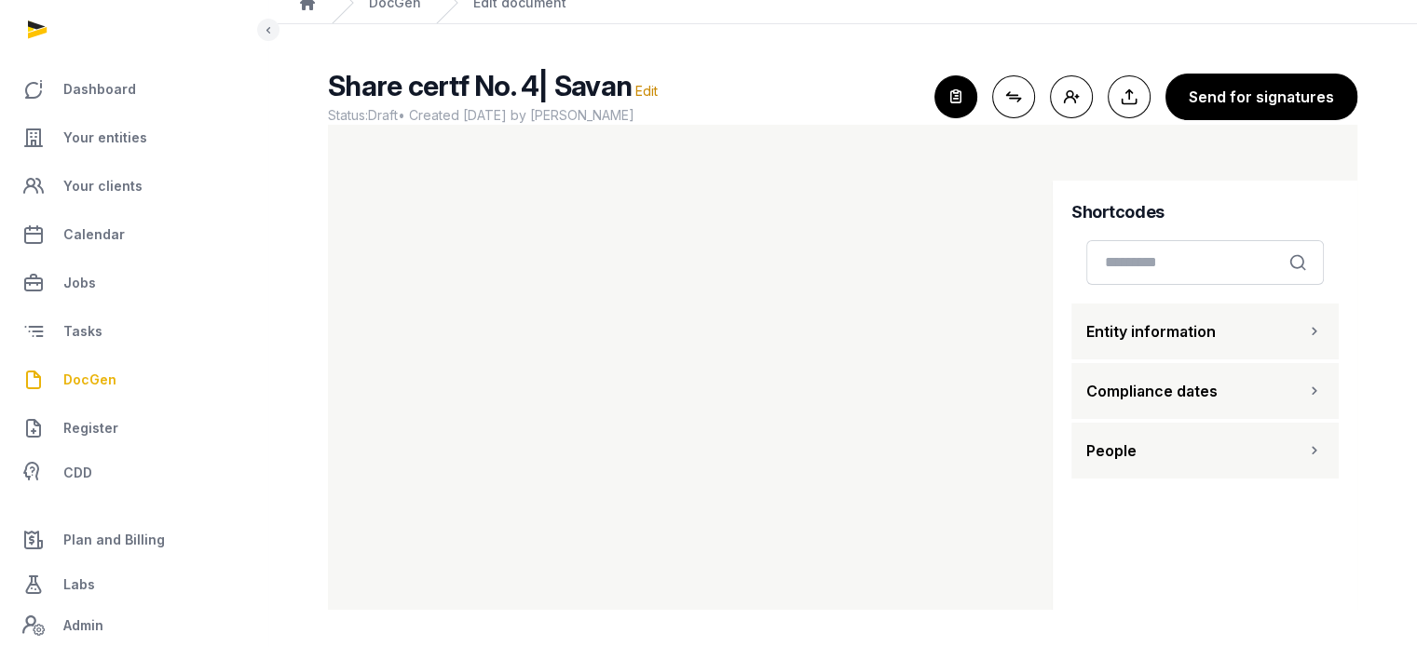
click at [1196, 463] on button "People" at bounding box center [1204, 451] width 267 height 56
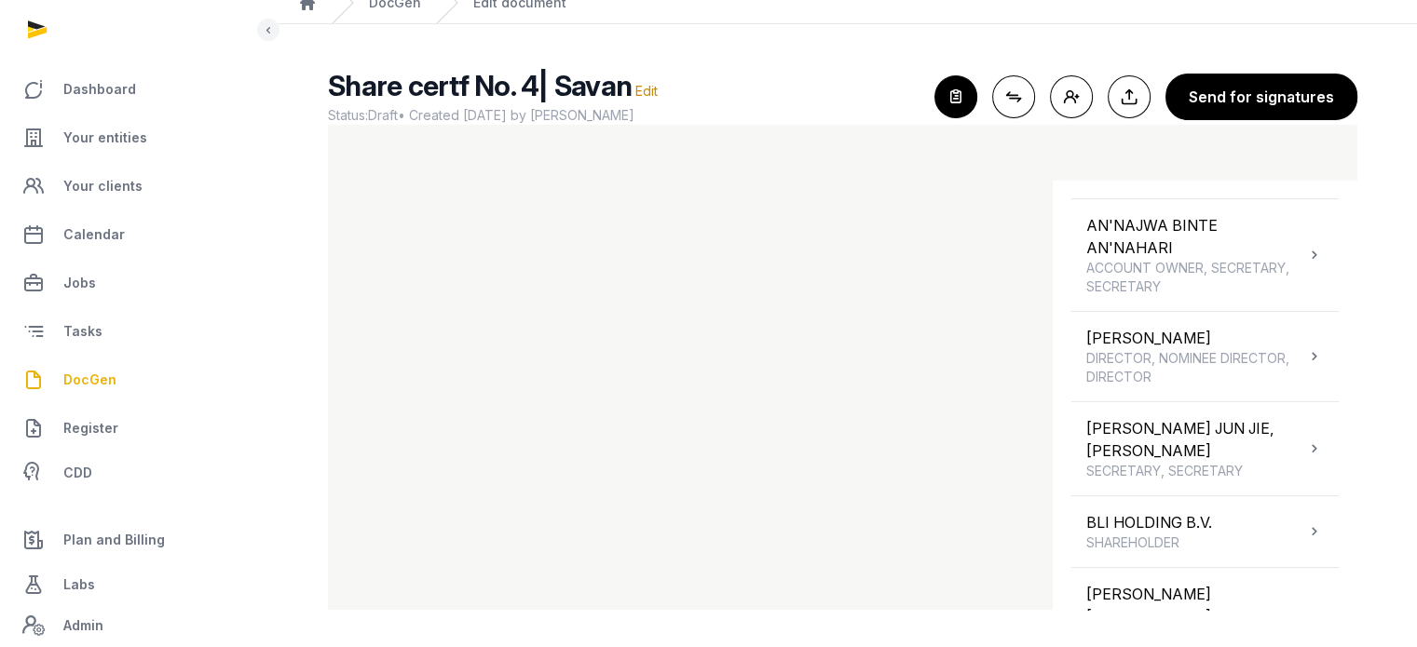
scroll to position [531, 0]
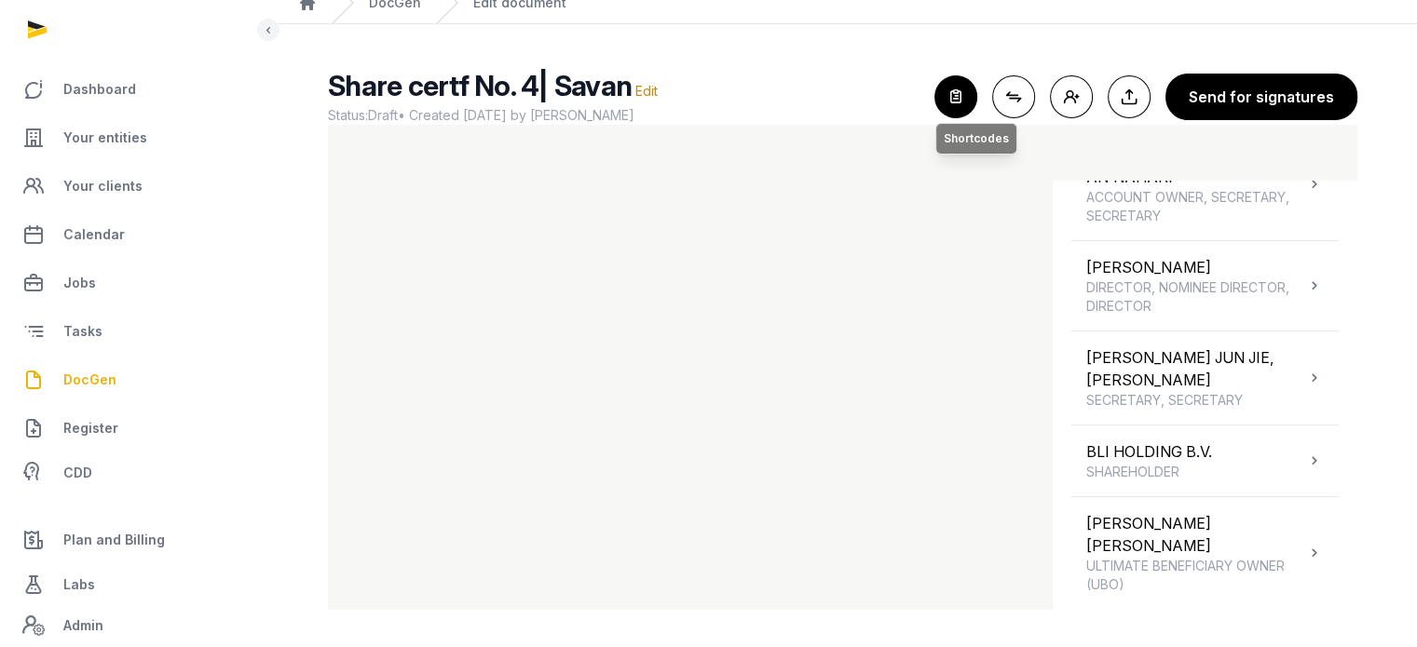
click at [976, 98] on icon "button" at bounding box center [955, 96] width 41 height 41
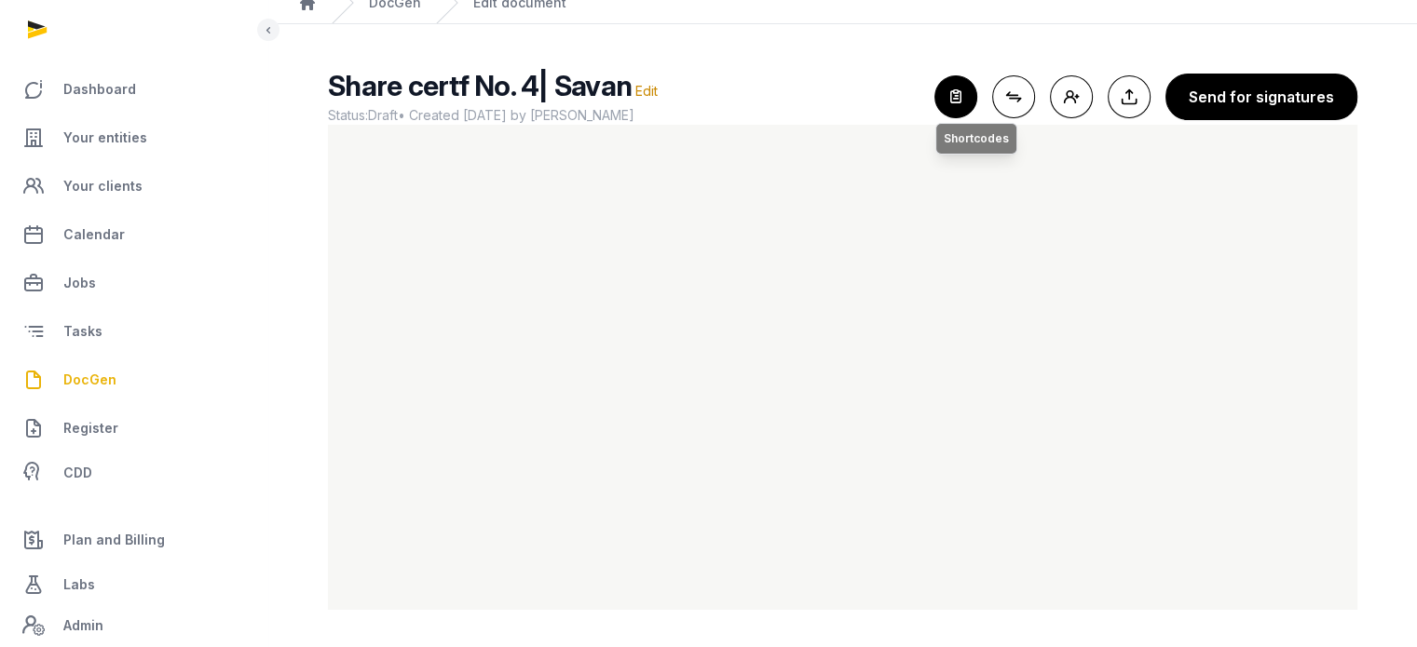
drag, startPoint x: 969, startPoint y: 122, endPoint x: 969, endPoint y: 88, distance: 33.5
click at [969, 88] on div "Share certf No. 4| Savan Edit Status: Draft • Created 2025-08-22 by Sneha Patwa…" at bounding box center [842, 97] width 1029 height 56
click at [969, 88] on icon "button" at bounding box center [955, 96] width 41 height 41
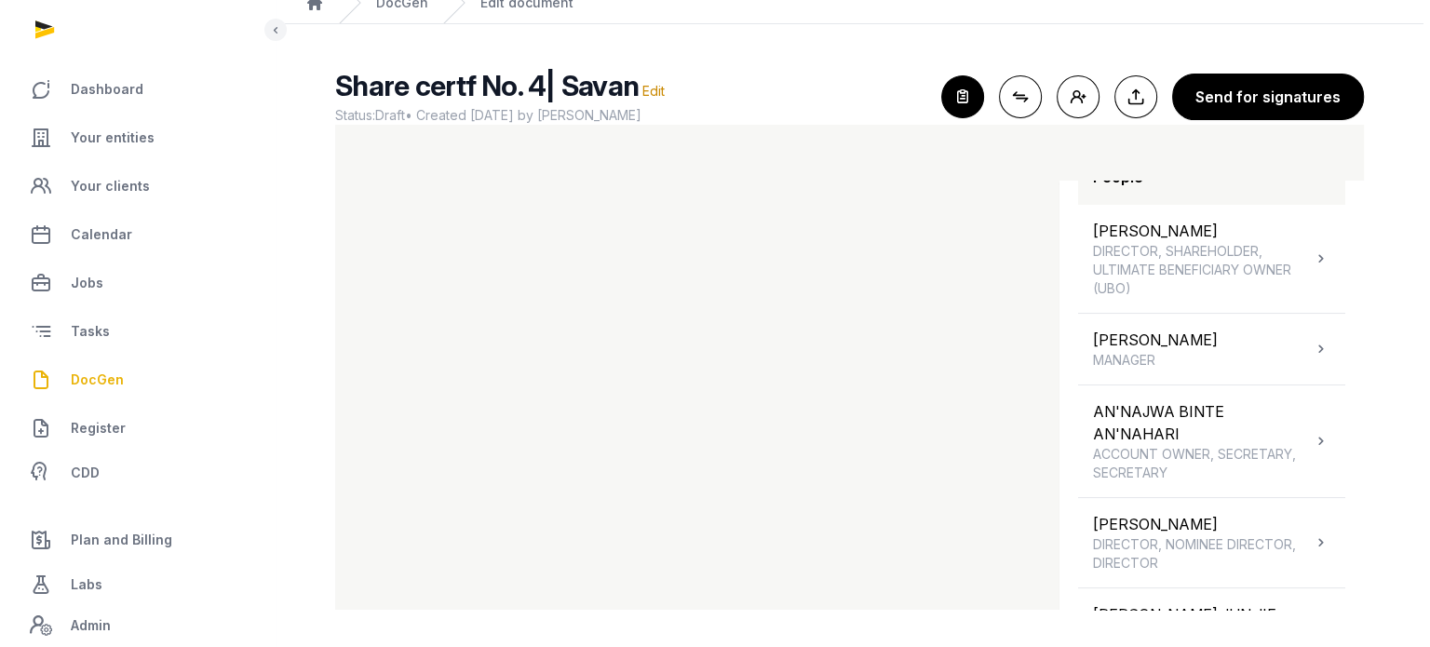
scroll to position [220, 0]
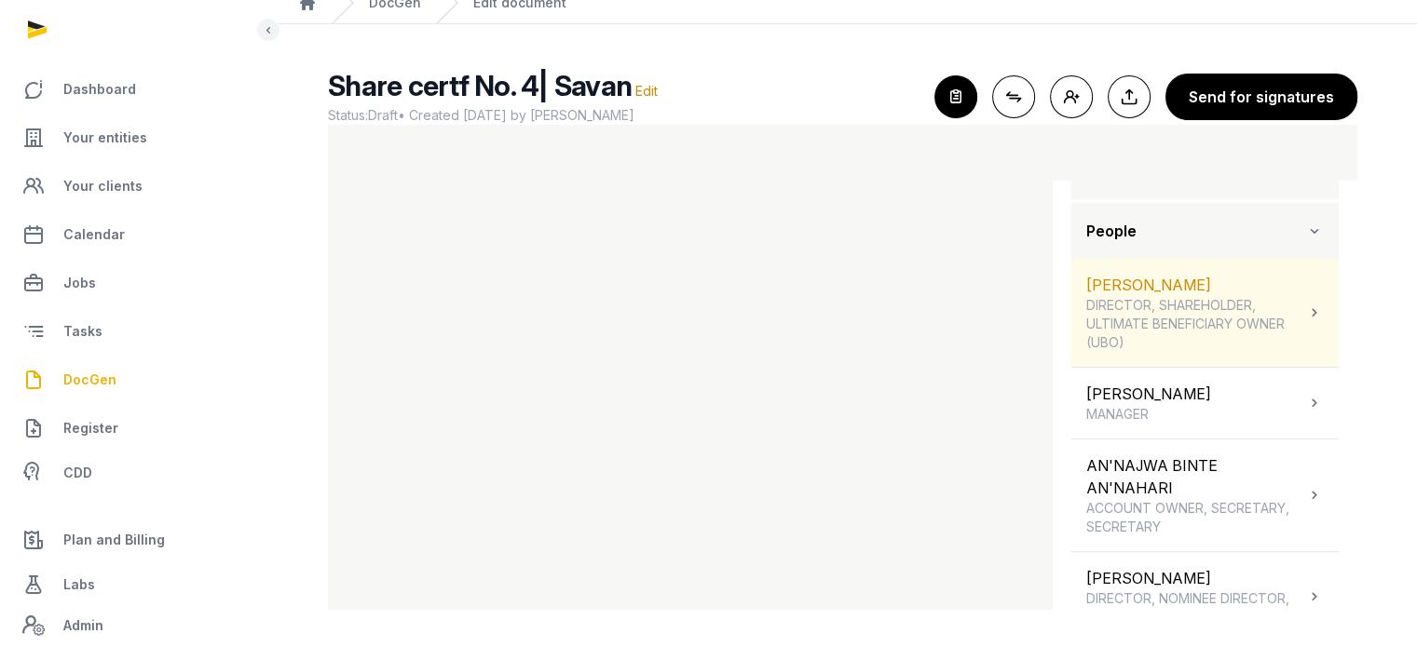
click at [1305, 316] on icon at bounding box center [1314, 313] width 19 height 22
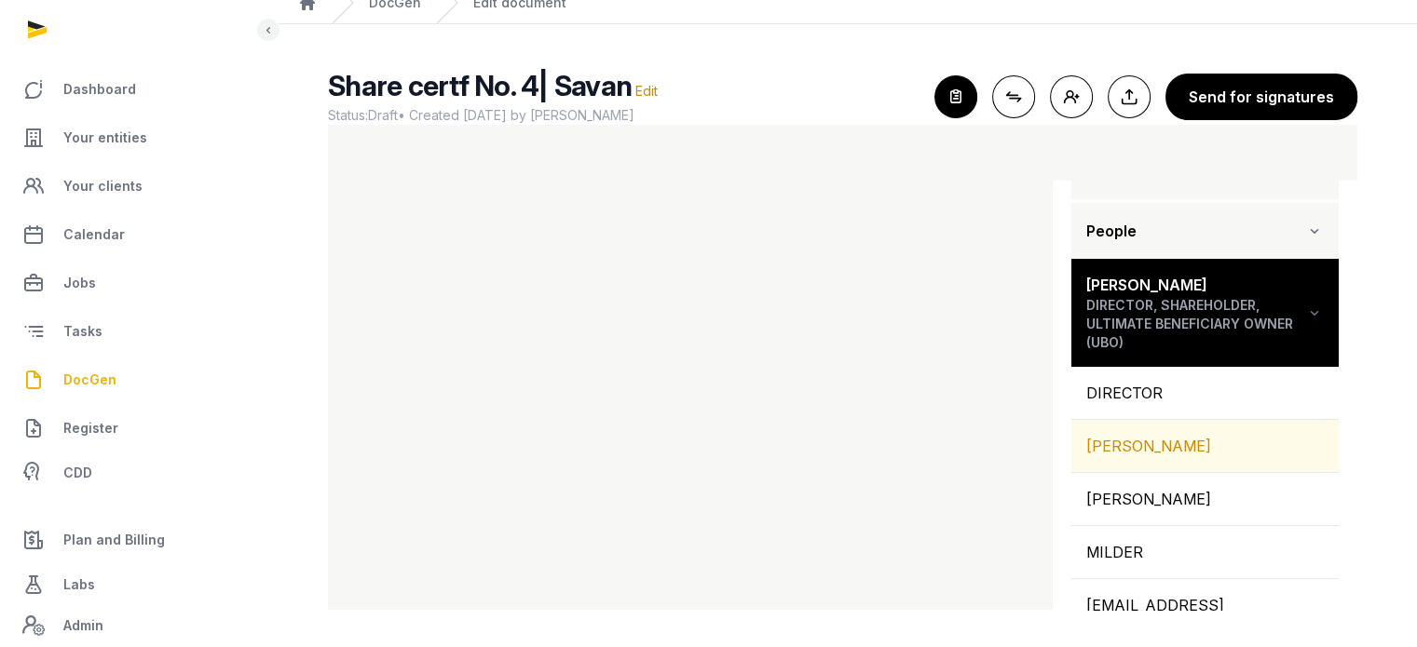
click at [1226, 453] on div "SVEN MILDER" at bounding box center [1204, 446] width 267 height 52
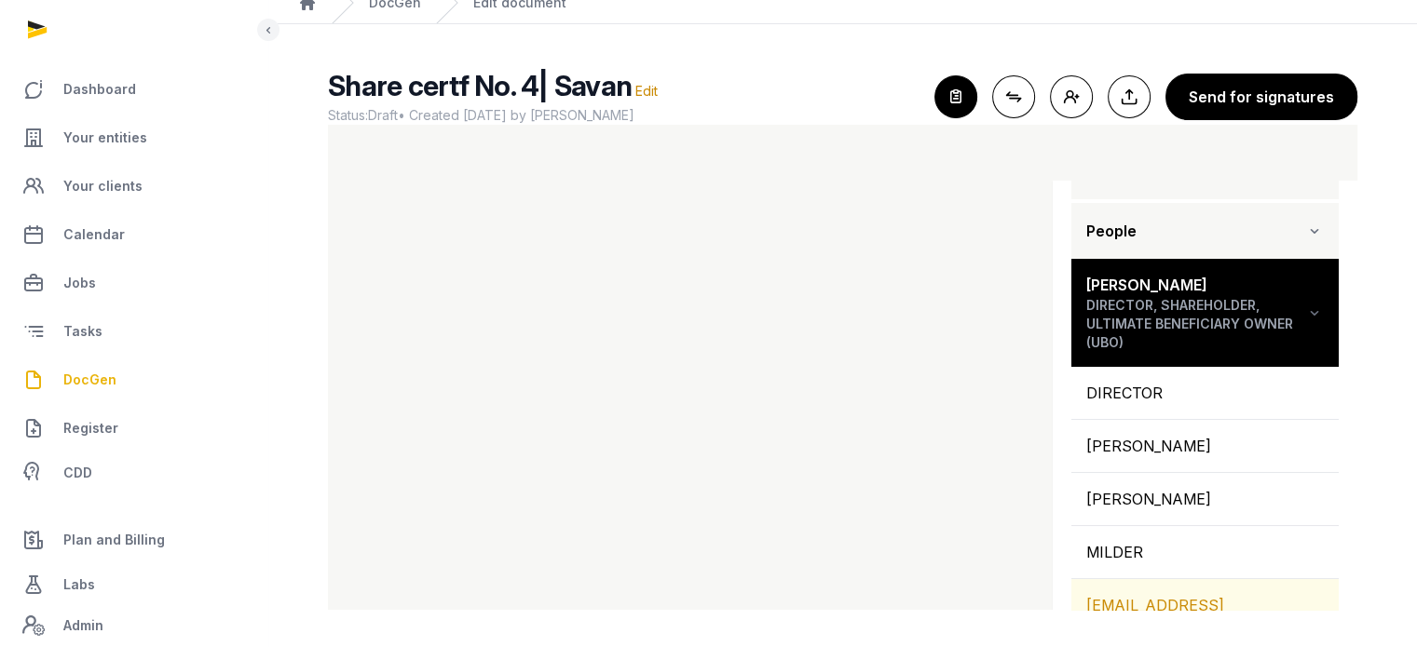
click at [1194, 602] on div "ADMIN@SEVENX.GROUP" at bounding box center [1204, 616] width 267 height 75
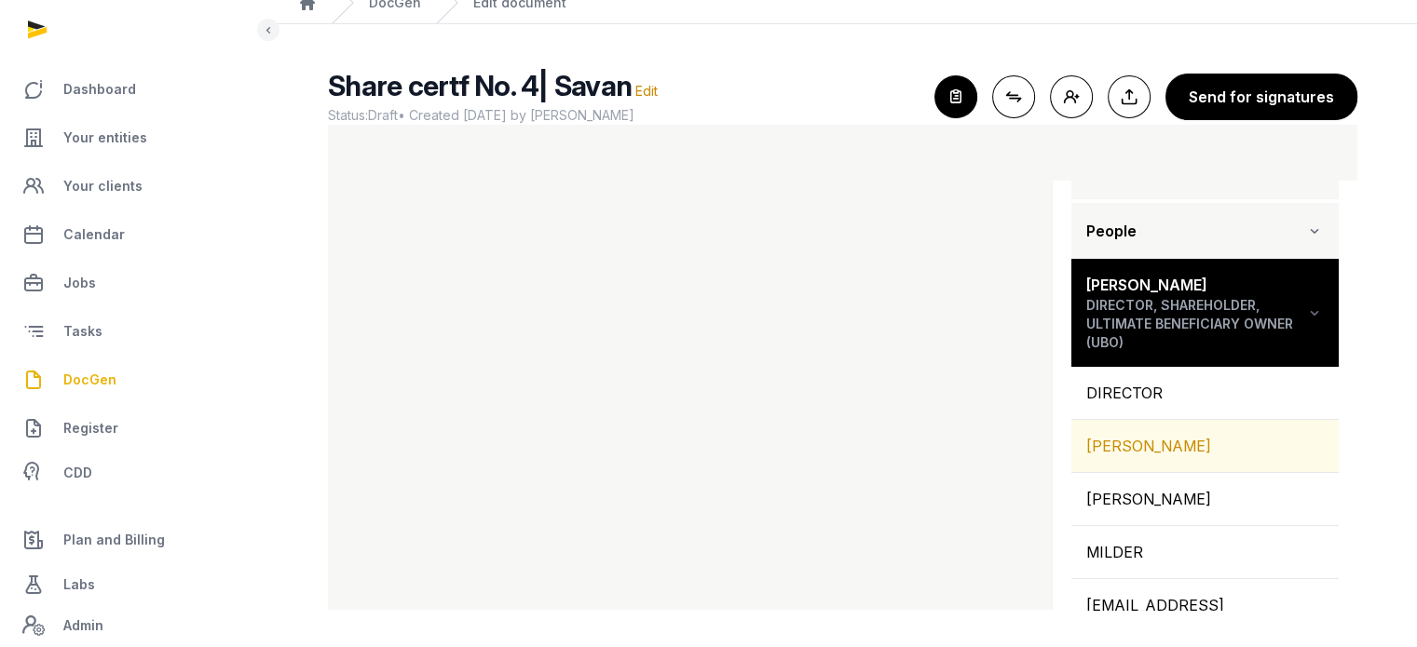
click at [1172, 455] on div "SVEN MILDER" at bounding box center [1204, 446] width 267 height 52
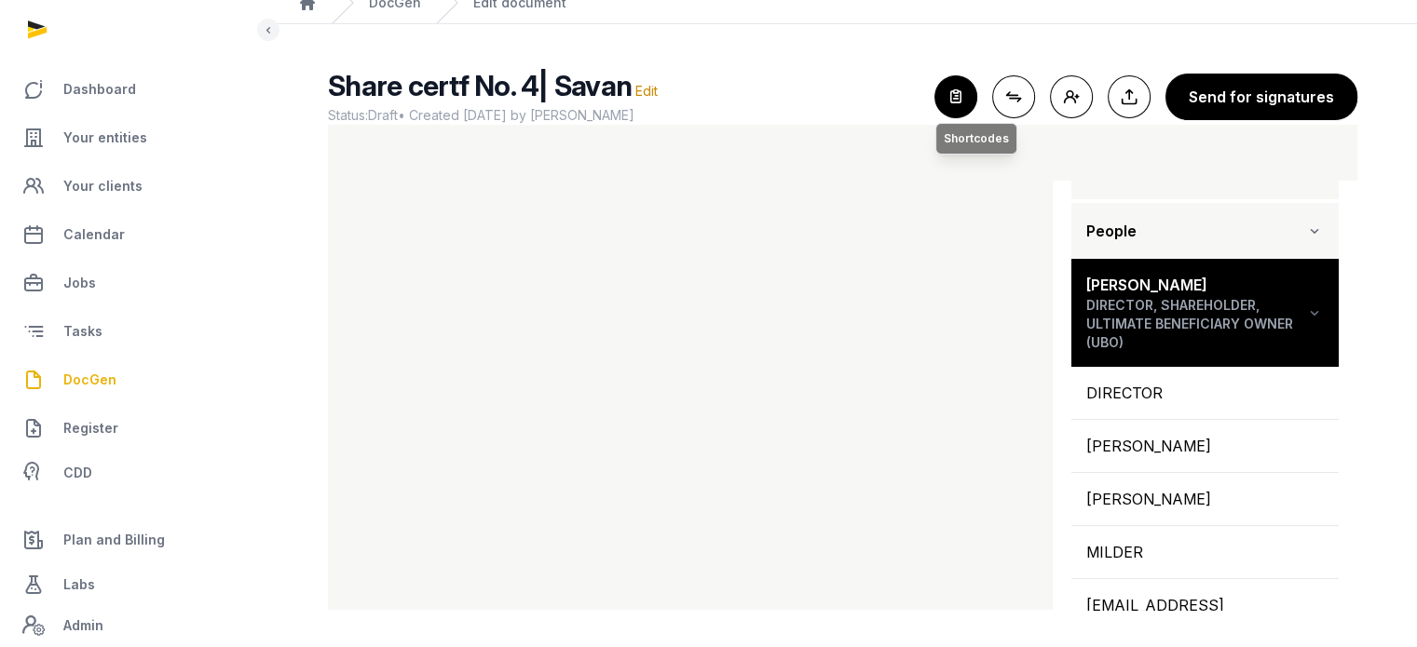
click at [976, 92] on icon "button" at bounding box center [955, 96] width 41 height 41
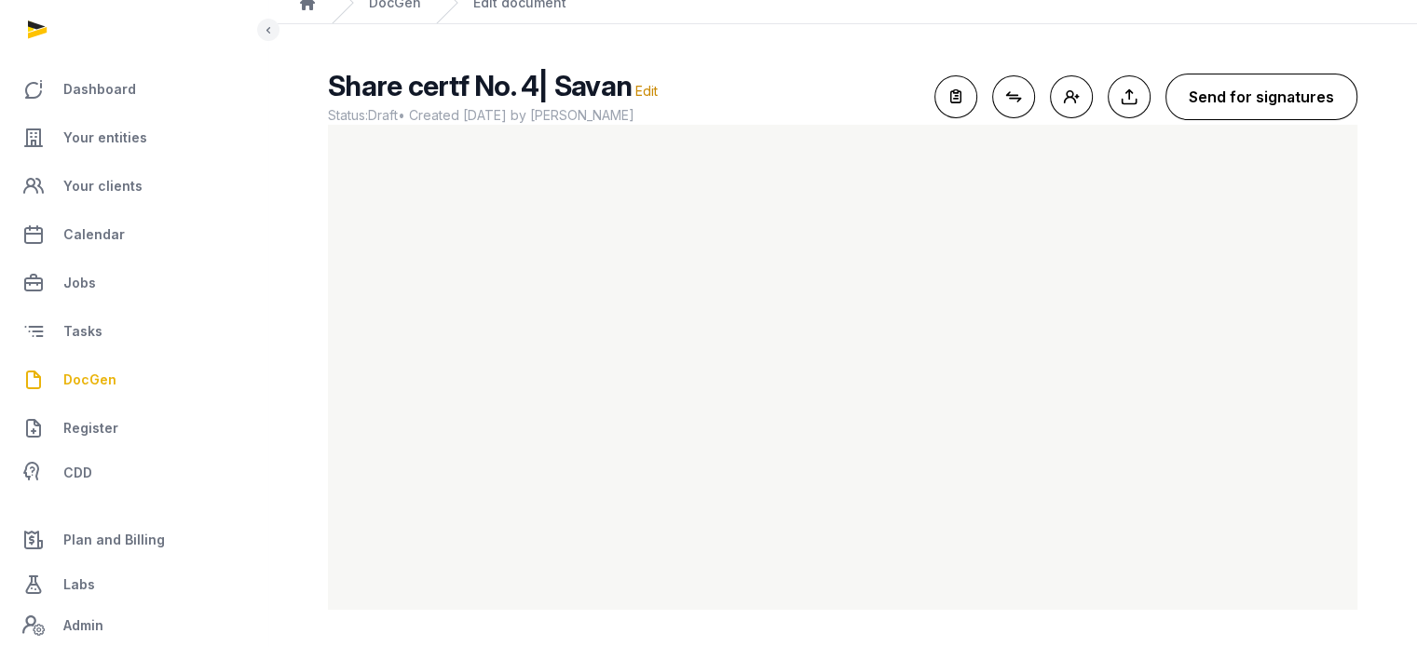
click at [1214, 96] on button "Send for signatures" at bounding box center [1261, 97] width 192 height 47
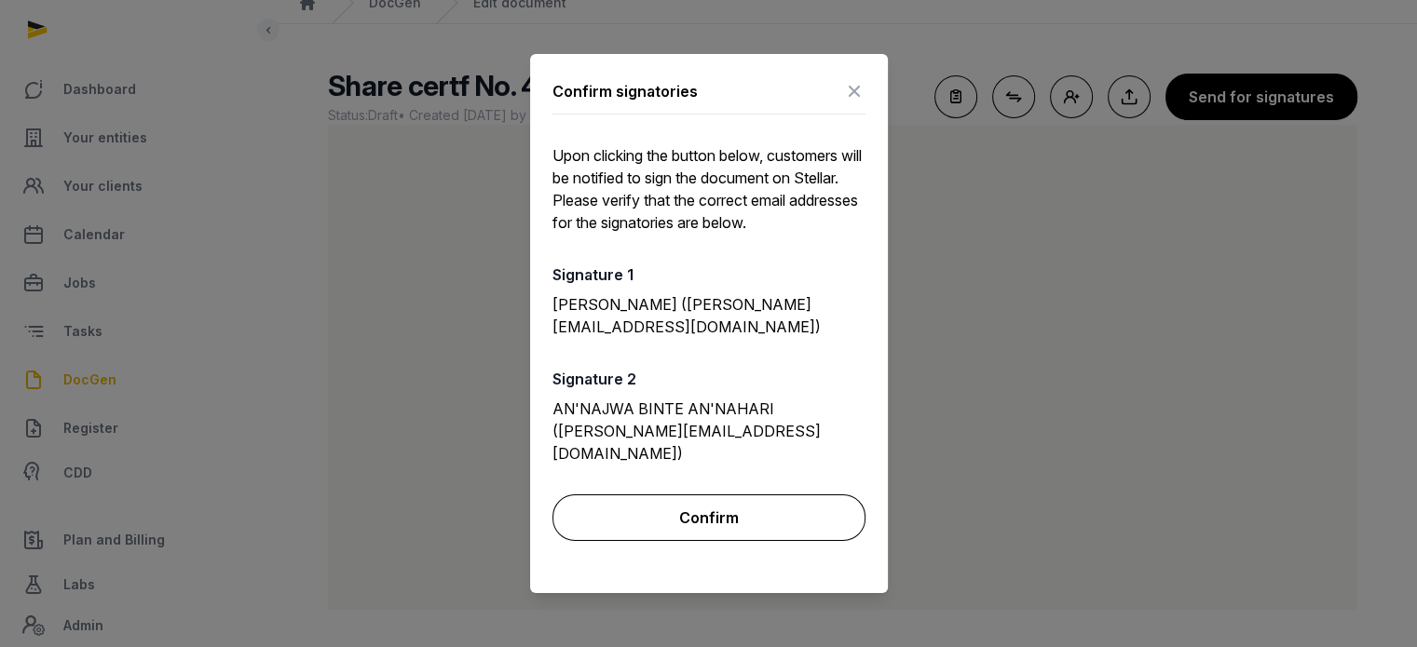
click at [712, 502] on button "Confirm" at bounding box center [708, 518] width 313 height 47
